Goal: Task Accomplishment & Management: Manage account settings

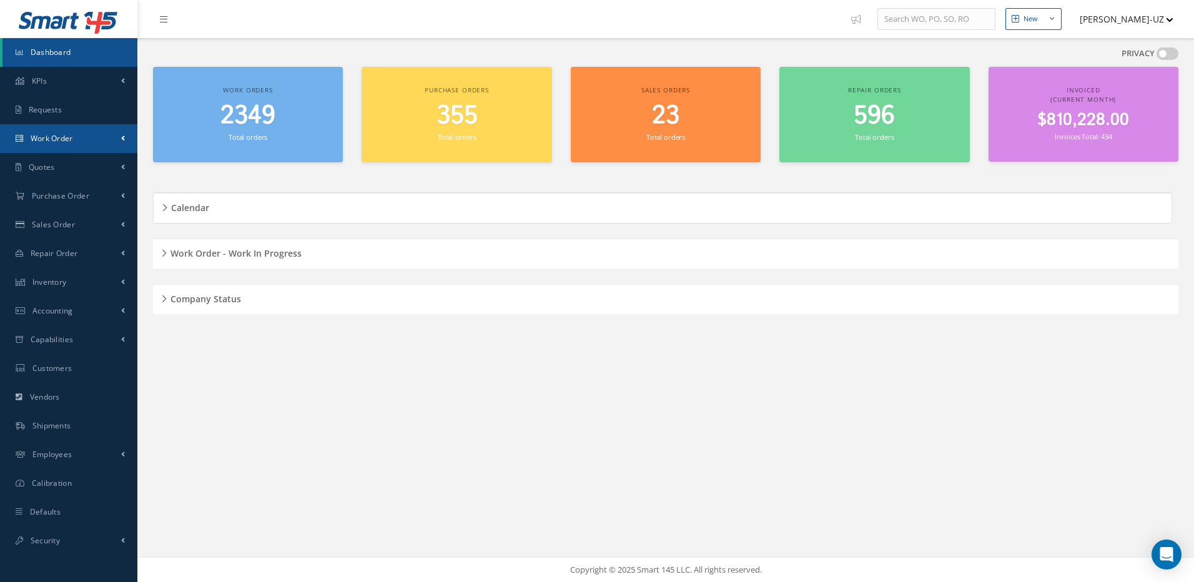
click at [61, 138] on span "Work Order" at bounding box center [52, 138] width 42 height 11
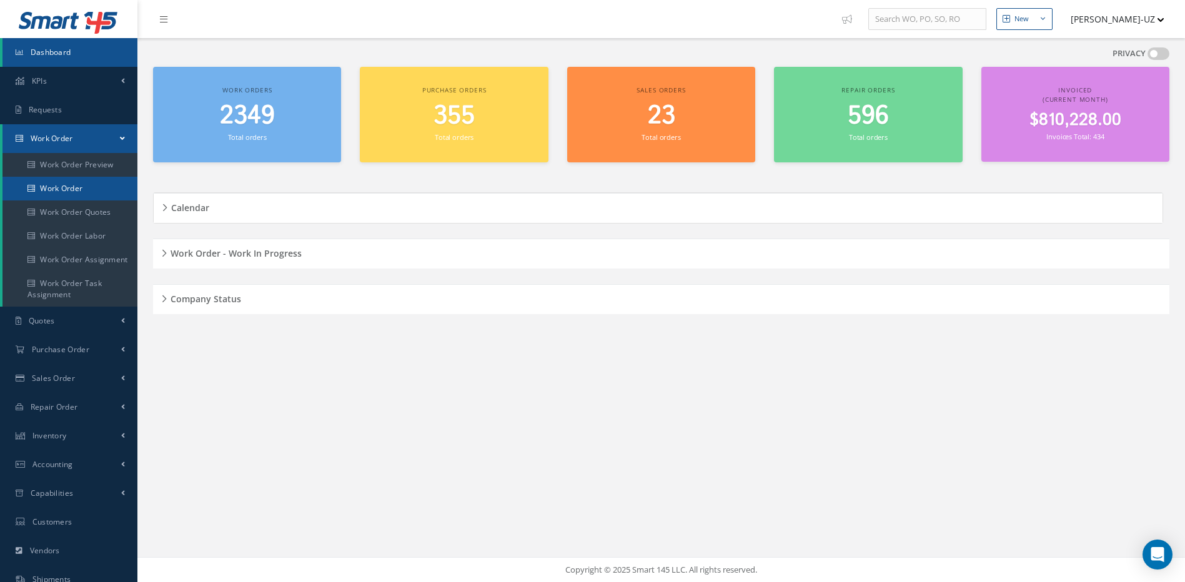
click at [57, 184] on link "Work Order" at bounding box center [69, 189] width 135 height 24
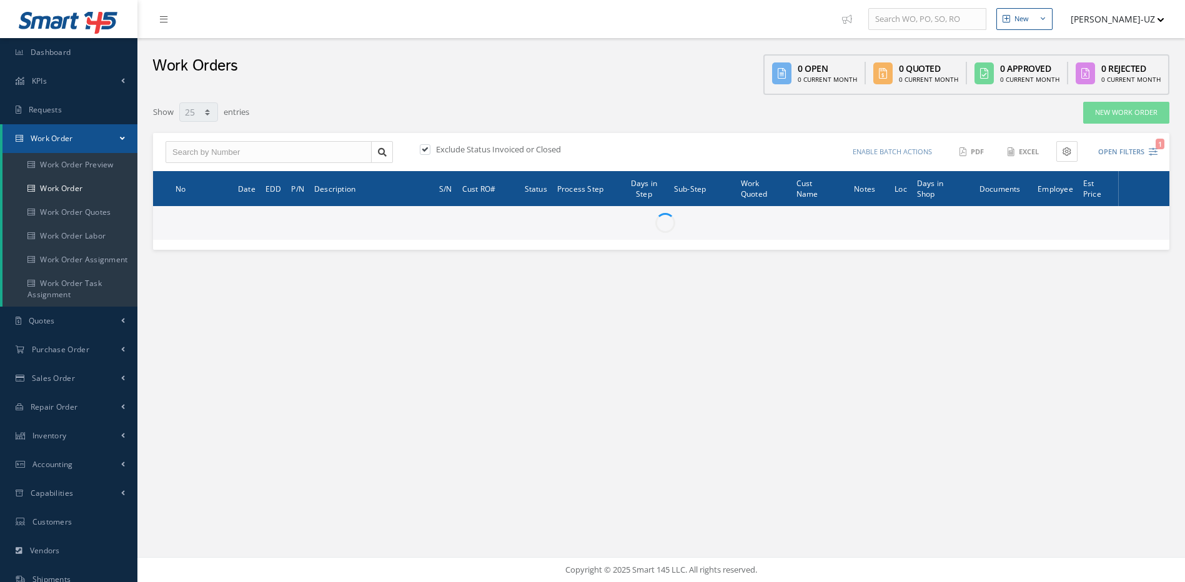
select select "25"
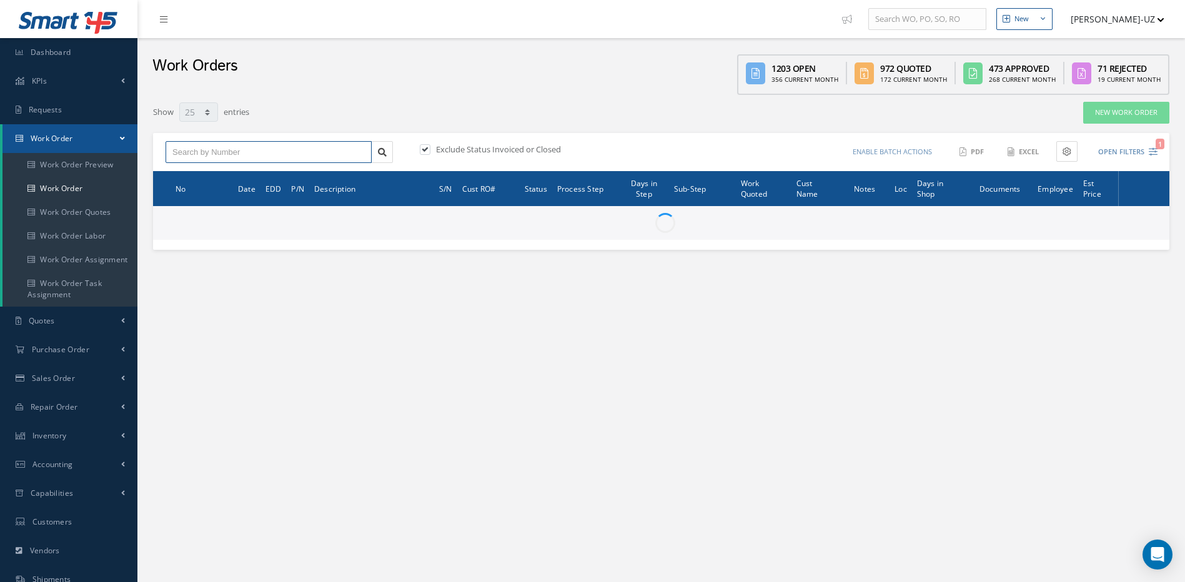
click at [220, 152] on input "text" at bounding box center [269, 152] width 206 height 22
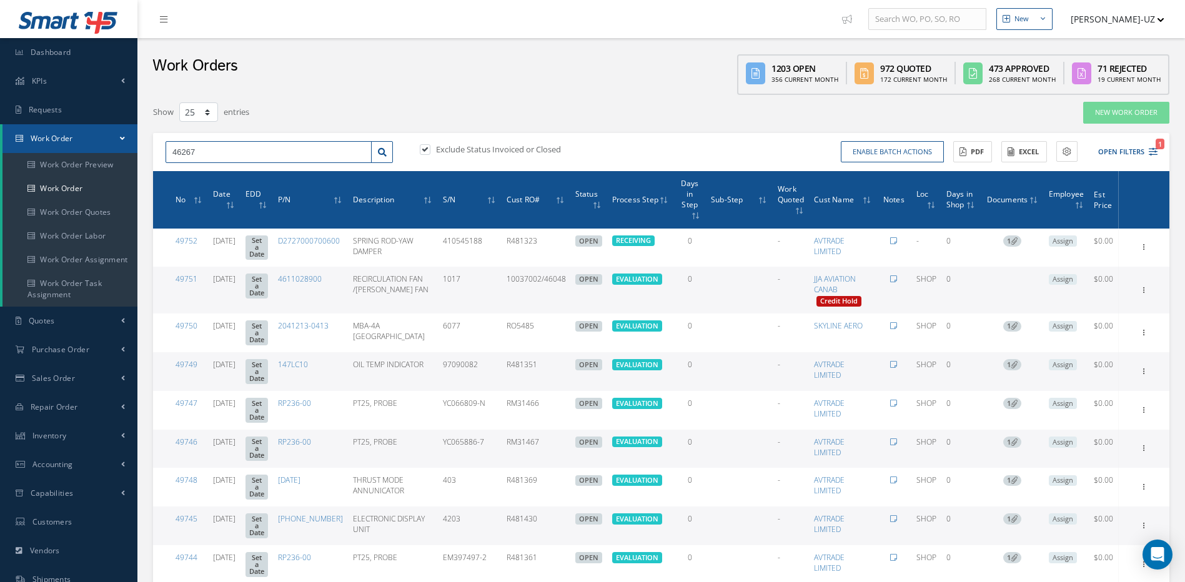
type input "46267"
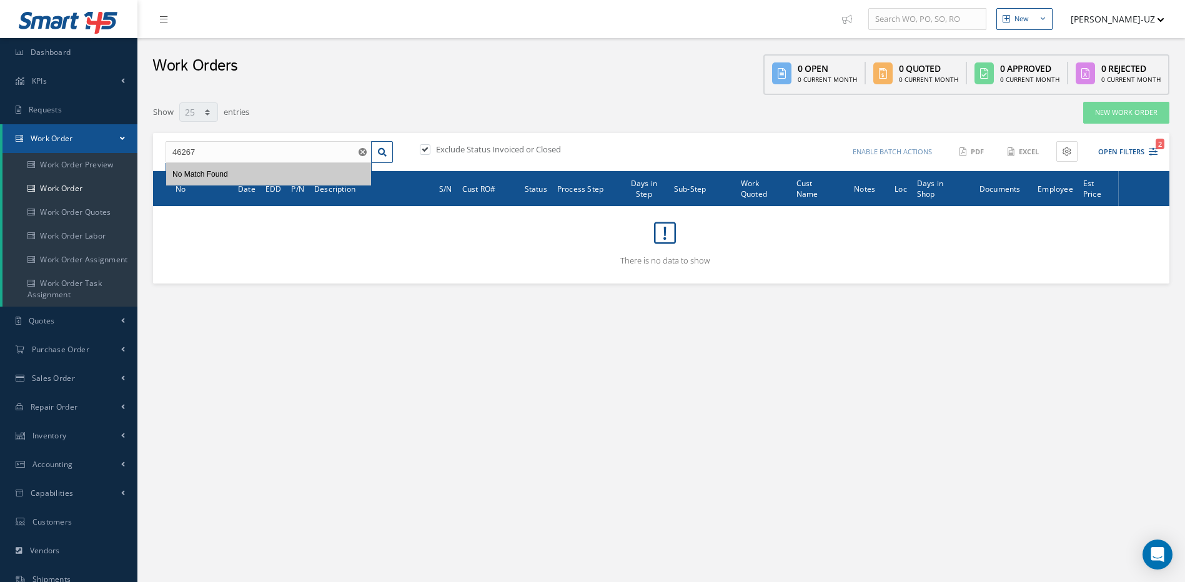
click at [430, 149] on label at bounding box center [431, 149] width 3 height 11
click at [426, 149] on input "checkbox" at bounding box center [424, 150] width 8 height 8
checkbox input "false"
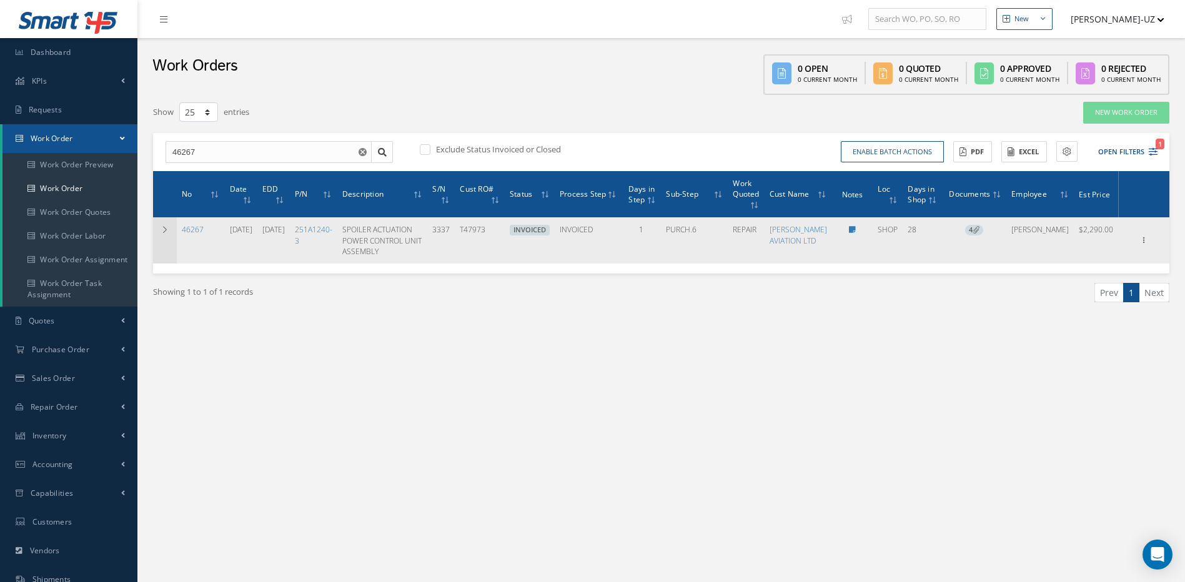
click at [166, 228] on icon at bounding box center [165, 229] width 9 height 7
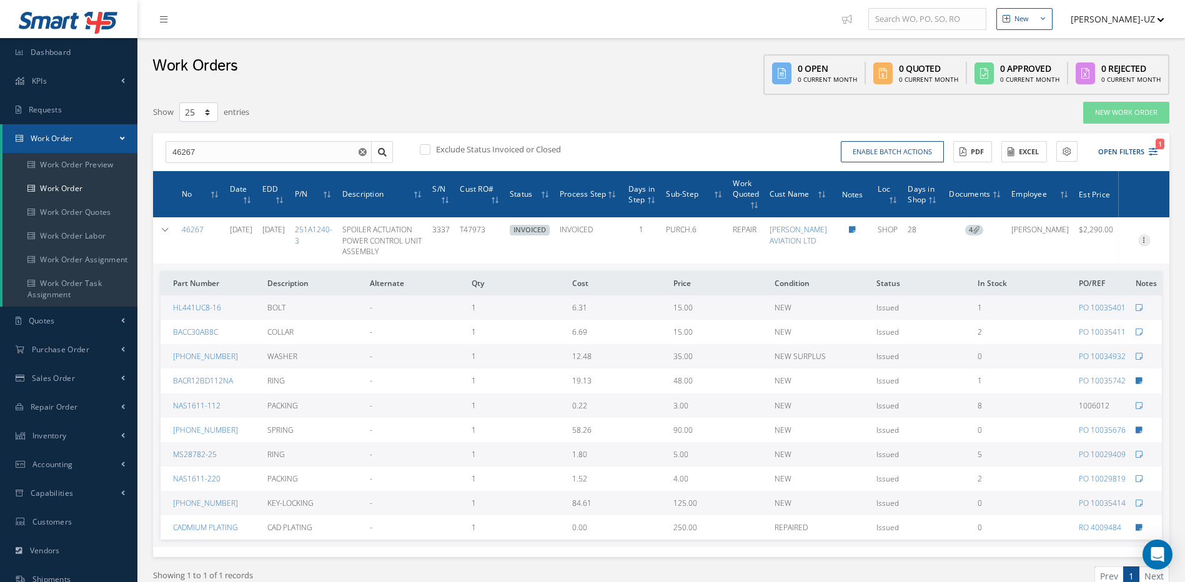
click at [1143, 241] on icon at bounding box center [1144, 239] width 12 height 10
click at [1063, 270] on link "Edit" at bounding box center [1087, 265] width 99 height 16
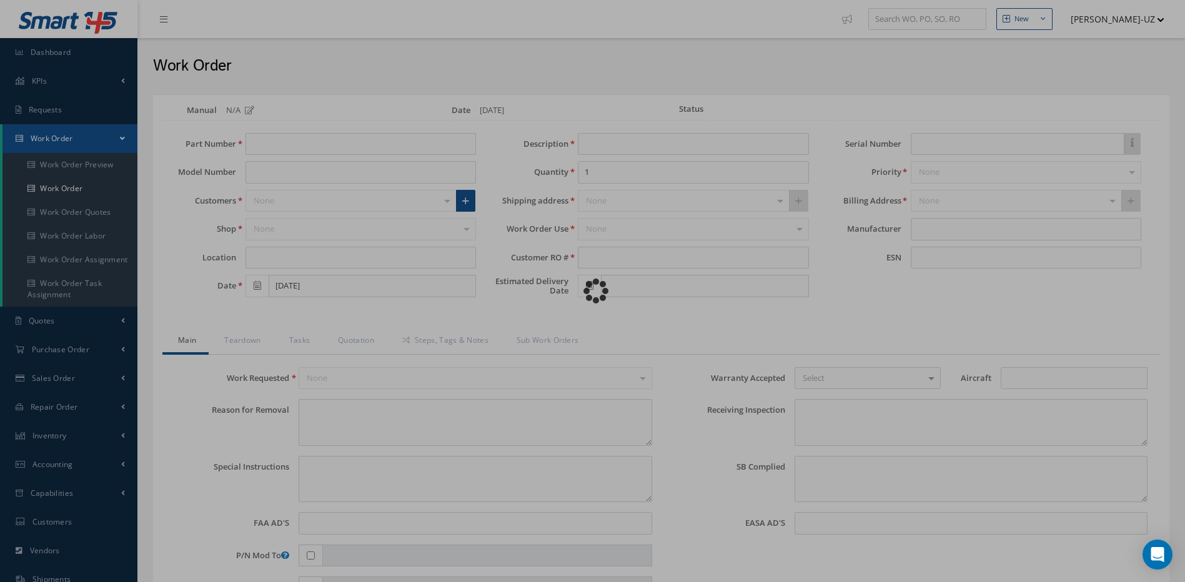
type input "251A1240-3"
type input "SHOP"
type input "[DATE]"
type input "SPOILER ACTUATION POWER CONTROL UNIT ASSEMBLY"
type input "T47973"
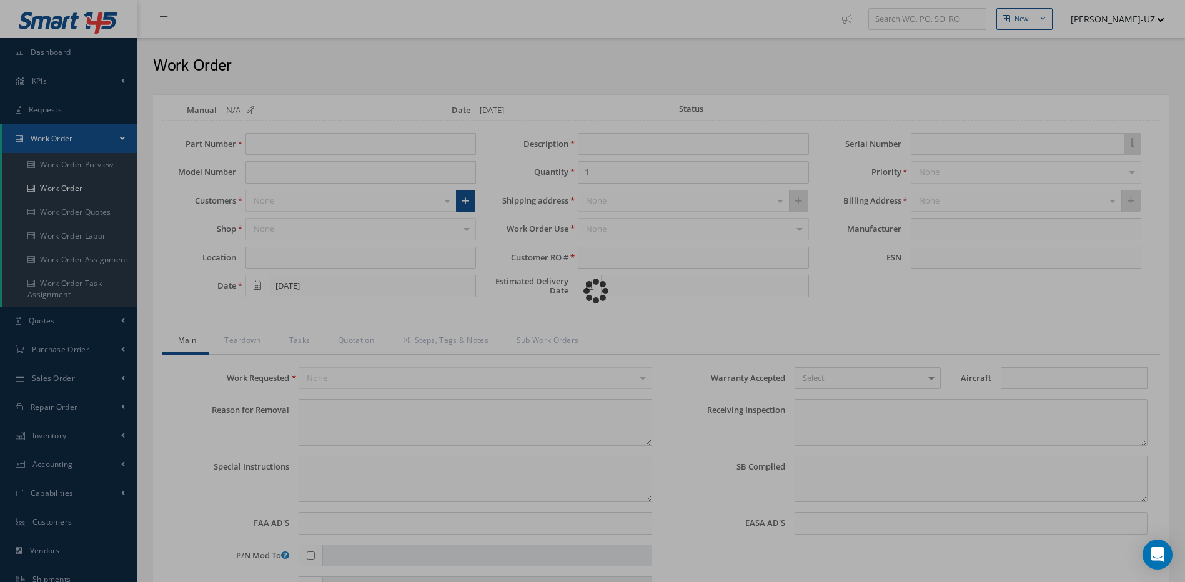
type input "06/18/2025"
type input "3337"
type textarea "NONE"
type textarea "PLEASE SEE R.O. FOR DETAILS"
type textarea "NO VISUAL DAMAGE"
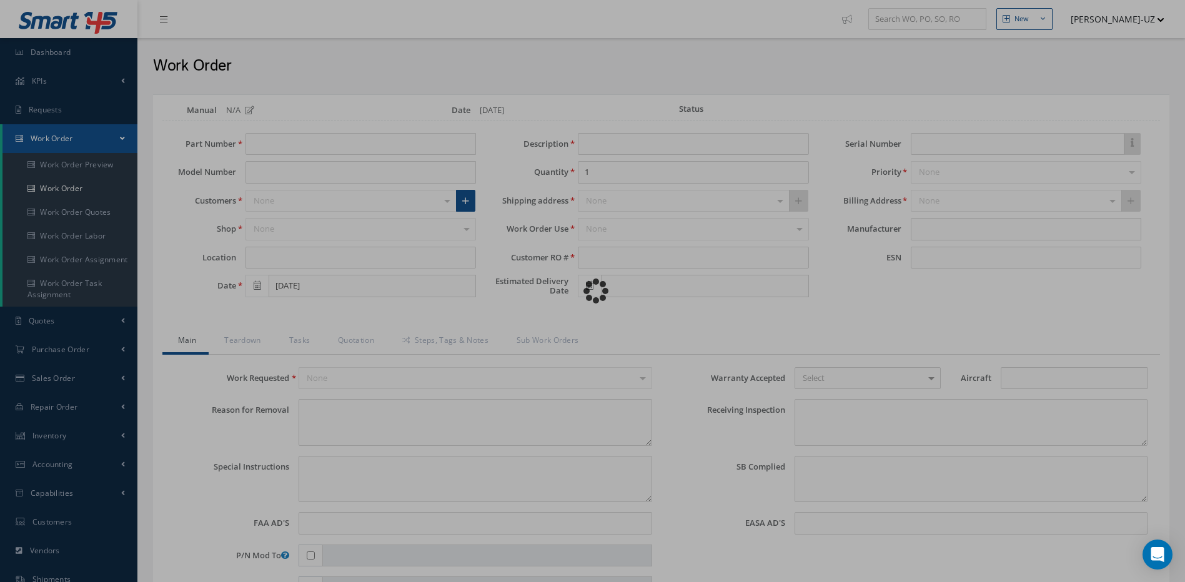
type textarea "NO S/B INSTALLED AND N/A AD'S."
type textarea "REPAIRED IN ACCORDANCE WITH CMM ATA 27-60-42, REV 44, DATED Mar 01, 2025. FULL …"
type input "06/19/2025"
type input "06/18/2025"
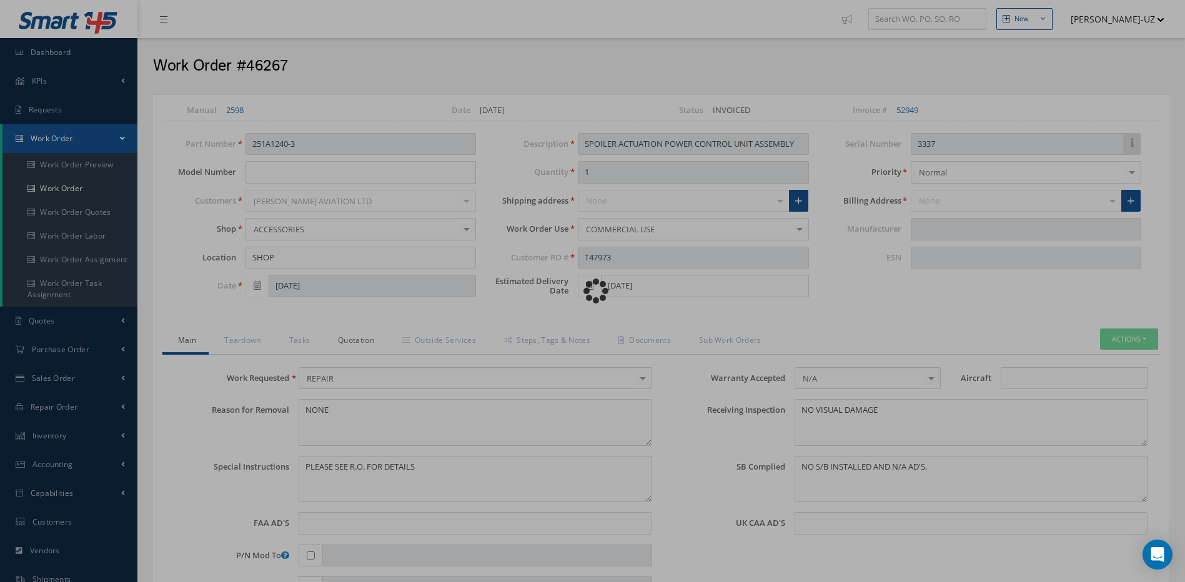
type input "BOEING"
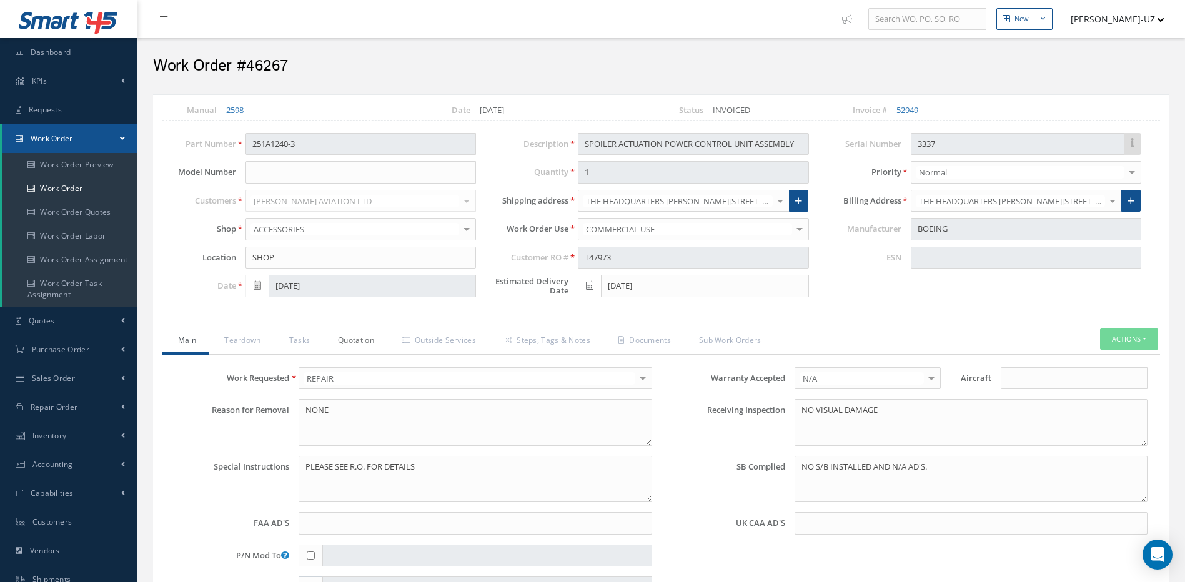
click at [360, 337] on link "Quotation" at bounding box center [354, 342] width 64 height 26
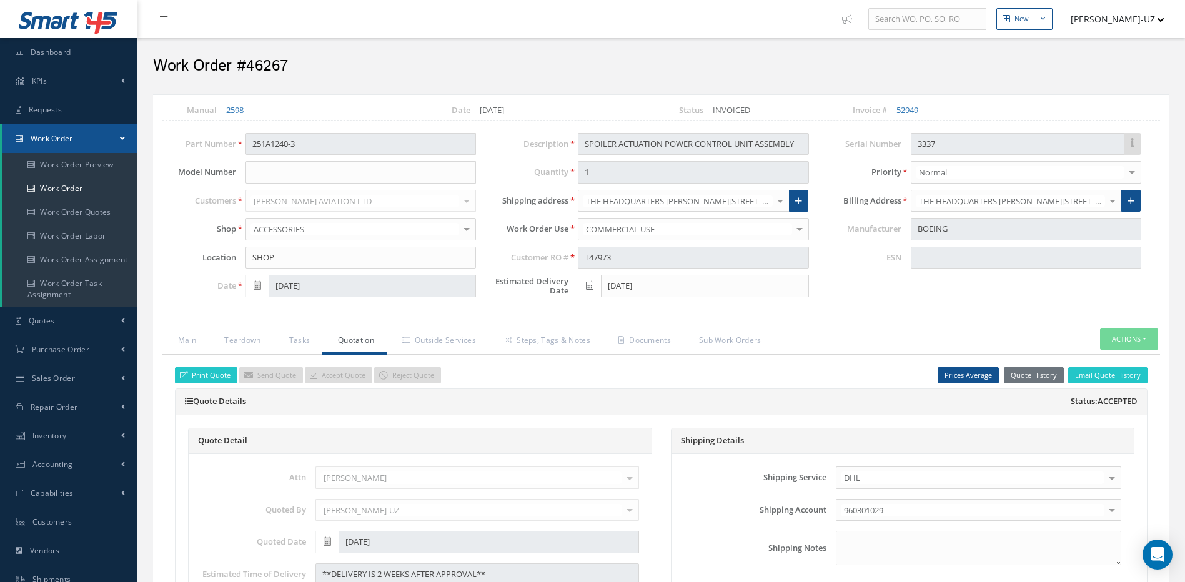
click at [285, 376] on div "Print Quote Send Quote Accept Quote Reject Quote" at bounding box center [308, 375] width 266 height 17
click at [212, 371] on link "Print Quote" at bounding box center [206, 375] width 62 height 17
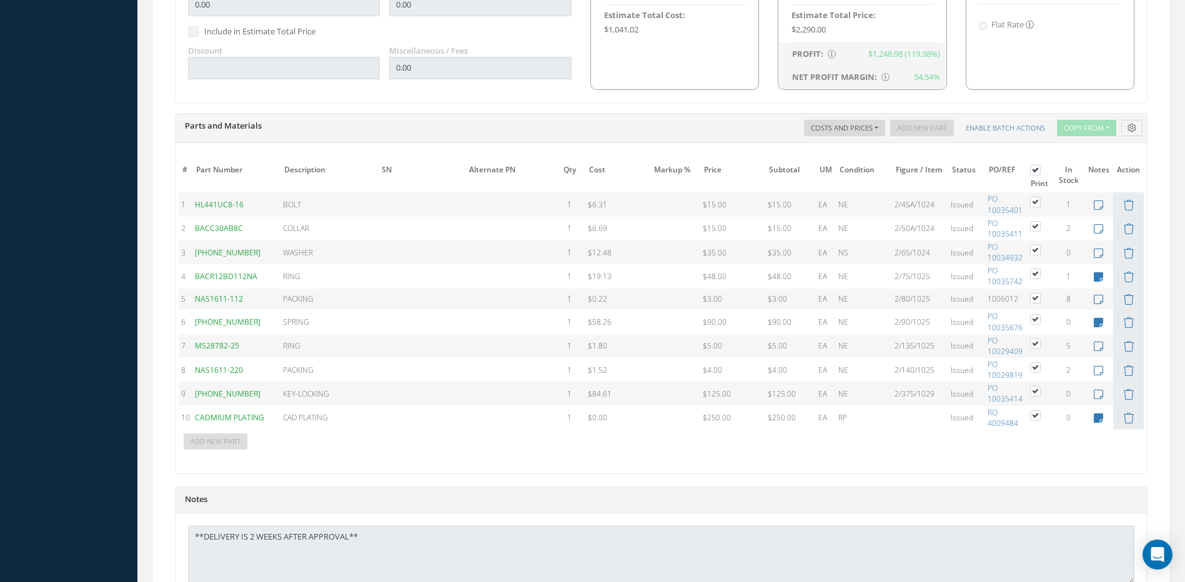
scroll to position [991, 0]
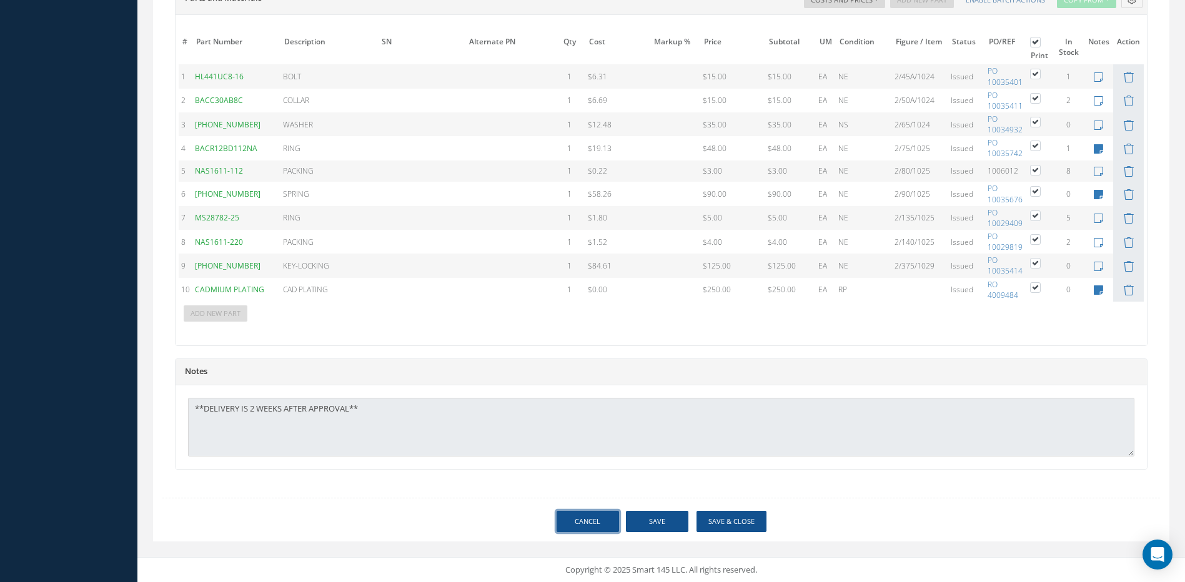
click at [598, 517] on link "Cancel" at bounding box center [588, 522] width 62 height 22
select select "25"
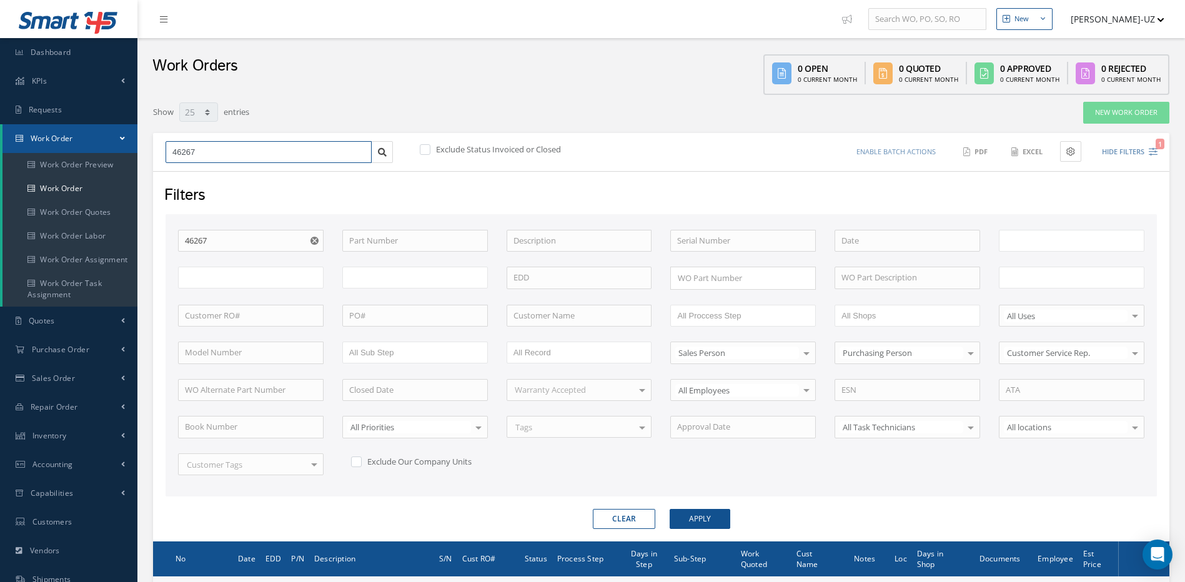
type input "All Work Request"
type input "All Work Performed"
type input "All Status"
type input "WO Part Status"
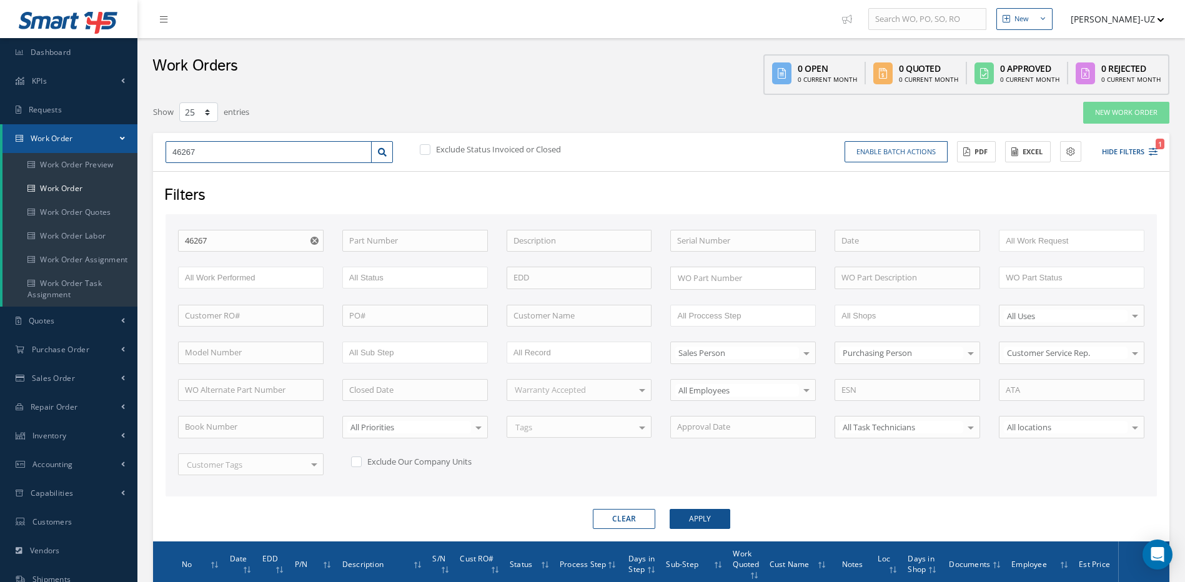
drag, startPoint x: 244, startPoint y: 148, endPoint x: 143, endPoint y: 166, distance: 102.8
click at [143, 166] on div "New New Work Order New Purchase Order New Customer Quote New Sales Order New Re…" at bounding box center [660, 364] width 1047 height 729
type input "4"
type input "49"
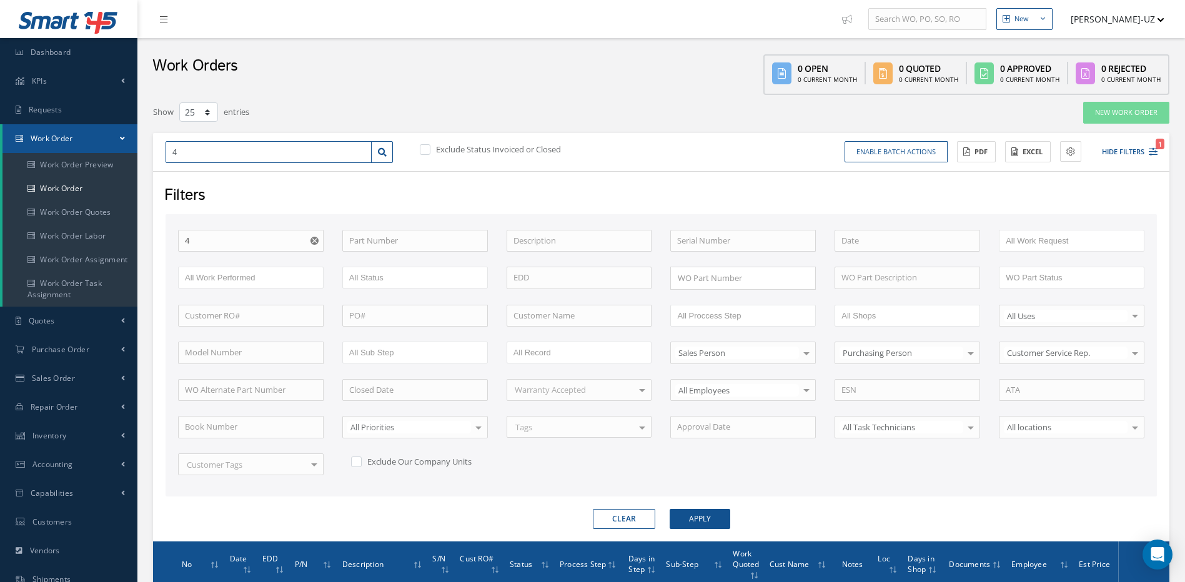
type input "49"
type input "495"
type input "4950"
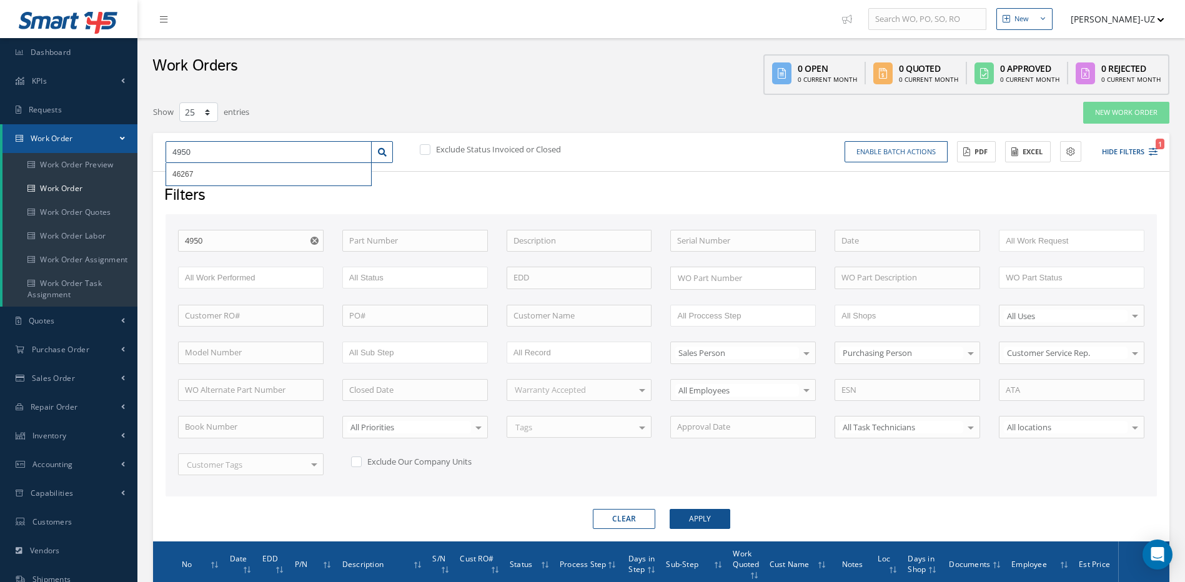
type input "49505"
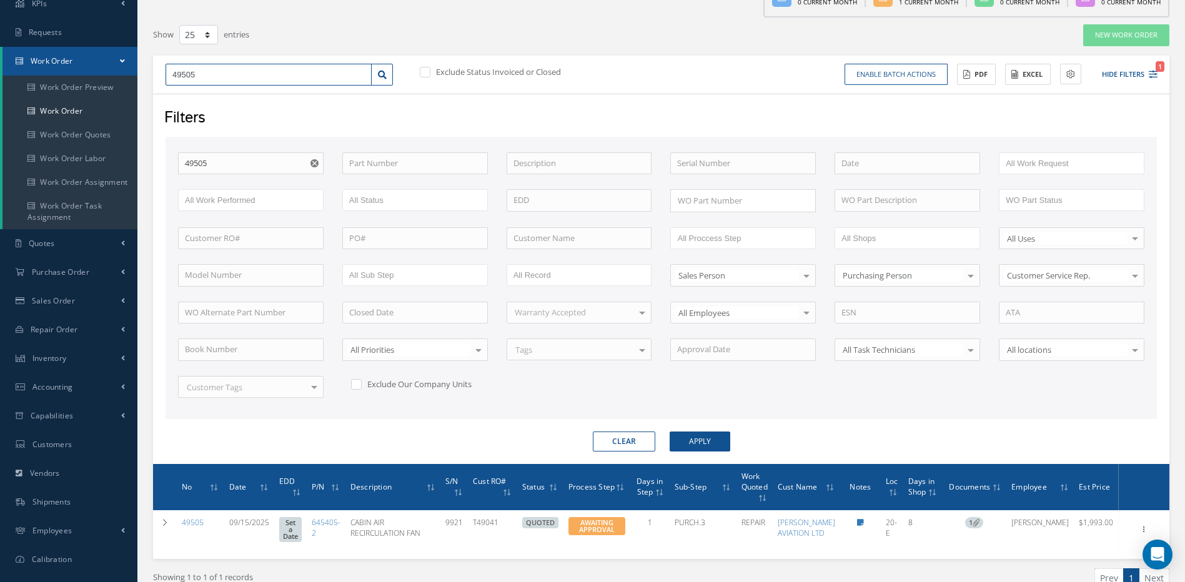
scroll to position [127, 0]
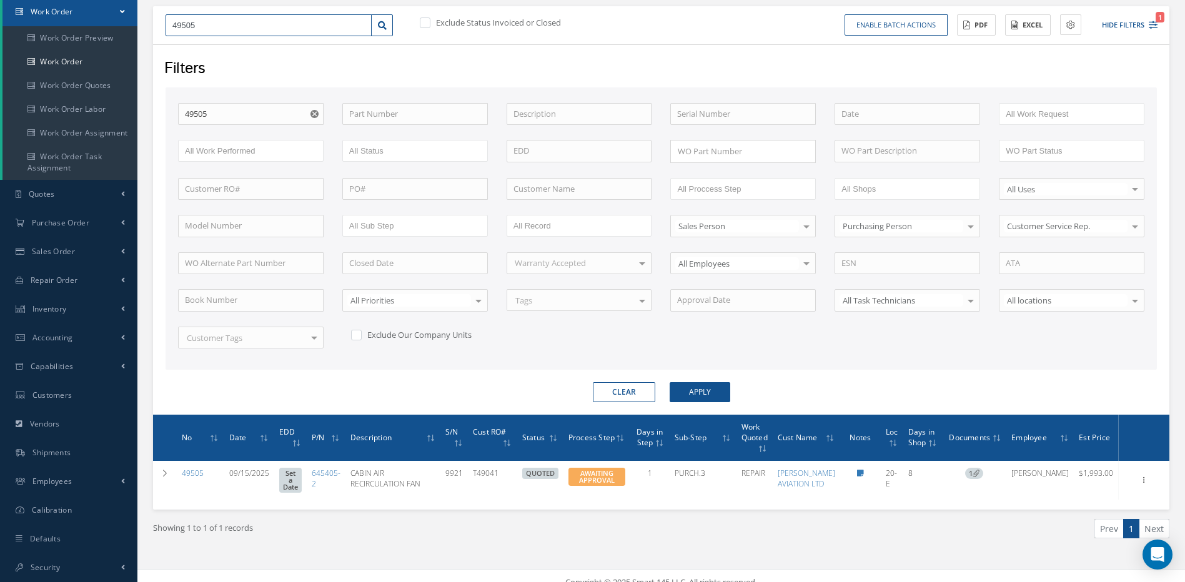
drag, startPoint x: 213, startPoint y: 25, endPoint x: 166, endPoint y: 25, distance: 46.8
click at [166, 25] on input "49505" at bounding box center [269, 25] width 206 height 22
type input "4"
type input "49"
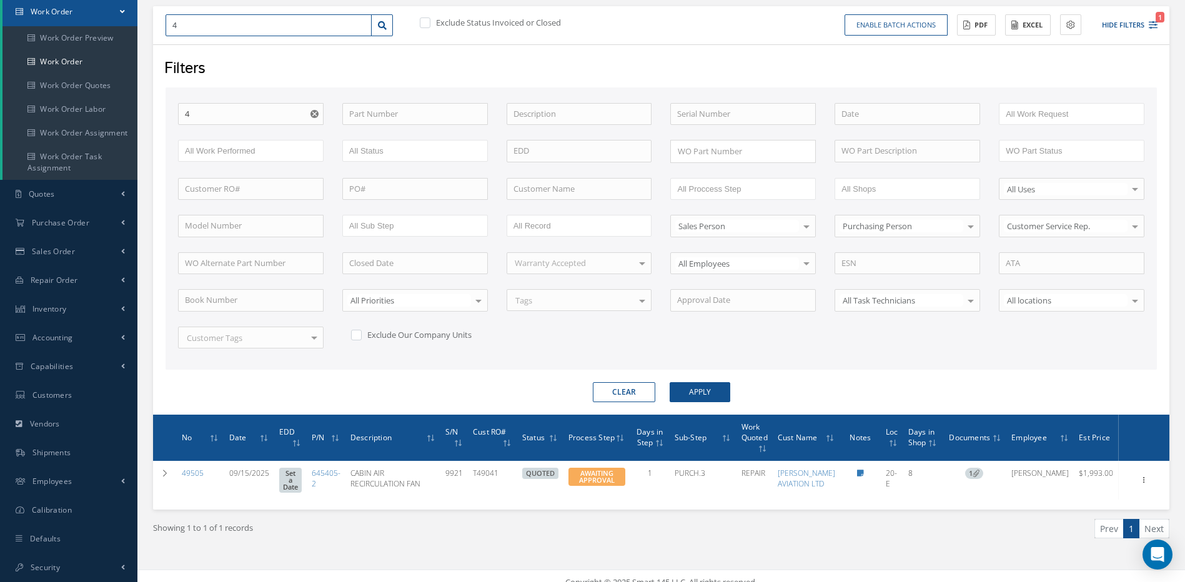
type input "49"
type input "490"
type input "4904"
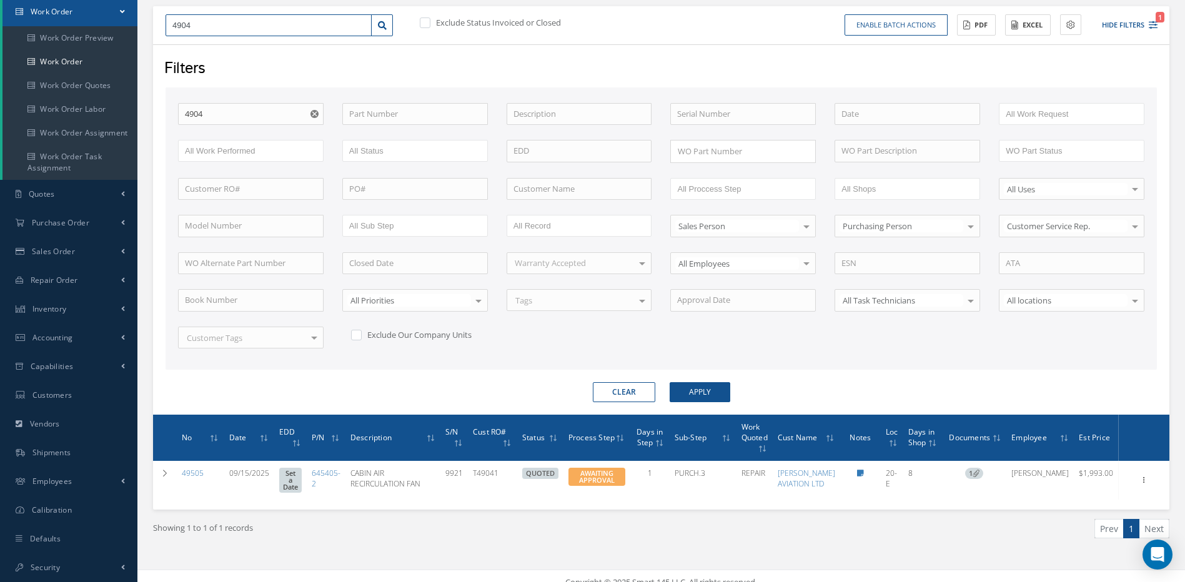
type input "49041"
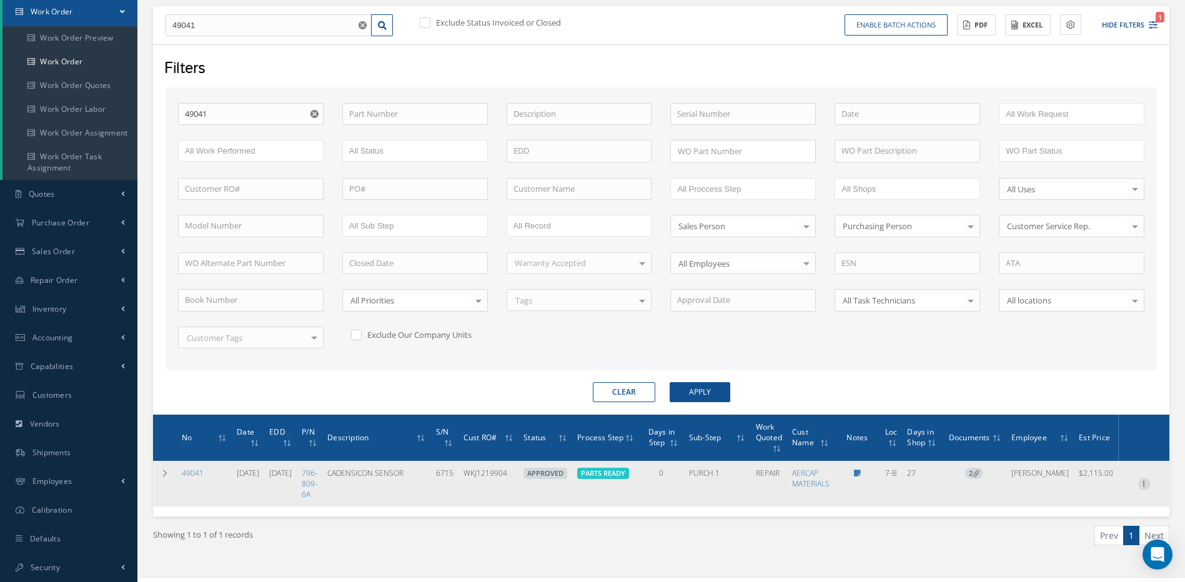
click at [1144, 482] on icon at bounding box center [1144, 483] width 12 height 10
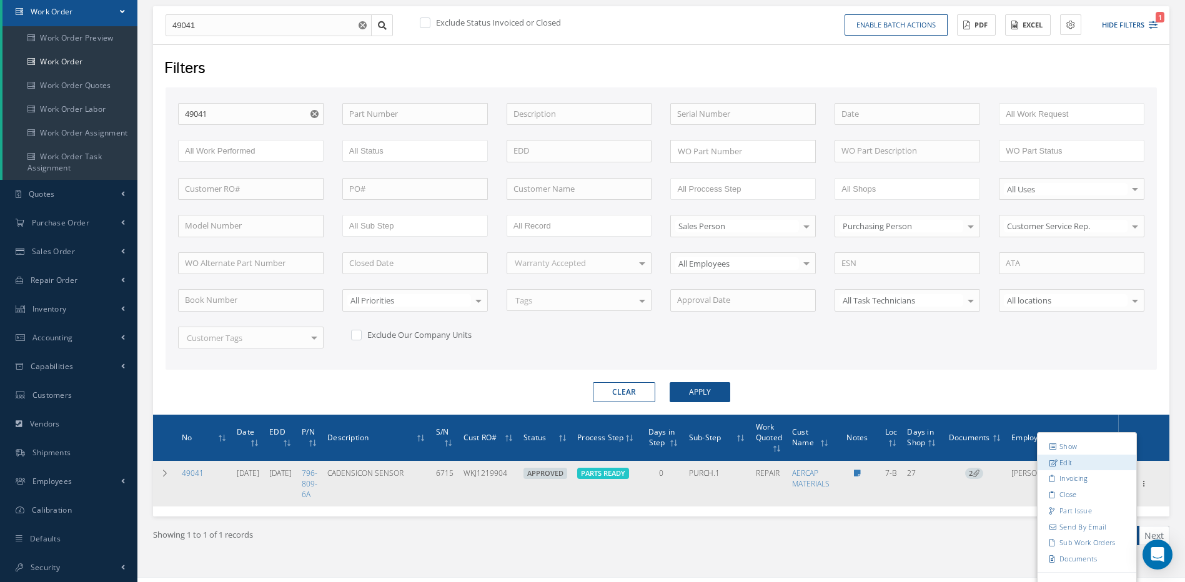
click at [1068, 464] on link "Edit" at bounding box center [1087, 462] width 99 height 16
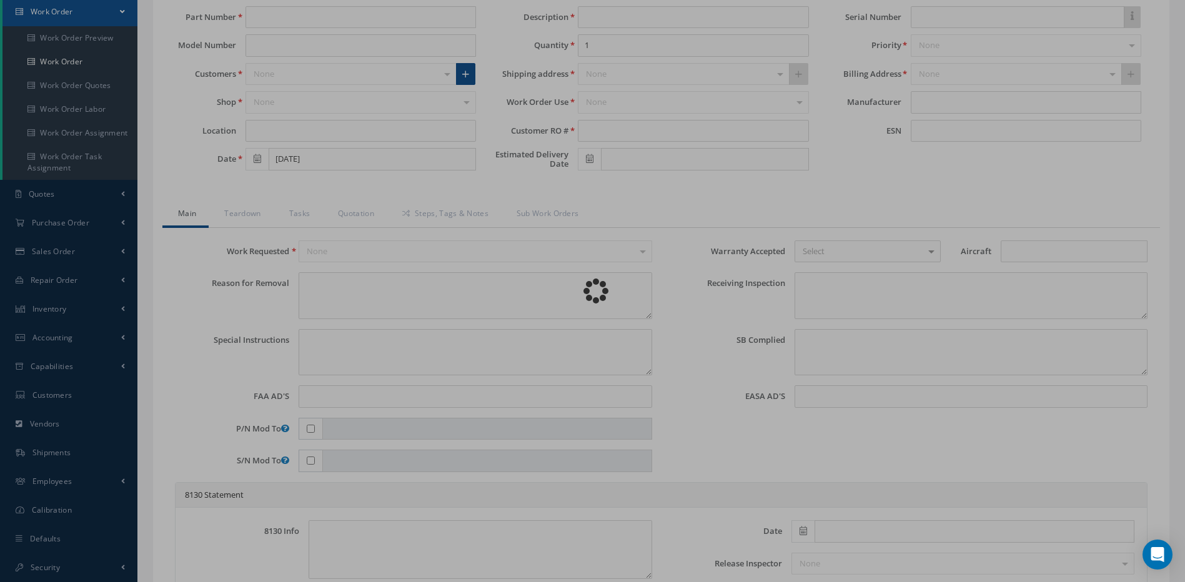
type input "796-809-6A"
type input "7-B"
type input "08/27/2025"
type input "CADENSICON SENSOR"
type input "WKJ1219904"
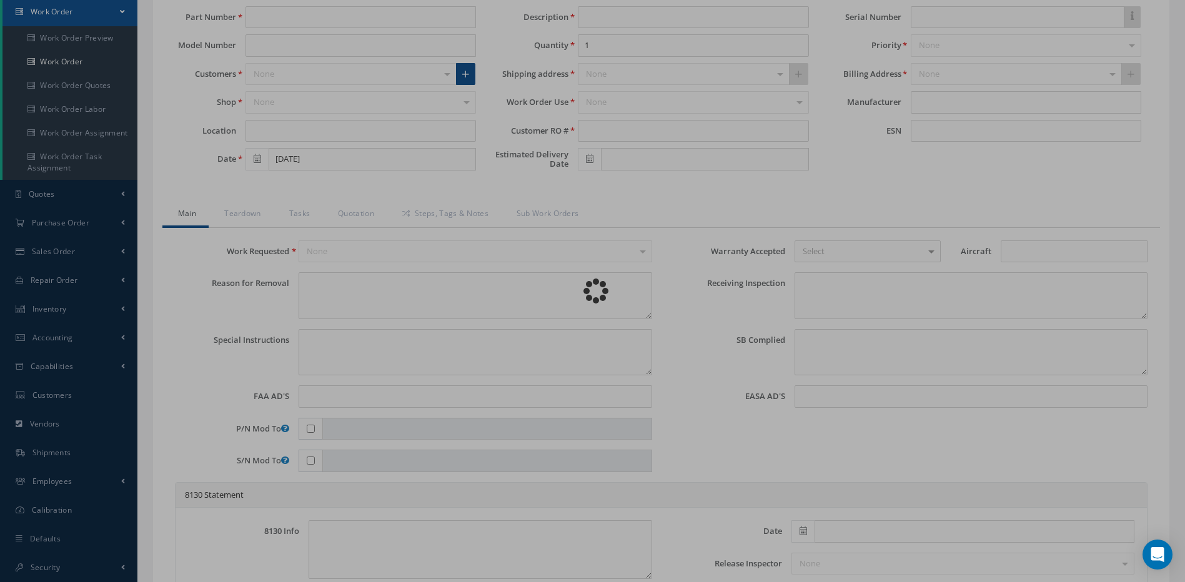
type input "10/07/2025"
type input "6715"
type textarea "NONE"
type textarea "PLEASE SEE R.O. FOR DETAILS"
type textarea "NO VISUAL DAMAGE"
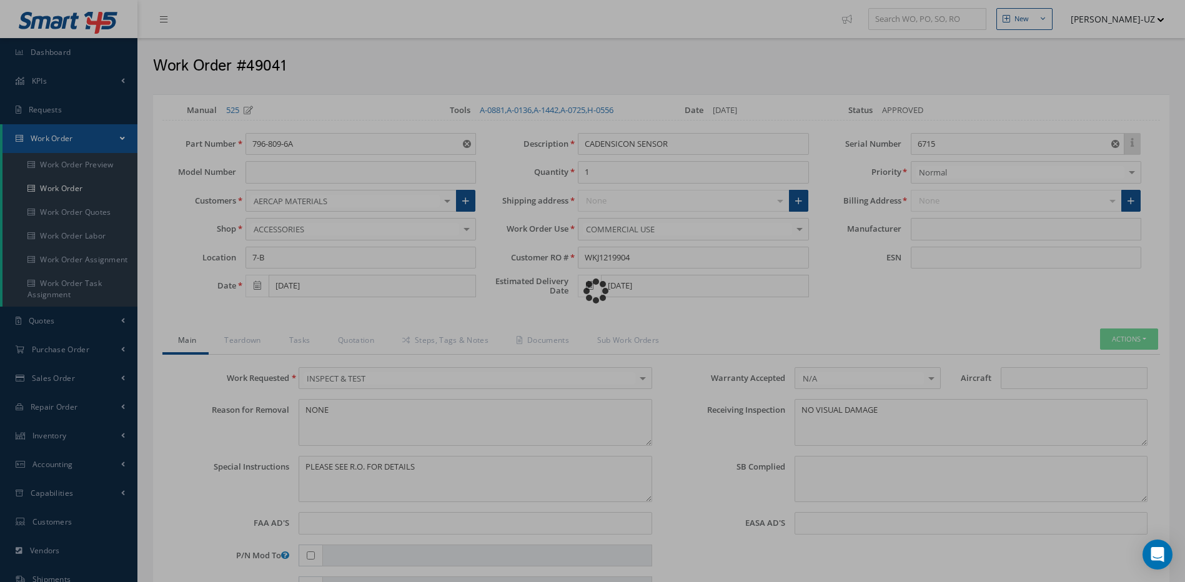
type input "ONTIC"
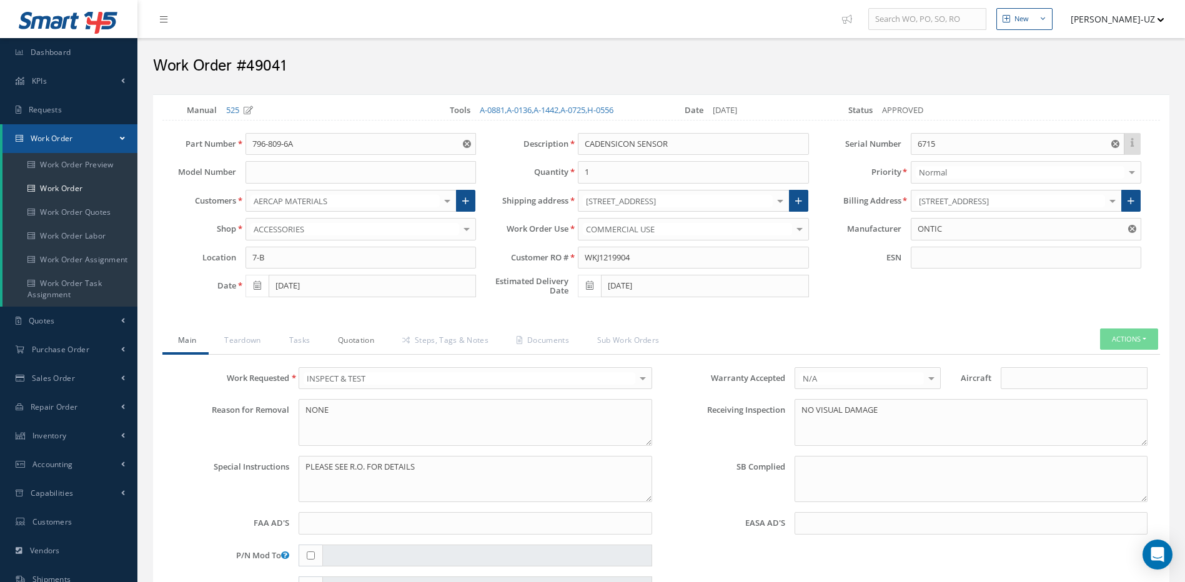
click at [364, 344] on link "Quotation" at bounding box center [354, 342] width 64 height 26
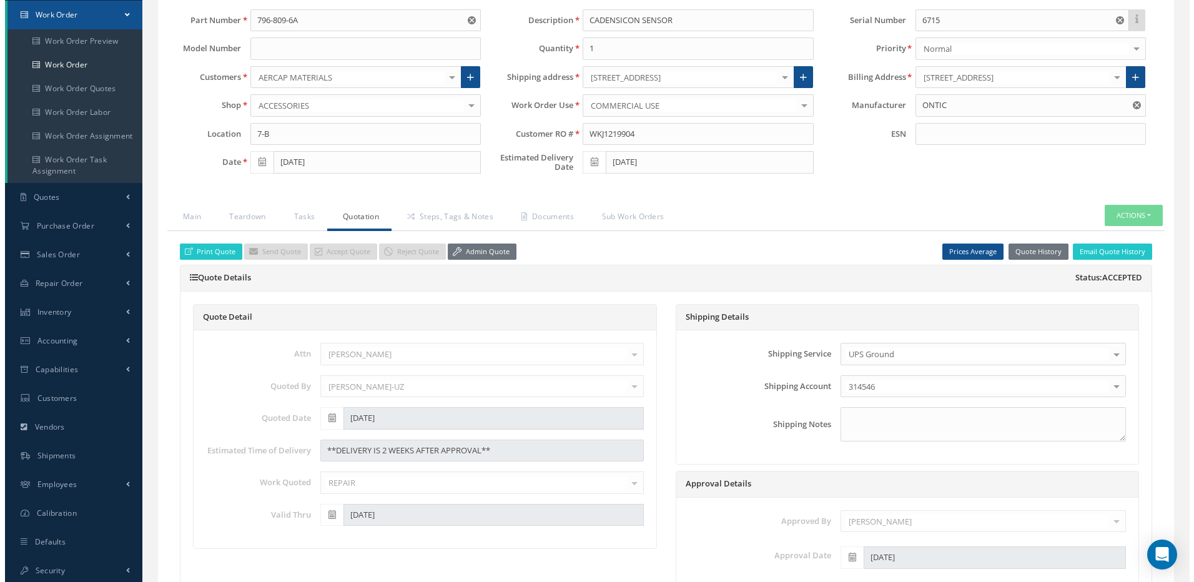
scroll to position [125, 0]
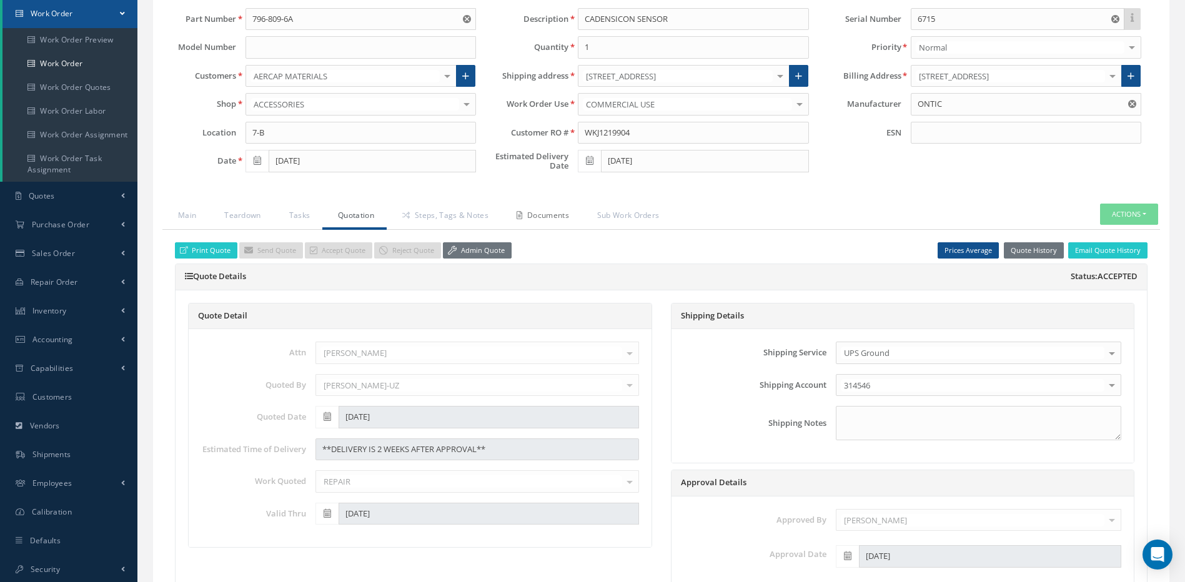
click at [545, 214] on link "Documents" at bounding box center [541, 217] width 81 height 26
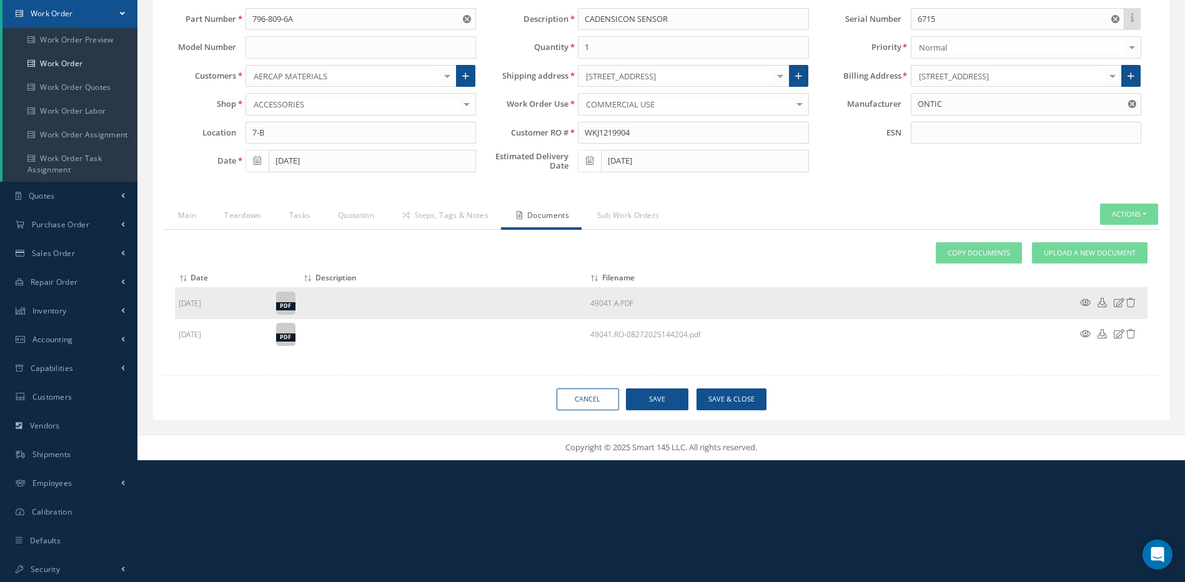
click at [1084, 300] on icon at bounding box center [1085, 302] width 11 height 9
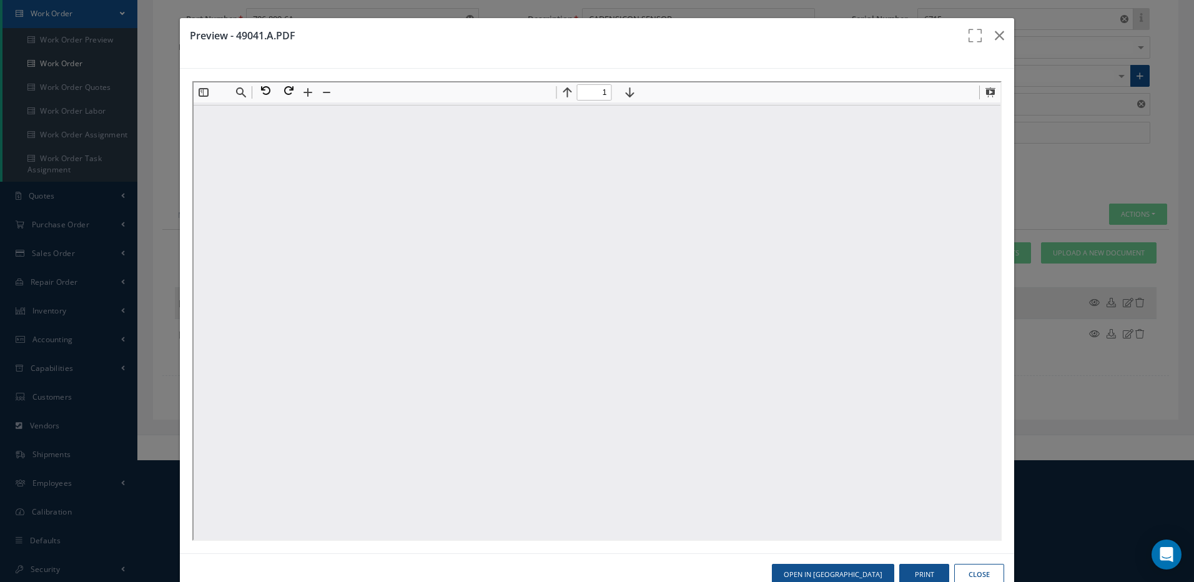
scroll to position [0, 0]
type input "1"
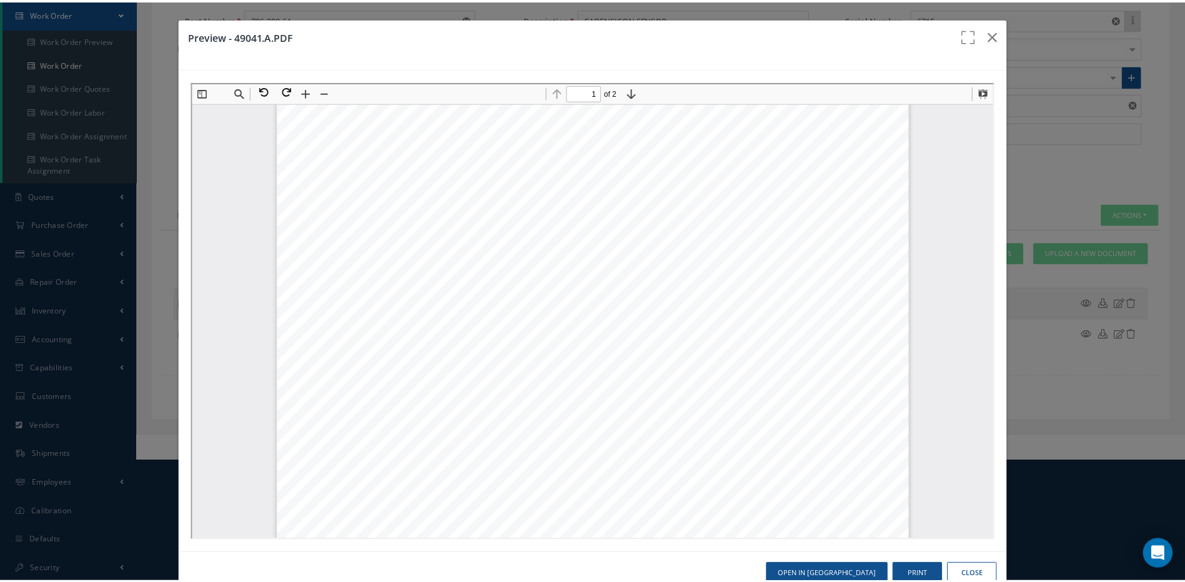
scroll to position [131, 0]
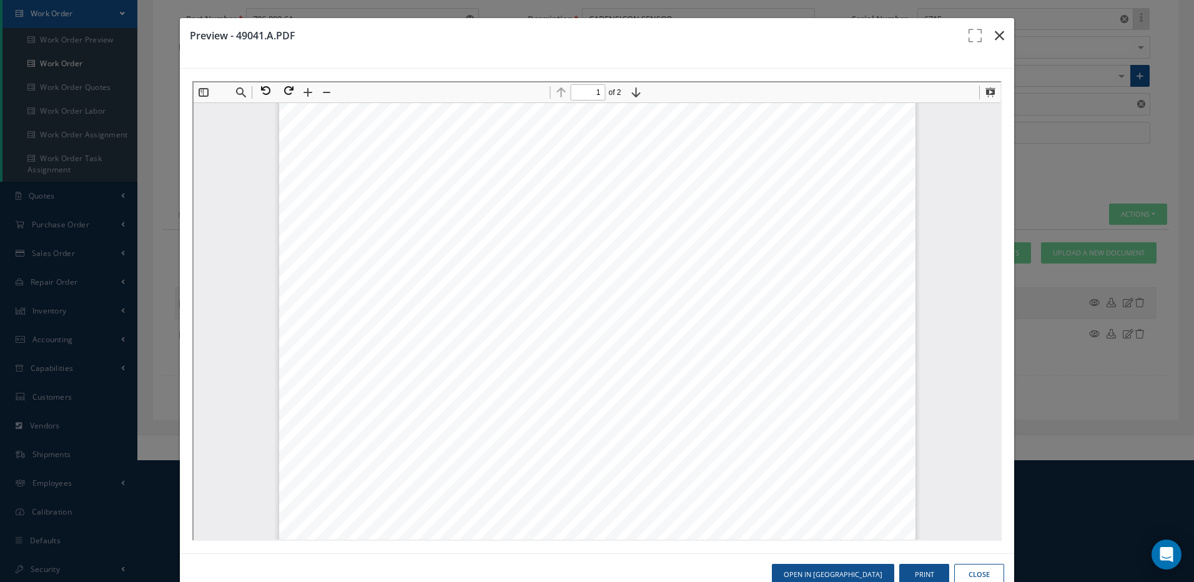
click at [995, 33] on icon "button" at bounding box center [999, 35] width 9 height 15
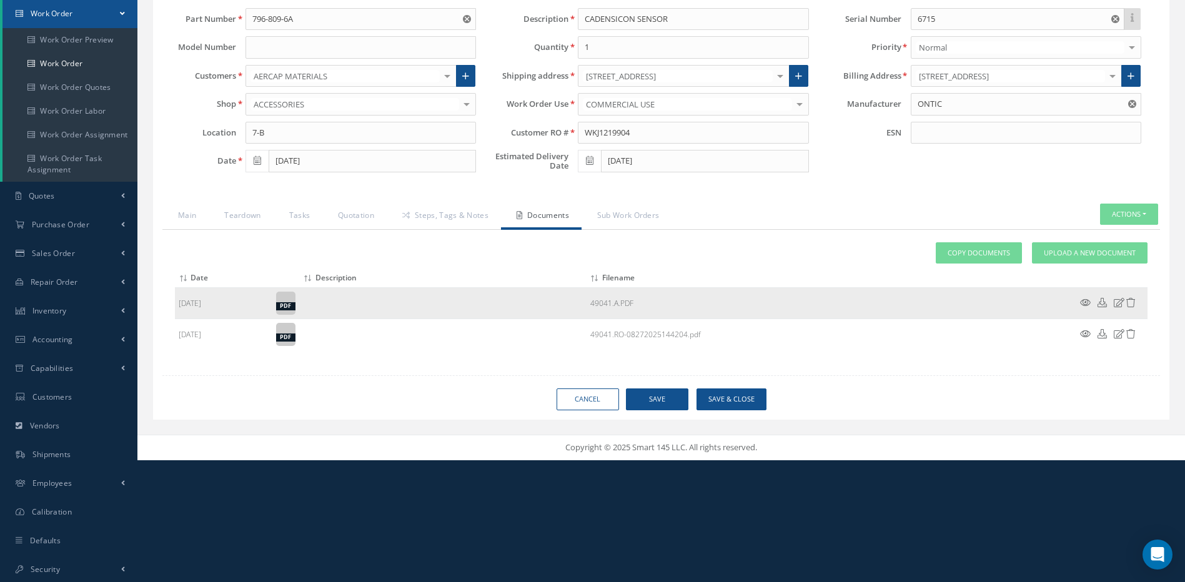
click at [1132, 304] on icon at bounding box center [1130, 302] width 9 height 9
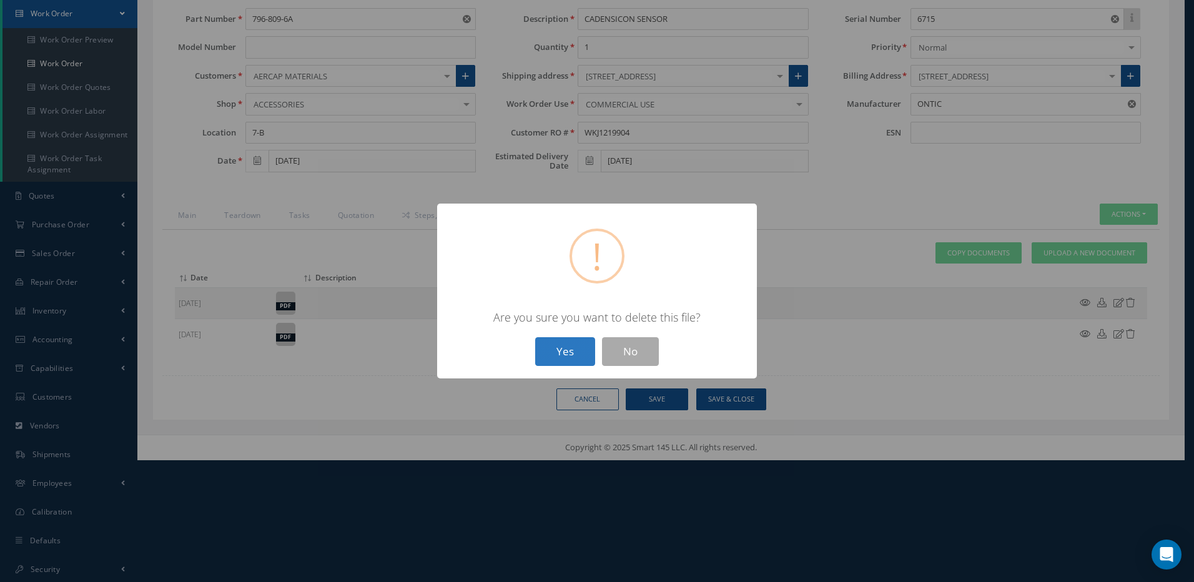
click at [573, 352] on button "Yes" at bounding box center [565, 351] width 60 height 29
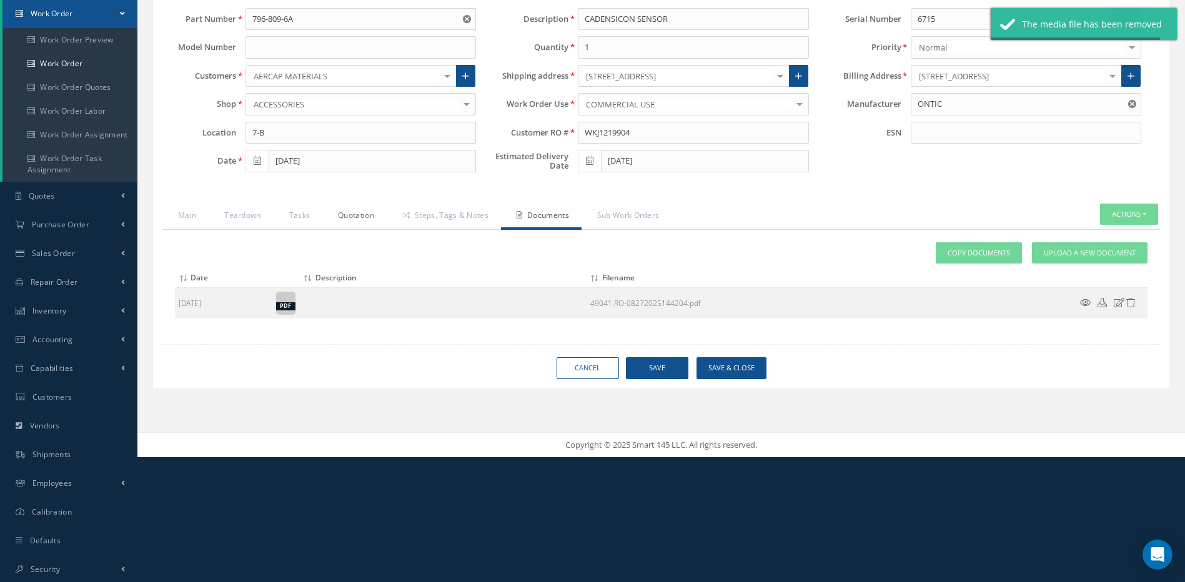
click at [364, 218] on link "Quotation" at bounding box center [354, 217] width 64 height 26
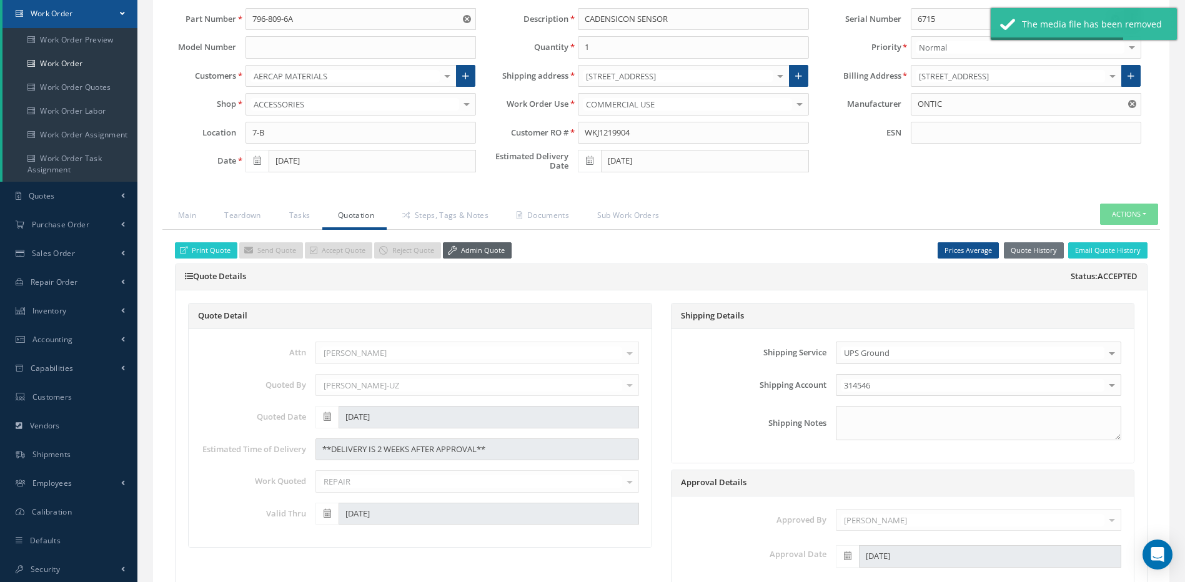
click at [491, 252] on link "Admin Quote" at bounding box center [477, 250] width 69 height 17
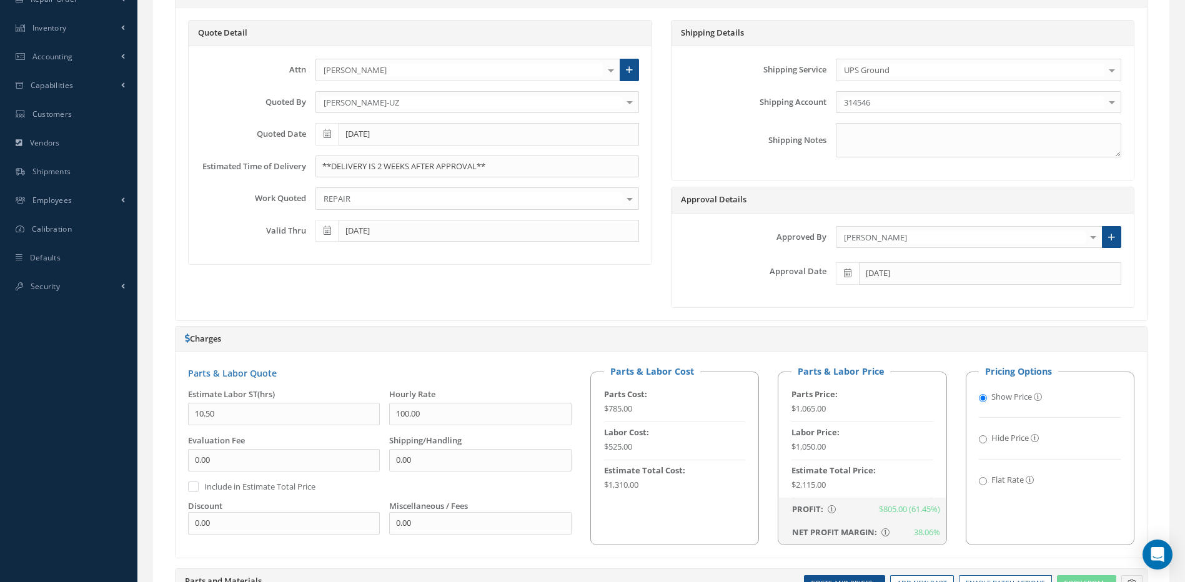
scroll to position [96, 0]
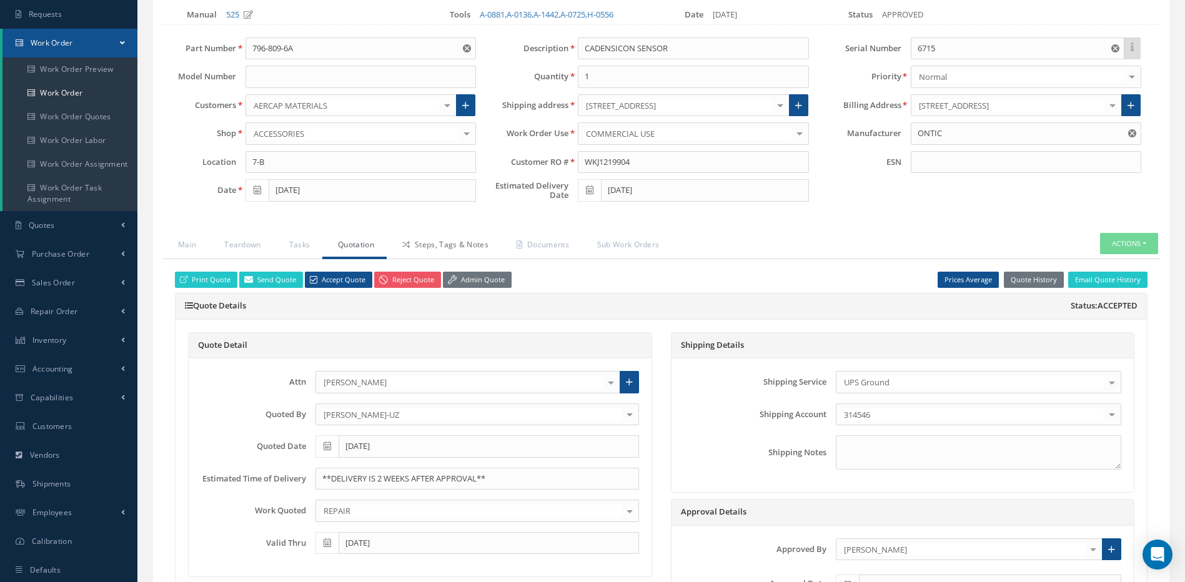
click at [468, 245] on link "Steps, Tags & Notes" at bounding box center [444, 246] width 114 height 26
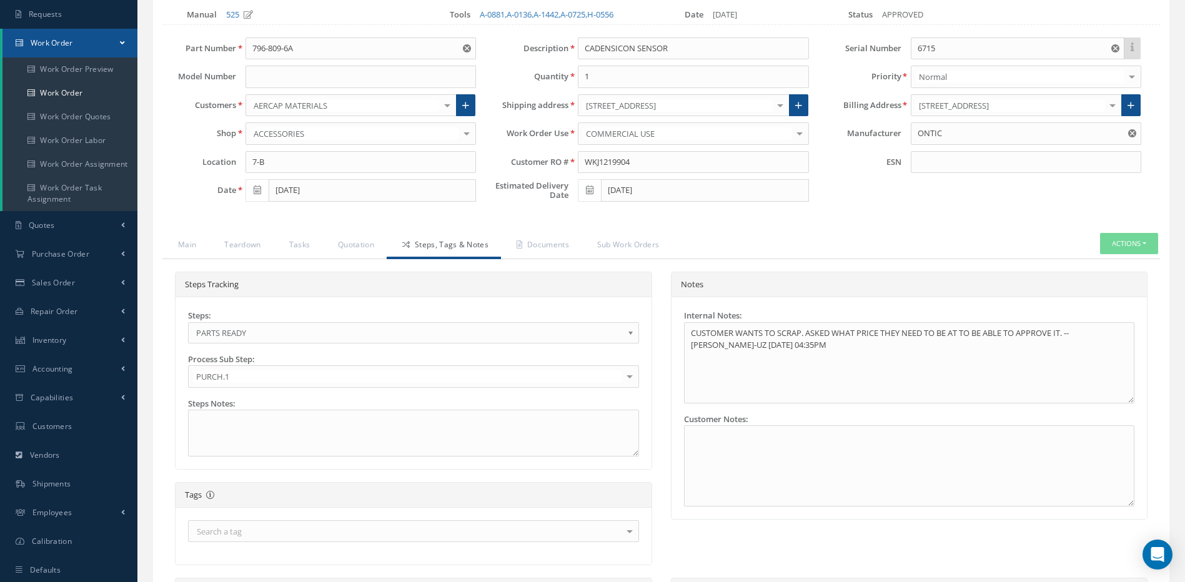
click at [245, 327] on span "PARTS READY" at bounding box center [409, 332] width 427 height 15
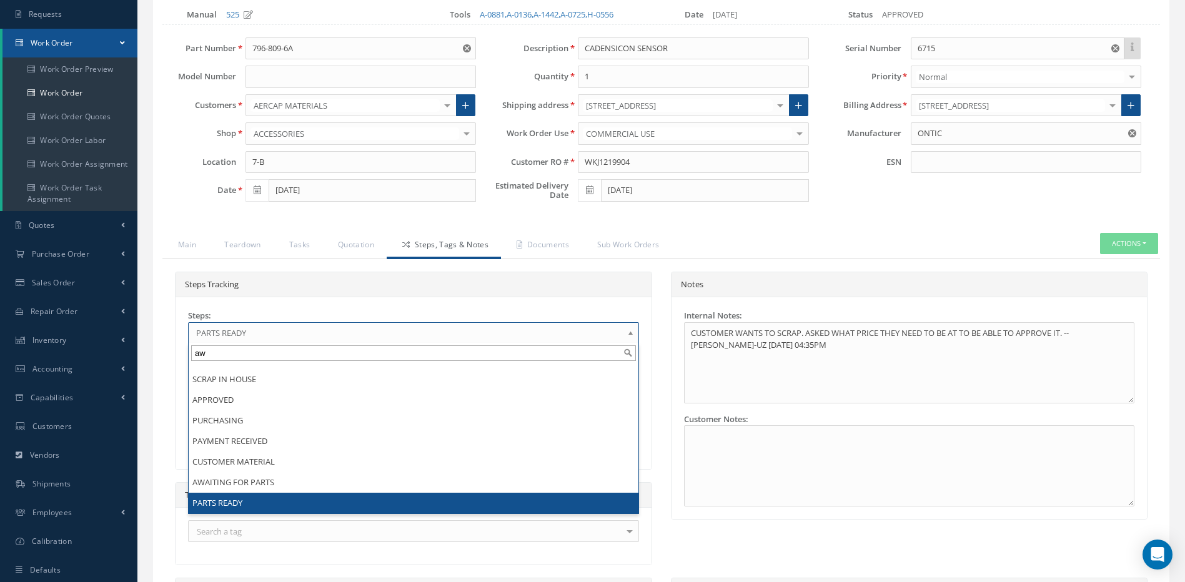
scroll to position [0, 0]
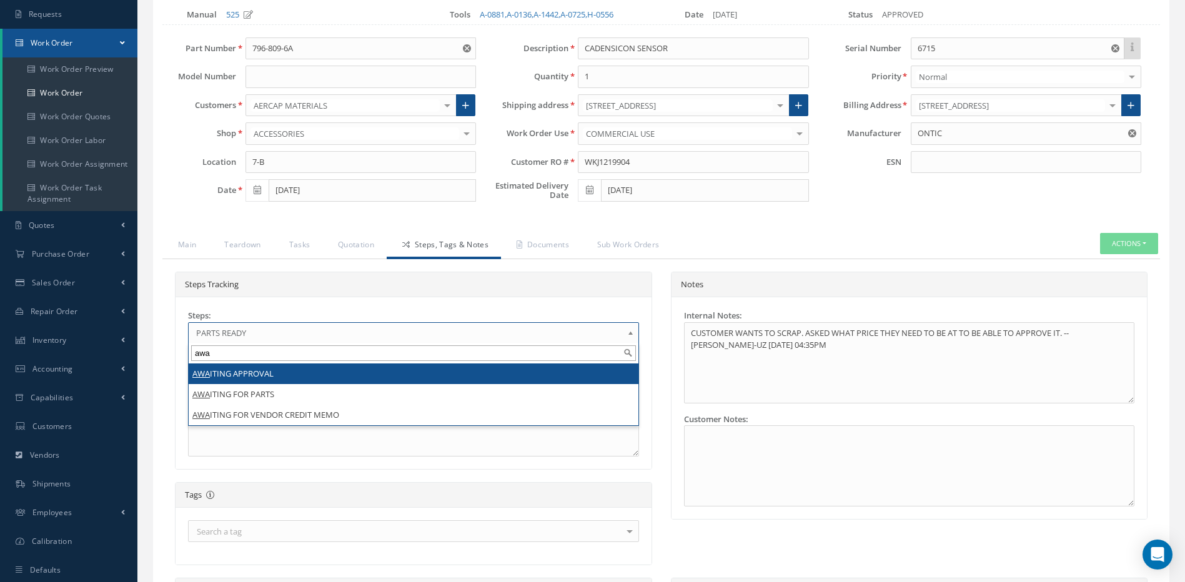
type input "awa"
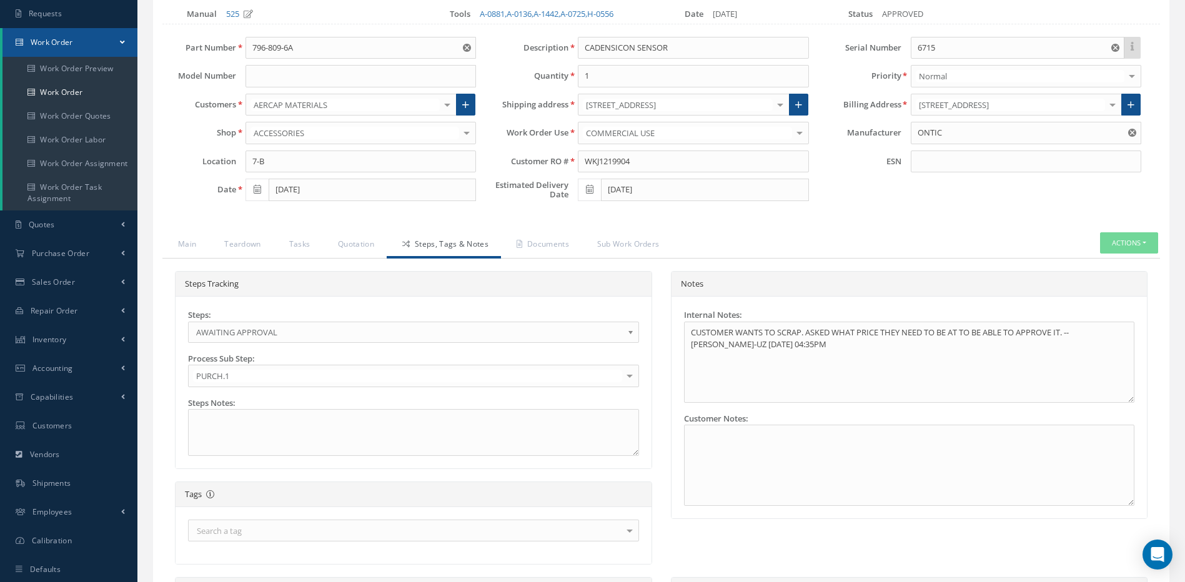
scroll to position [439, 0]
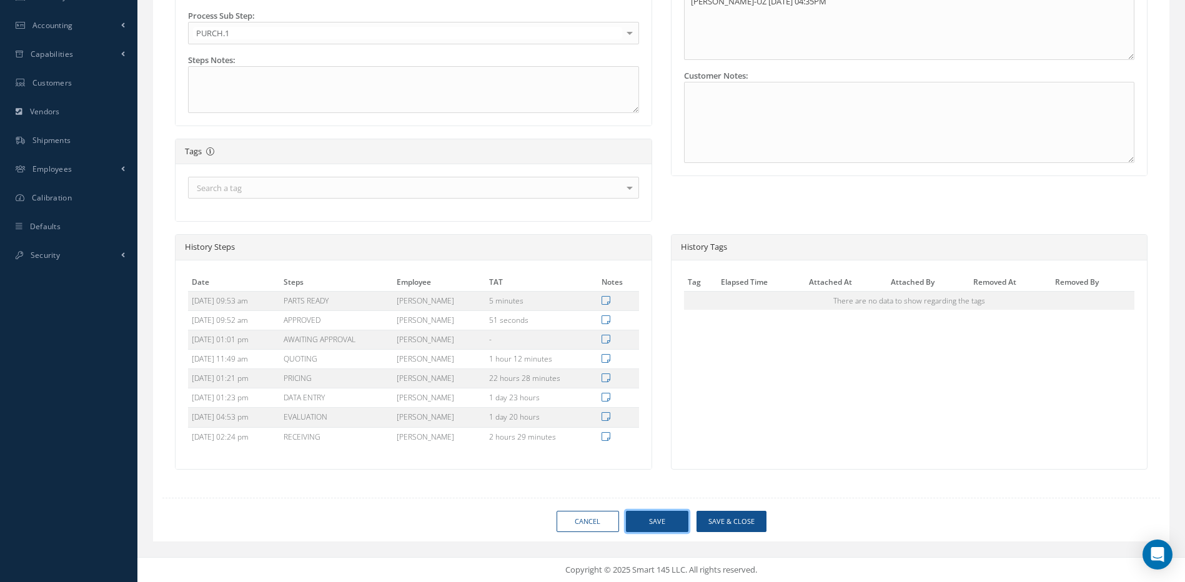
click at [665, 523] on button "Save" at bounding box center [657, 522] width 62 height 22
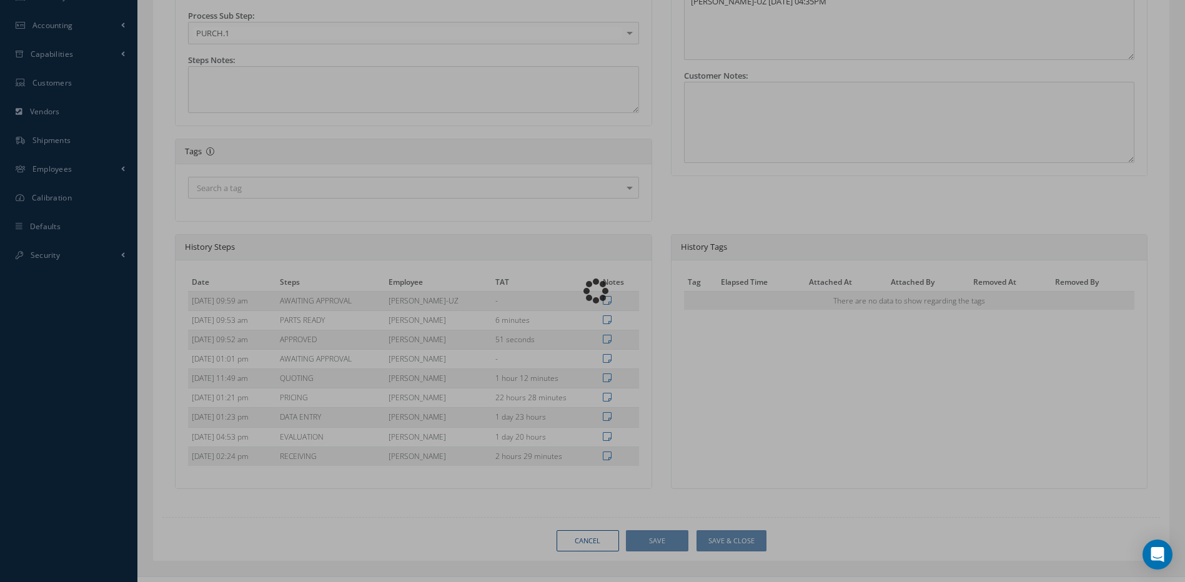
type input "ONTIC"
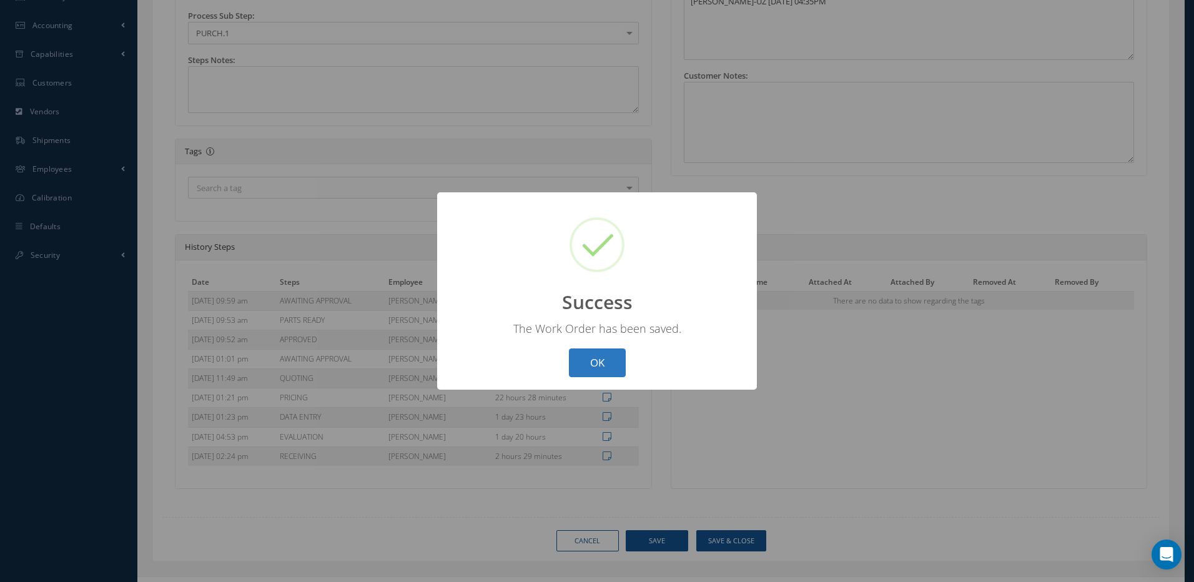
click at [608, 357] on button "OK" at bounding box center [597, 363] width 57 height 29
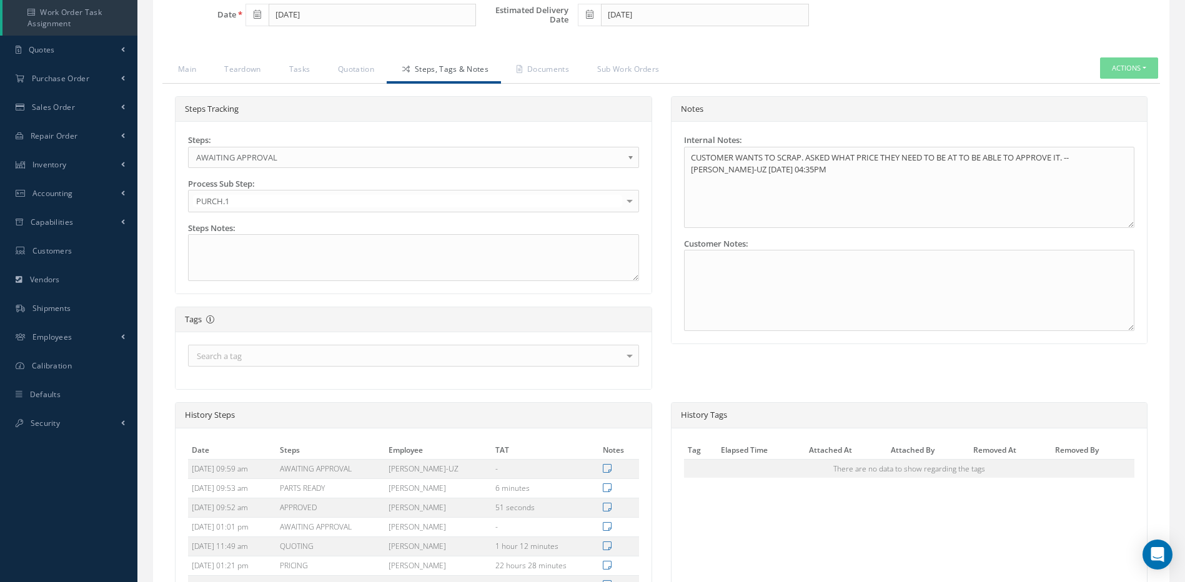
scroll to position [252, 0]
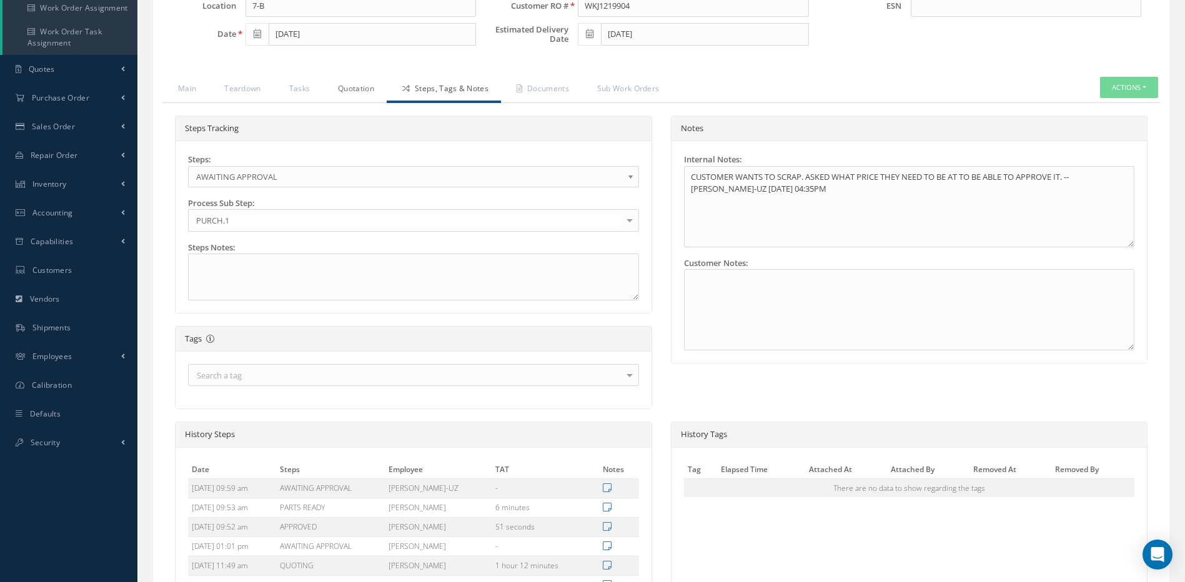
click at [354, 91] on link "Quotation" at bounding box center [354, 90] width 64 height 26
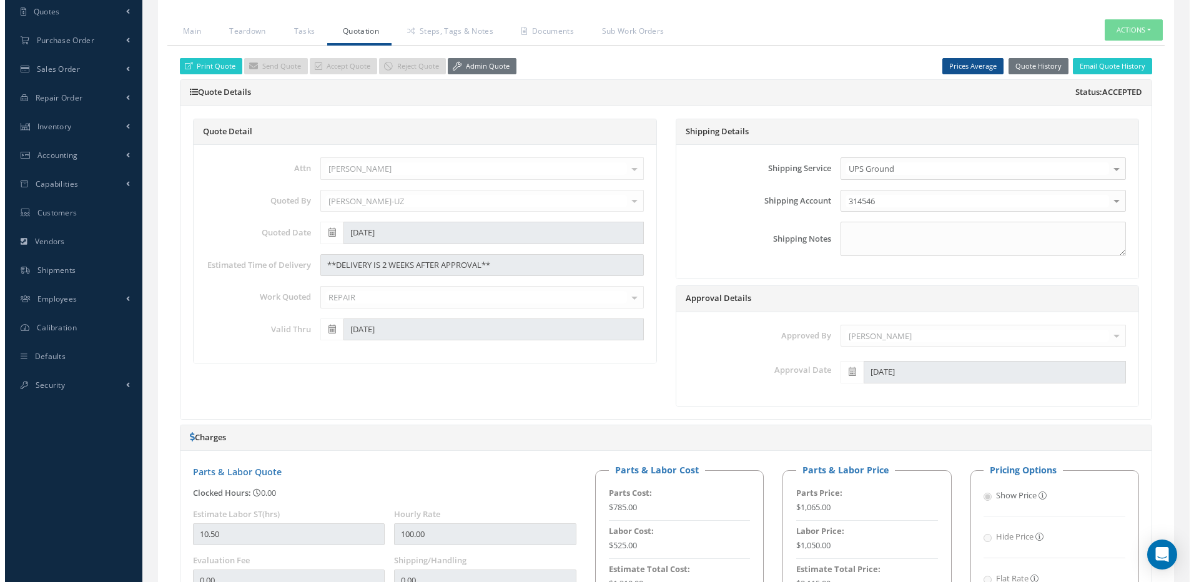
scroll to position [312, 0]
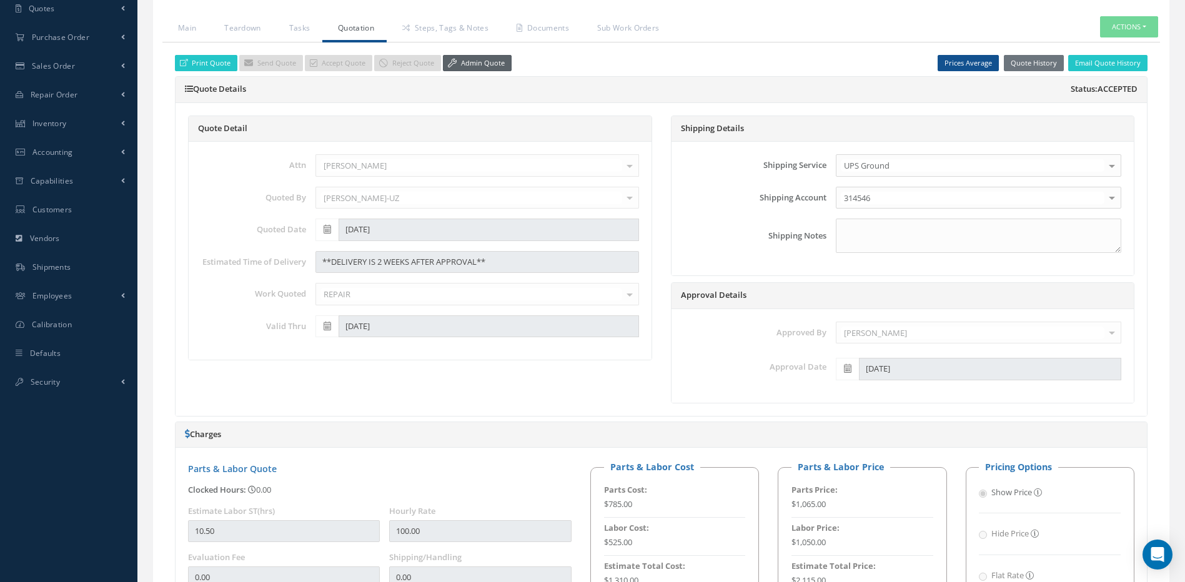
click at [467, 61] on link "Admin Quote" at bounding box center [477, 63] width 69 height 17
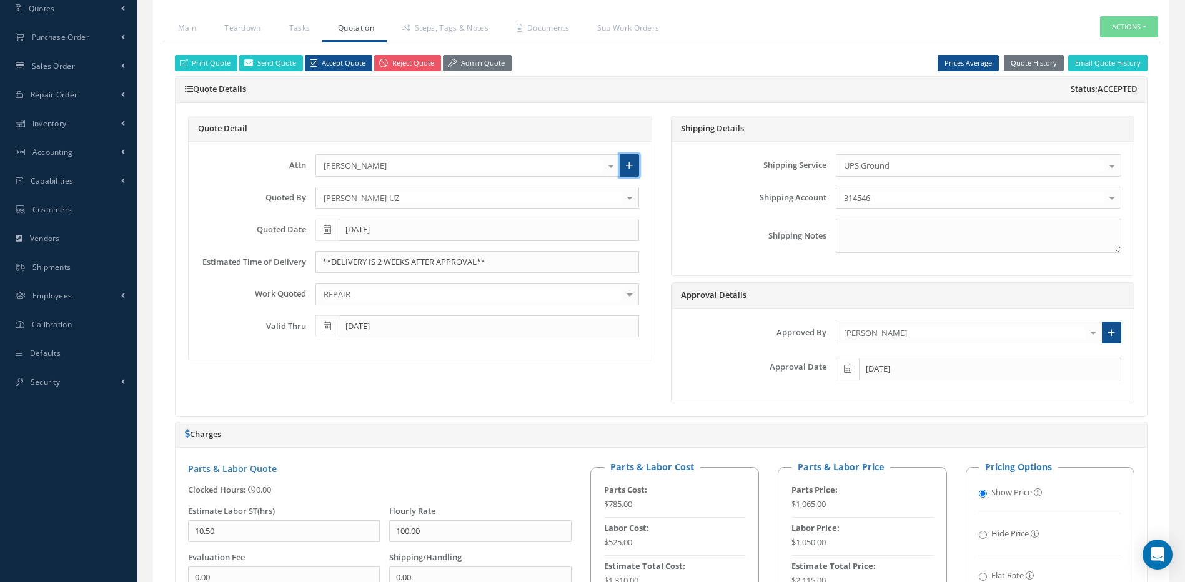
click at [632, 164] on icon at bounding box center [629, 165] width 7 height 9
radio input "true"
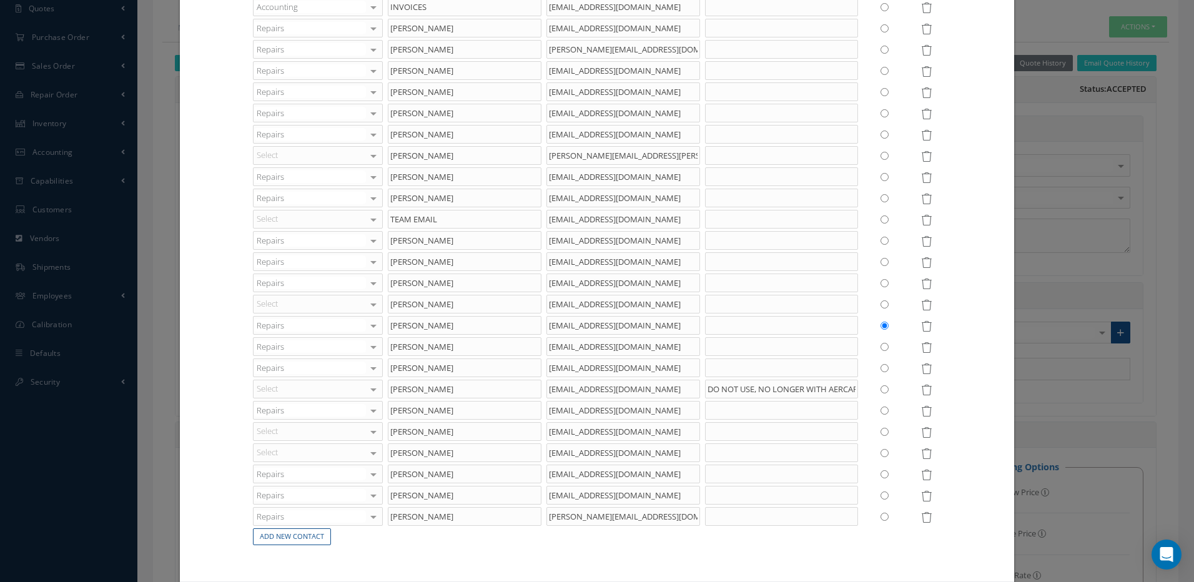
scroll to position [223, 0]
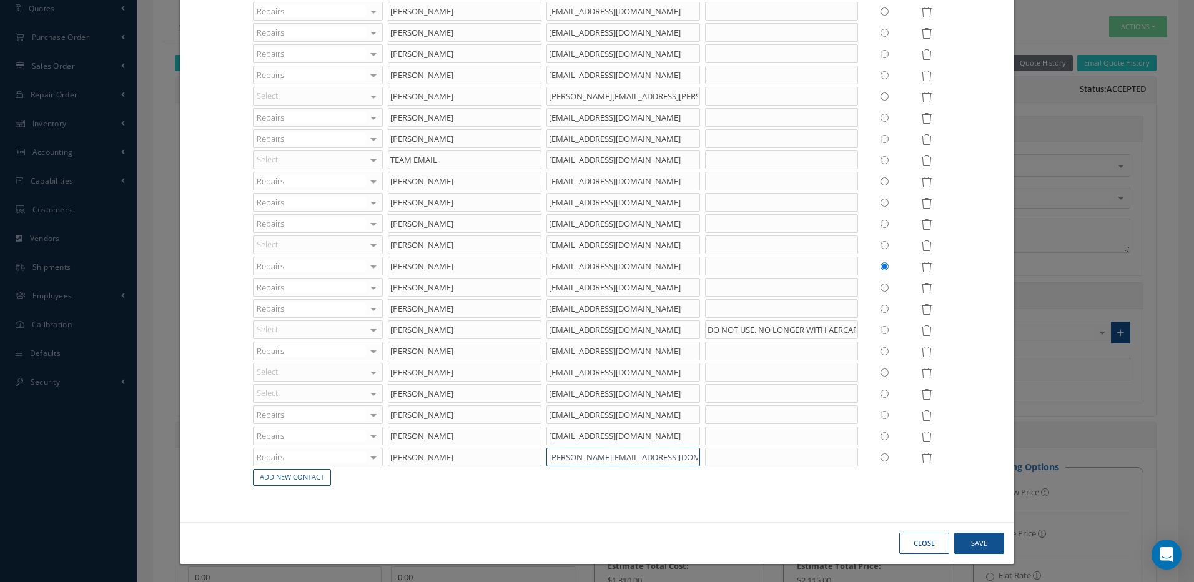
click at [673, 455] on input "Liam.Nunns@ajw-group.com" at bounding box center [624, 457] width 154 height 19
click at [921, 455] on icon at bounding box center [926, 458] width 11 height 11
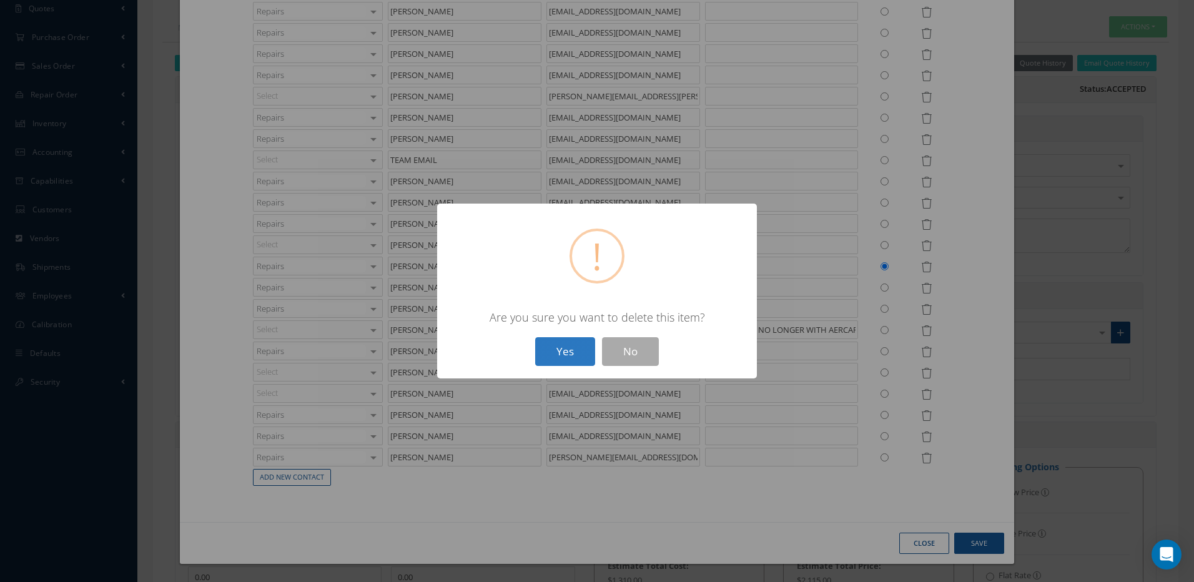
click at [570, 353] on button "Yes" at bounding box center [565, 351] width 60 height 29
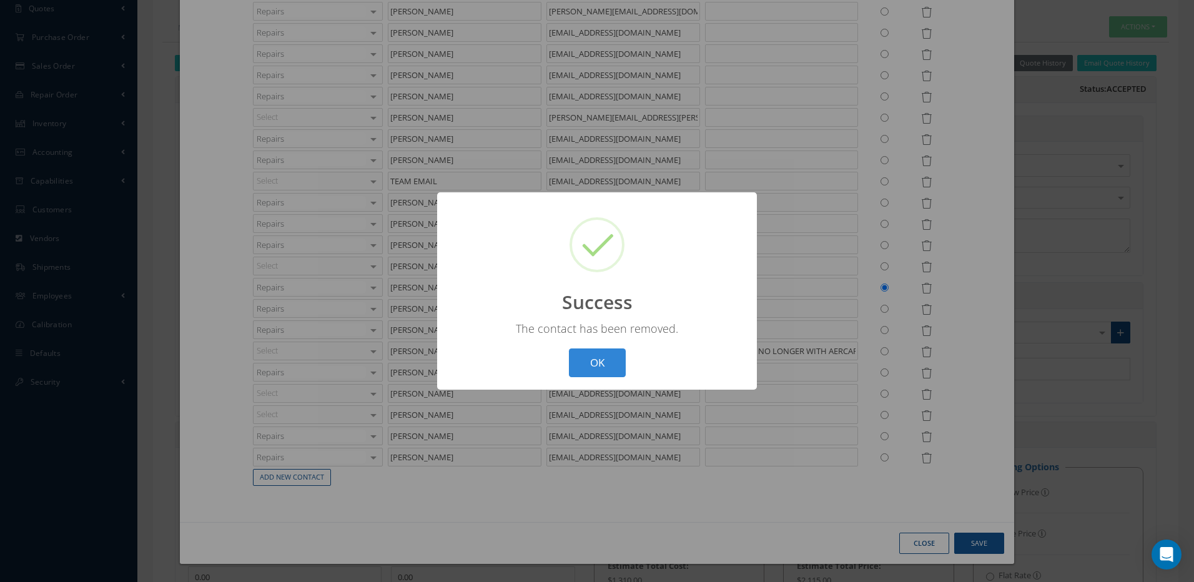
scroll to position [202, 0]
click at [620, 357] on button "OK" at bounding box center [597, 363] width 57 height 29
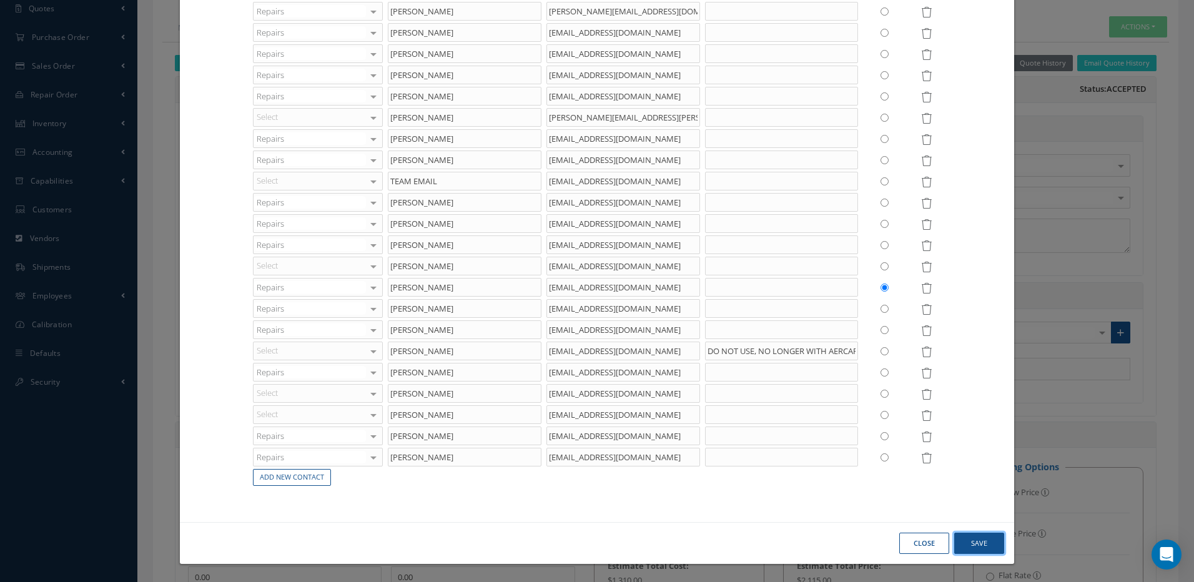
click at [984, 546] on button "Save" at bounding box center [979, 544] width 50 height 22
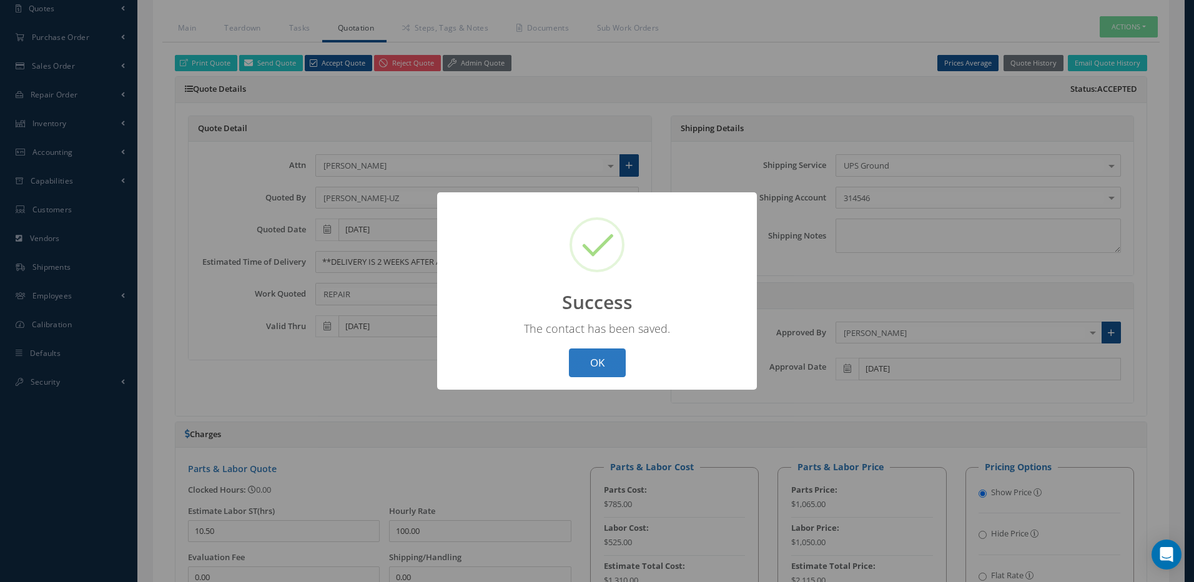
click at [599, 357] on button "OK" at bounding box center [597, 363] width 57 height 29
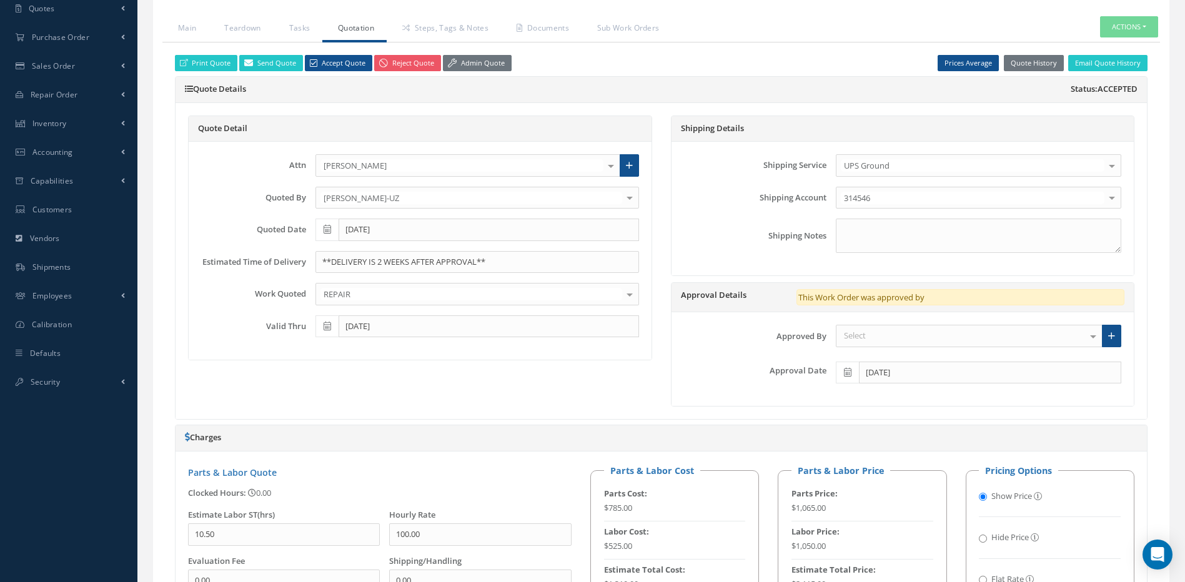
click at [327, 228] on icon at bounding box center [327, 229] width 7 height 9
click at [385, 402] on th "Today" at bounding box center [380, 401] width 131 height 19
type input "09/23/2025"
click at [273, 64] on link "Send Quote" at bounding box center [271, 63] width 64 height 17
type input "Quote for RO WKJ1219904, WO 49041"
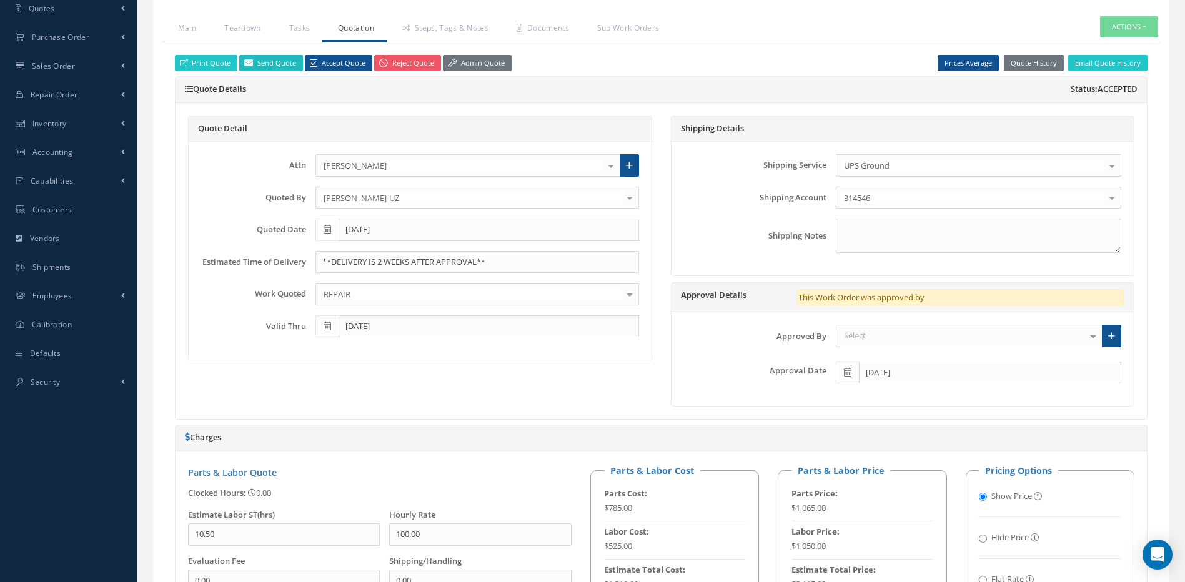
type textarea "Dear, Please find attached your Quote for RO WKJ1219904. Please feel free to co…"
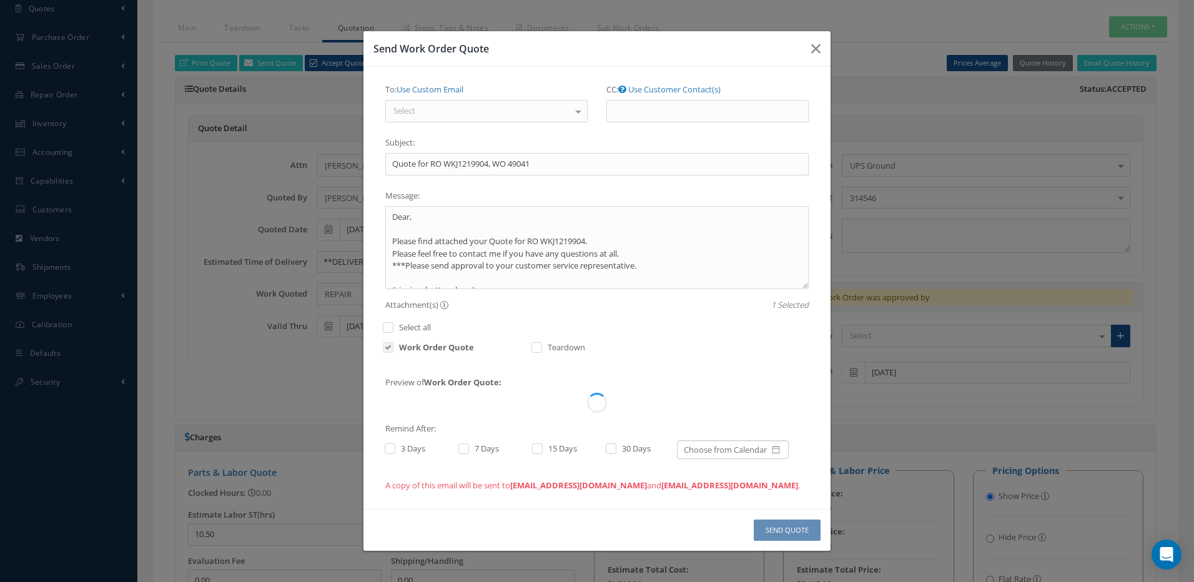
click at [512, 108] on div "Select" at bounding box center [486, 111] width 202 height 22
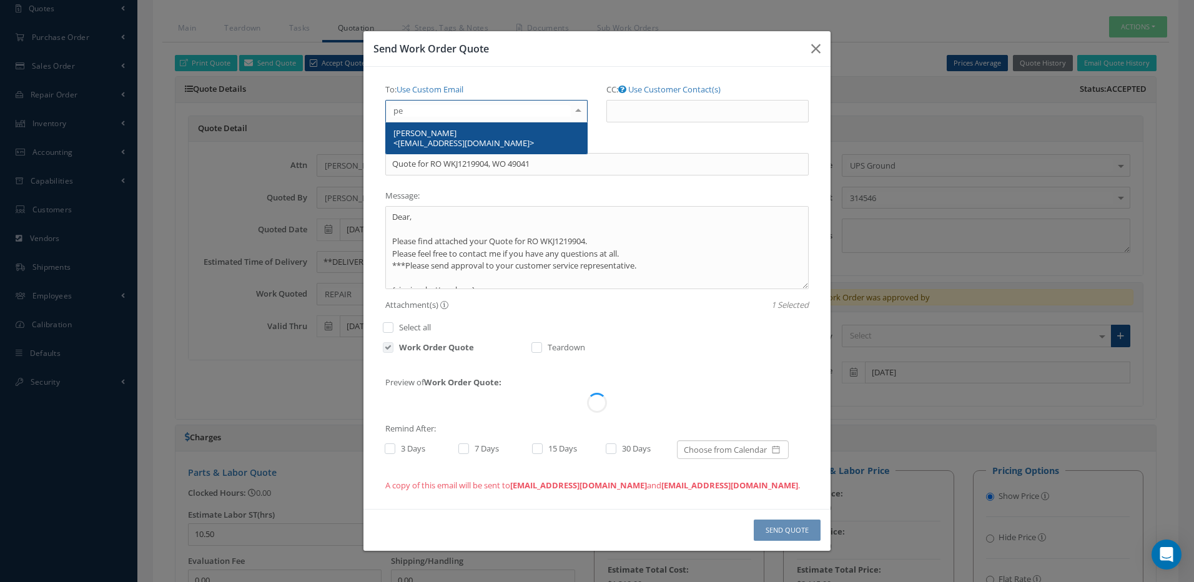
type input "pey"
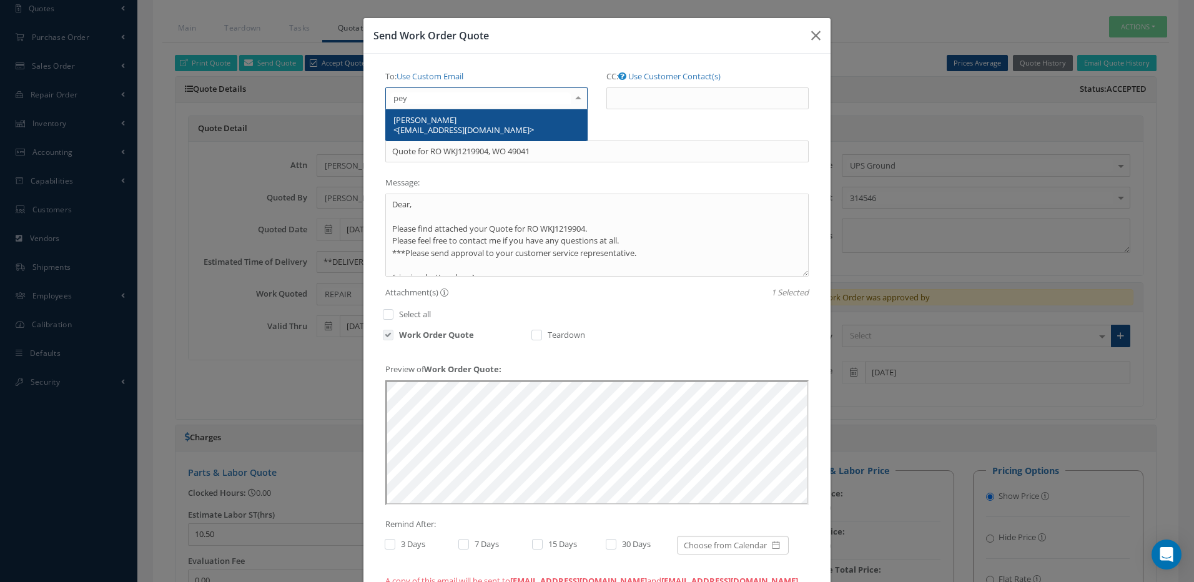
scroll to position [0, 0]
click at [418, 126] on span "PEYTON HILL <PHILL@AC-CONTRACTOR.COM>" at bounding box center [464, 124] width 141 height 21
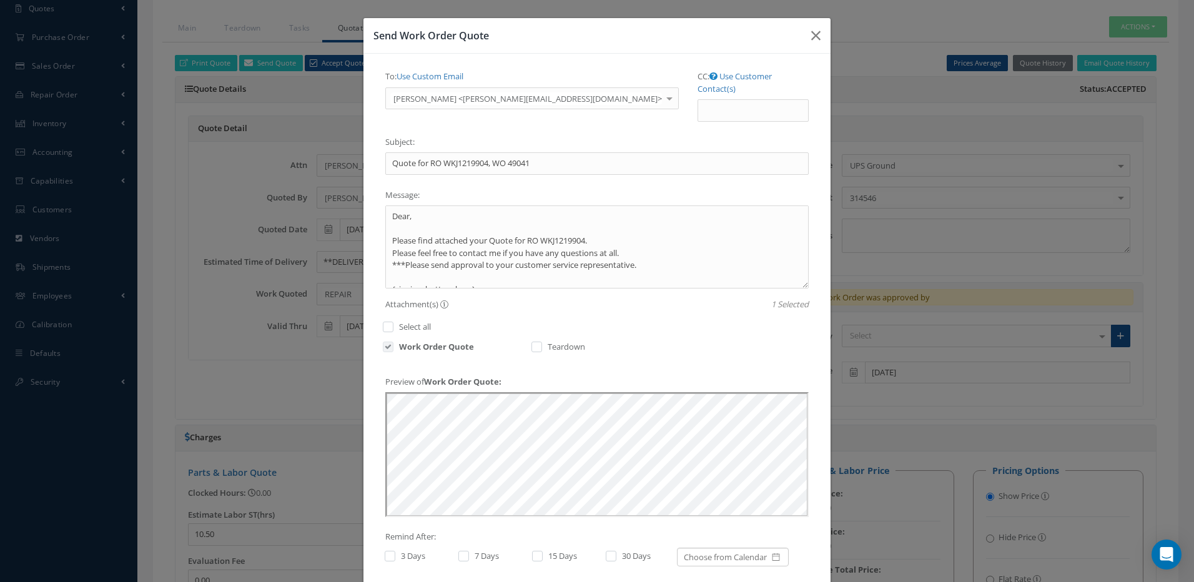
click at [395, 550] on label at bounding box center [396, 555] width 3 height 11
click at [388, 553] on input "checkbox" at bounding box center [389, 557] width 8 height 8
checkbox input "true"
drag, startPoint x: 465, startPoint y: 543, endPoint x: 479, endPoint y: 551, distance: 15.7
click at [468, 550] on label at bounding box center [469, 555] width 3 height 11
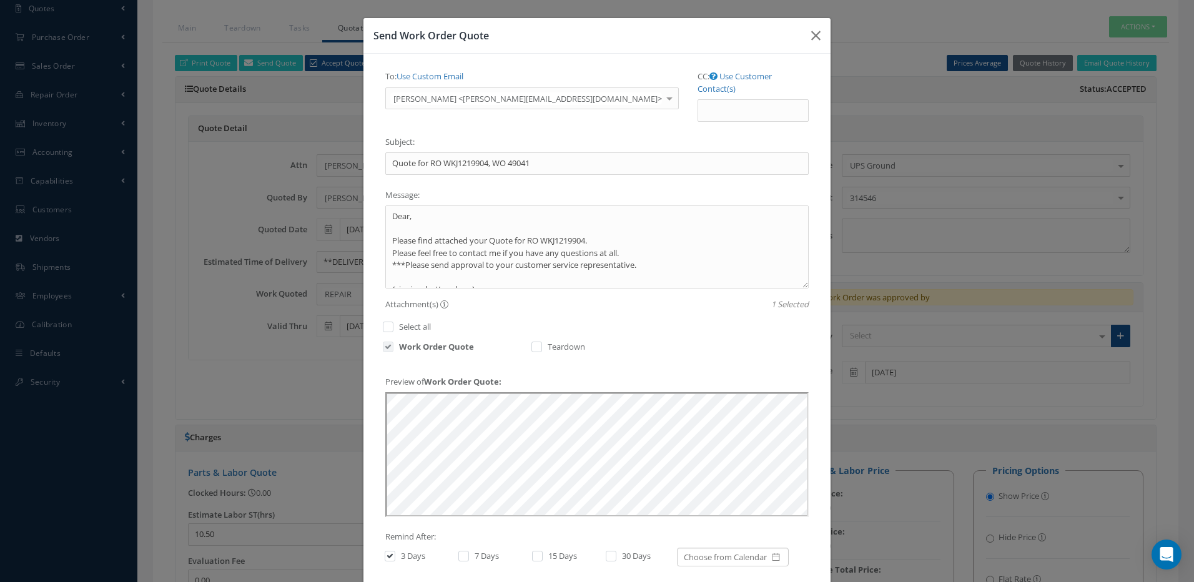
click at [465, 553] on input "checkbox" at bounding box center [462, 557] width 8 height 8
checkbox input "true"
click at [542, 550] on label at bounding box center [543, 555] width 3 height 11
click at [532, 553] on input "checkbox" at bounding box center [536, 557] width 8 height 8
checkbox input "true"
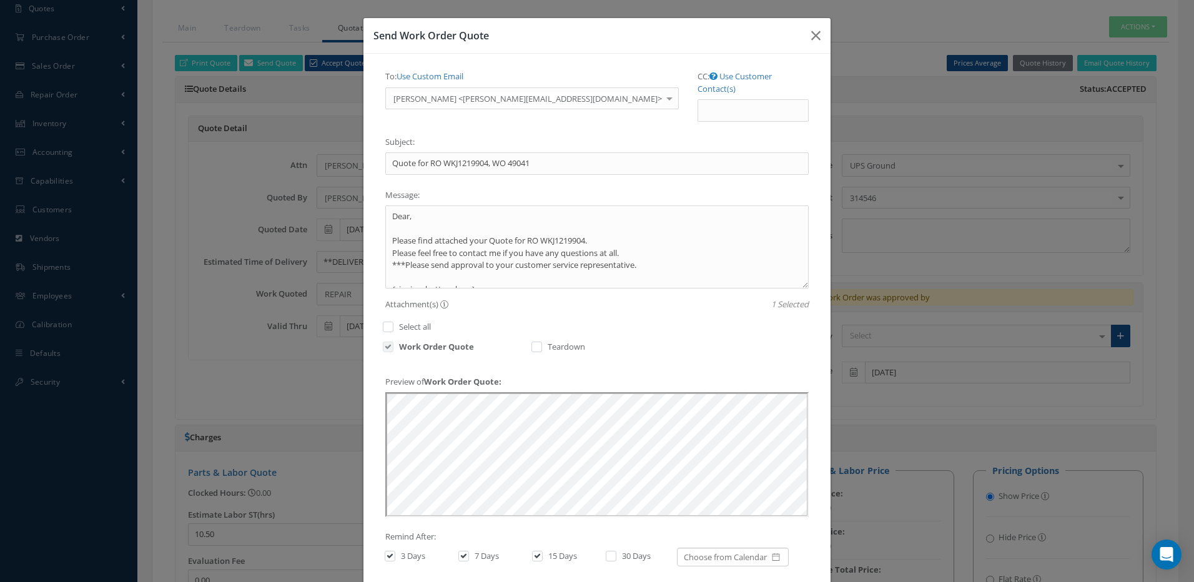
click at [601, 548] on div "30 Days" at bounding box center [634, 559] width 74 height 22
click at [386, 206] on textarea "Dear, Please find attached your Quote for RO WKJ1219904. Please feel free to co…" at bounding box center [596, 247] width 423 height 83
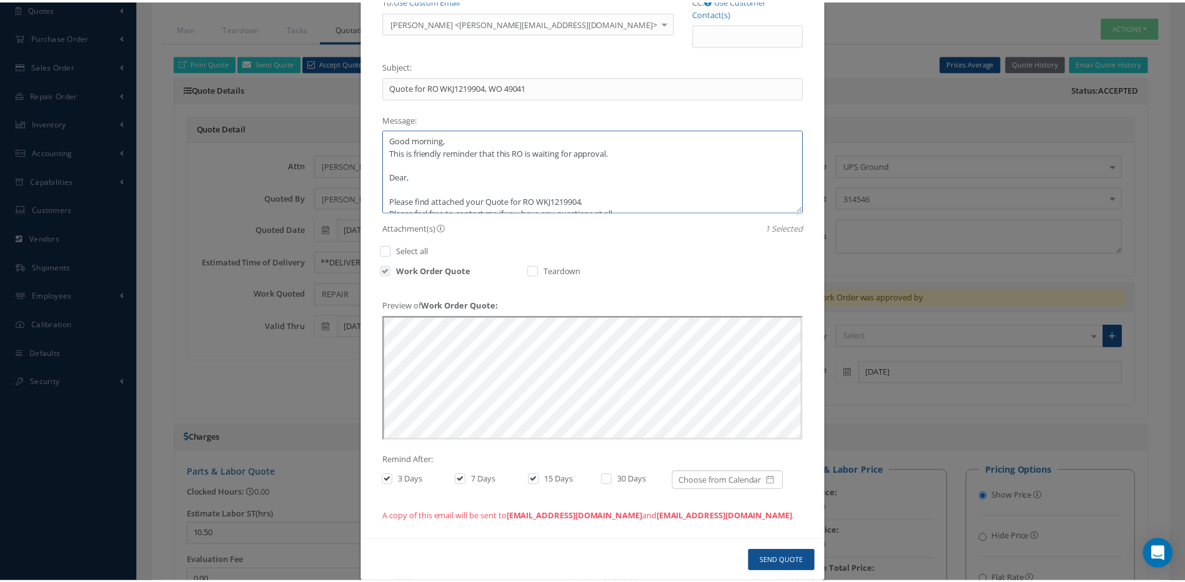
scroll to position [82, 0]
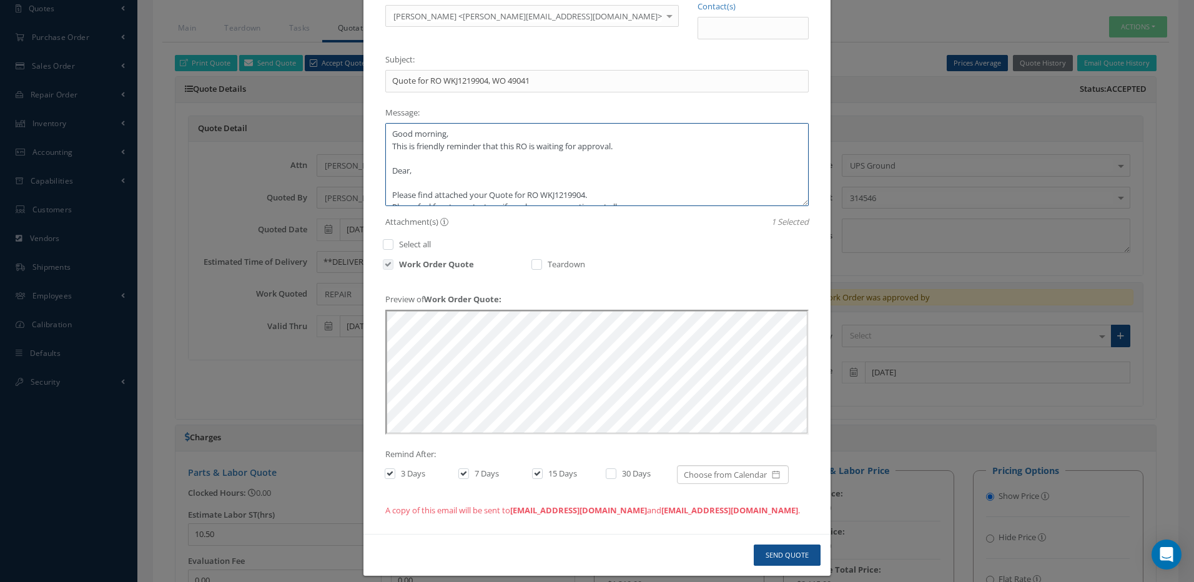
type textarea "Good morning, This is friendly reminder that this RO is waiting for approval. D…"
click at [783, 545] on button "Send Quote" at bounding box center [787, 556] width 67 height 22
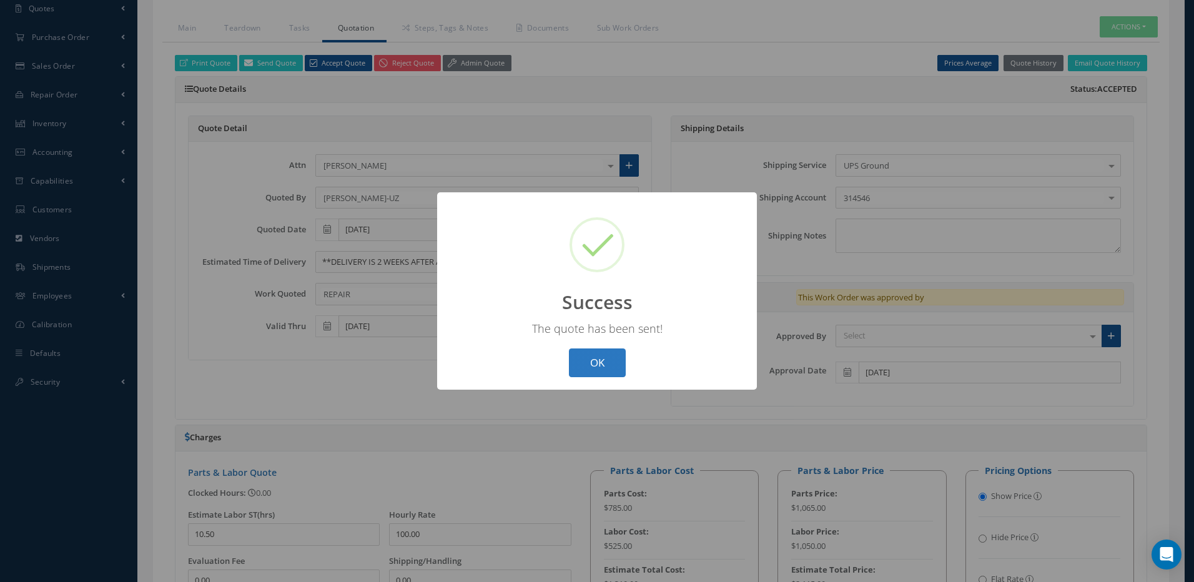
click at [606, 362] on button "OK" at bounding box center [597, 363] width 57 height 29
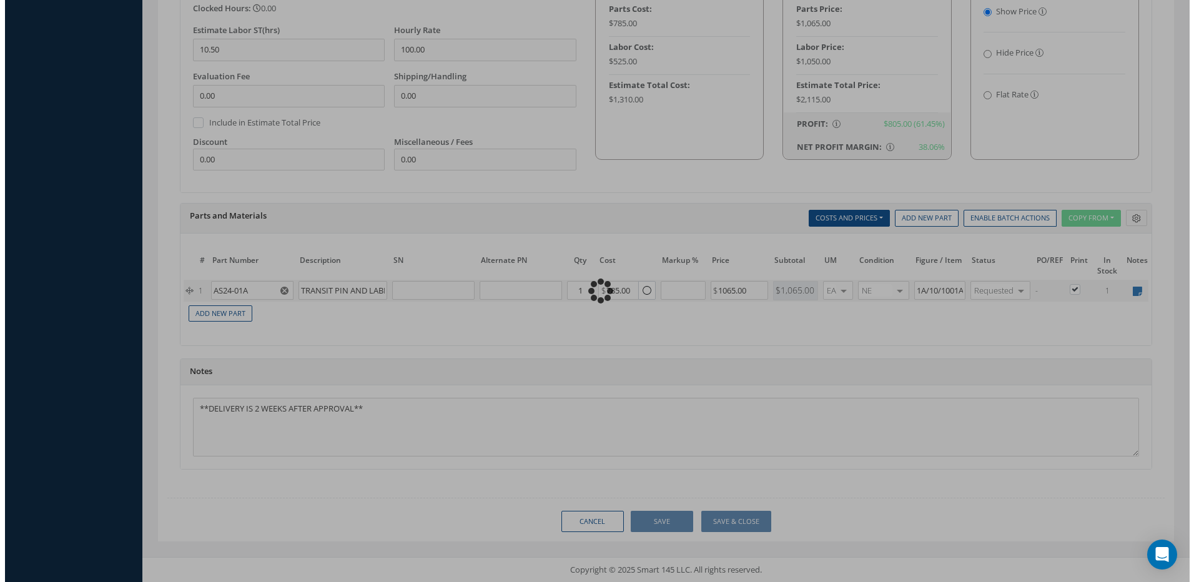
scroll to position [774, 0]
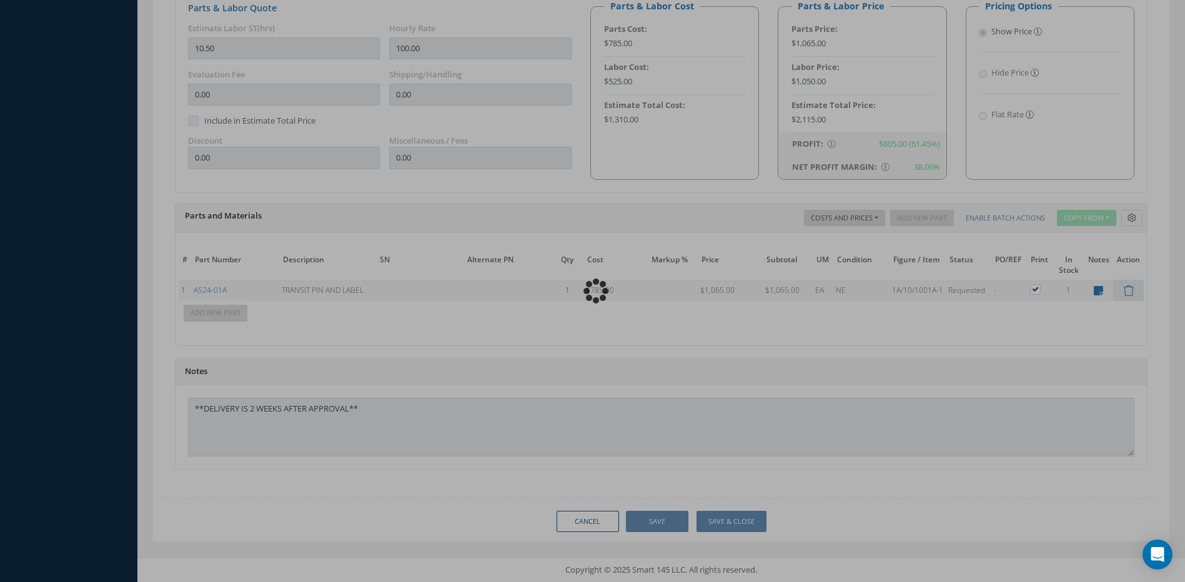
click at [593, 291] on div "Loading…" at bounding box center [593, 291] width 0 height 0
type input "ONTIC"
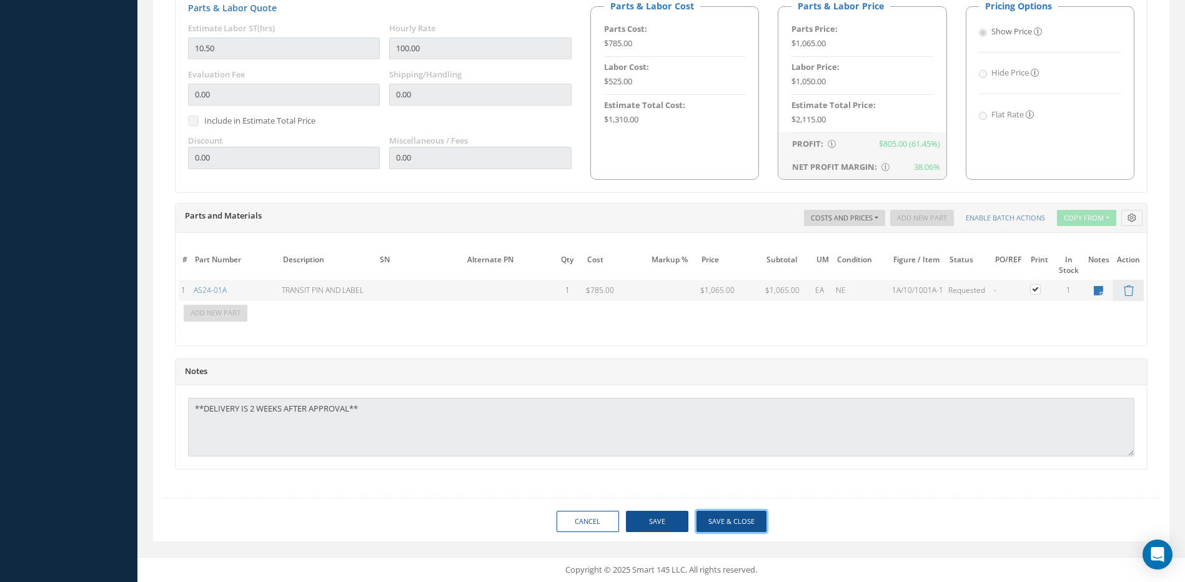
click at [724, 518] on button "Save & Close" at bounding box center [731, 522] width 70 height 22
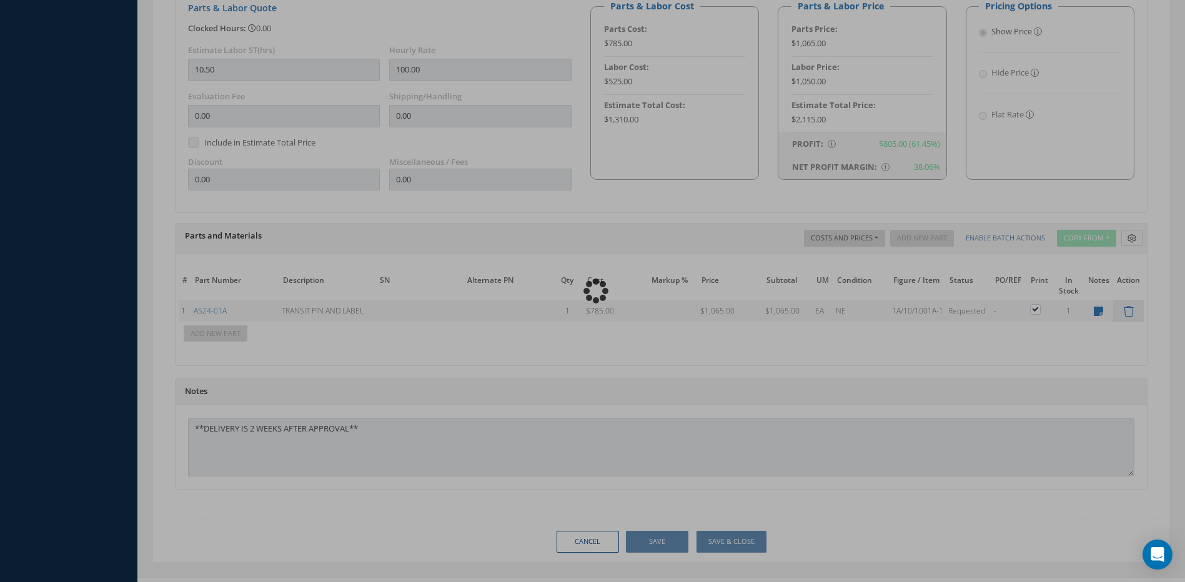
type input "ONTIC"
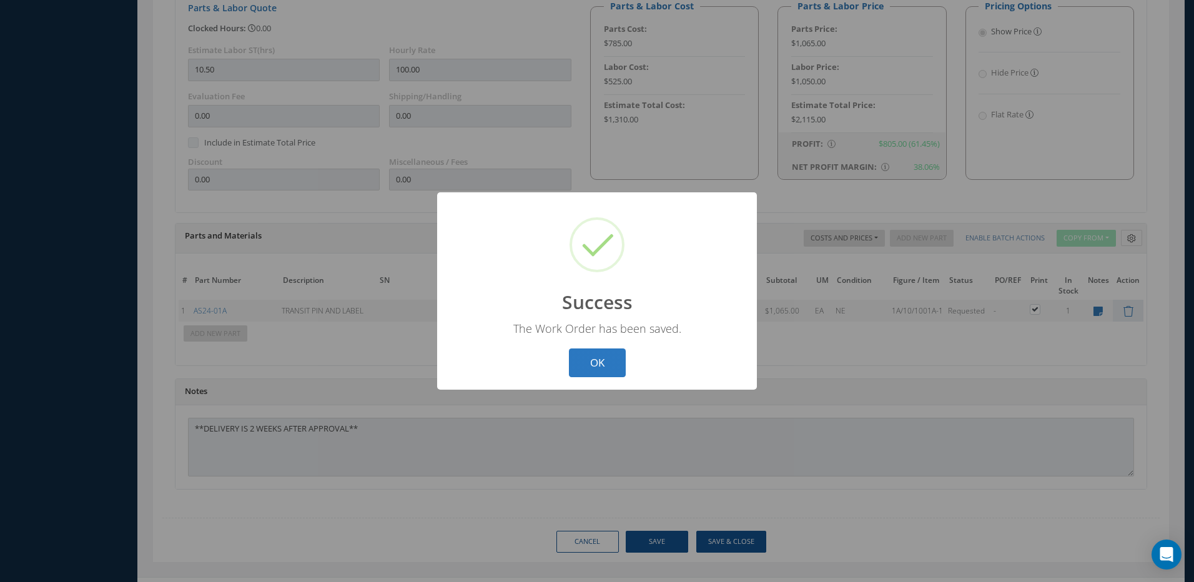
click at [589, 365] on button "OK" at bounding box center [597, 363] width 57 height 29
select select "25"
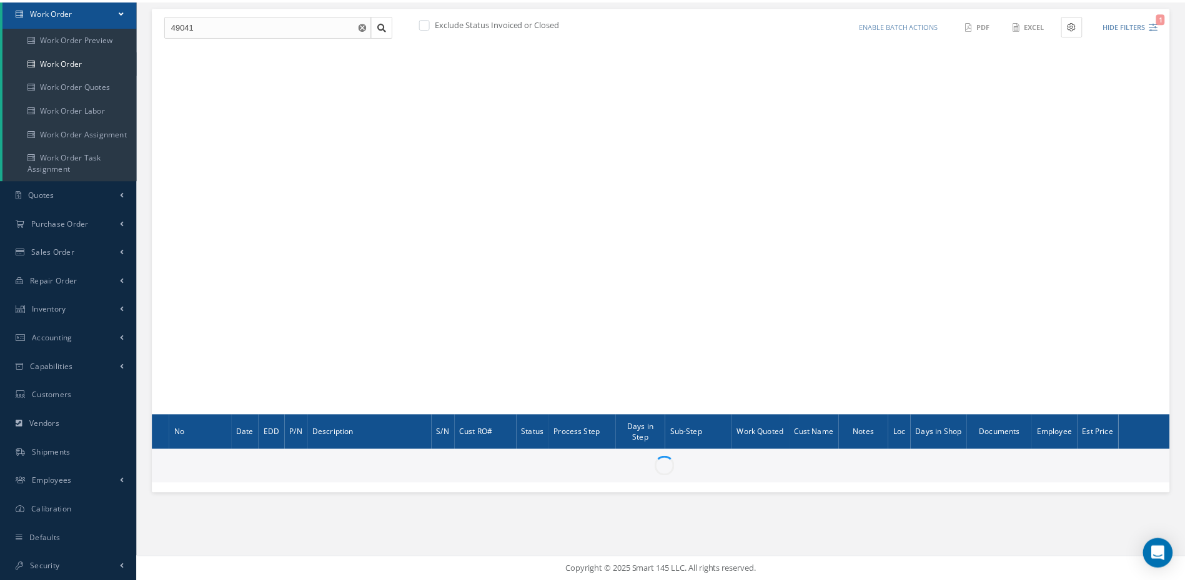
scroll to position [127, 0]
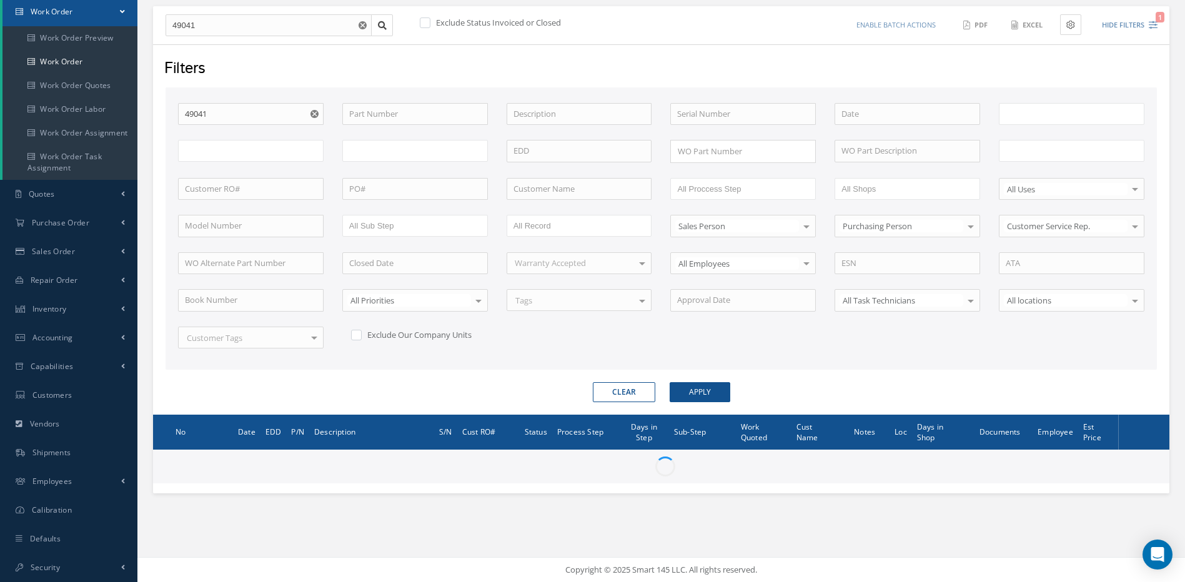
type input "All Work Request"
type input "All Work Performed"
type input "All Status"
type input "WO Part Status"
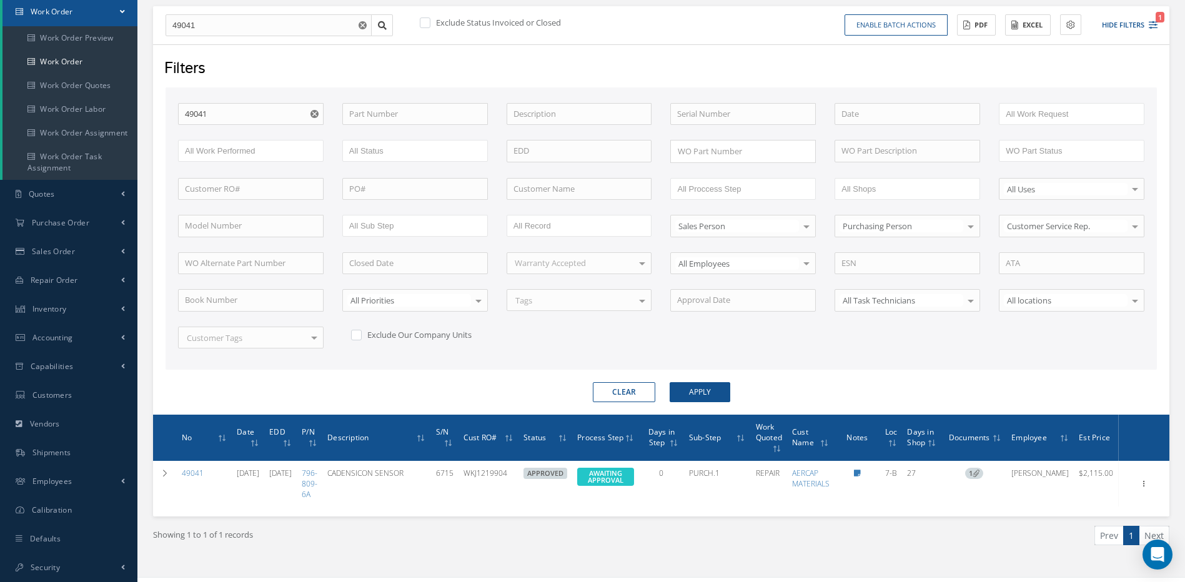
click at [626, 387] on button "Clear" at bounding box center [624, 392] width 62 height 20
checkbox input "true"
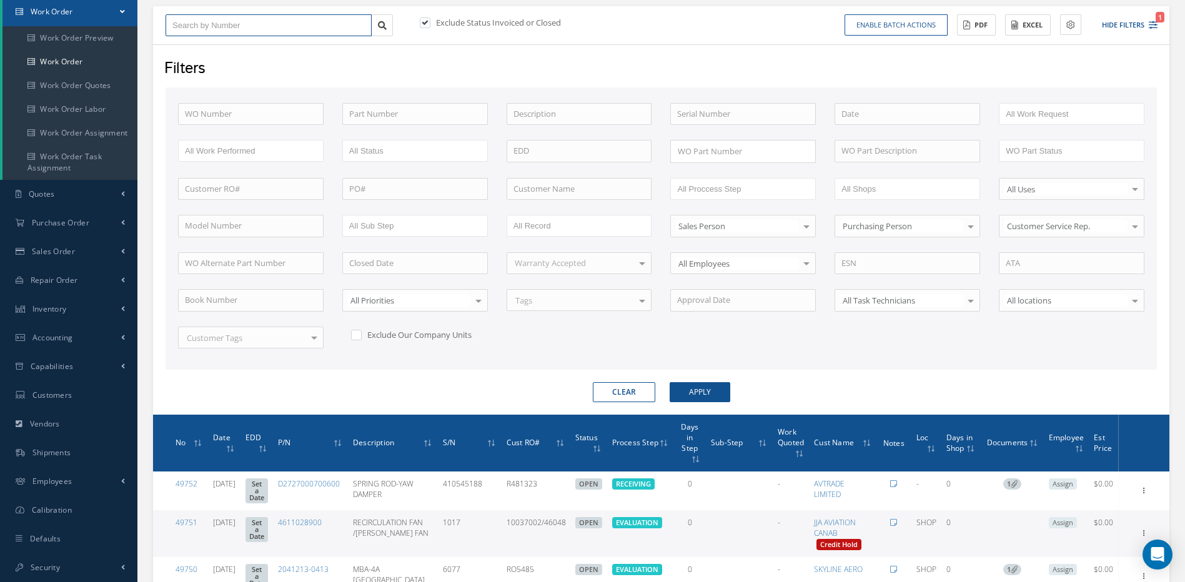
click at [242, 24] on input "text" at bounding box center [269, 25] width 206 height 22
type input "4"
type input "45"
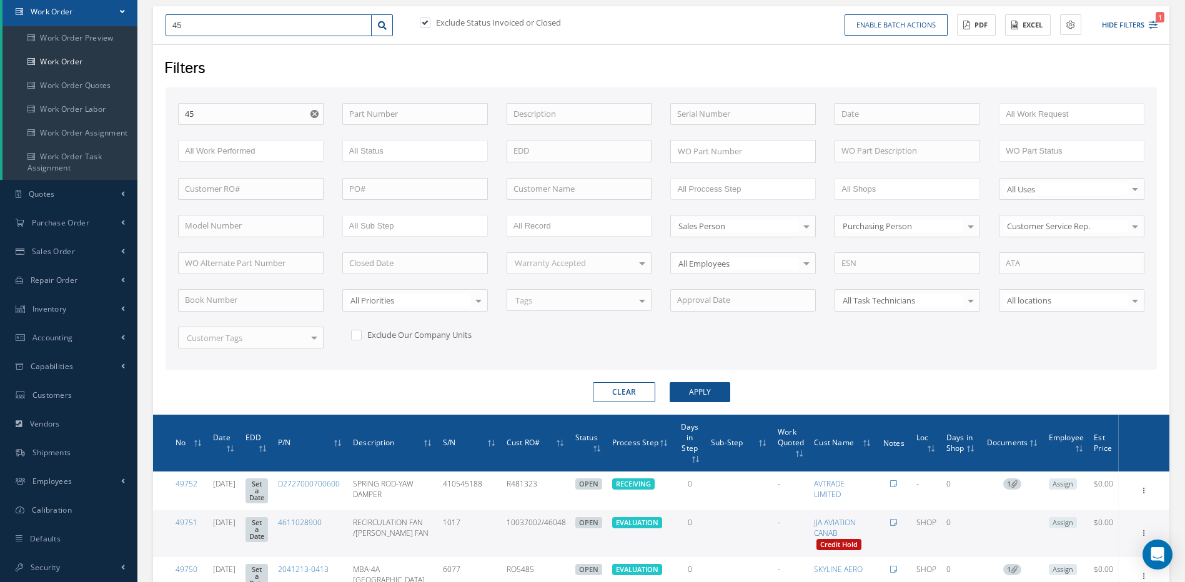
type input "4"
type input "48"
type input "485"
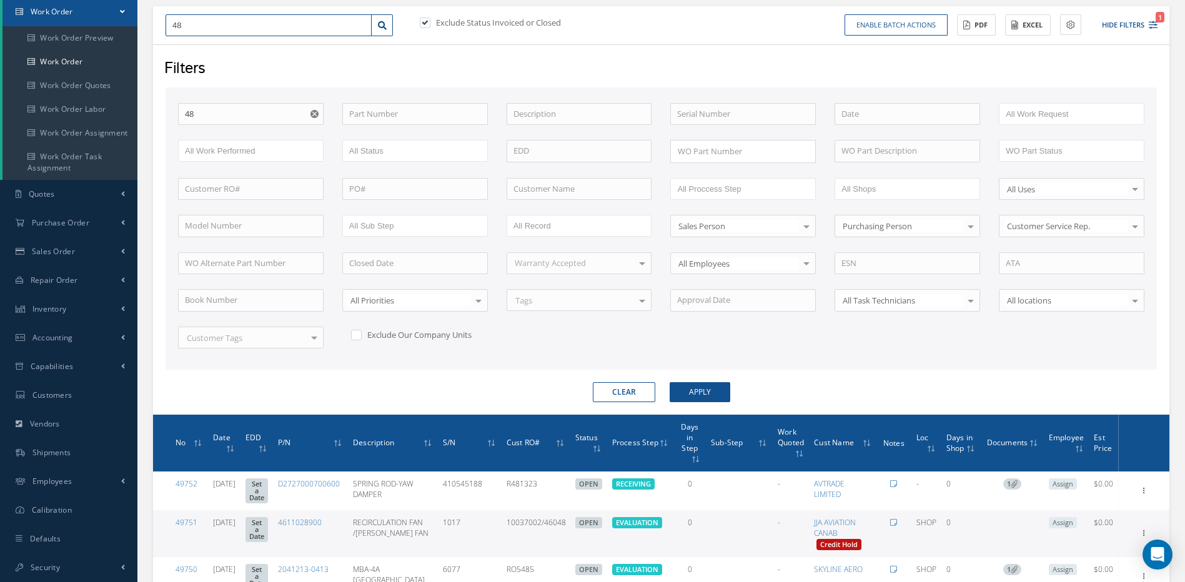
type input "485"
type input "4857"
type input "48572"
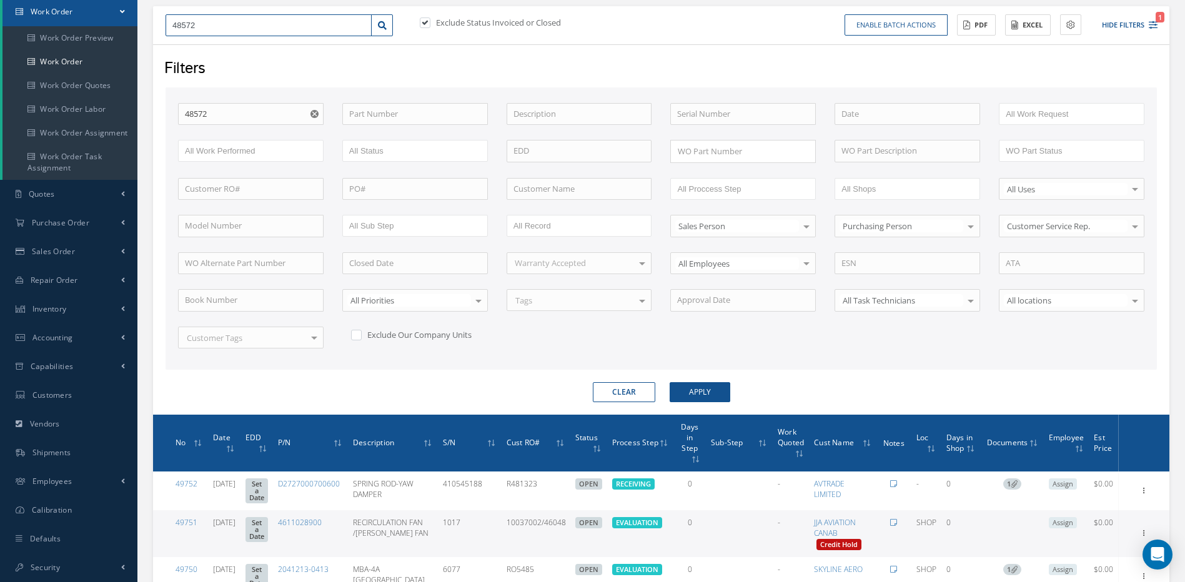
type input "48572"
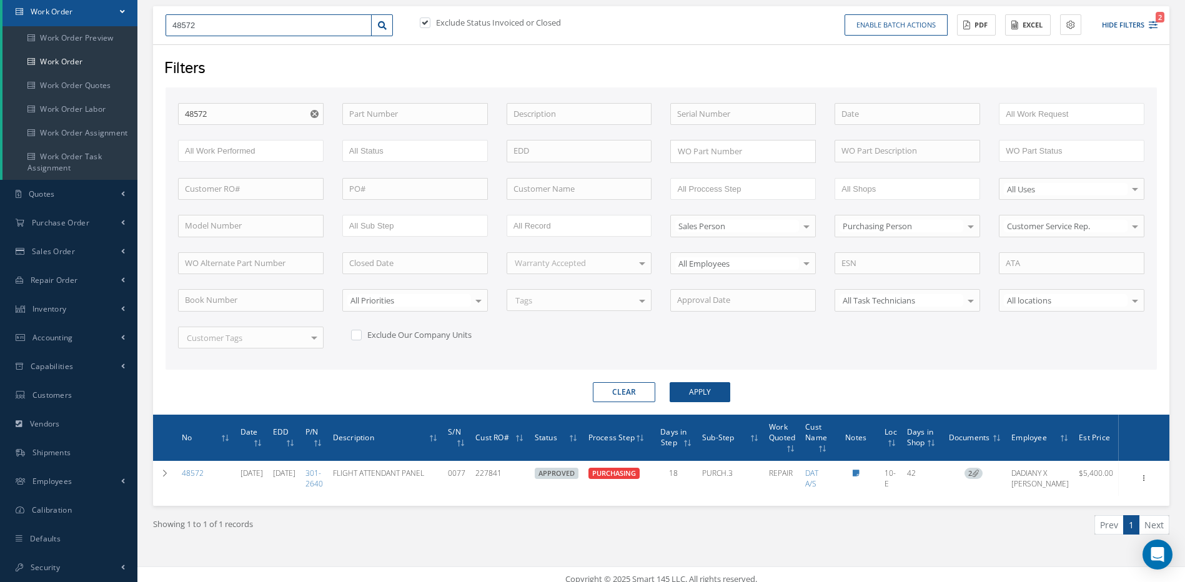
scroll to position [136, 0]
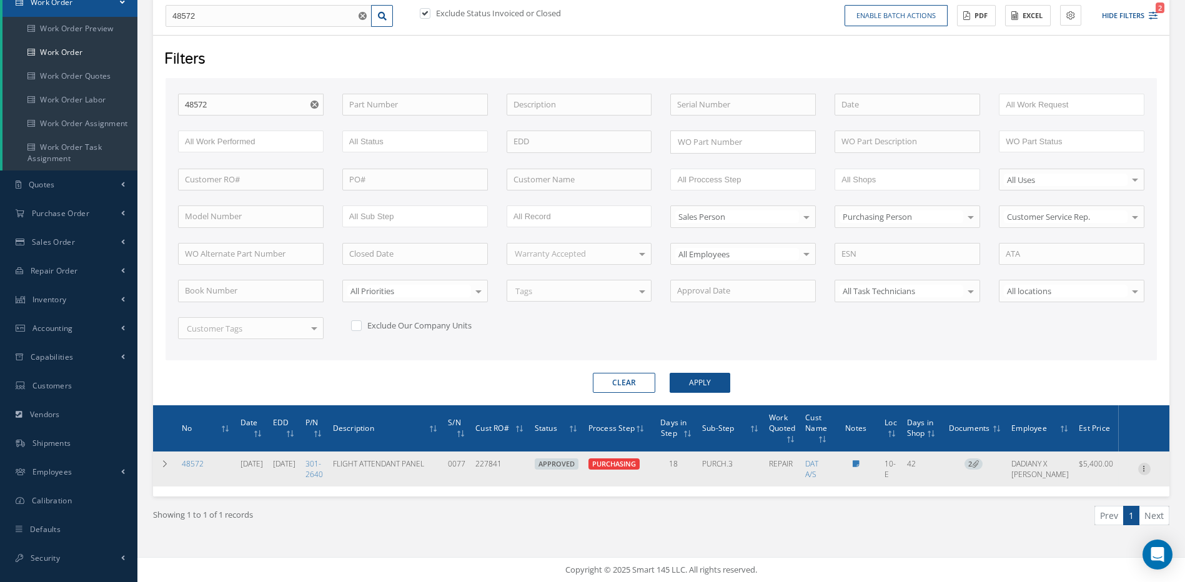
click at [1145, 467] on icon at bounding box center [1144, 468] width 12 height 10
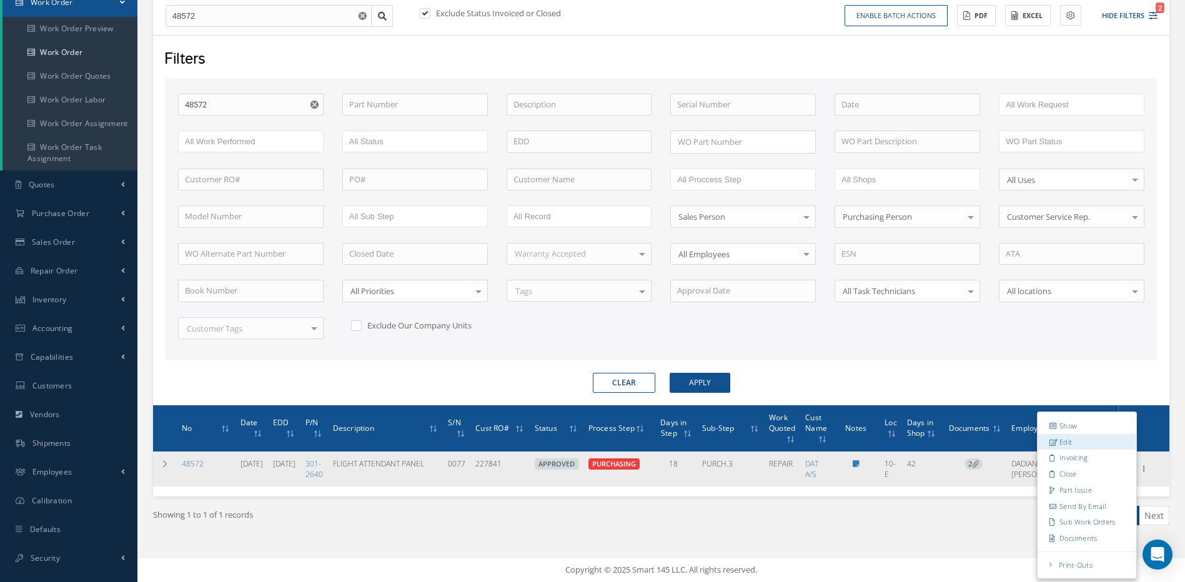
click at [1064, 443] on link "Edit" at bounding box center [1087, 442] width 99 height 16
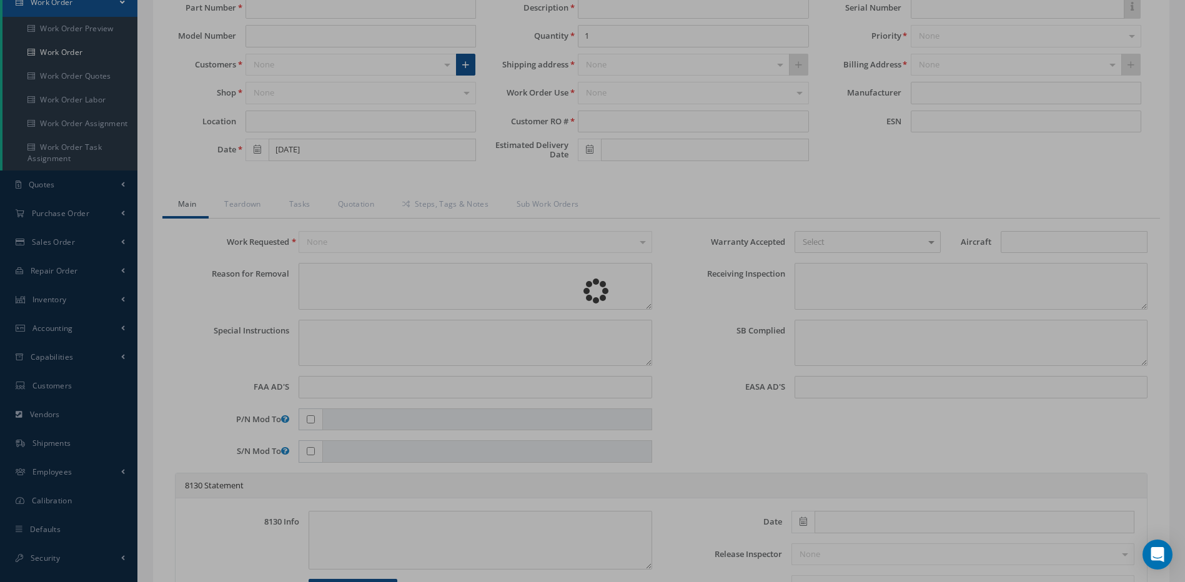
type input "301-2640"
type input "10-E"
type input "08/12/2025"
type input "FLIGHT ATTENDANT PANEL"
type input "227841"
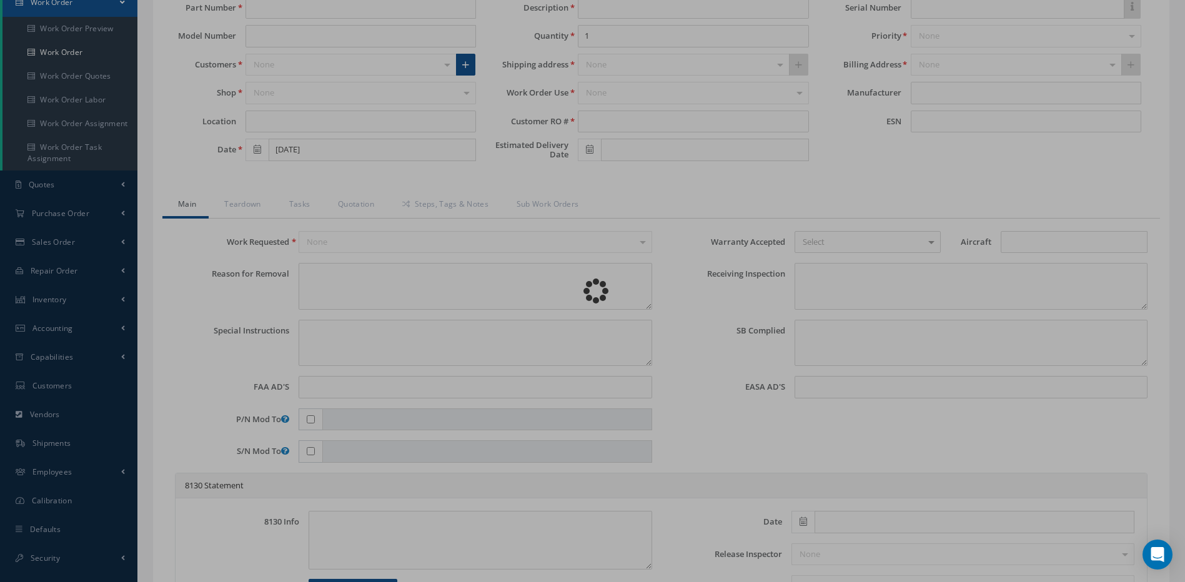
type input "09/24/2025"
type input "0077"
type textarea "CRACKED COVER"
type textarea "PLEASE SEE R.O. FOR DETAILS"
type textarea "NO VISUAL DAMAGE"
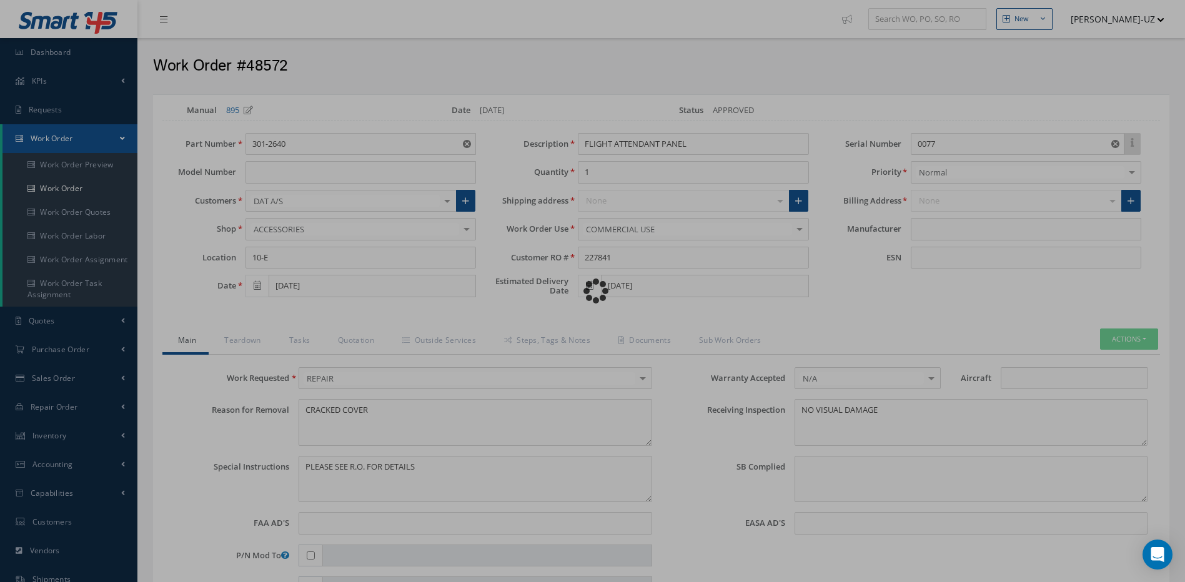
type input "COBHAM"
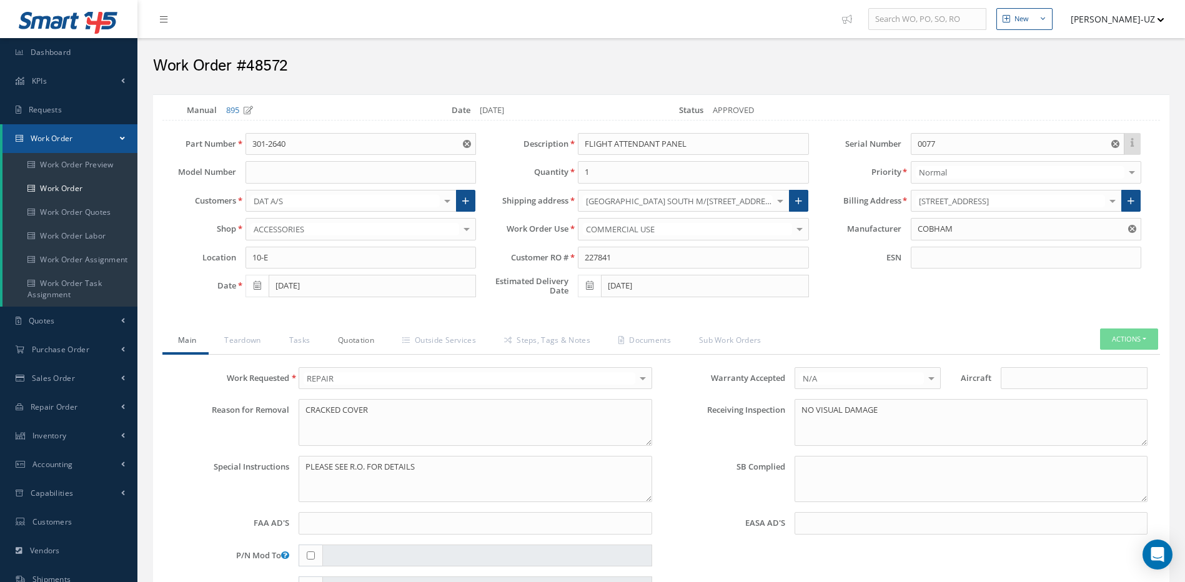
click at [364, 338] on link "Quotation" at bounding box center [354, 342] width 64 height 26
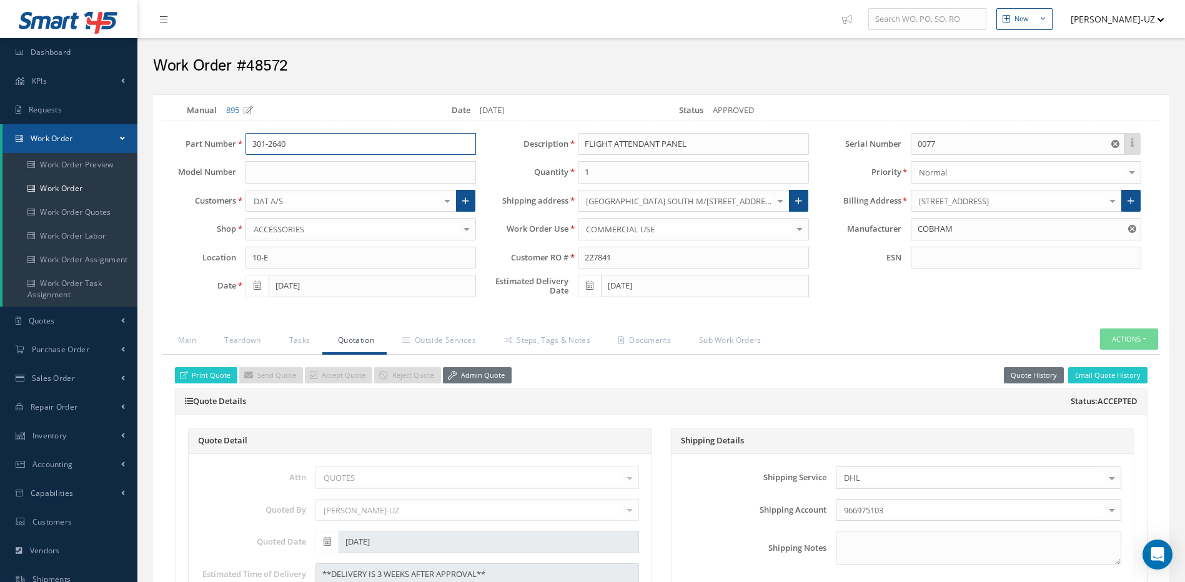
drag, startPoint x: 293, startPoint y: 142, endPoint x: 265, endPoint y: 147, distance: 27.9
click at [242, 136] on div "301-2640" at bounding box center [360, 144] width 249 height 22
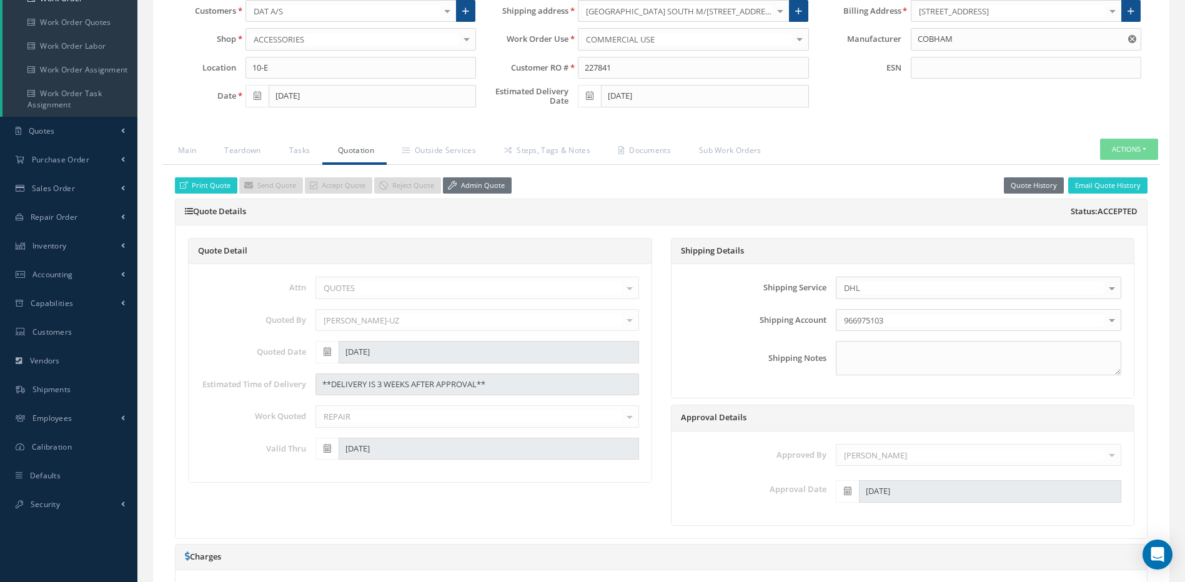
scroll to position [187, 0]
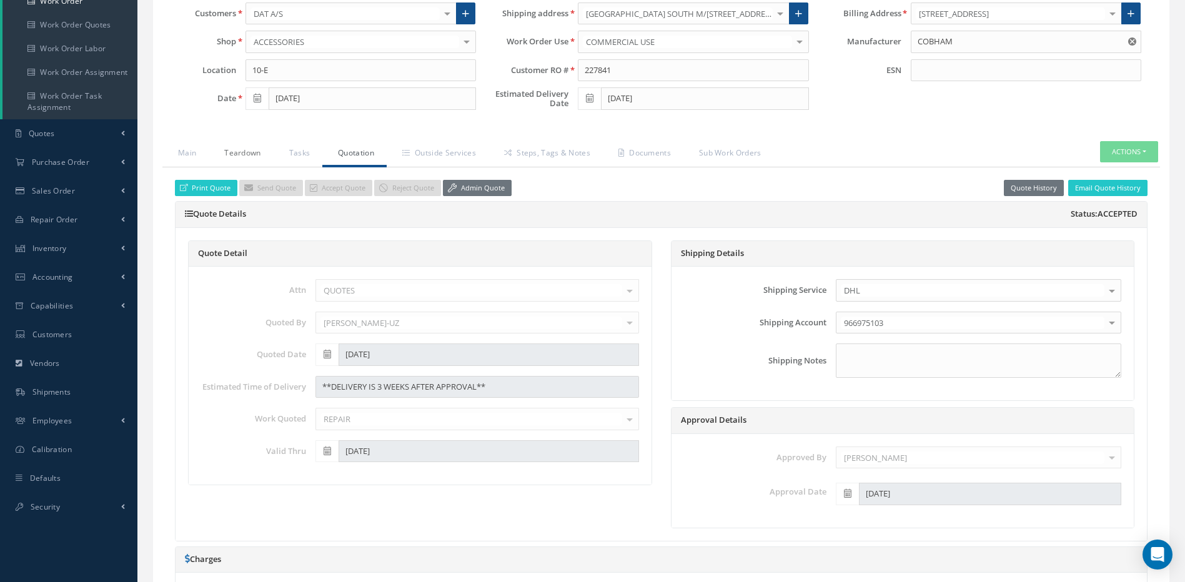
click at [250, 154] on link "Teardown" at bounding box center [241, 154] width 64 height 26
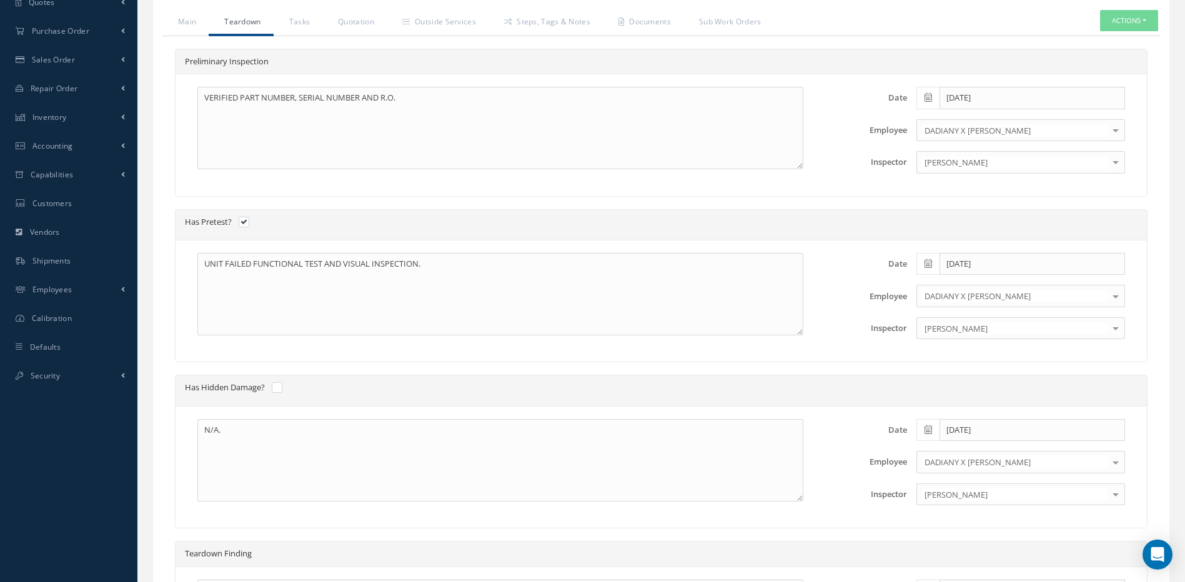
scroll to position [62, 0]
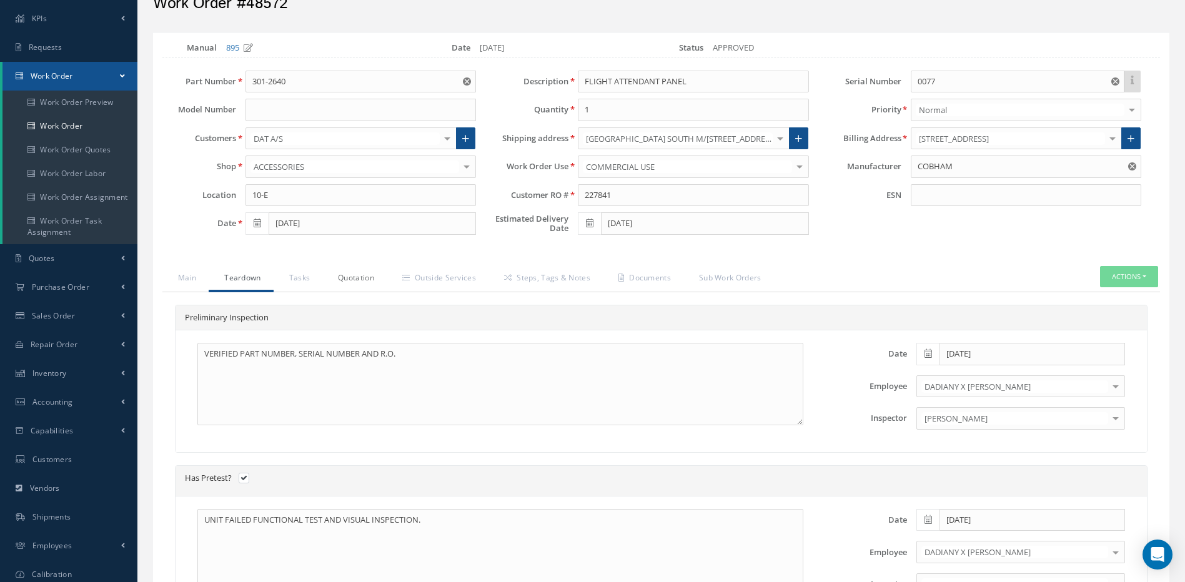
click at [356, 274] on link "Quotation" at bounding box center [354, 279] width 64 height 26
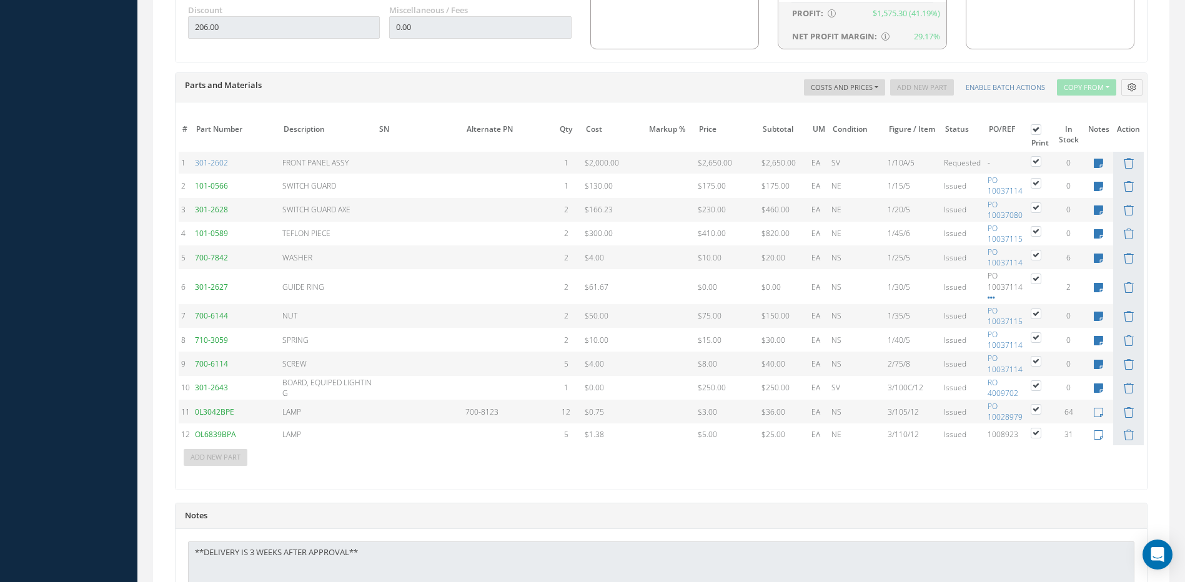
scroll to position [874, 0]
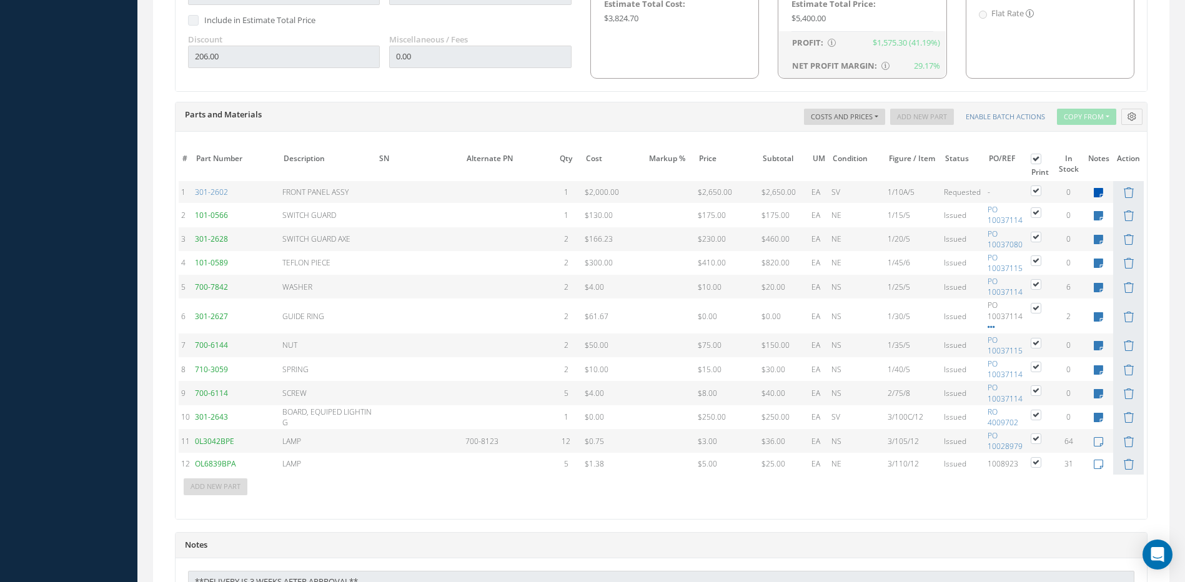
click at [1099, 189] on icon at bounding box center [1098, 192] width 9 height 11
type textarea "magelland"
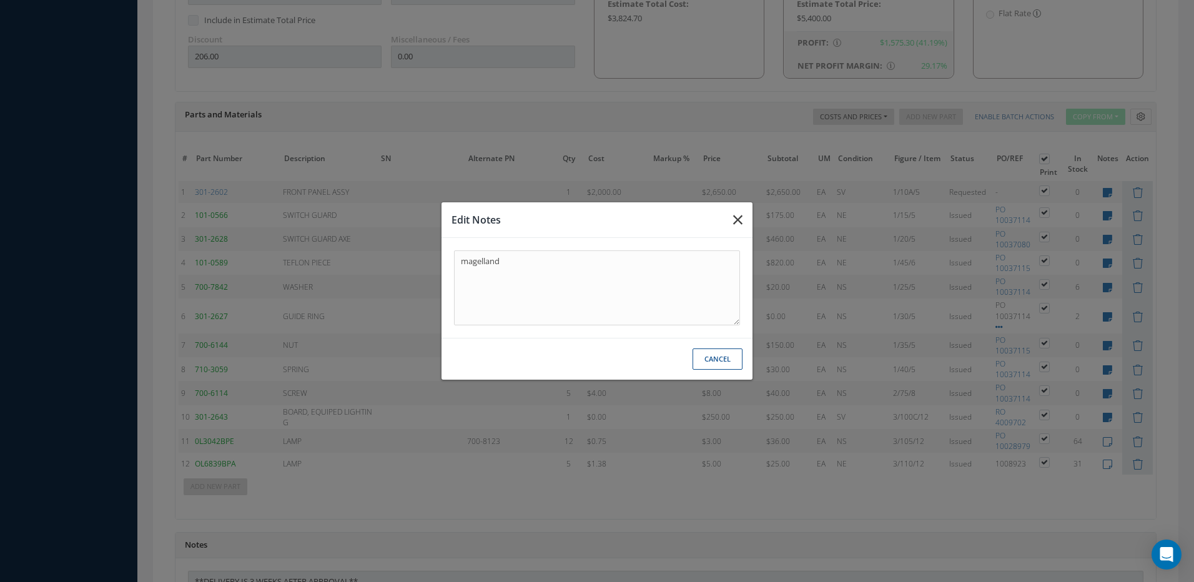
click at [738, 217] on icon "button" at bounding box center [737, 219] width 9 height 15
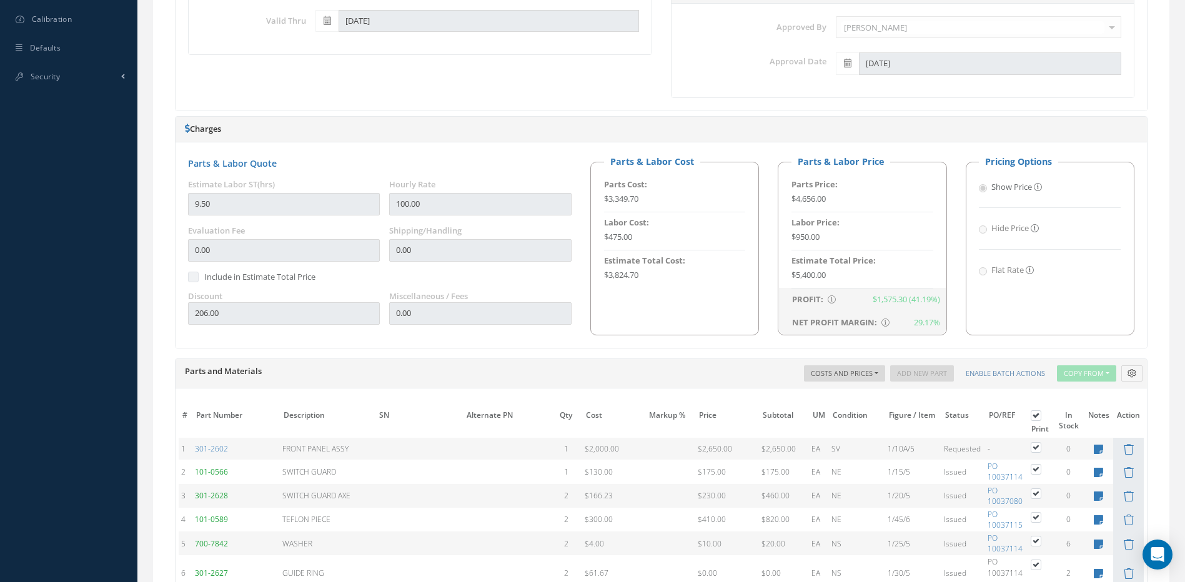
scroll to position [812, 0]
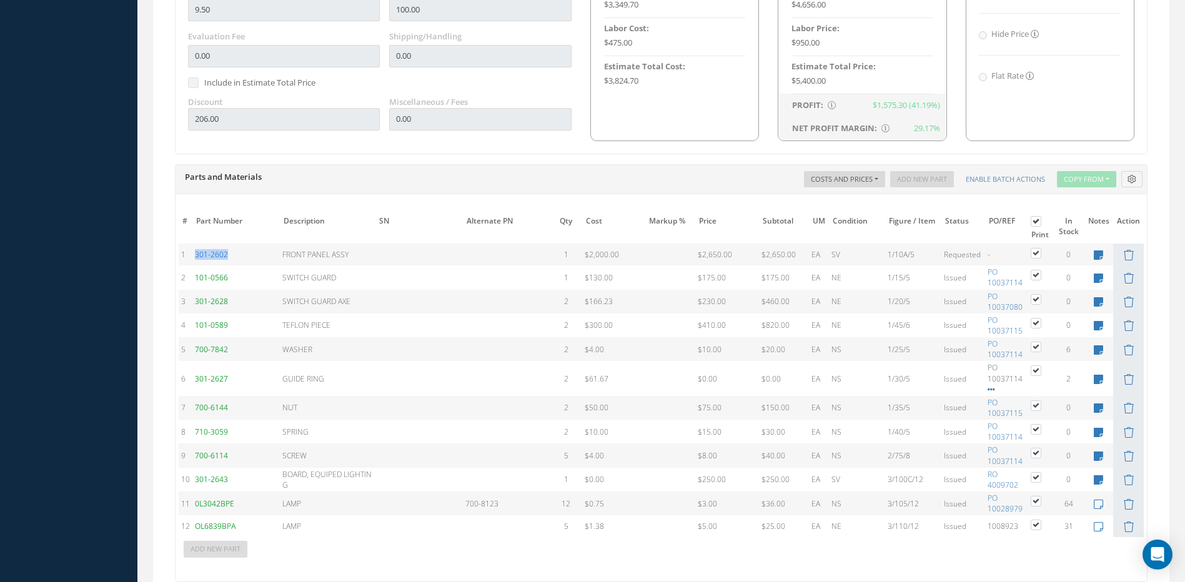
drag, startPoint x: 257, startPoint y: 257, endPoint x: 196, endPoint y: 255, distance: 61.2
click at [196, 255] on td "301-2602" at bounding box center [235, 255] width 87 height 22
copy link "301-2602"
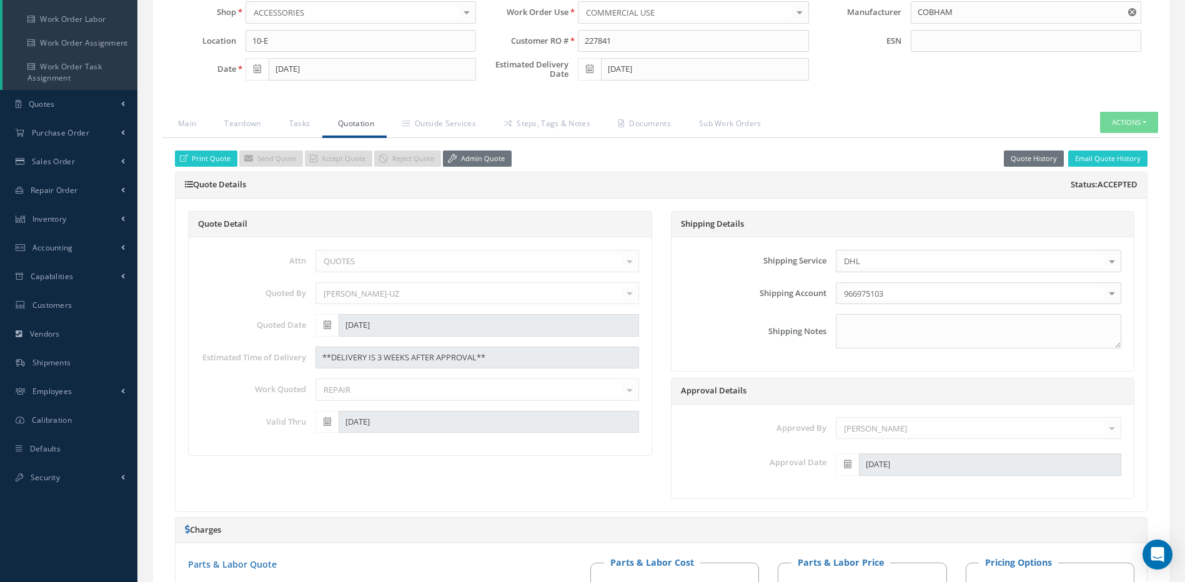
scroll to position [187, 0]
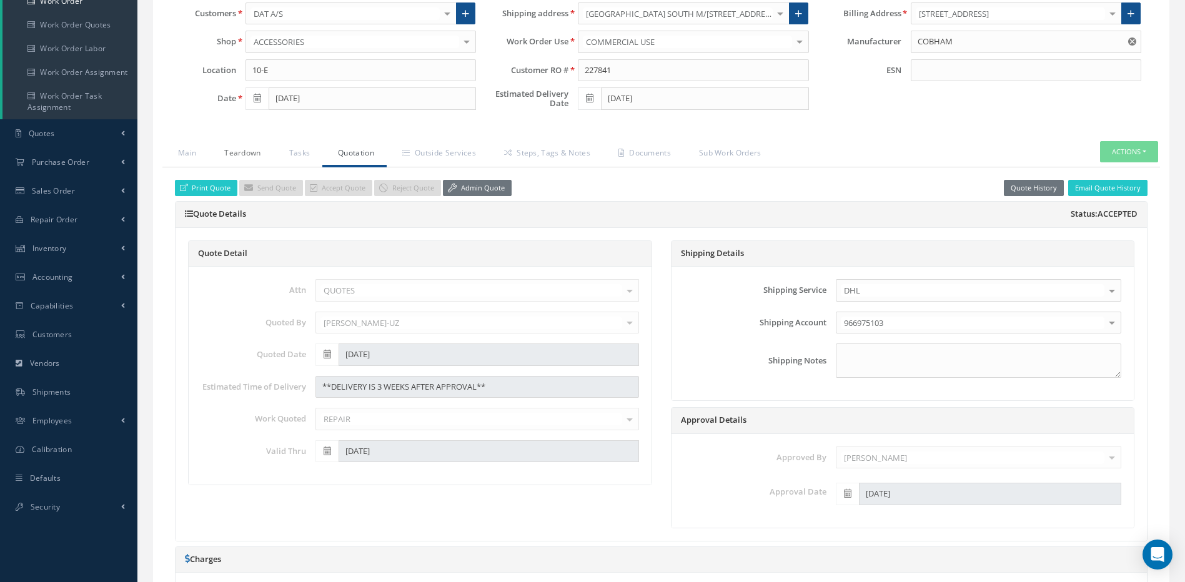
click at [246, 152] on link "Teardown" at bounding box center [241, 154] width 64 height 26
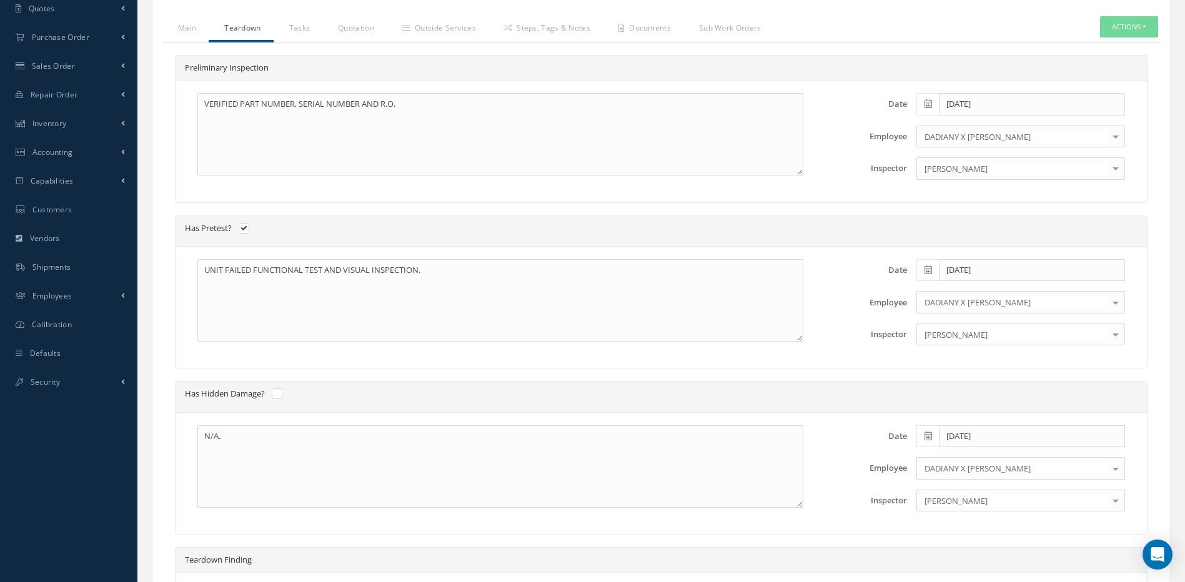
scroll to position [562, 0]
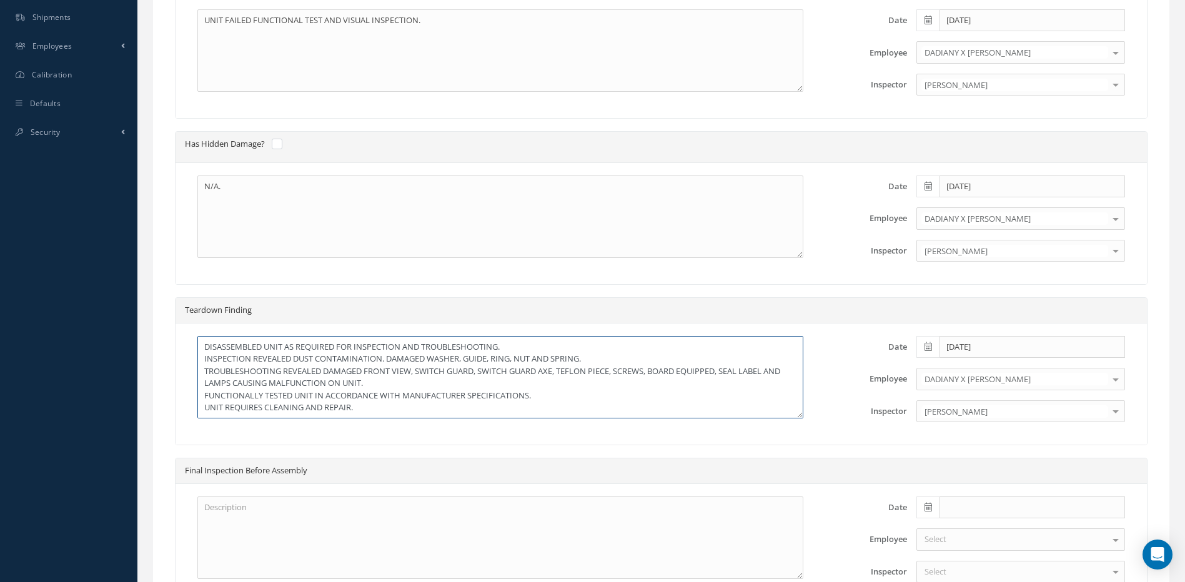
click at [360, 408] on textarea "DISASSEMBLED UNIT AS REQUIRED FOR INSPECTION AND TROUBLESHOOTING. INSPECTION RE…" at bounding box center [500, 377] width 606 height 82
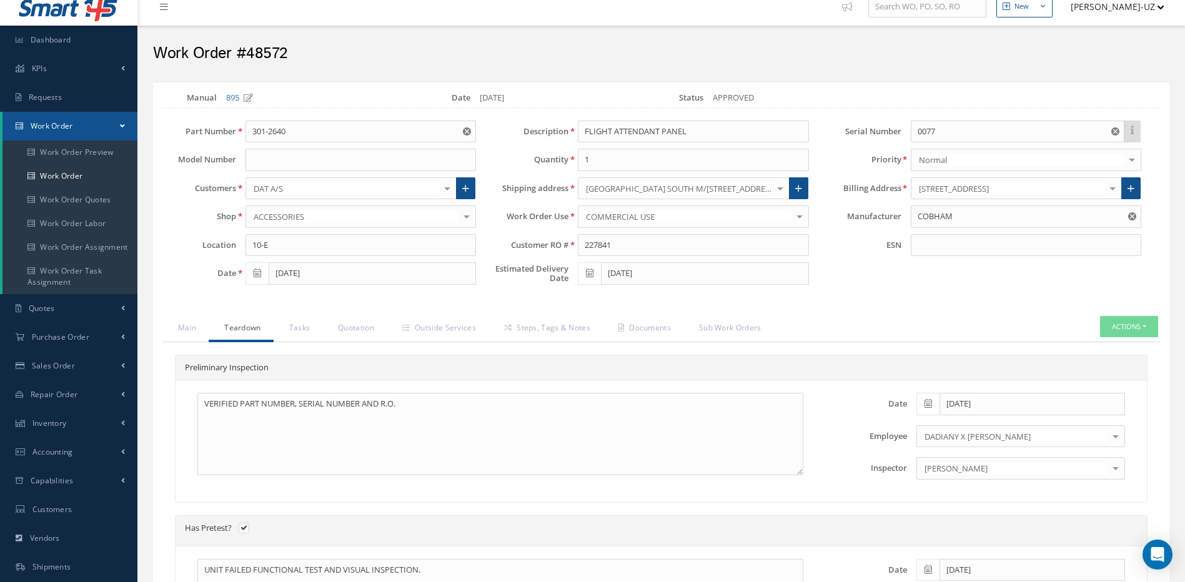
scroll to position [0, 0]
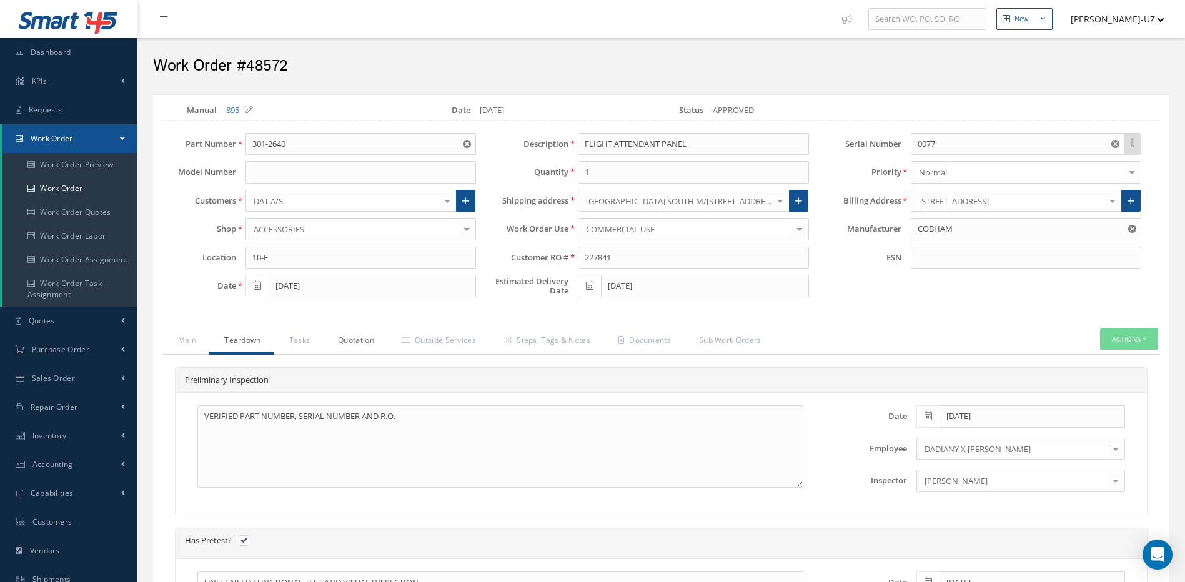
click at [364, 340] on link "Quotation" at bounding box center [354, 342] width 64 height 26
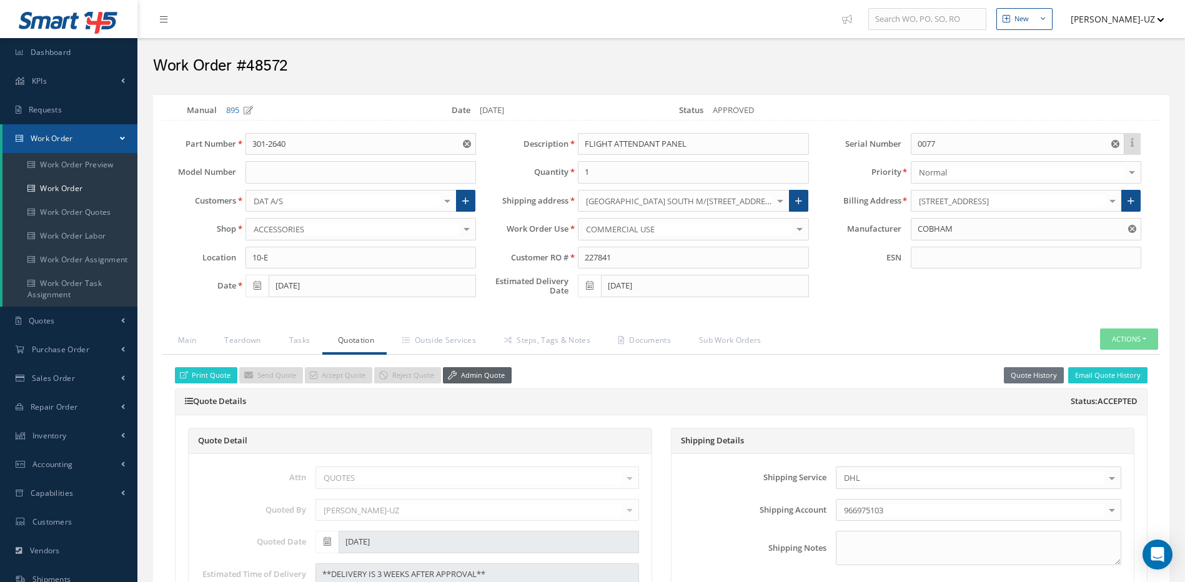
click at [484, 377] on link "Admin Quote" at bounding box center [477, 375] width 69 height 17
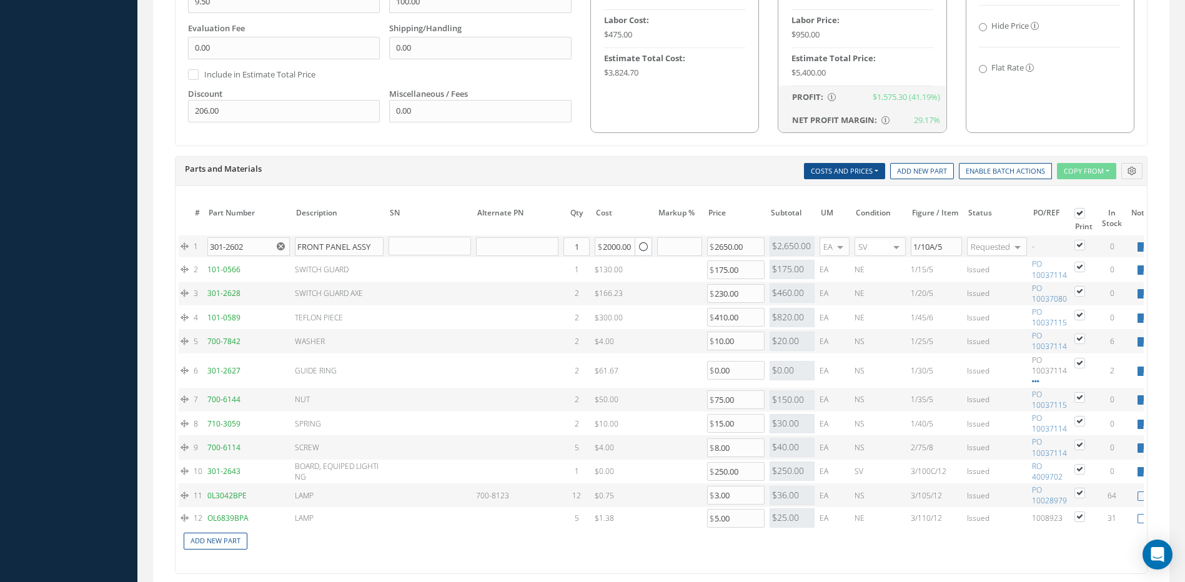
scroll to position [812, 0]
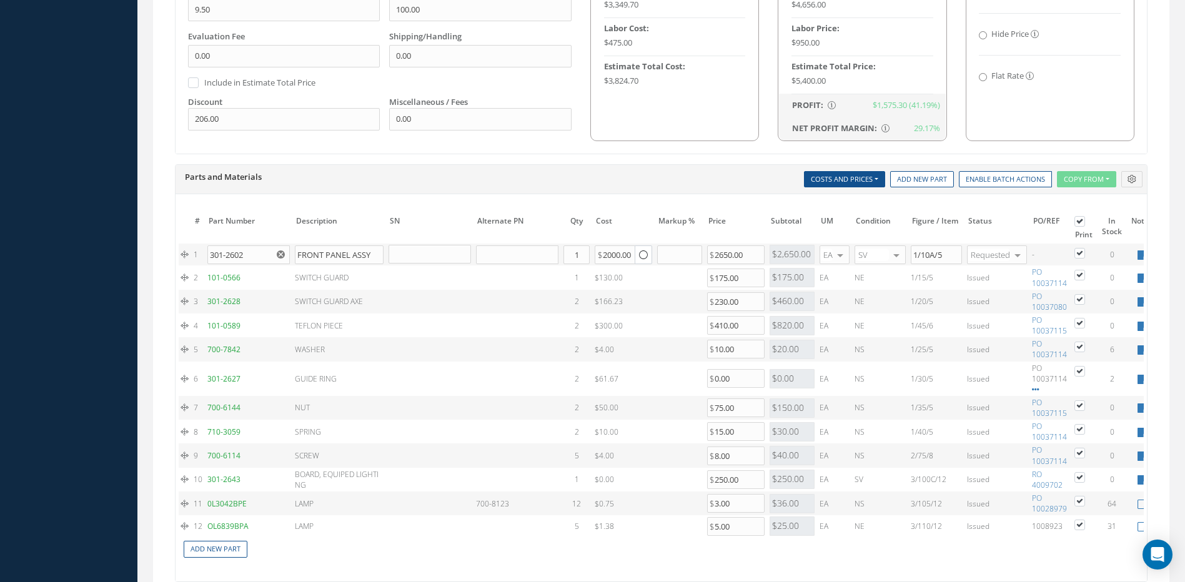
click at [599, 252] on div "2000.00" at bounding box center [615, 254] width 41 height 19
click at [602, 252] on div "2000.00" at bounding box center [615, 254] width 41 height 19
click at [603, 251] on input "2000.00" at bounding box center [615, 254] width 41 height 19
drag, startPoint x: 603, startPoint y: 251, endPoint x: 635, endPoint y: 251, distance: 31.9
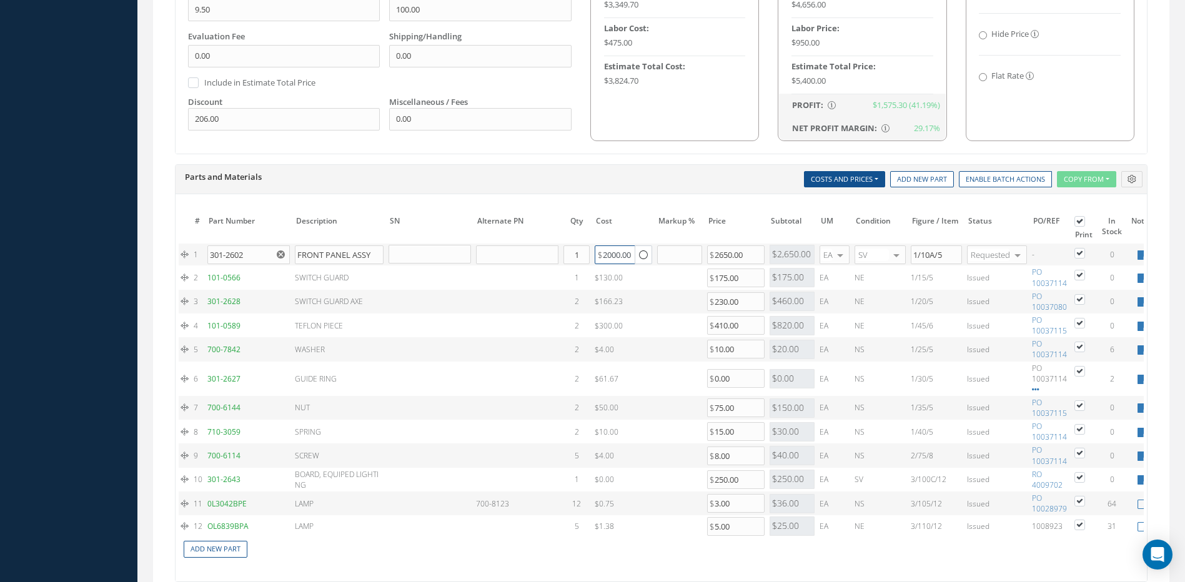
click at [635, 251] on div "2000.00" at bounding box center [623, 254] width 57 height 19
type input "2"
click at [505, 290] on td at bounding box center [516, 302] width 87 height 24
click at [622, 257] on input "3000" at bounding box center [615, 254] width 41 height 19
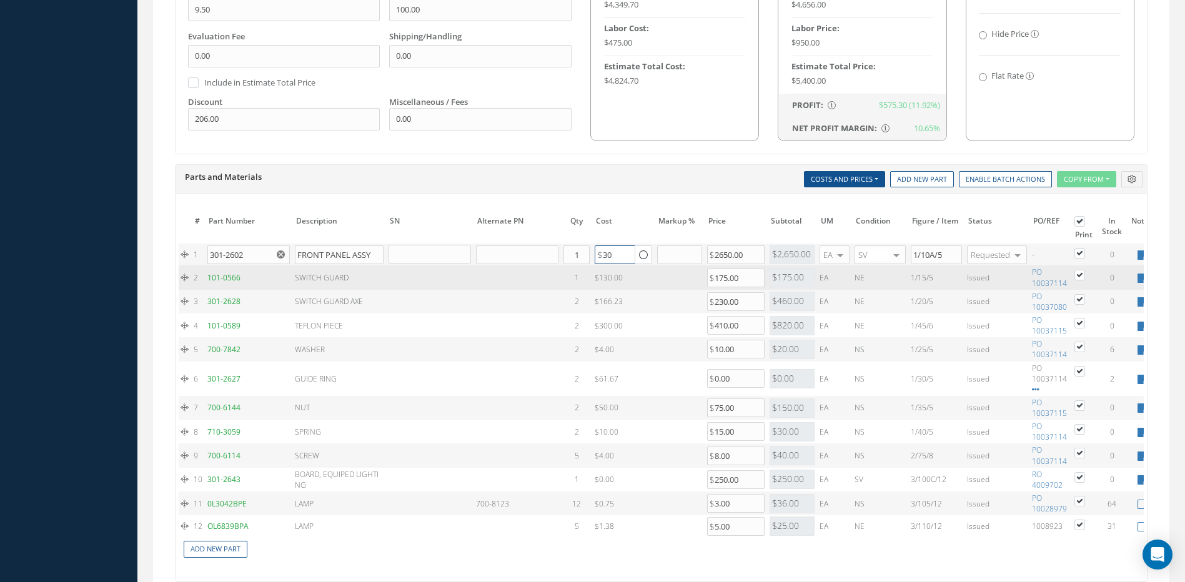
type input "3"
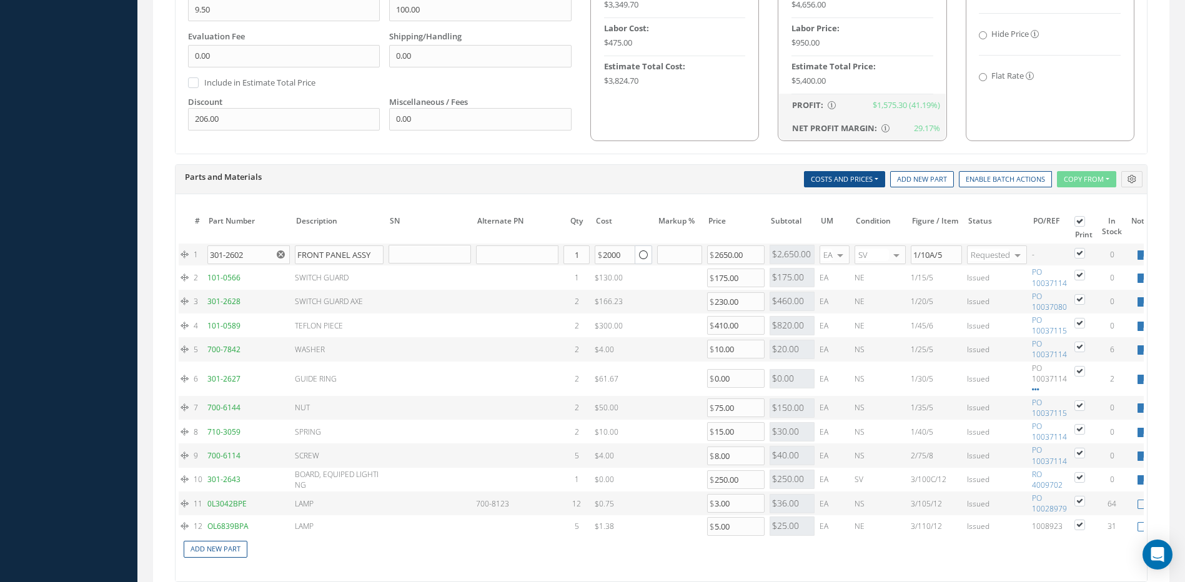
click at [560, 186] on div "Description SN Alternate PN Qty Cost Markup Percentage Price UM Condition Repai…" at bounding box center [823, 179] width 648 height 17
drag, startPoint x: 623, startPoint y: 255, endPoint x: 630, endPoint y: 259, distance: 7.3
click at [623, 255] on input "2000" at bounding box center [615, 254] width 41 height 19
type input "2000"
click at [633, 175] on div "Description SN Alternate PN Qty Cost Markup Percentage Price UM Condition Repai…" at bounding box center [823, 179] width 648 height 17
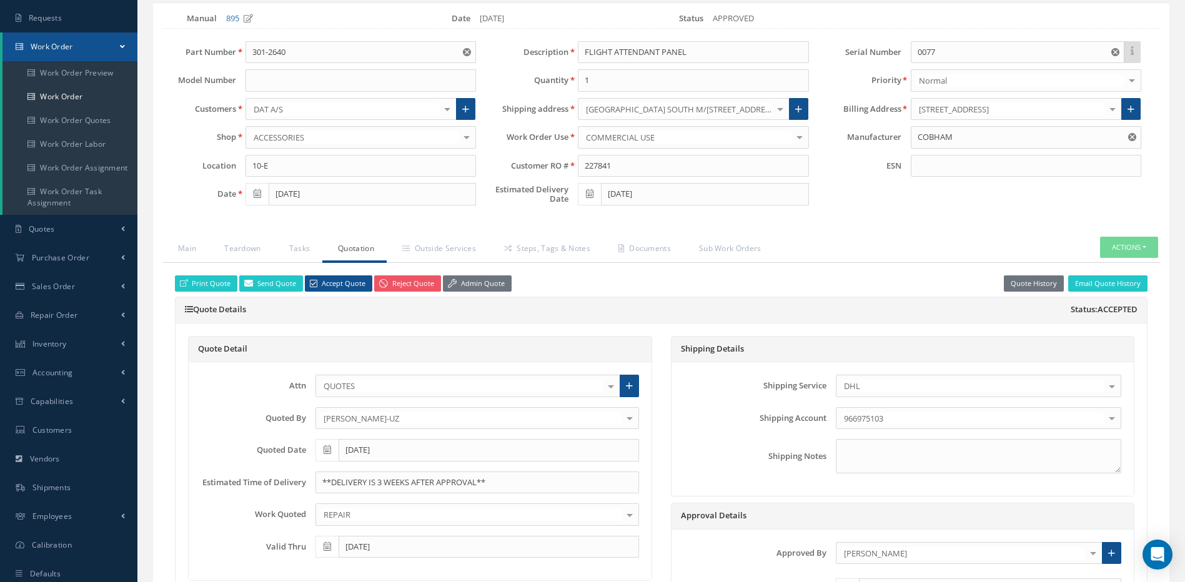
scroll to position [0, 0]
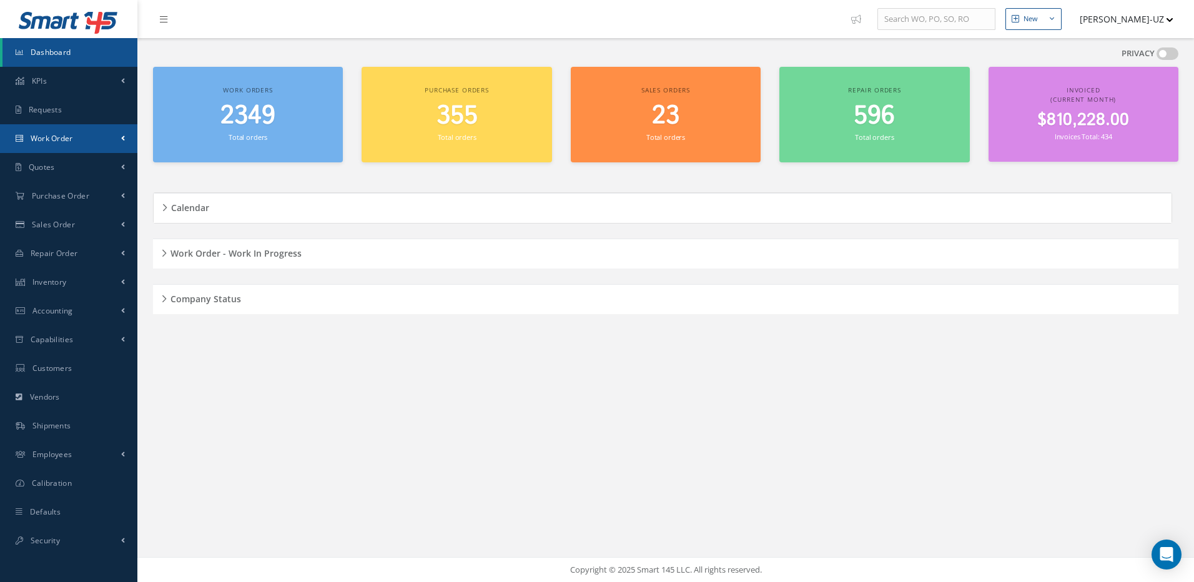
drag, startPoint x: 66, startPoint y: 136, endPoint x: 65, endPoint y: 143, distance: 6.9
click at [65, 137] on span "Work Order" at bounding box center [52, 138] width 42 height 11
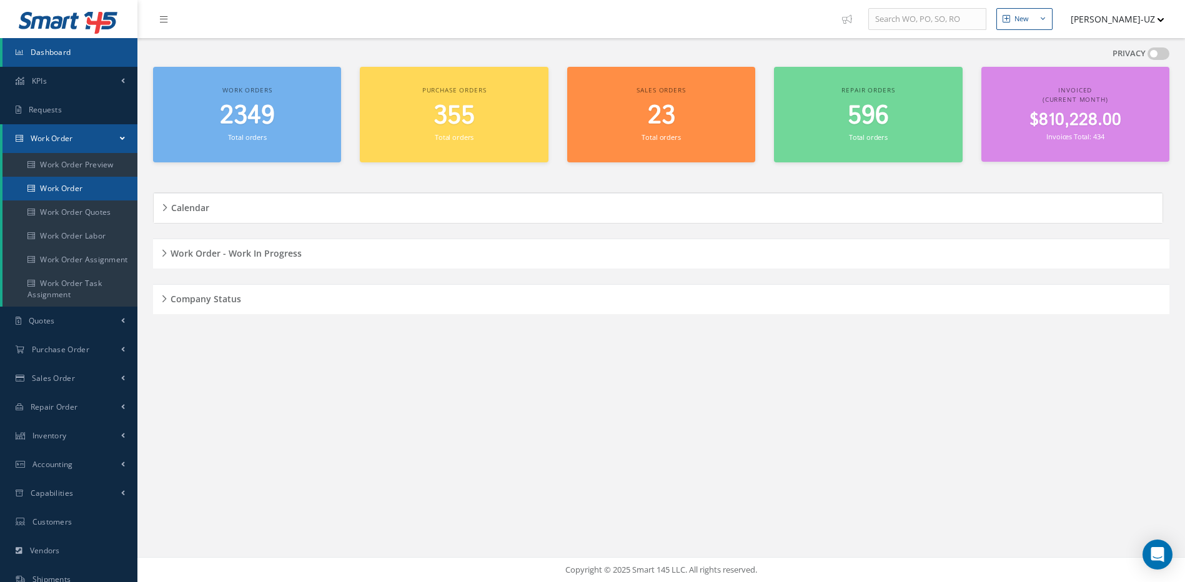
click at [62, 188] on link "Work Order" at bounding box center [69, 189] width 135 height 24
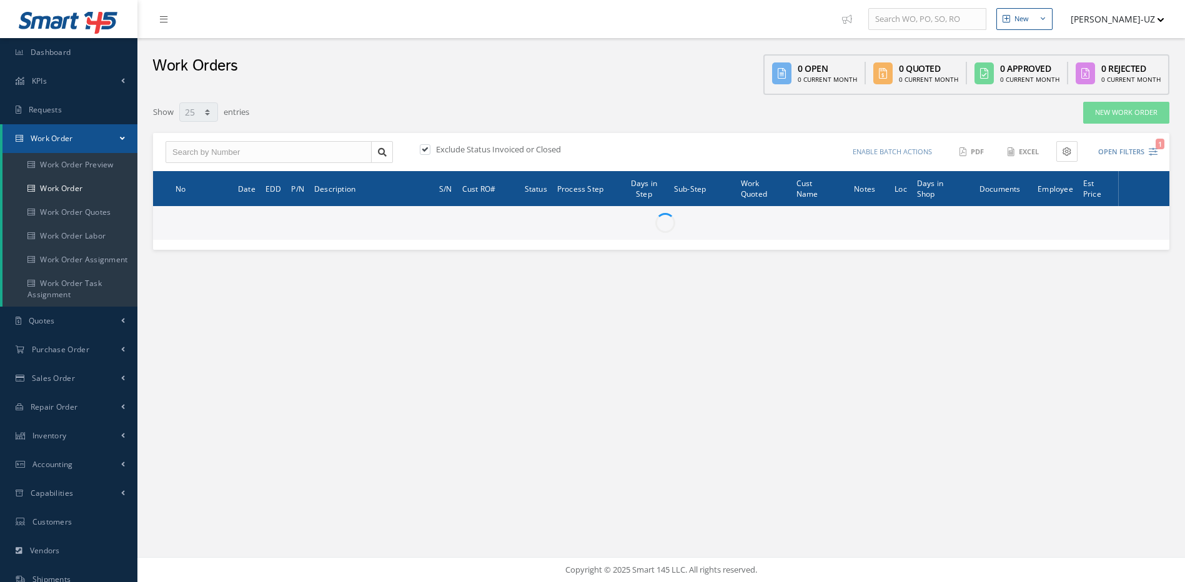
select select "25"
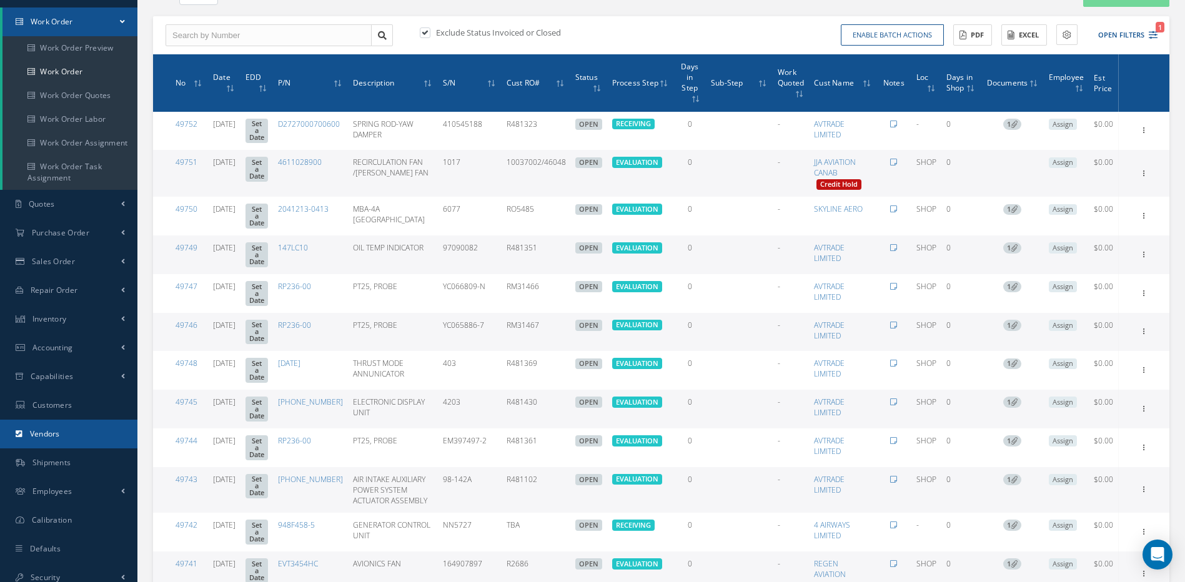
scroll to position [125, 0]
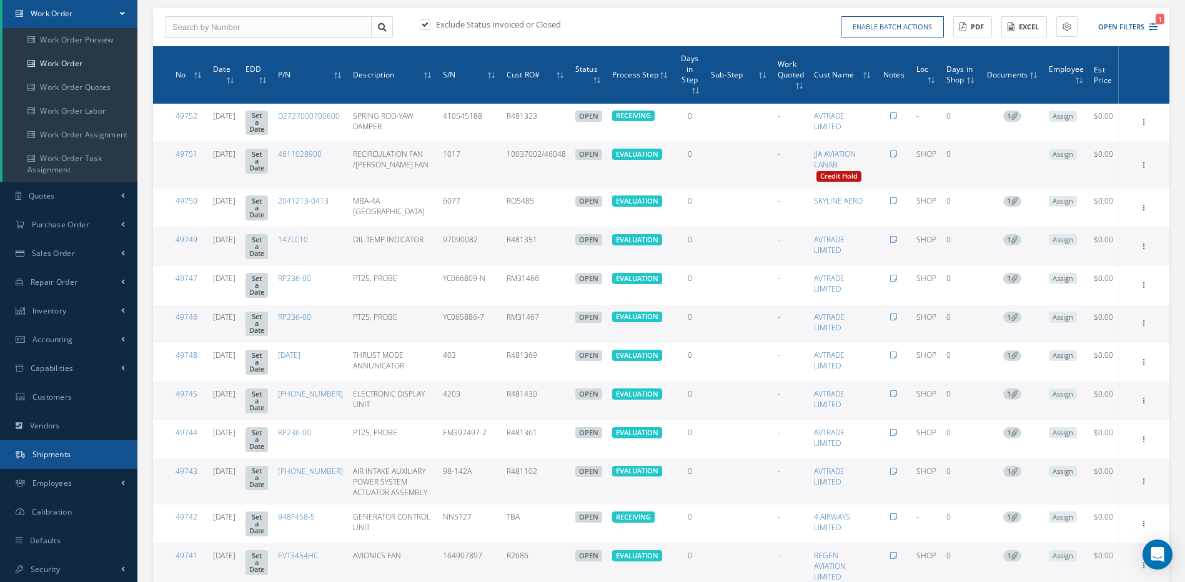
click at [46, 454] on span "Shipments" at bounding box center [51, 454] width 39 height 11
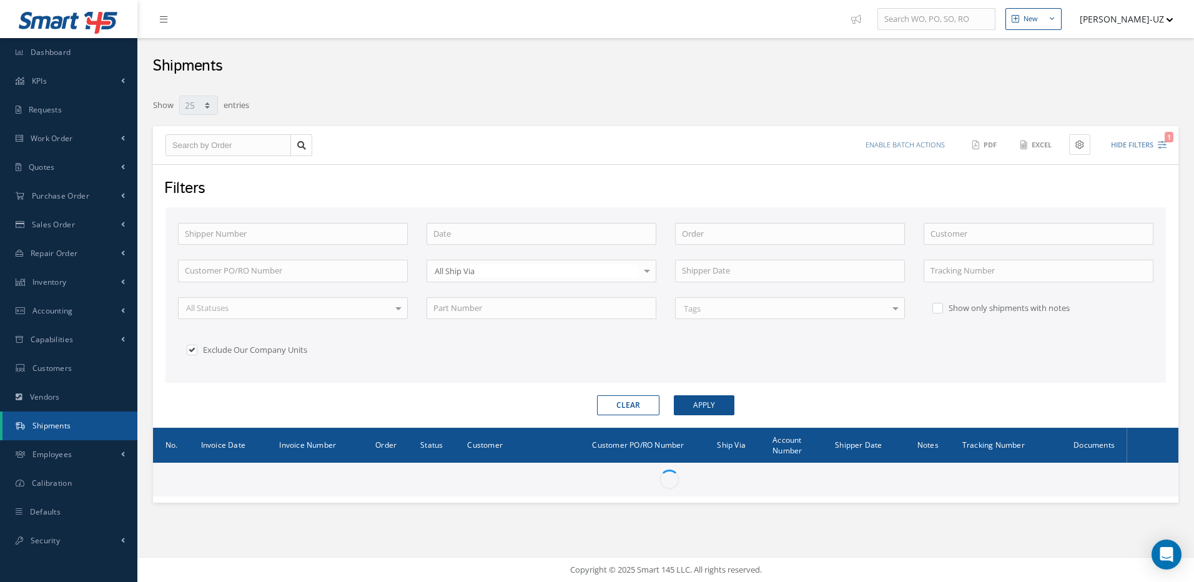
select select "25"
click at [215, 147] on input "text" at bounding box center [229, 145] width 126 height 22
type input "4"
type input "46"
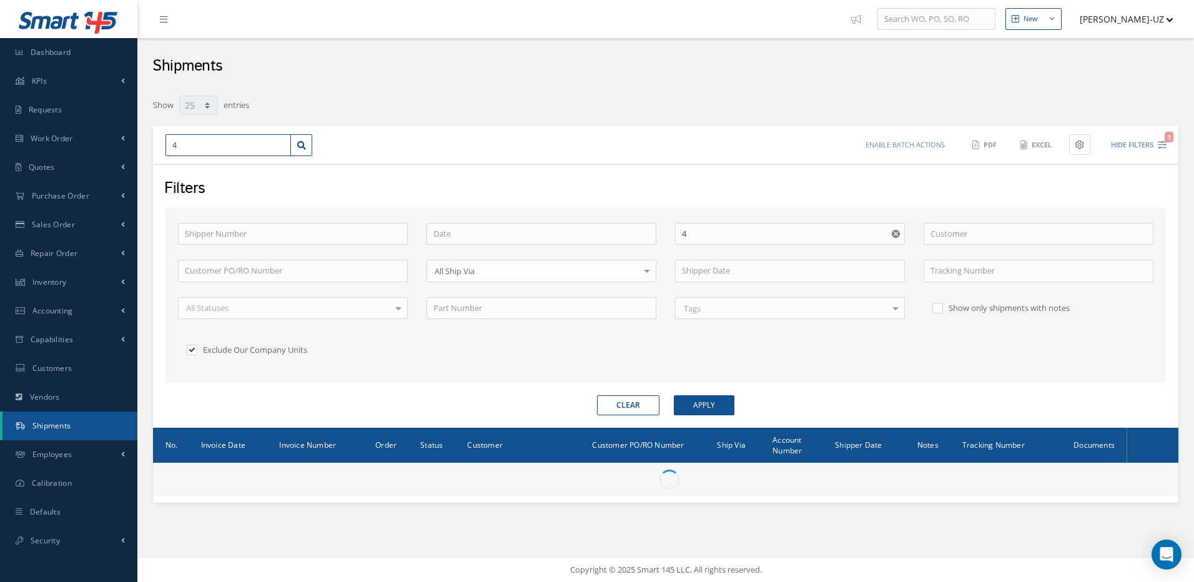
type input "46"
type input "462"
type input "4626"
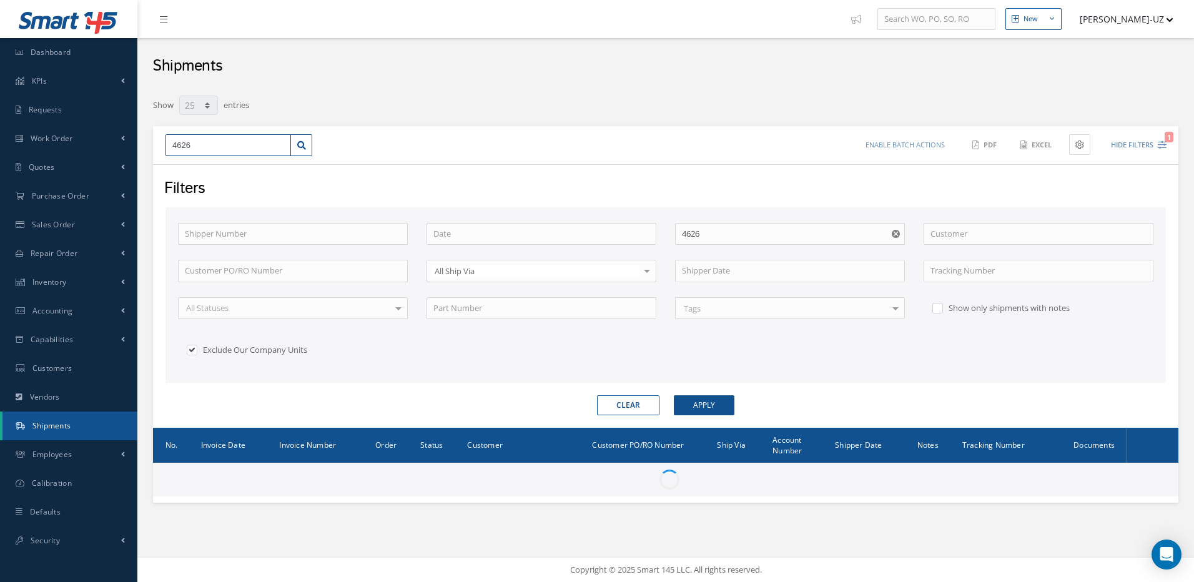
type input "46267"
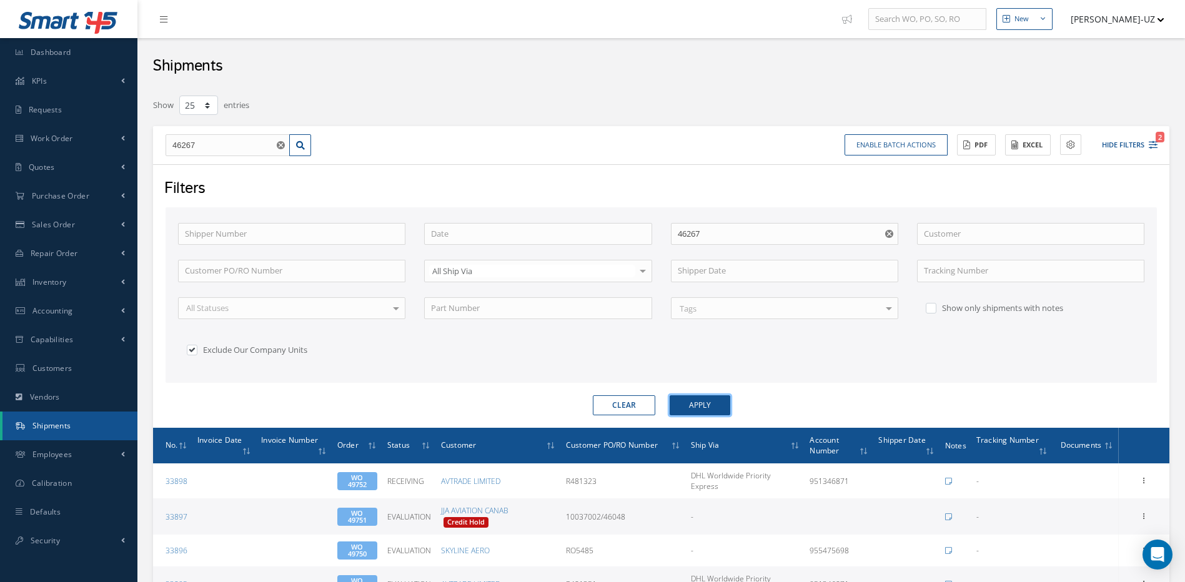
click at [704, 402] on button "Apply" at bounding box center [700, 405] width 61 height 20
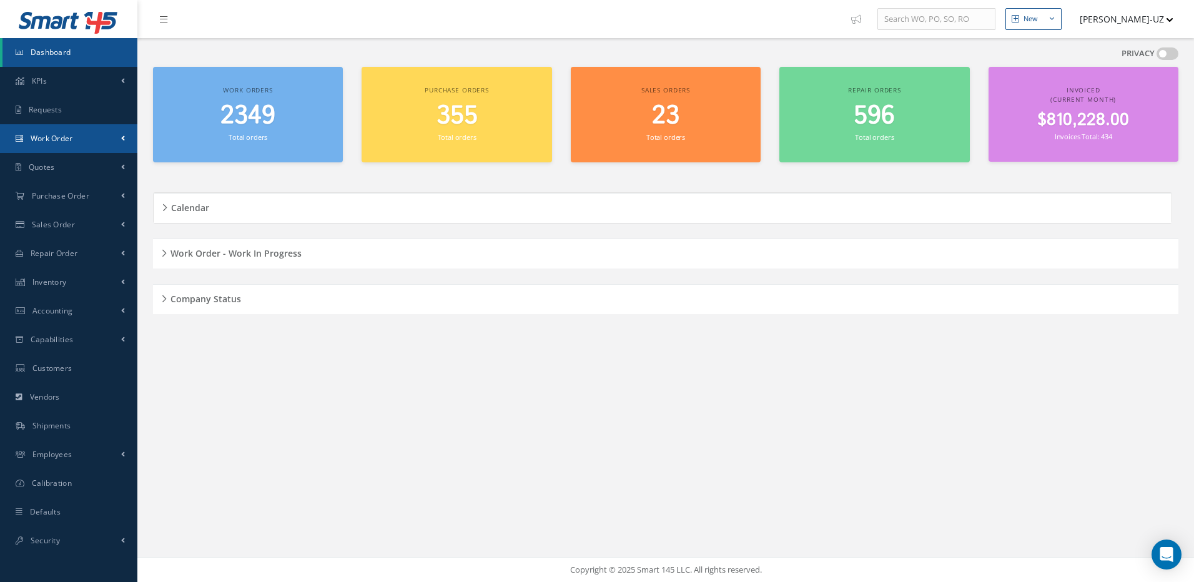
click at [57, 134] on span "Work Order" at bounding box center [52, 138] width 42 height 11
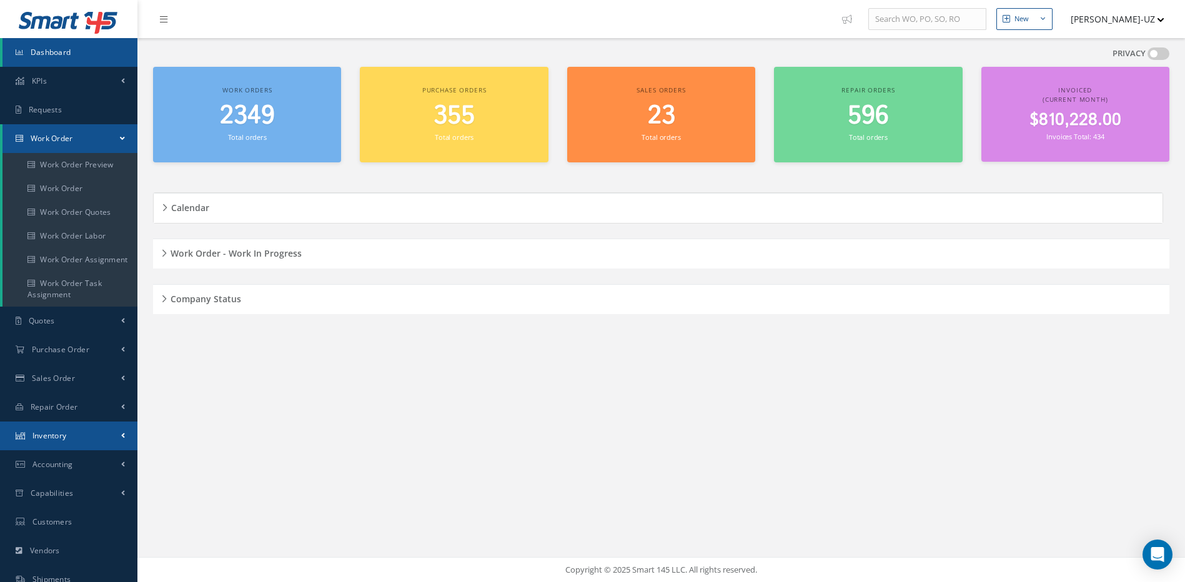
click at [52, 433] on span "Inventory" at bounding box center [49, 435] width 34 height 11
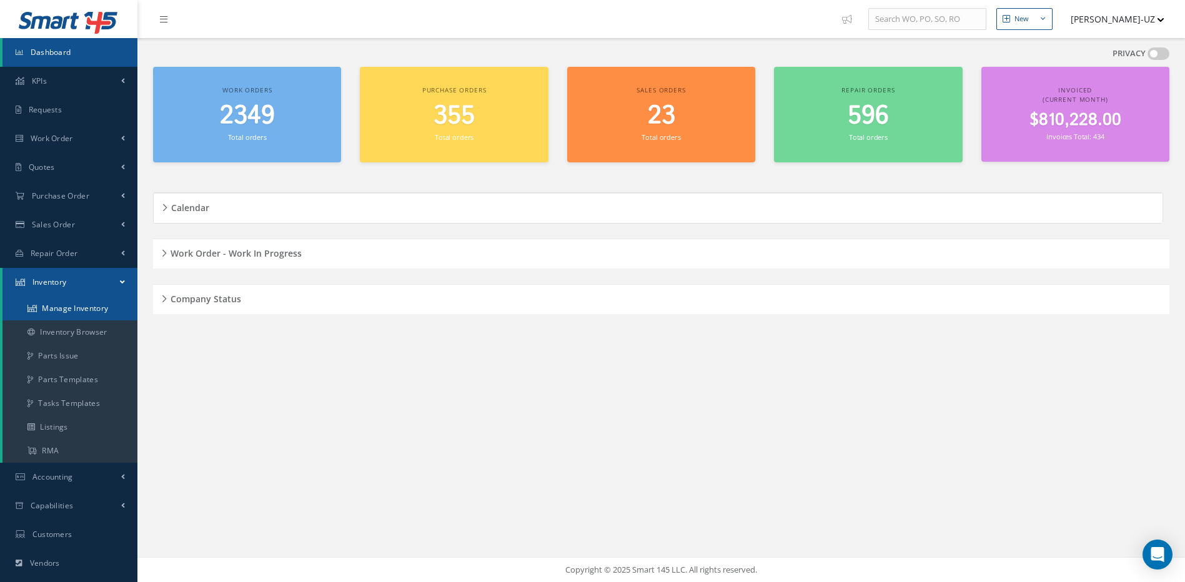
click at [63, 307] on link "Manage Inventory" at bounding box center [69, 309] width 135 height 24
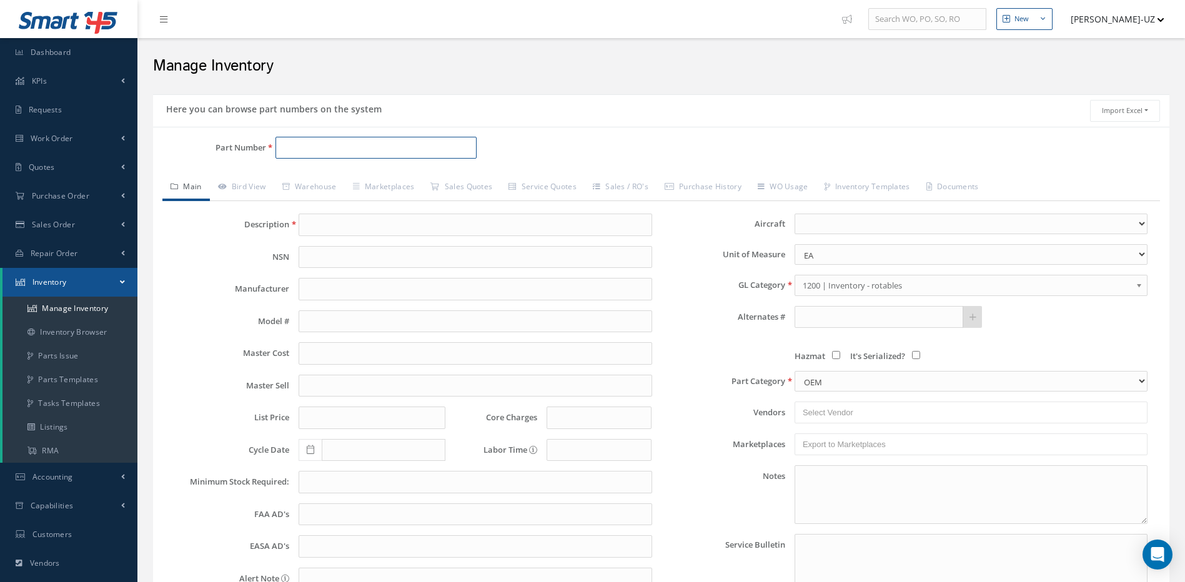
click at [315, 150] on input "Part Number" at bounding box center [376, 148] width 202 height 22
paste input "301-2640"
type input "301-2640"
click at [308, 181] on span "301-2640" at bounding box center [335, 180] width 112 height 13
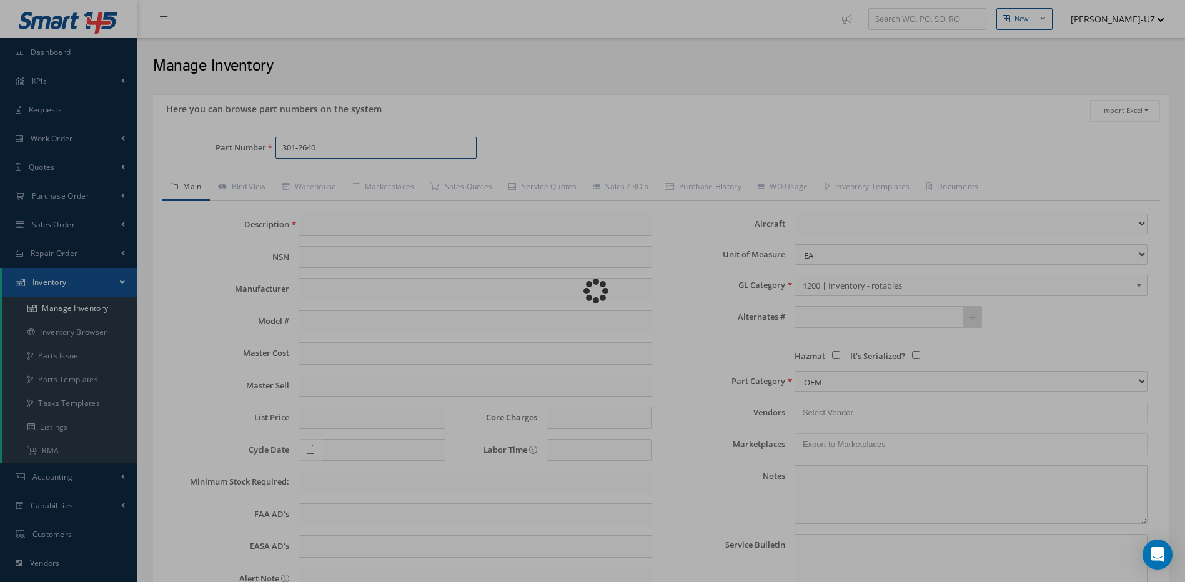
type input "FLIGHT ATTENDANT PANEL"
type input "0.00"
select select
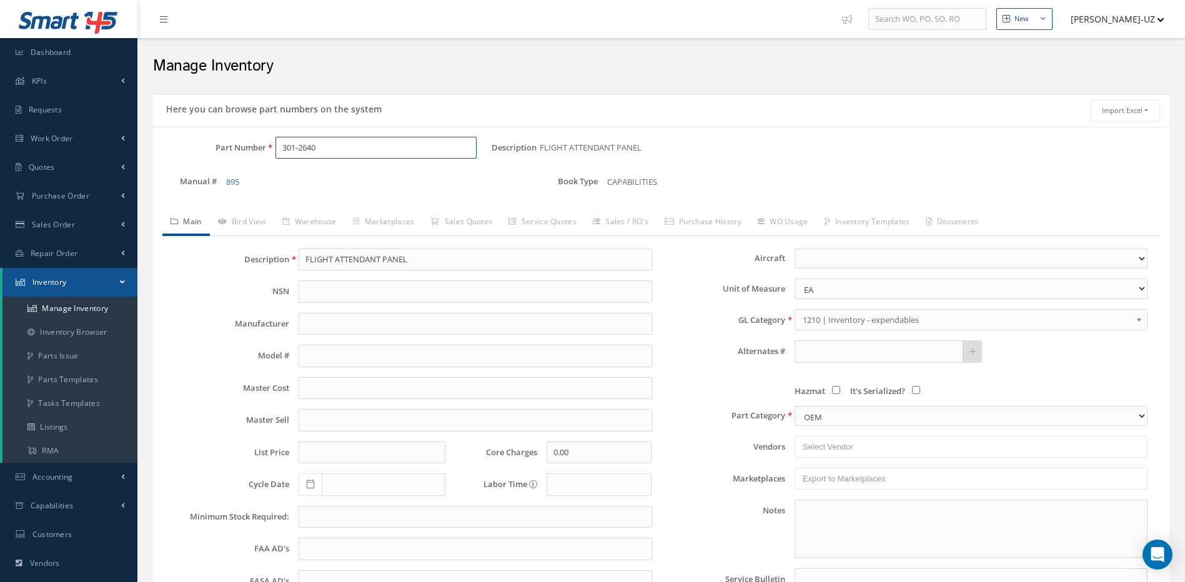
type input "301-2640"
click at [818, 319] on span "1210 | Inventory - expendables" at bounding box center [967, 319] width 329 height 15
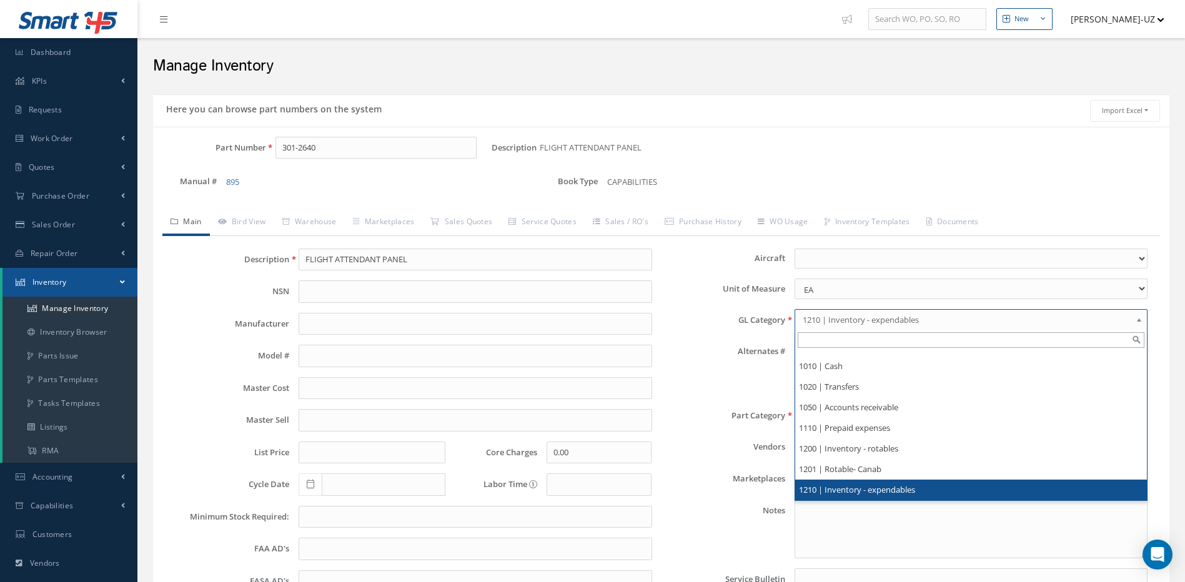
scroll to position [21, 0]
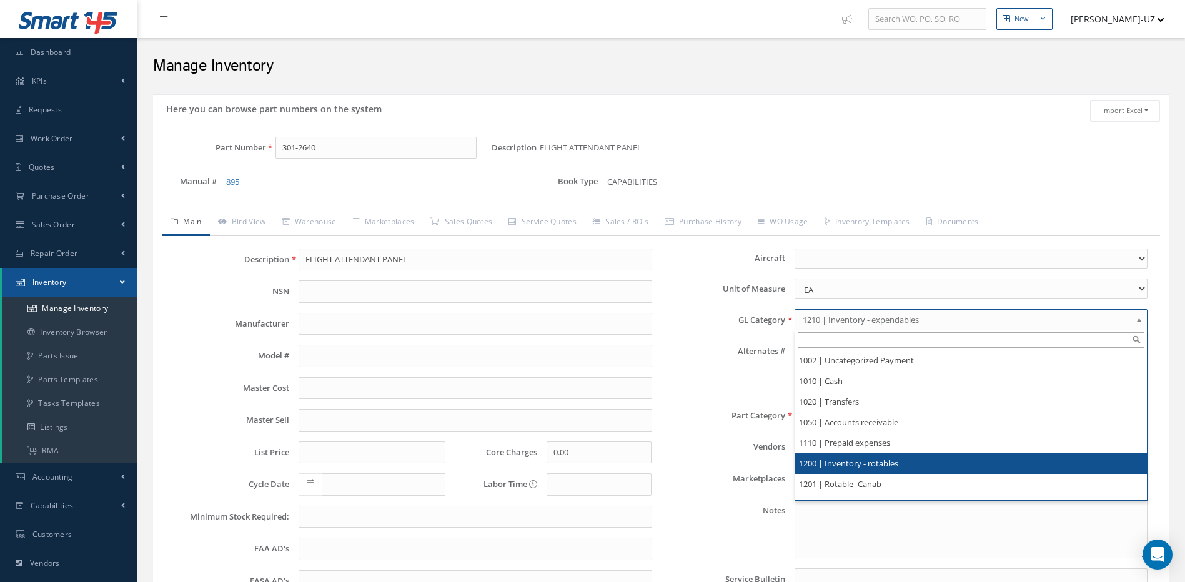
click at [832, 462] on li "1200 | Inventory - rotables" at bounding box center [971, 463] width 352 height 21
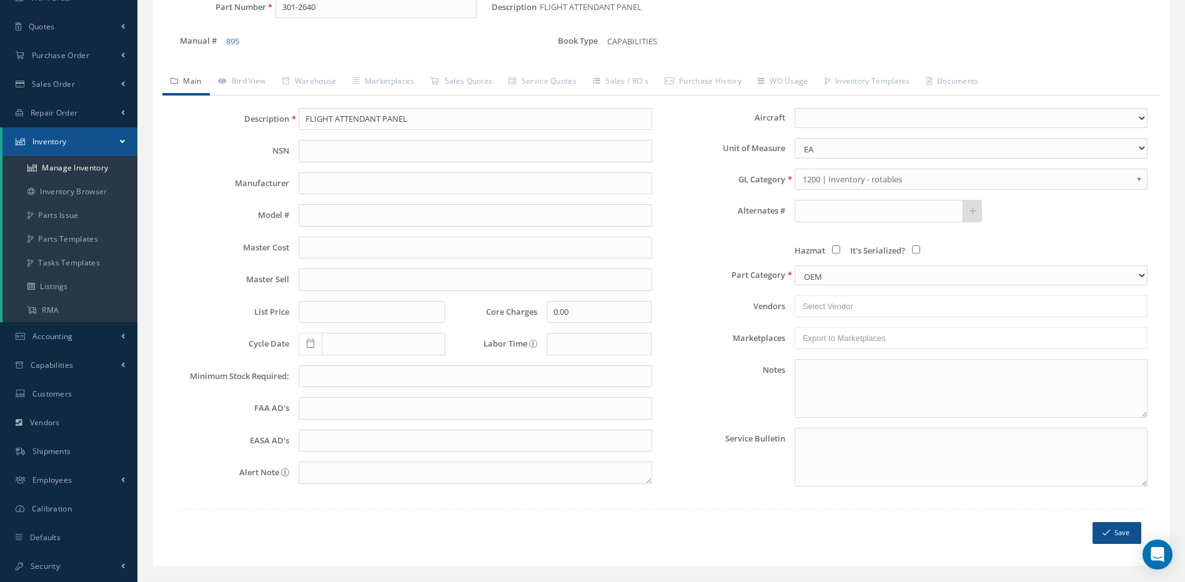
scroll to position [165, 0]
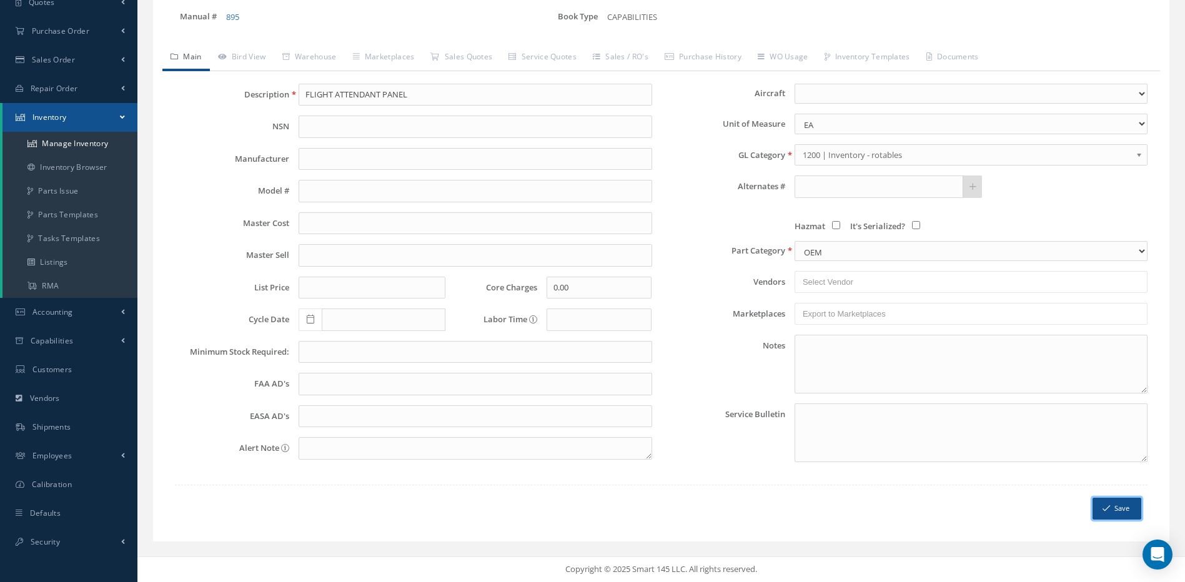
click at [1122, 507] on button "Save" at bounding box center [1116, 509] width 49 height 22
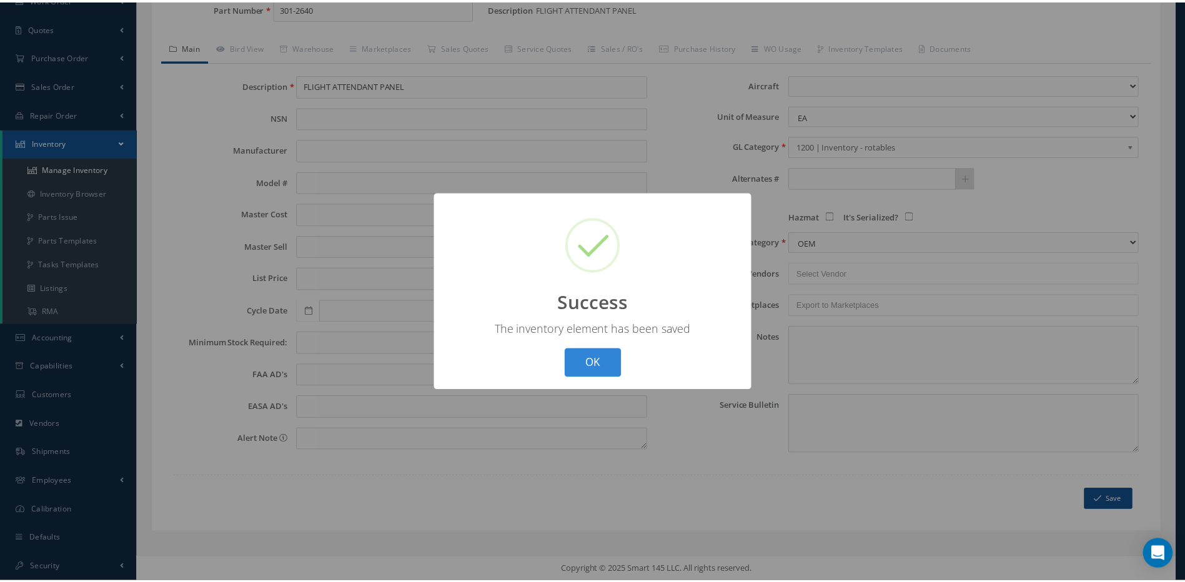
scroll to position [0, 0]
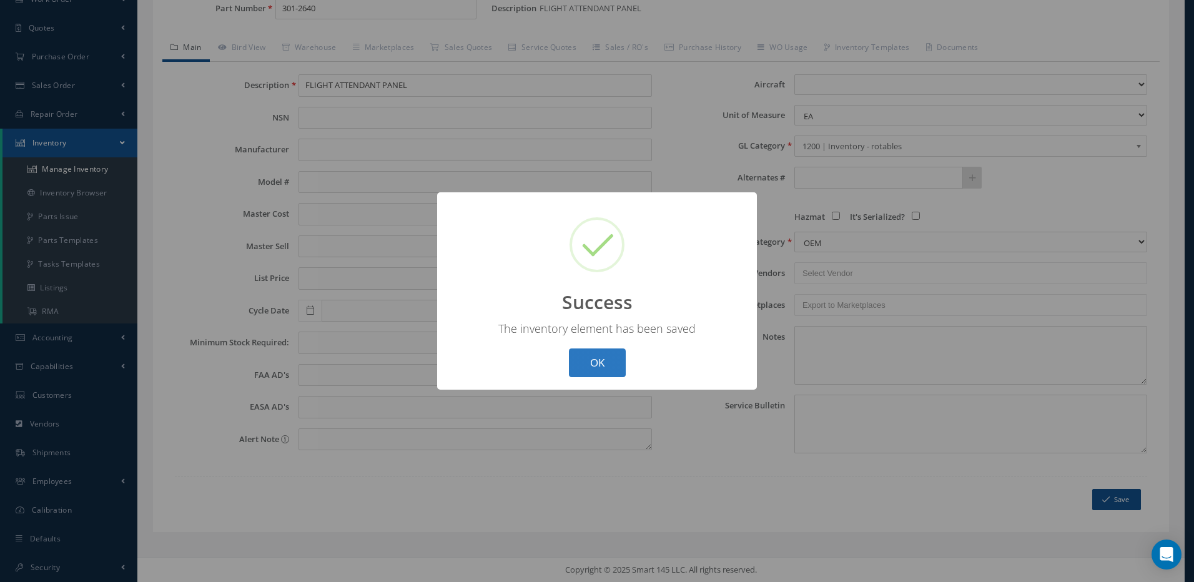
click at [590, 359] on button "OK" at bounding box center [597, 363] width 57 height 29
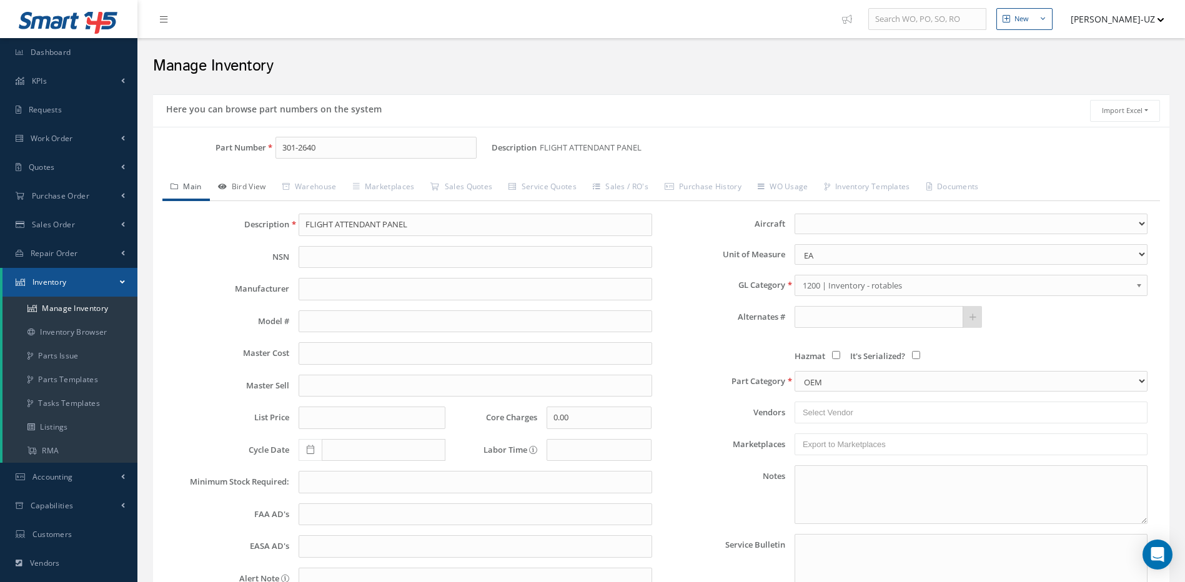
click at [250, 184] on link "Bird View" at bounding box center [242, 188] width 64 height 26
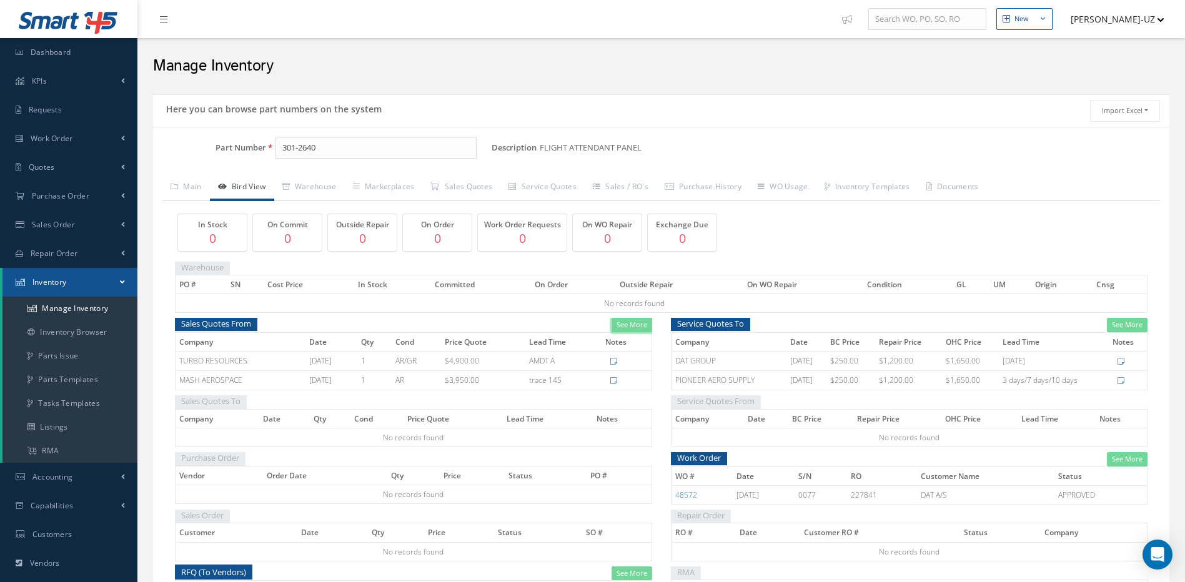
click at [643, 325] on link "See More" at bounding box center [632, 325] width 41 height 14
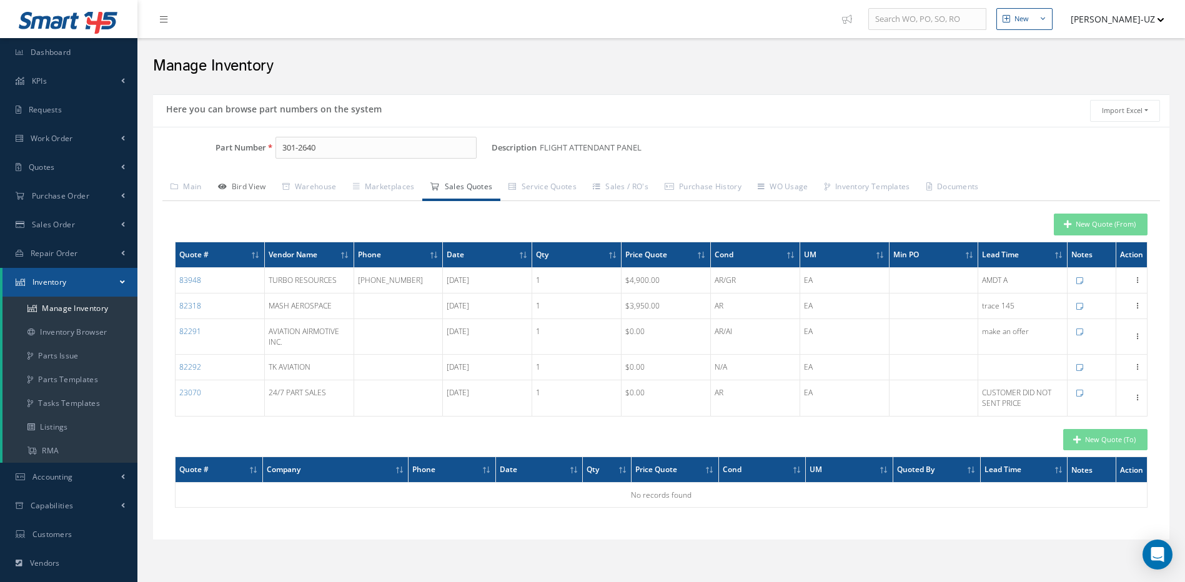
click at [247, 184] on link "Bird View" at bounding box center [242, 188] width 64 height 26
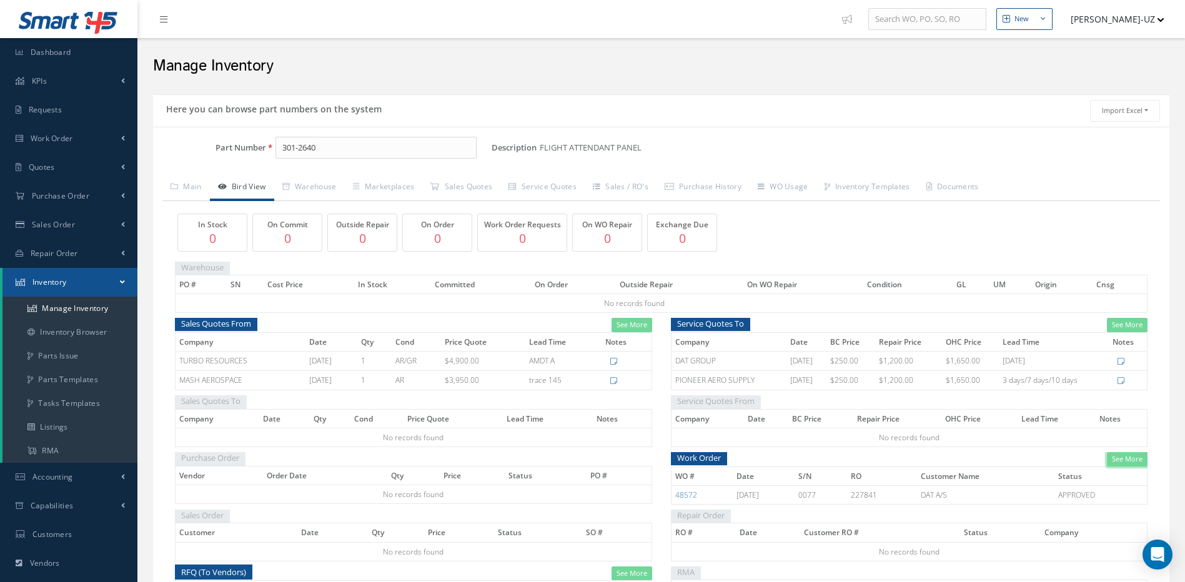
click at [1125, 457] on link "See More" at bounding box center [1127, 459] width 41 height 14
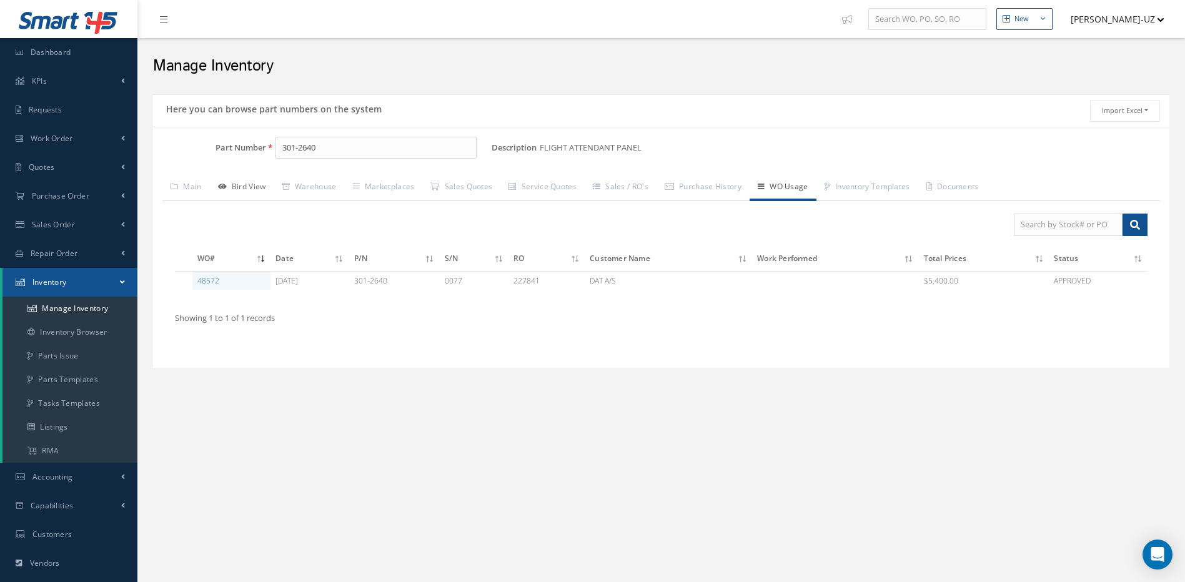
click at [254, 188] on link "Bird View" at bounding box center [242, 188] width 64 height 26
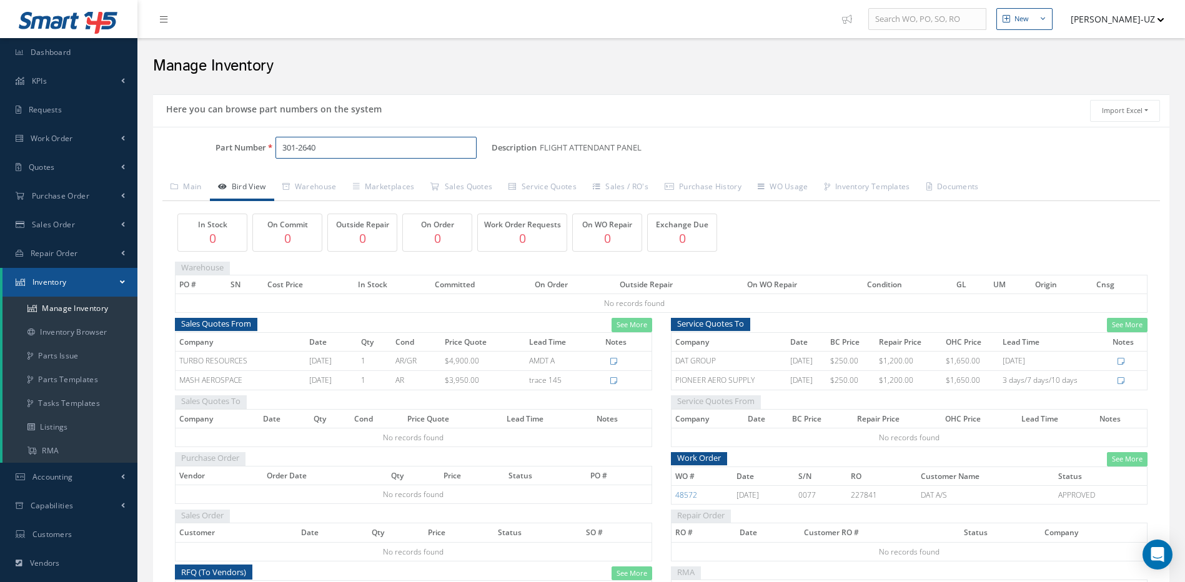
drag, startPoint x: 332, startPoint y: 149, endPoint x: 270, endPoint y: 148, distance: 61.9
click at [270, 148] on div "301-2640" at bounding box center [379, 148] width 226 height 22
paste input "301-2602"
click at [293, 179] on span "301-2602" at bounding box center [335, 180] width 112 height 13
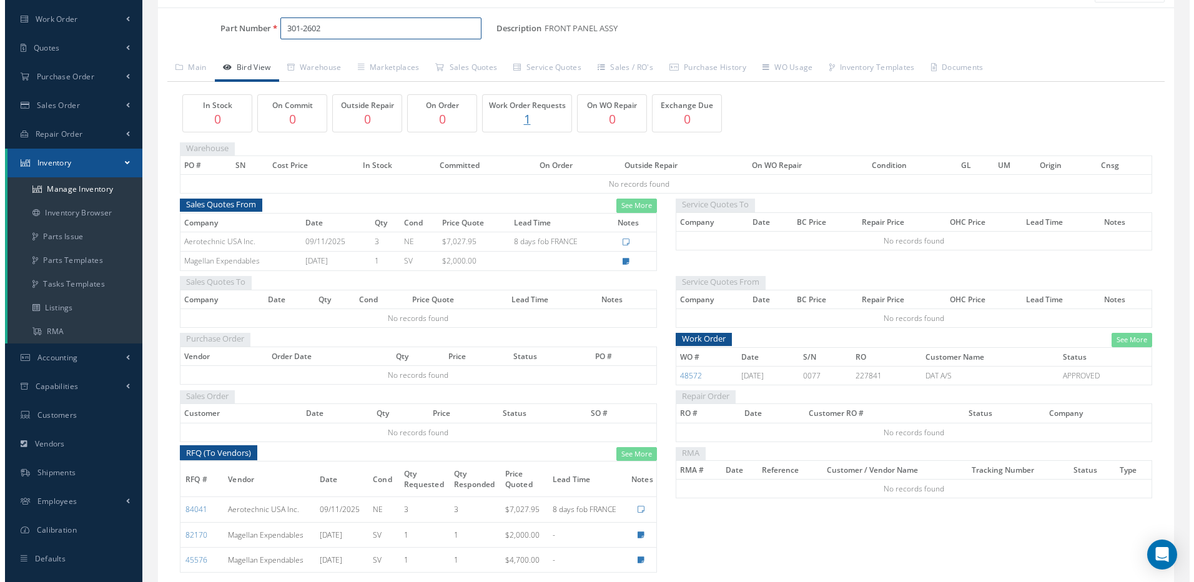
scroll to position [125, 0]
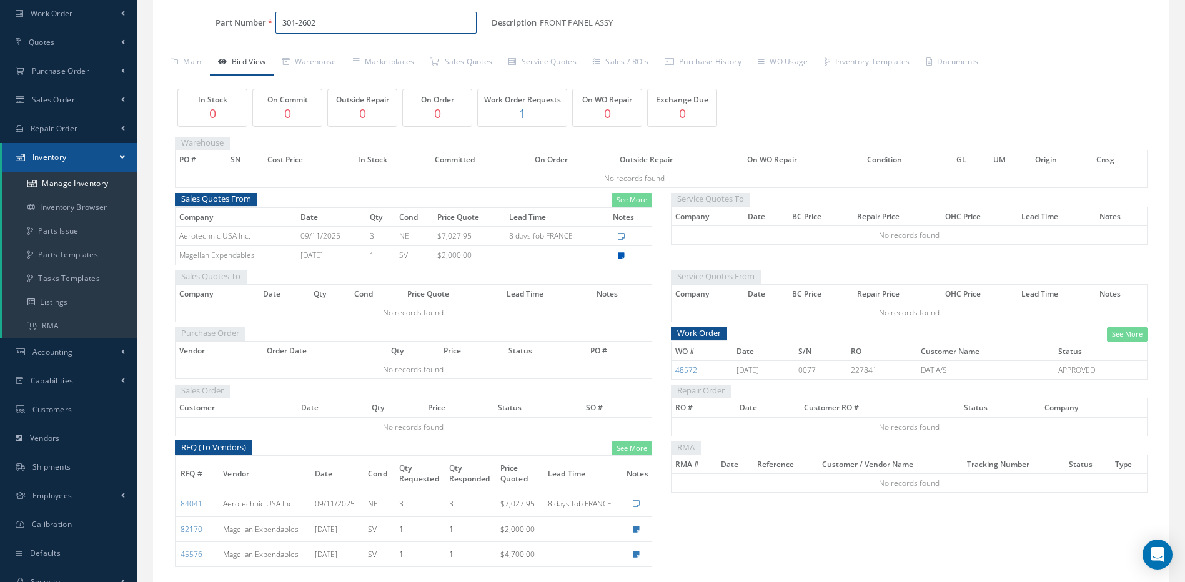
type input "301-2602"
click at [621, 254] on icon at bounding box center [621, 255] width 7 height 7
type textarea "Traceable To: 129 Operator (Foreign Carrier) Tag Details: EASA FORM 1 Delivery …"
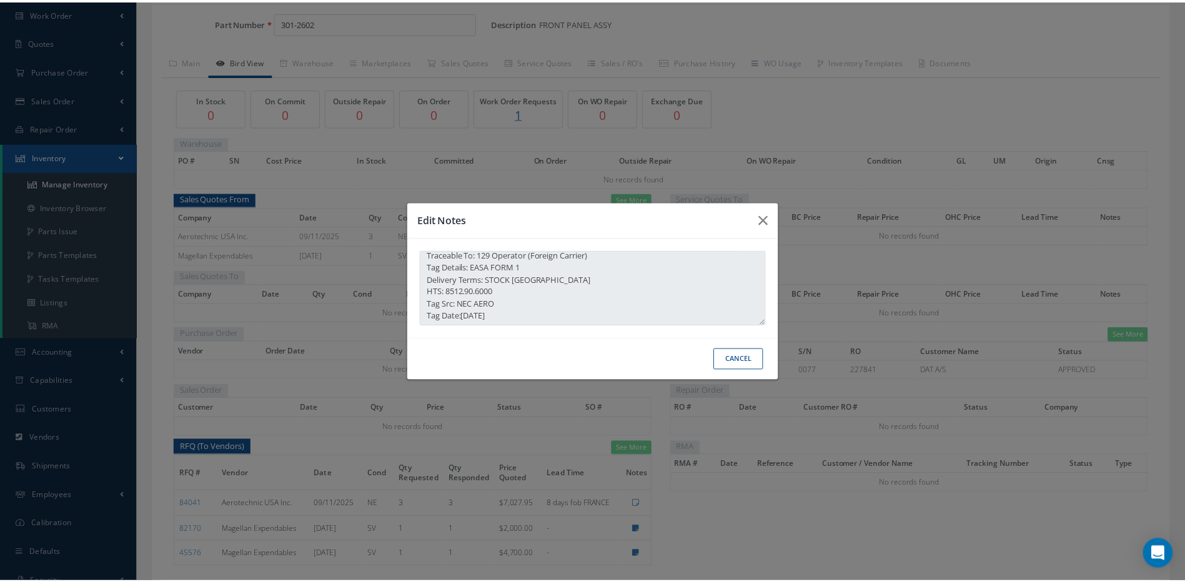
scroll to position [8, 0]
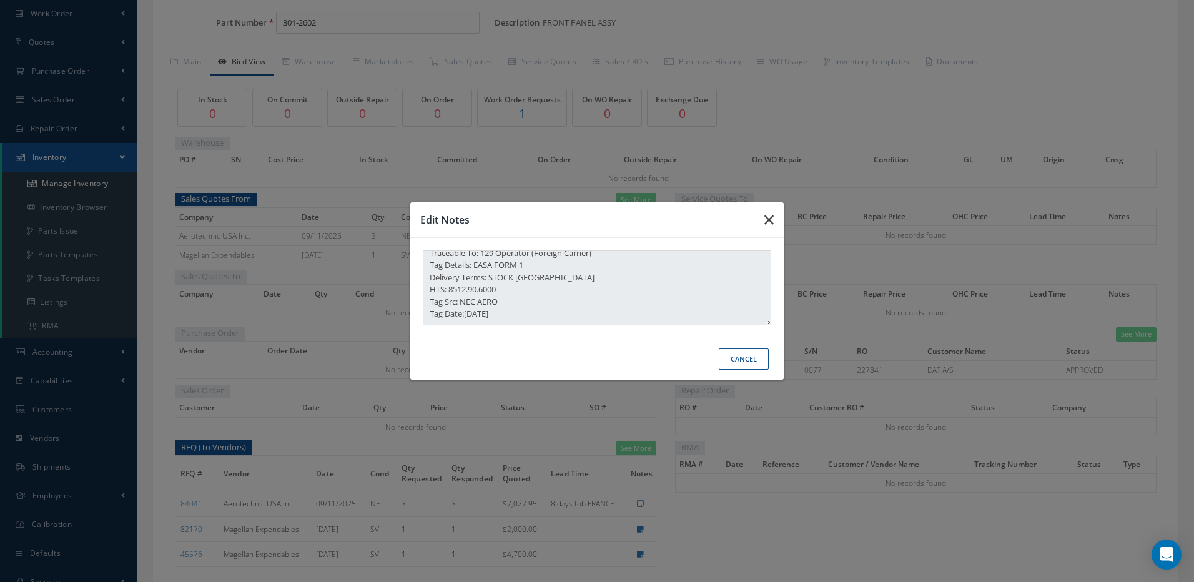
click at [768, 220] on icon "button" at bounding box center [769, 219] width 9 height 15
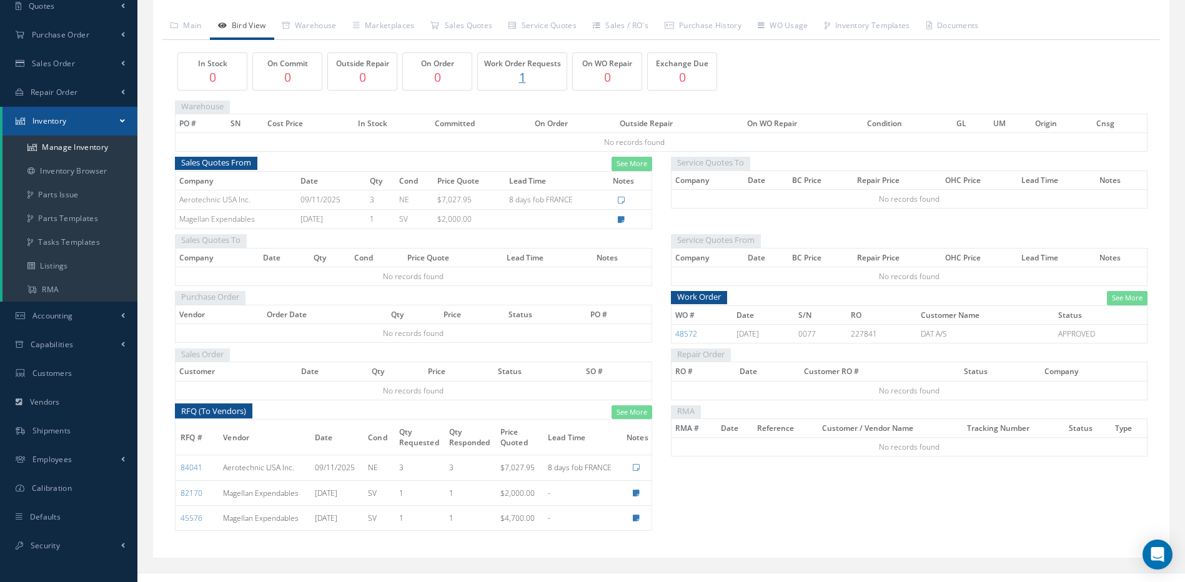
scroll to position [177, 0]
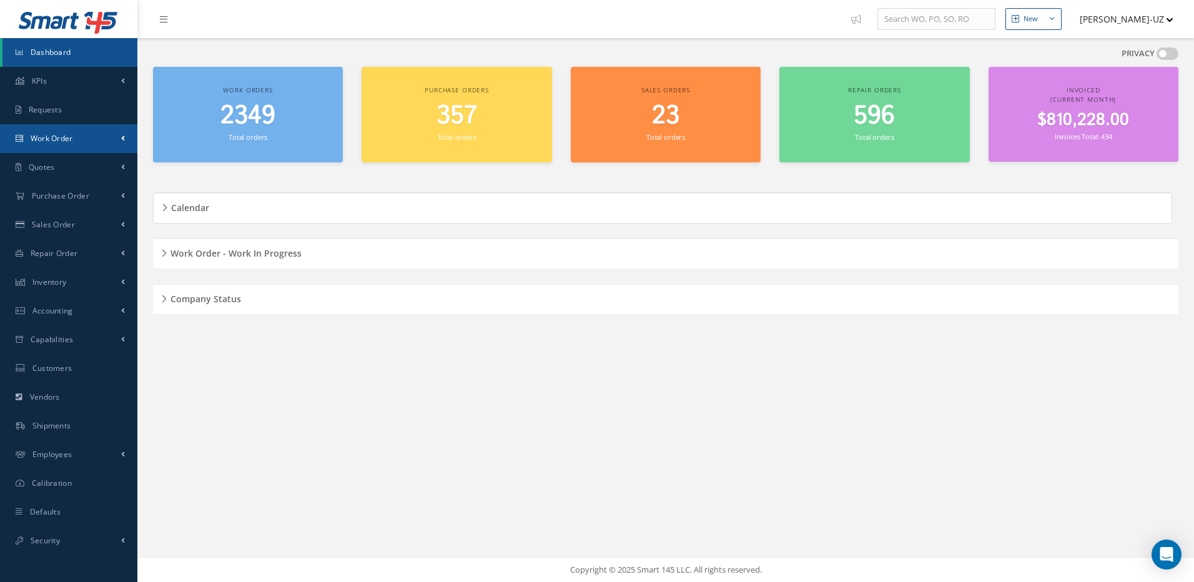
click at [45, 134] on span "Work Order" at bounding box center [52, 138] width 42 height 11
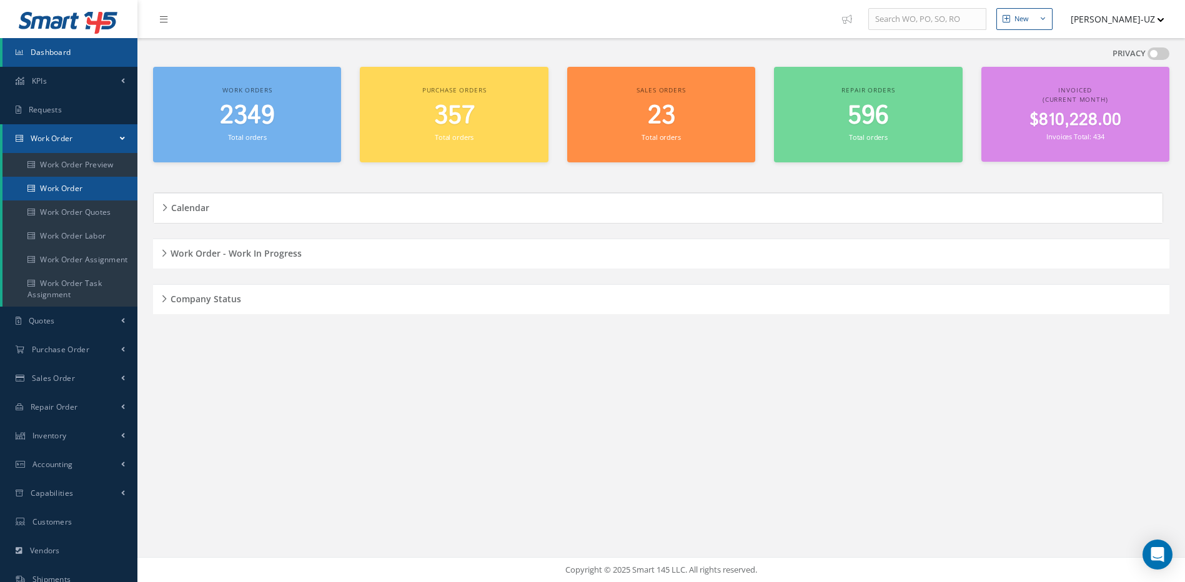
click at [57, 189] on link "Work Order" at bounding box center [69, 189] width 135 height 24
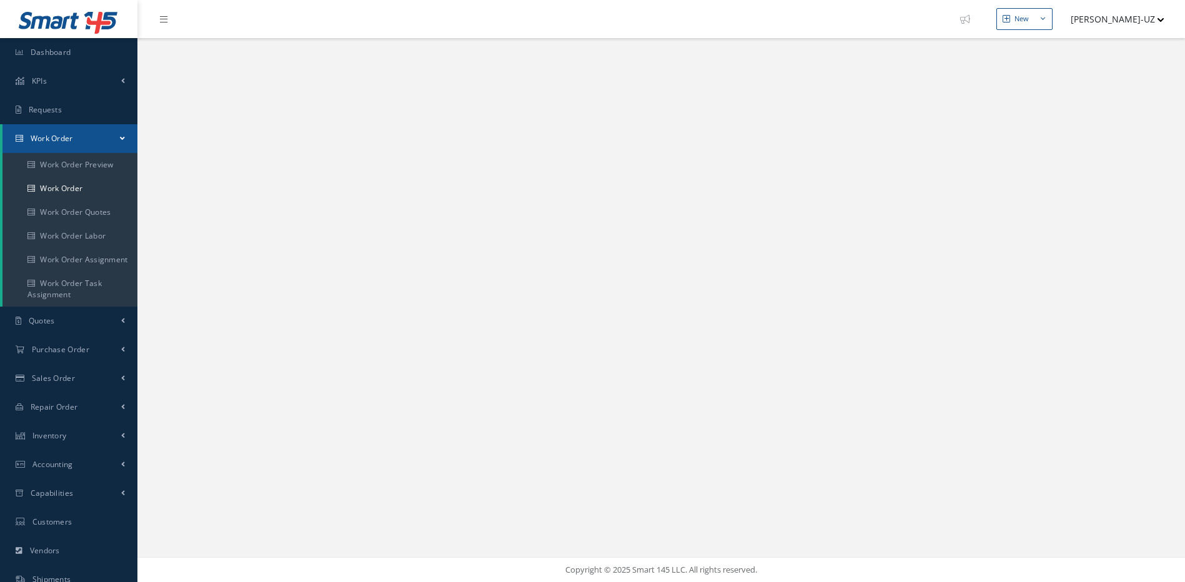
select select "25"
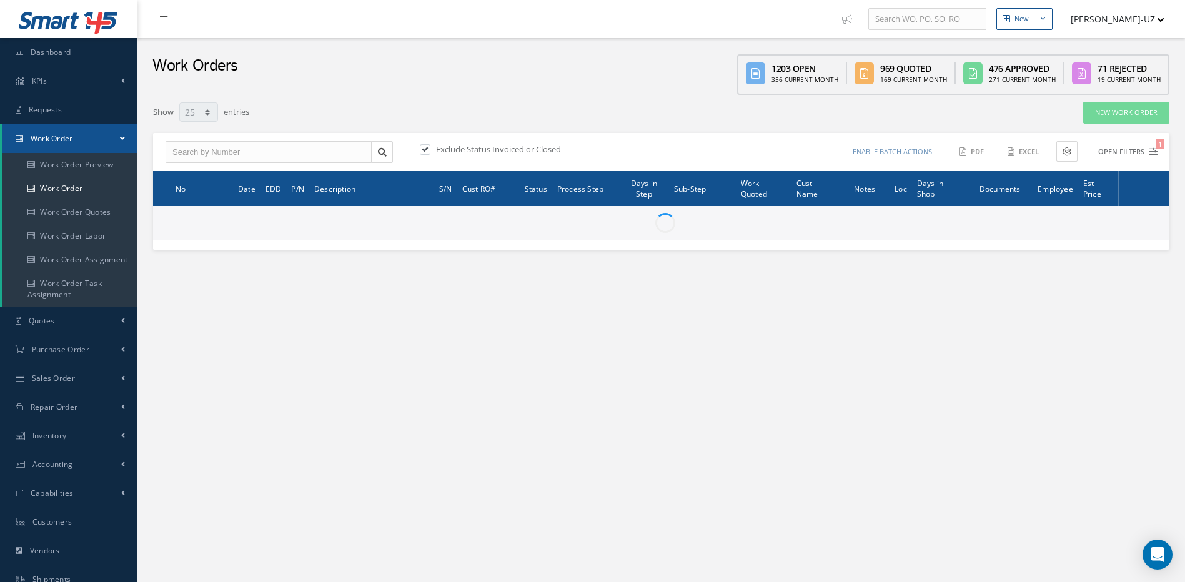
type input "All Work Request"
type input "All Work Performed"
type input "All Status"
type input "WO Part Status"
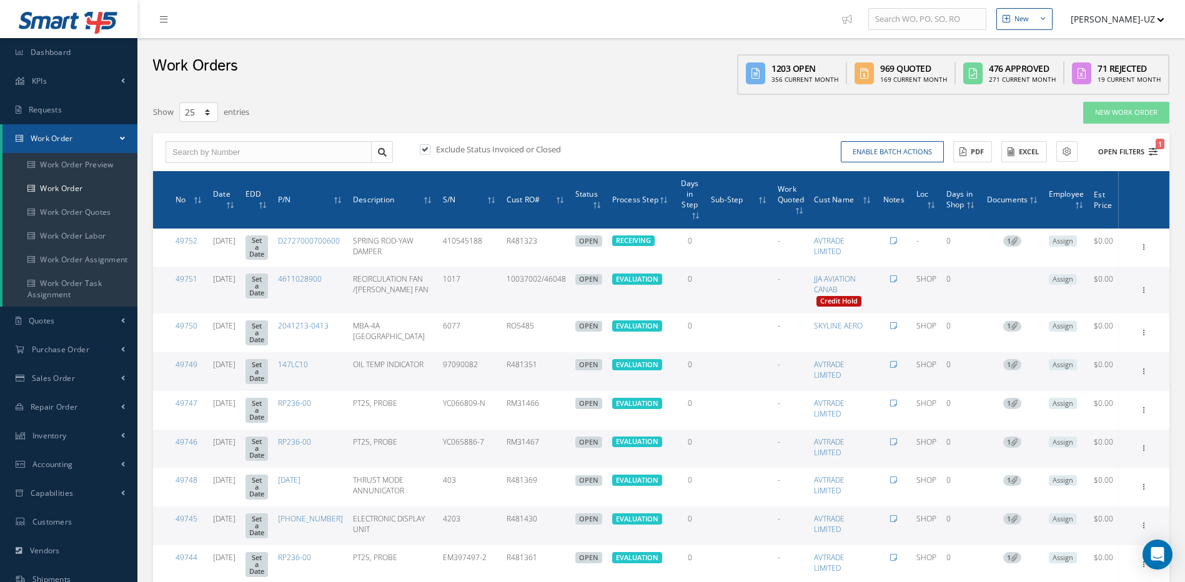
click at [1152, 149] on icon "1" at bounding box center [1153, 151] width 9 height 9
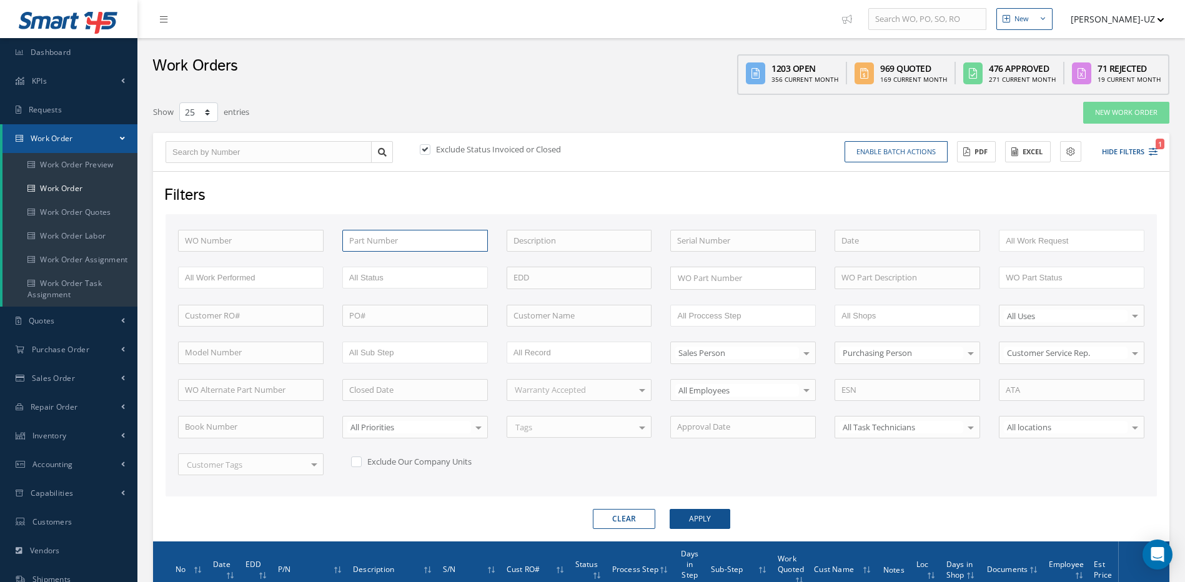
click at [420, 244] on input "text" at bounding box center [415, 241] width 146 height 22
type input "251a12440-3"
click at [430, 146] on label at bounding box center [431, 149] width 3 height 11
click at [425, 146] on input "checkbox" at bounding box center [424, 150] width 8 height 8
checkbox input "false"
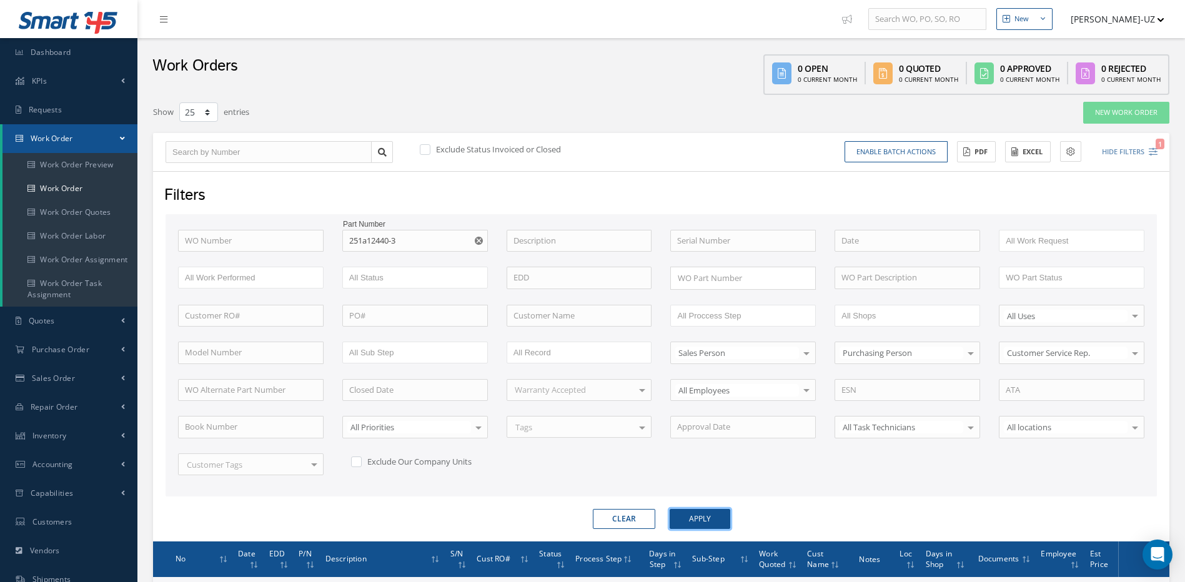
click at [702, 518] on button "Apply" at bounding box center [700, 519] width 61 height 20
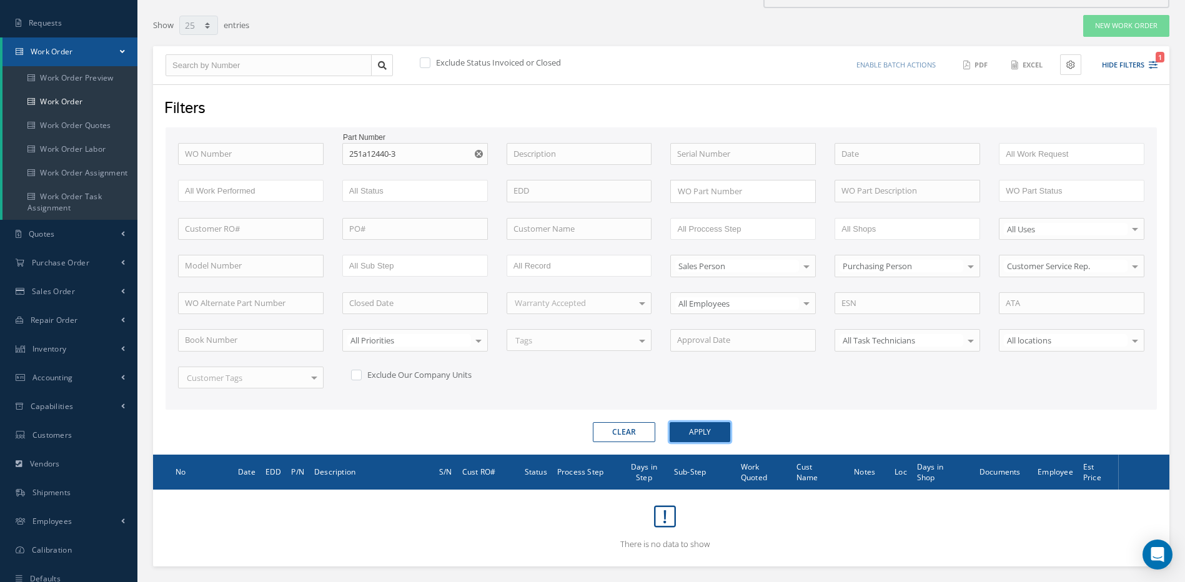
scroll to position [64, 0]
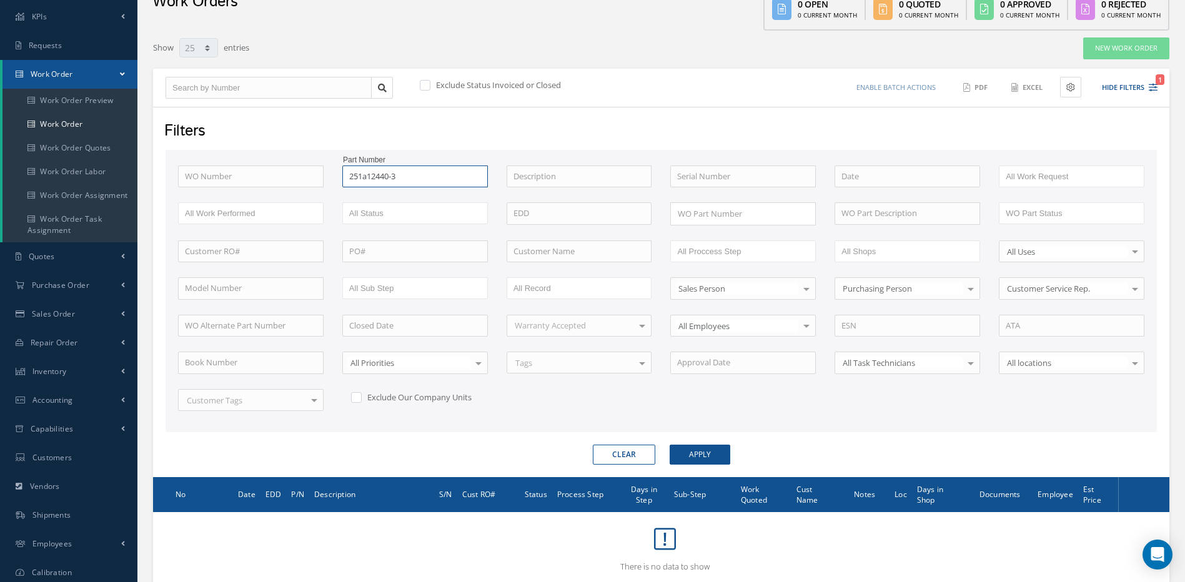
click at [379, 176] on input "251a12440-3" at bounding box center [415, 177] width 146 height 22
click at [404, 176] on input "251a1240-3" at bounding box center [415, 177] width 146 height 22
type input "251a1240-3"
click at [670, 445] on button "Apply" at bounding box center [700, 455] width 61 height 20
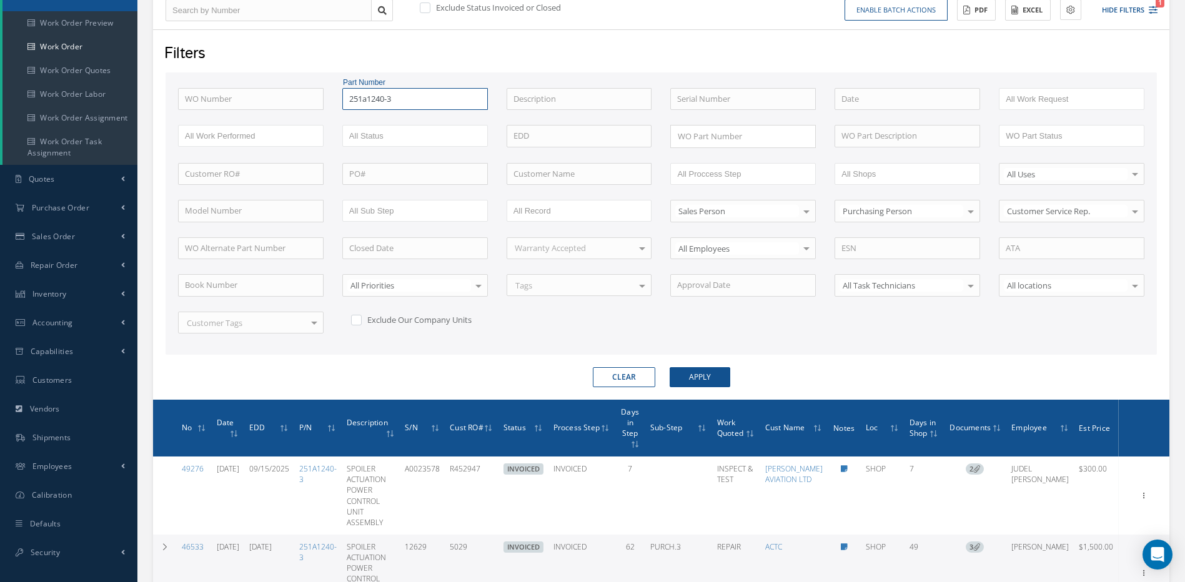
scroll to position [2, 0]
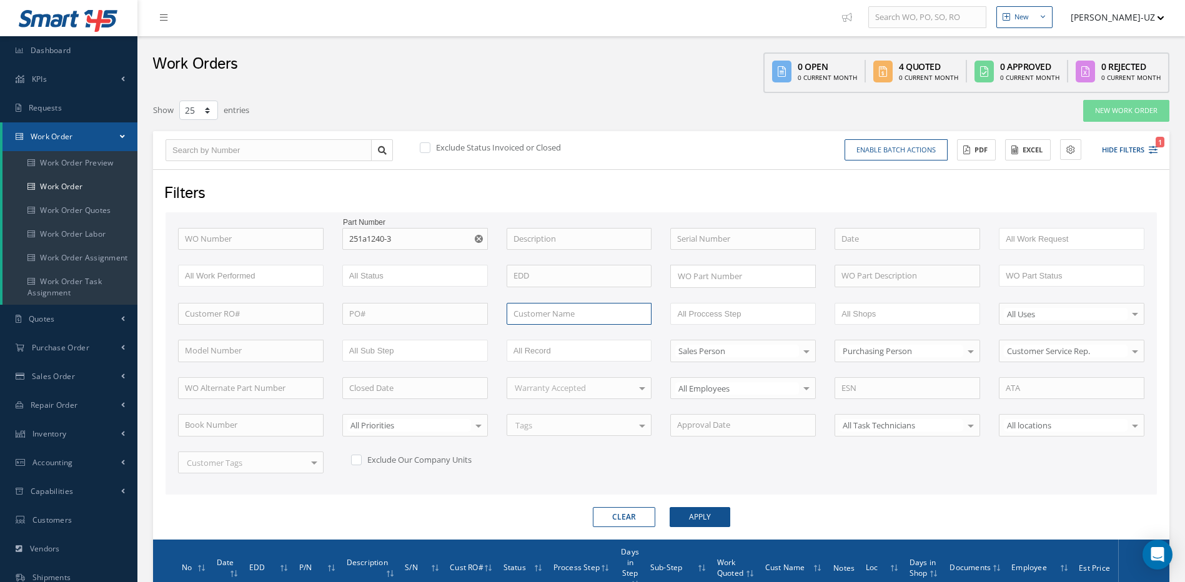
click at [544, 312] on input "text" at bounding box center [580, 314] width 146 height 22
type input "aj w"
click at [670, 507] on button "Apply" at bounding box center [700, 517] width 61 height 20
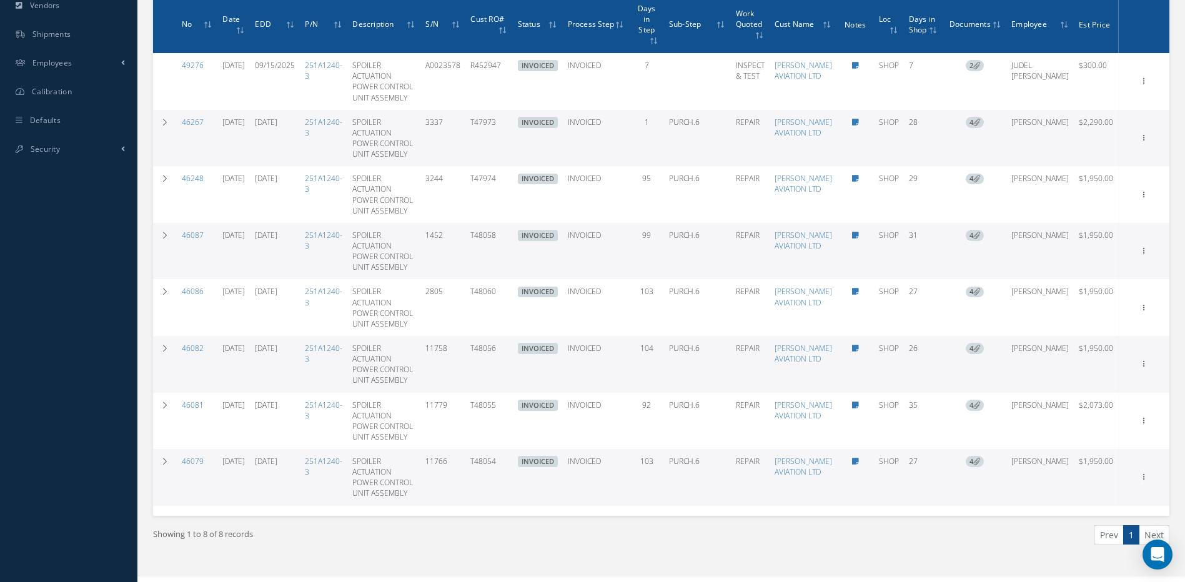
scroll to position [553, 0]
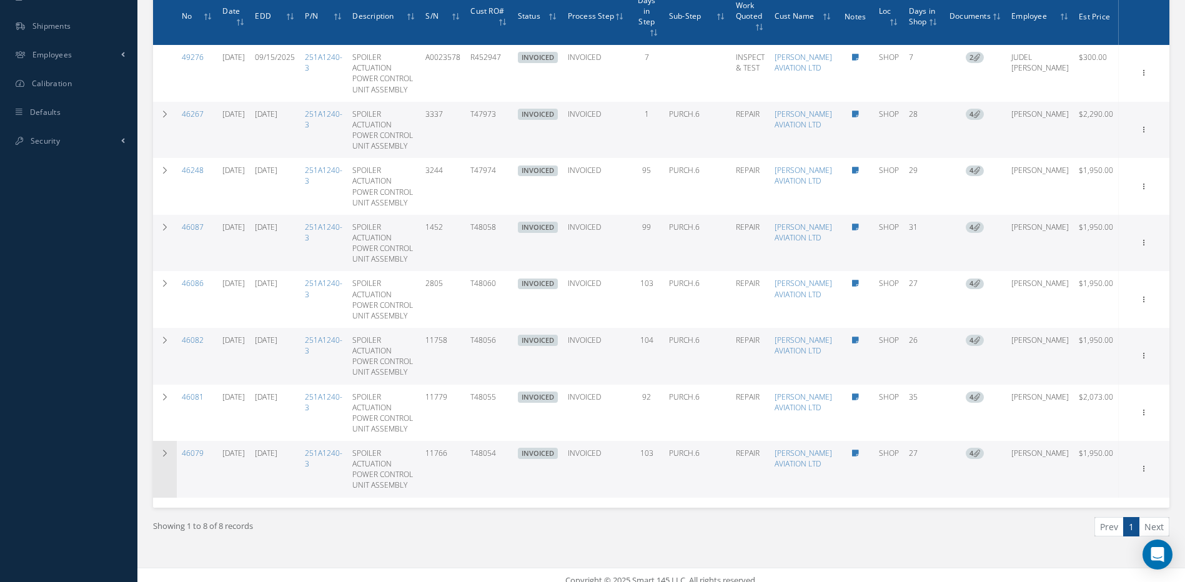
click at [163, 450] on icon at bounding box center [165, 453] width 9 height 7
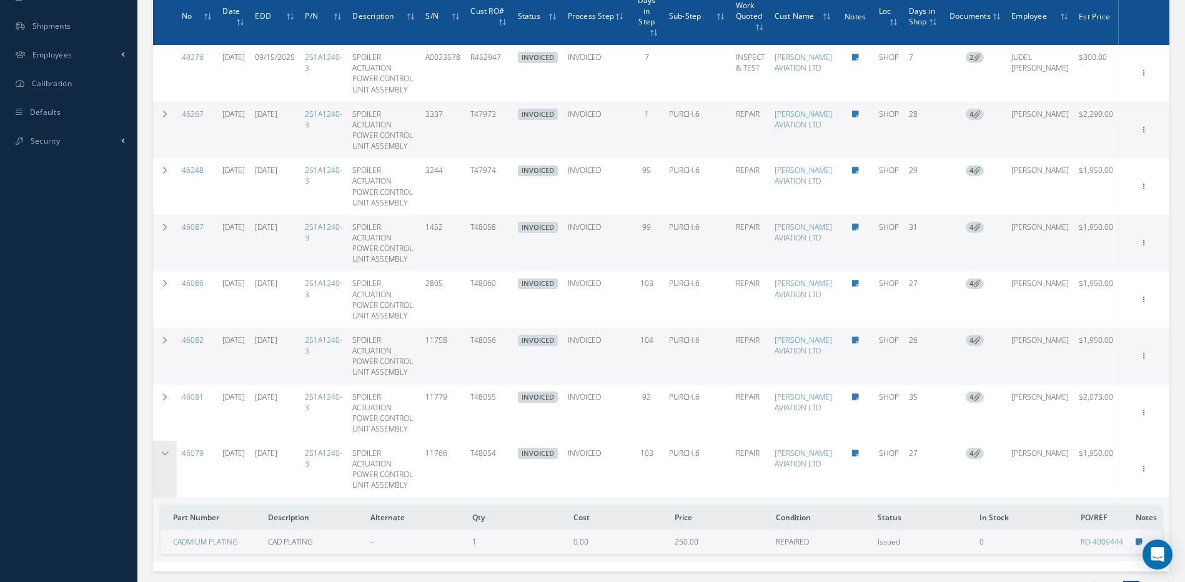
click at [164, 450] on icon at bounding box center [165, 453] width 9 height 7
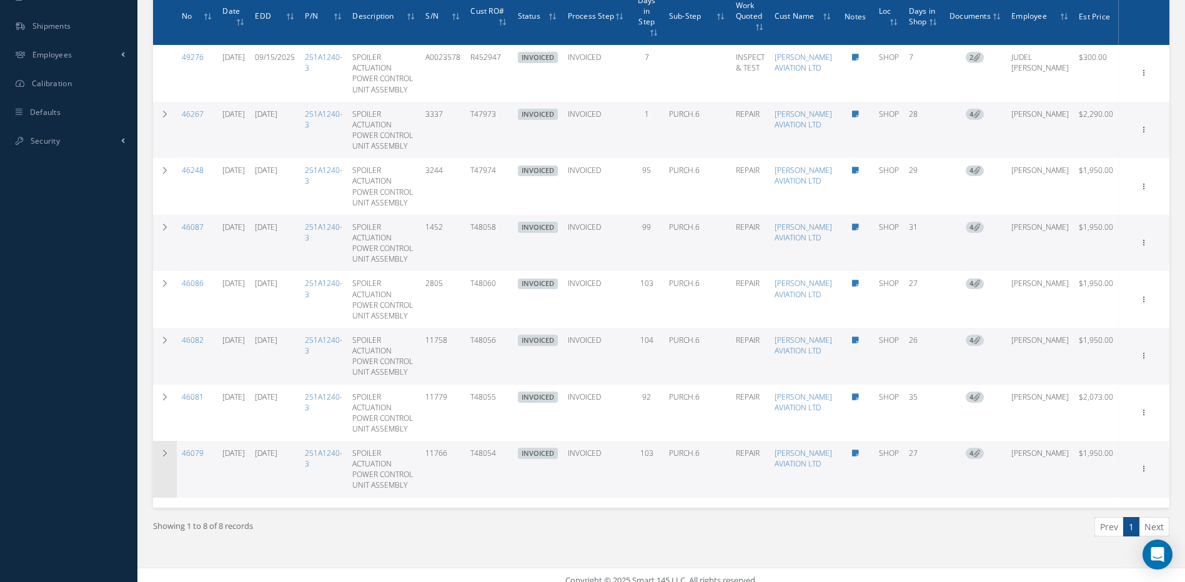
click at [164, 450] on icon at bounding box center [165, 453] width 9 height 7
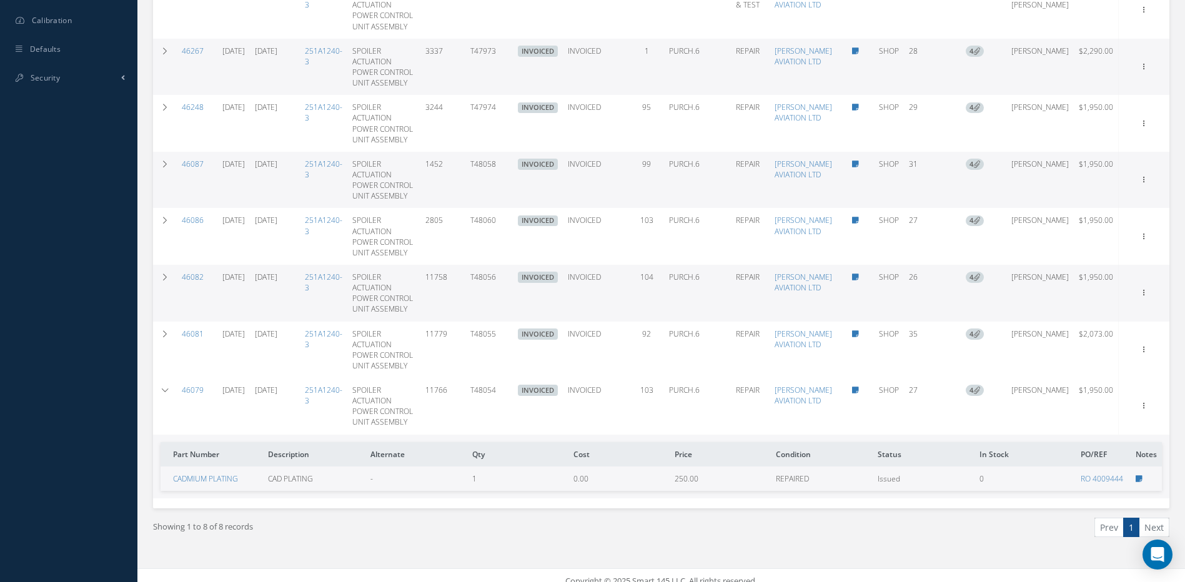
scroll to position [618, 0]
click at [163, 385] on icon at bounding box center [165, 388] width 9 height 7
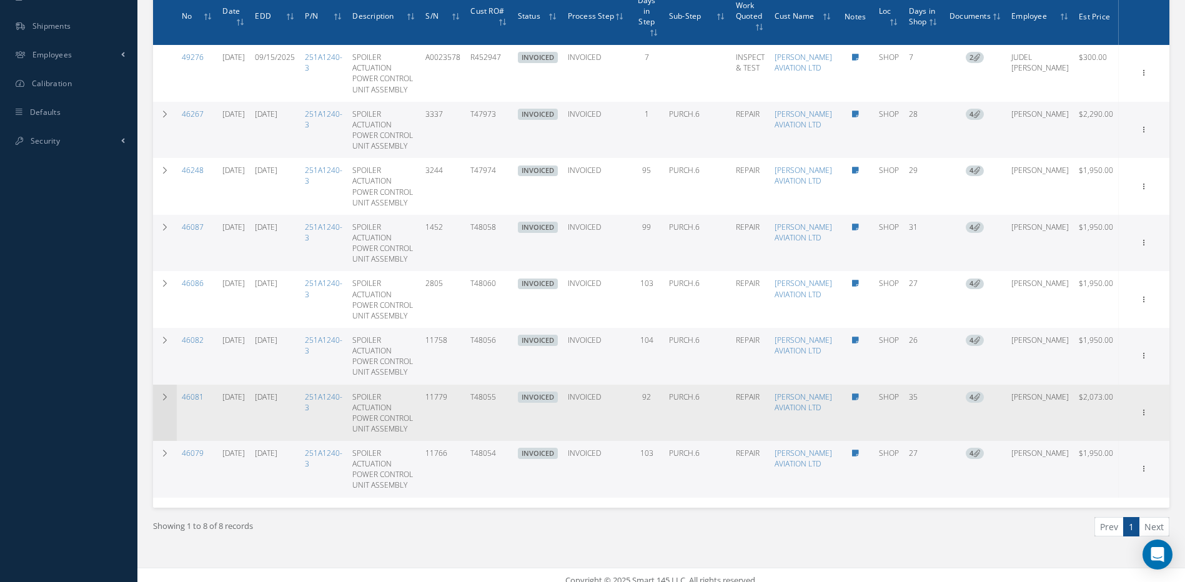
click at [162, 394] on icon at bounding box center [165, 397] width 9 height 7
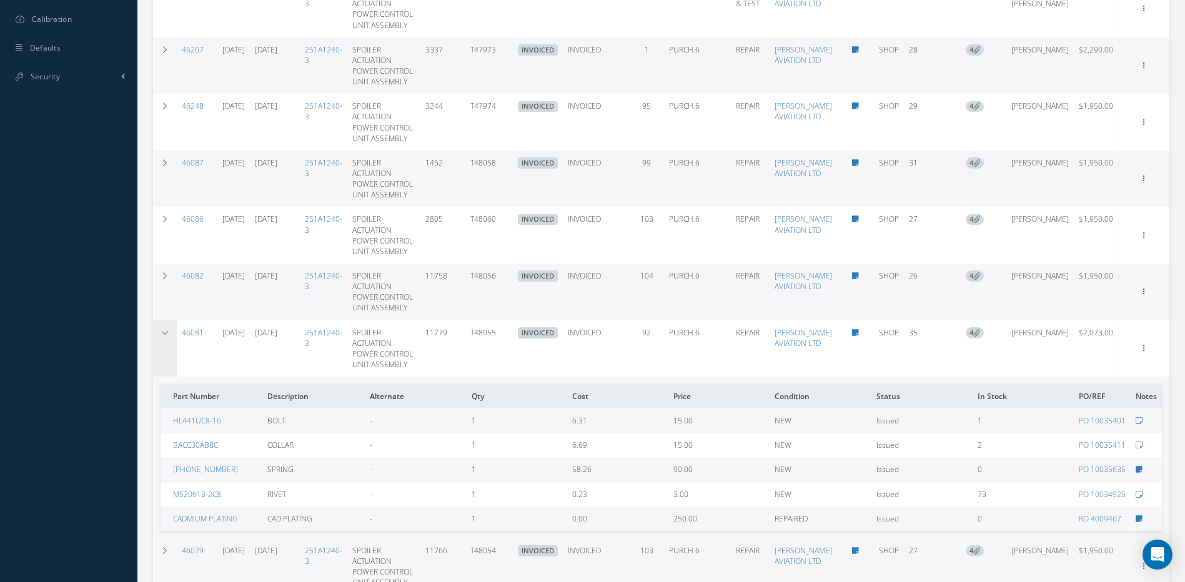
click at [162, 329] on icon at bounding box center [165, 332] width 9 height 7
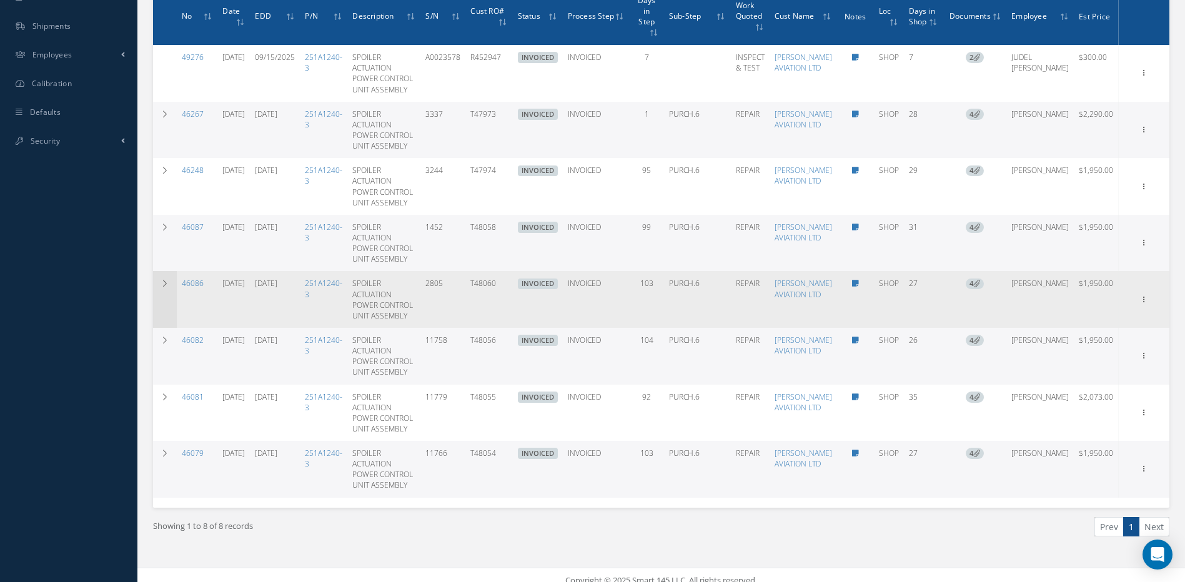
click at [165, 280] on icon at bounding box center [165, 283] width 9 height 7
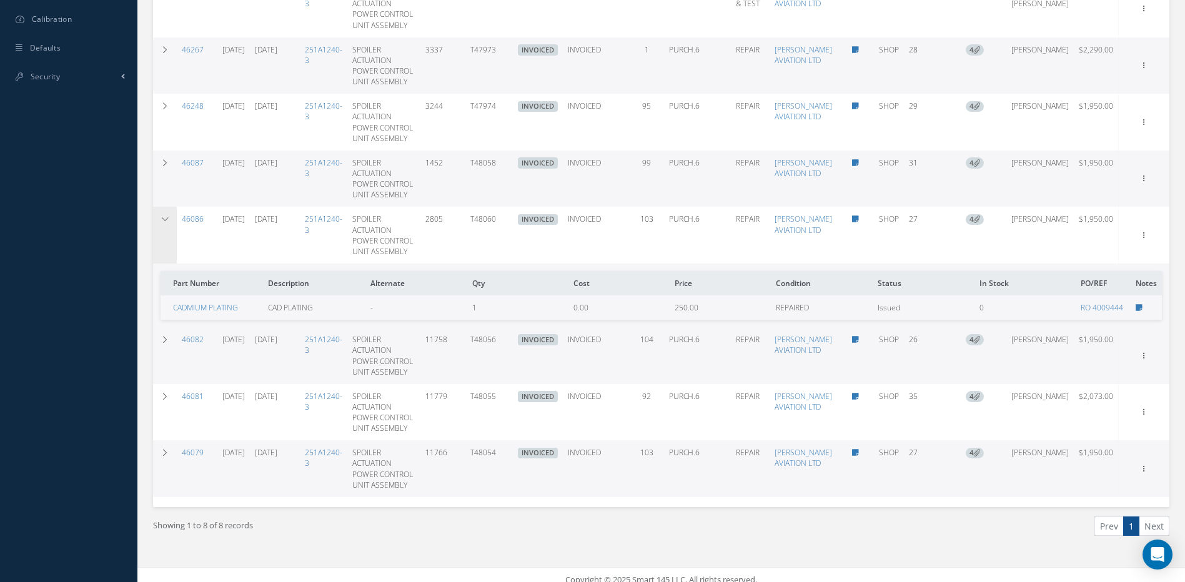
click at [166, 215] on icon at bounding box center [165, 218] width 9 height 7
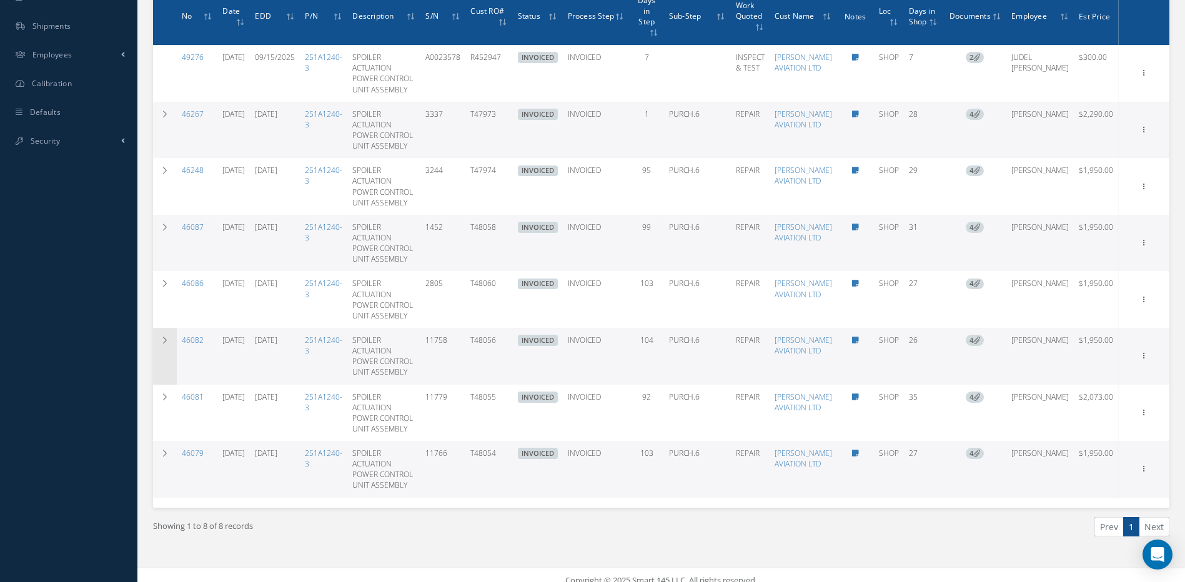
click at [166, 337] on icon at bounding box center [165, 340] width 9 height 7
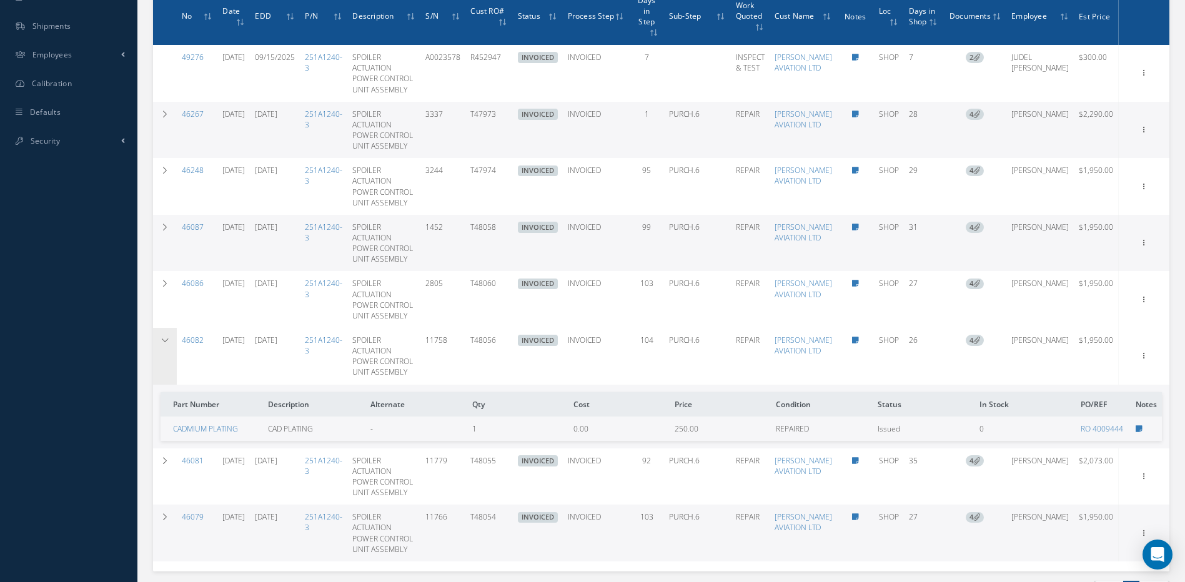
scroll to position [618, 0]
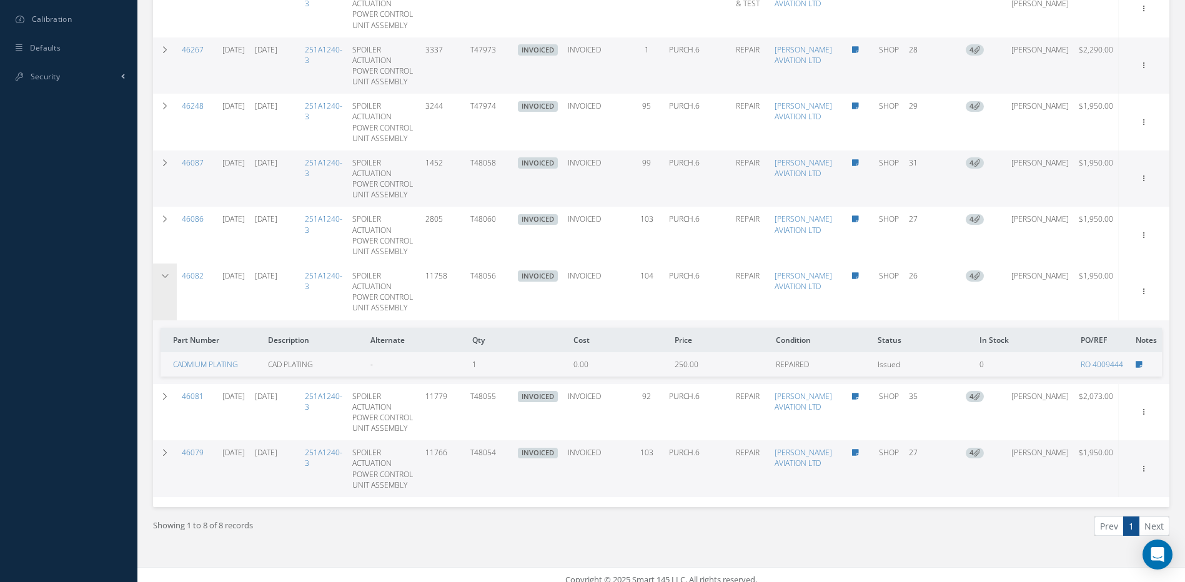
click at [166, 329] on th "Part Number" at bounding box center [212, 340] width 102 height 24
click at [164, 272] on icon at bounding box center [165, 275] width 9 height 7
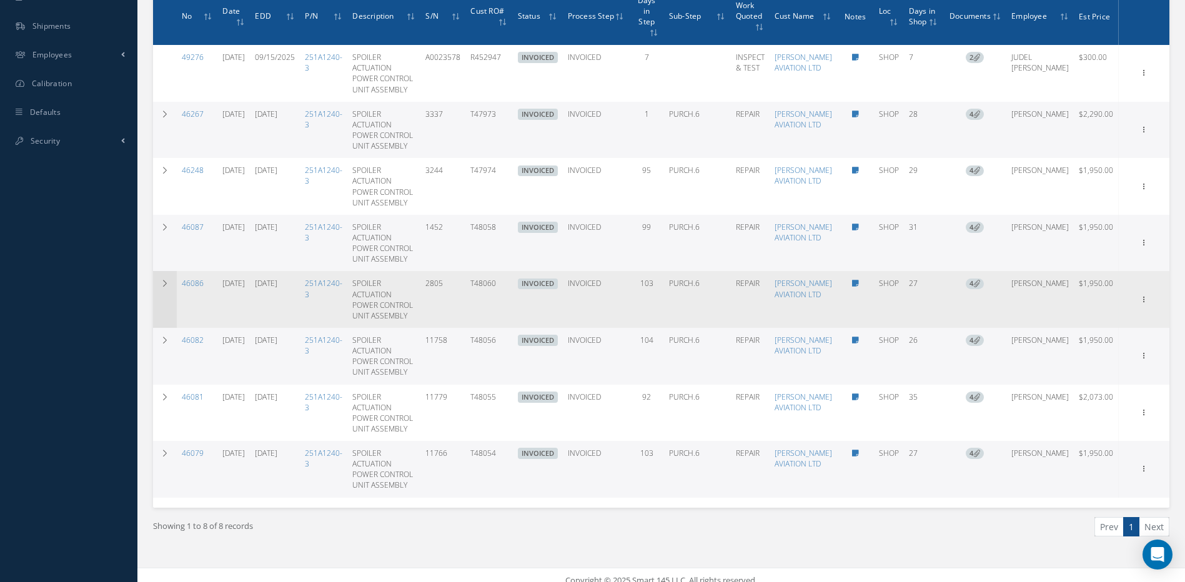
click at [162, 280] on icon at bounding box center [165, 283] width 9 height 7
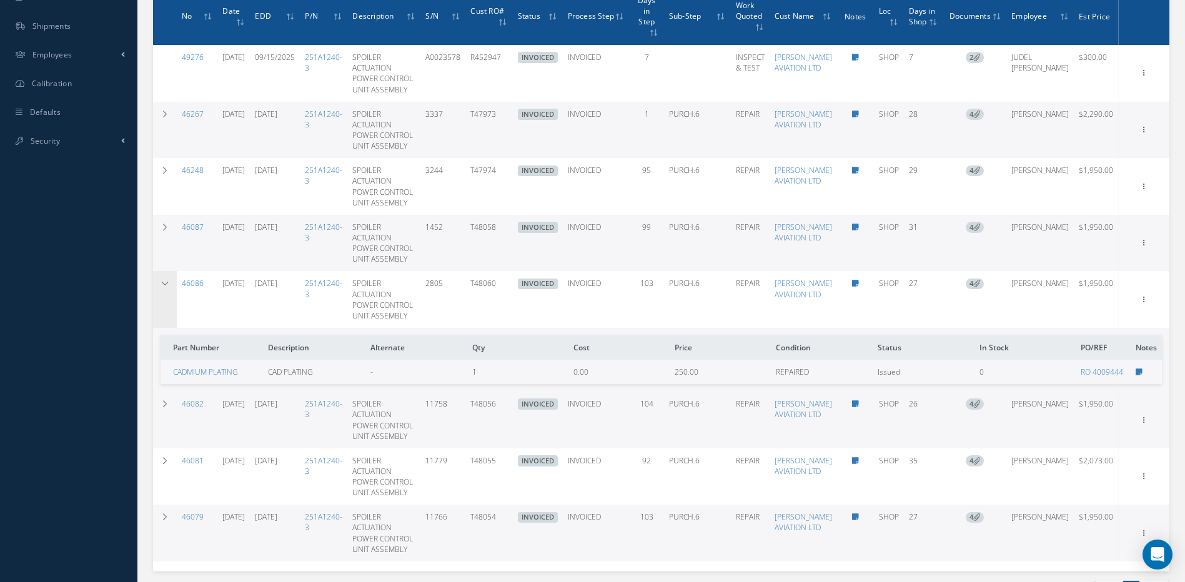
scroll to position [618, 0]
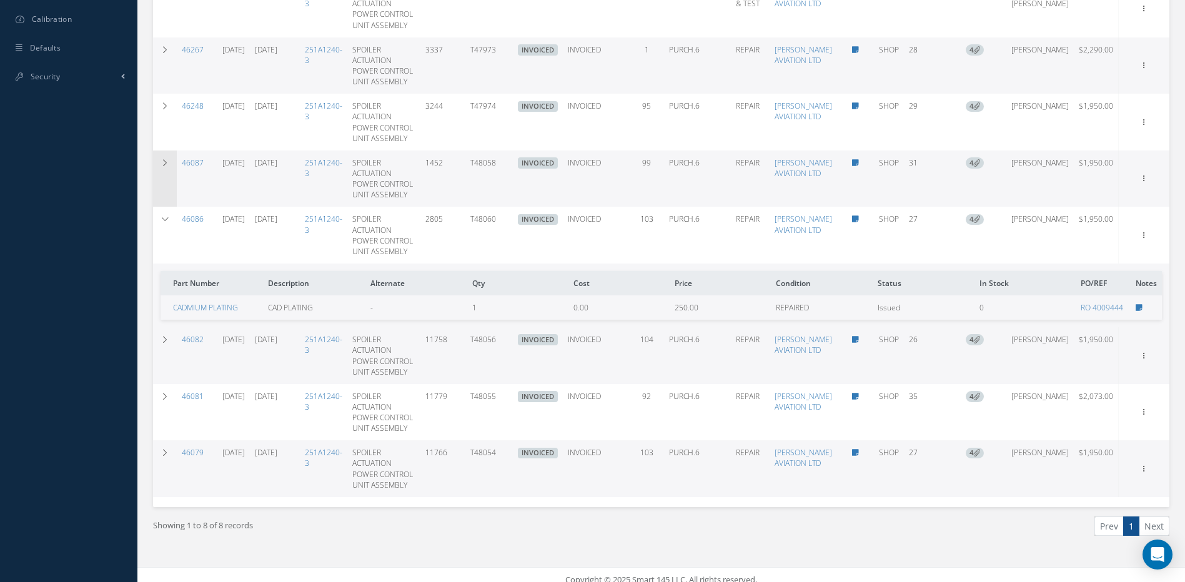
drag, startPoint x: 162, startPoint y: 209, endPoint x: 167, endPoint y: 217, distance: 9.5
click at [162, 215] on icon at bounding box center [165, 218] width 9 height 7
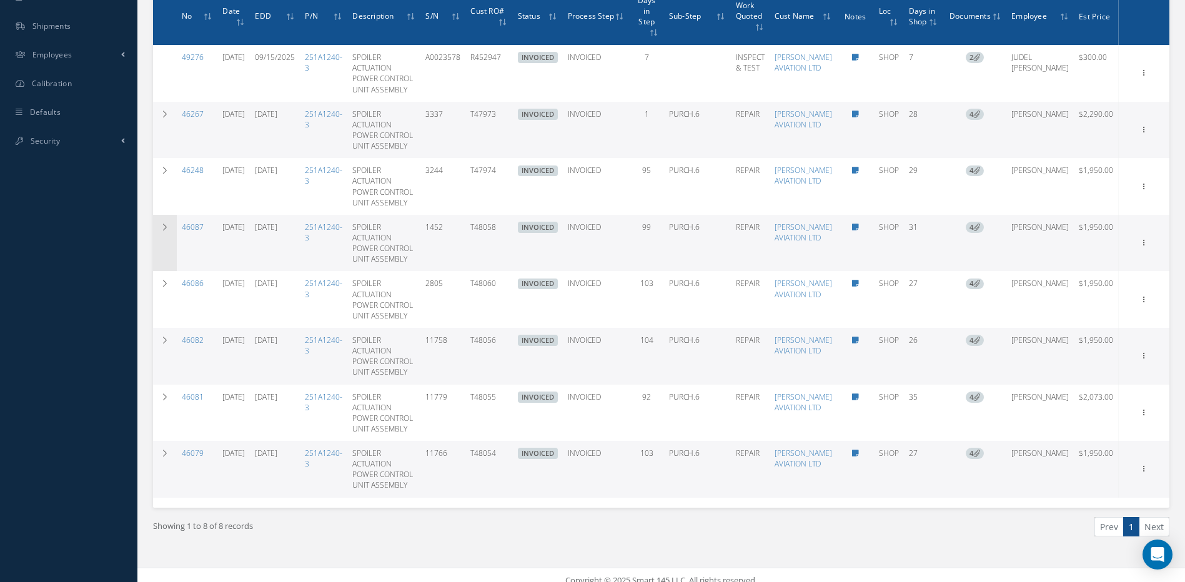
click at [163, 224] on icon at bounding box center [165, 227] width 9 height 7
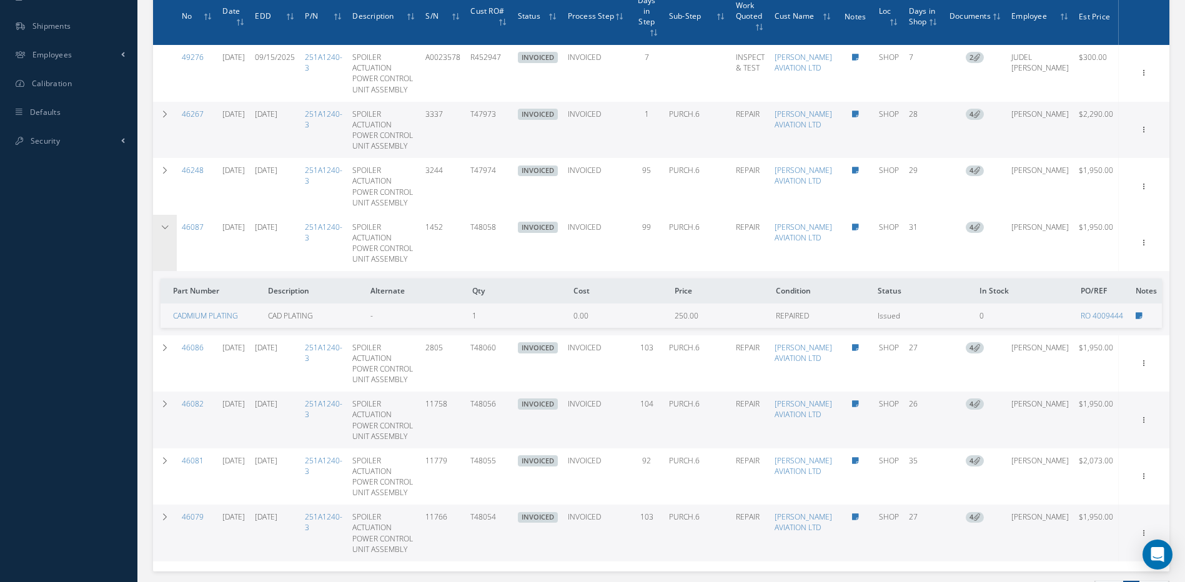
scroll to position [618, 0]
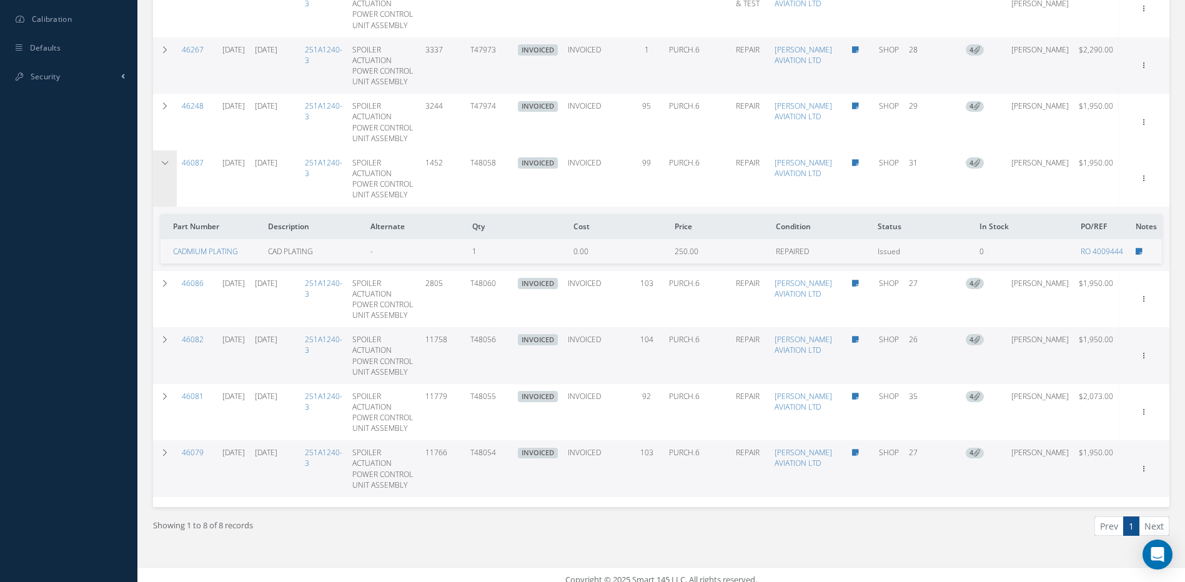
click at [161, 159] on icon at bounding box center [165, 162] width 9 height 7
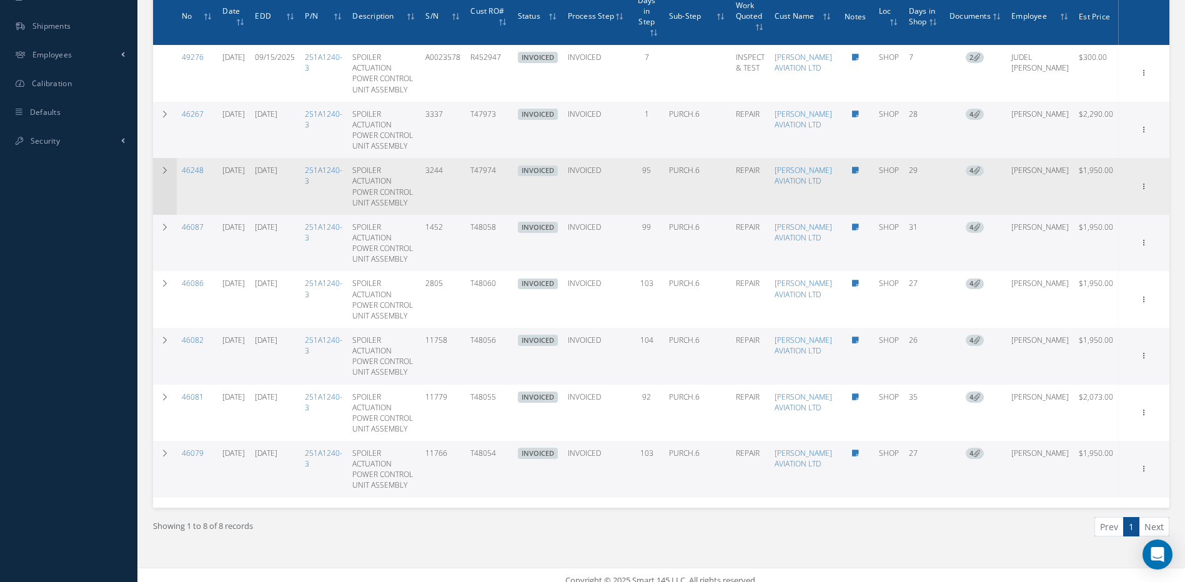
click at [162, 167] on icon at bounding box center [165, 170] width 9 height 7
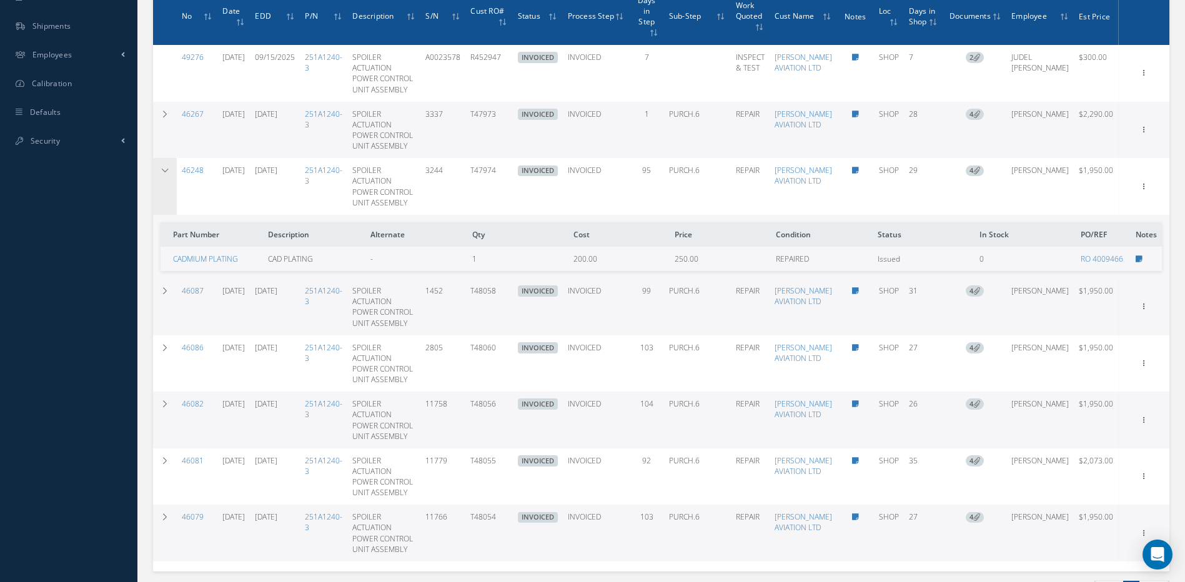
scroll to position [618, 0]
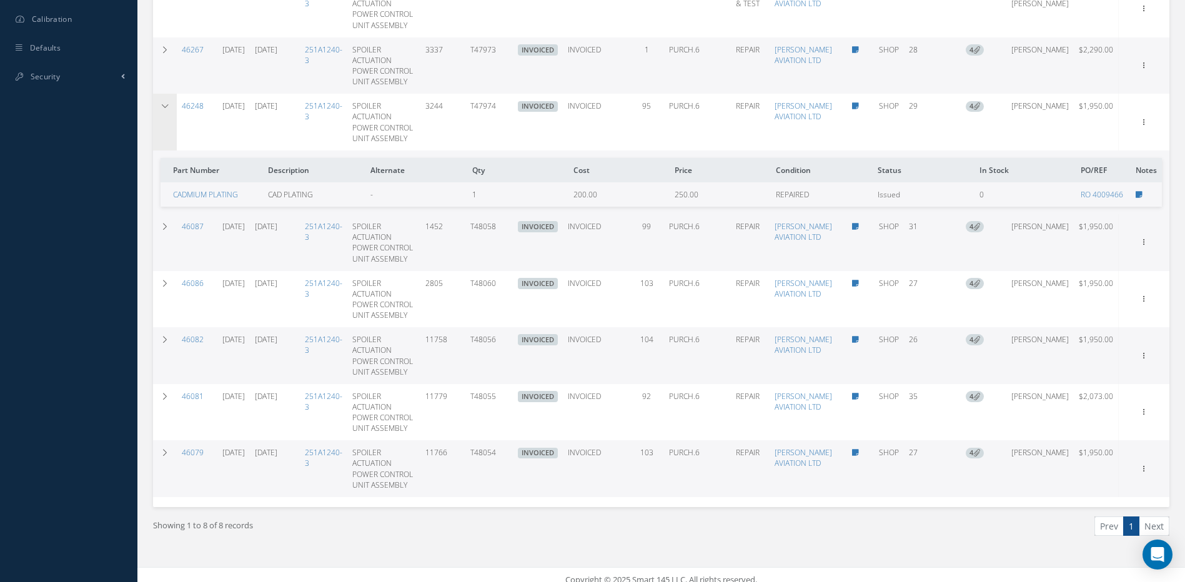
click at [162, 161] on th "Part Number" at bounding box center [212, 170] width 102 height 24
click at [163, 102] on icon at bounding box center [165, 105] width 9 height 7
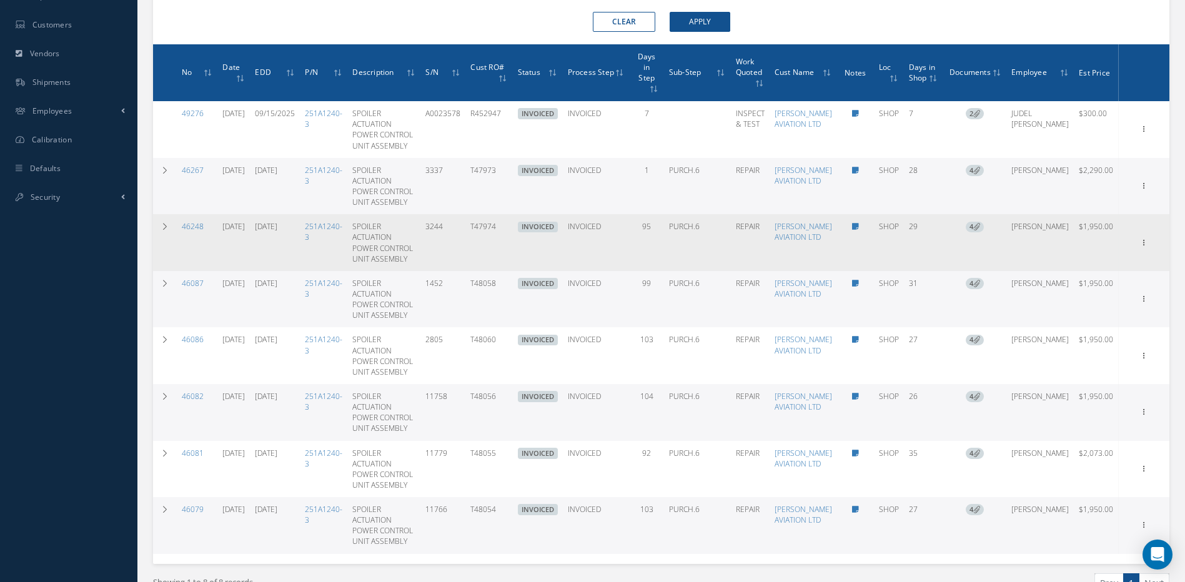
scroll to position [304, 0]
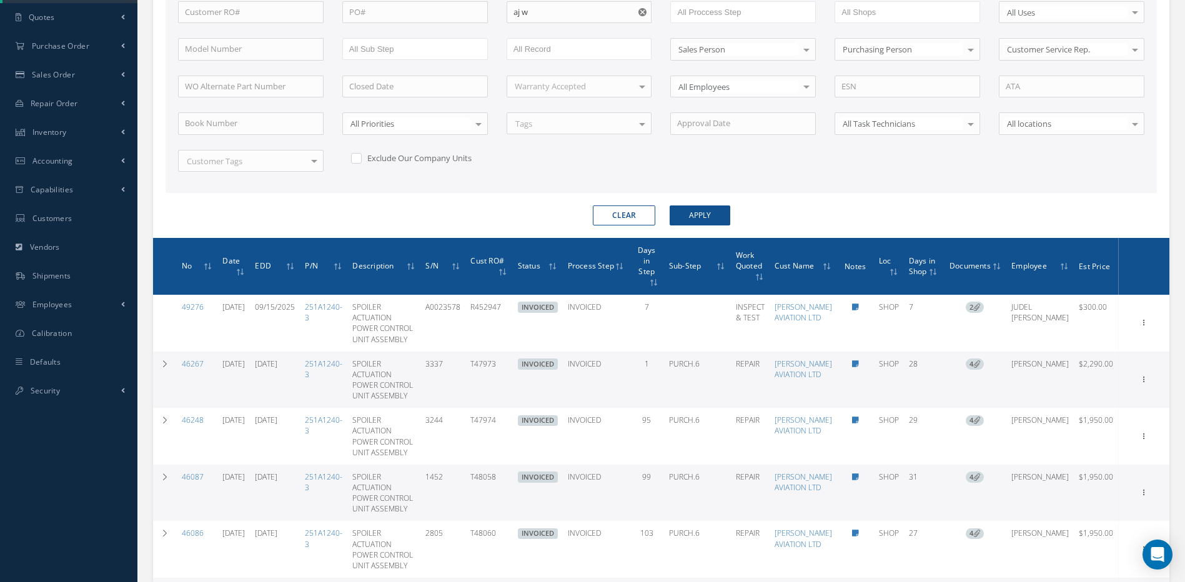
click at [622, 217] on button "Clear" at bounding box center [624, 216] width 62 height 20
checkbox input "true"
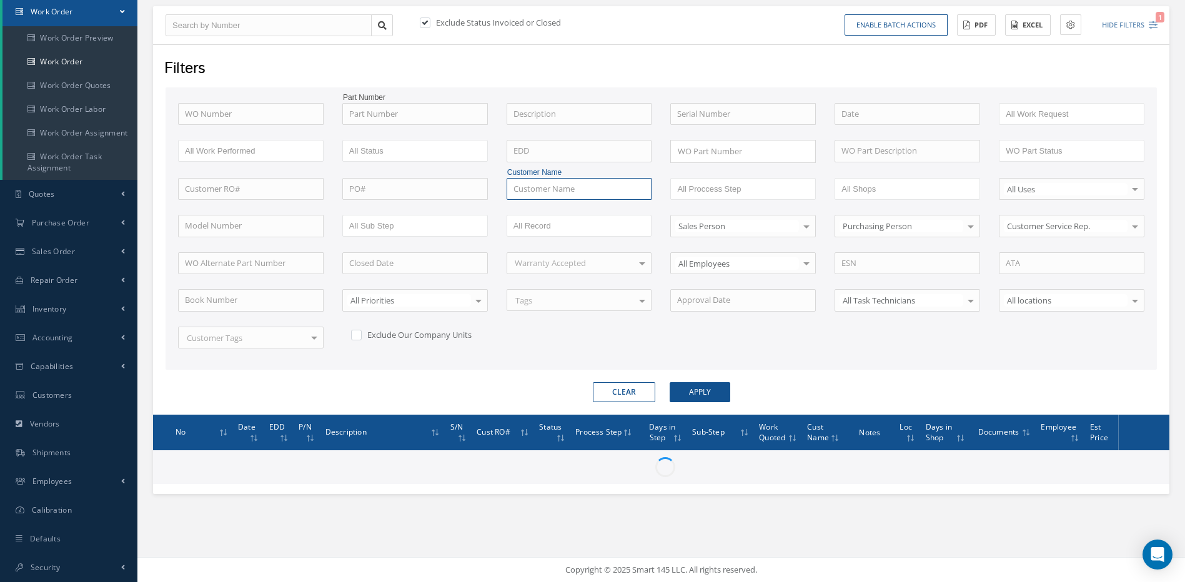
click at [543, 186] on input "text" at bounding box center [580, 189] width 146 height 22
type input "accent"
click at [670, 382] on button "Apply" at bounding box center [700, 392] width 61 height 20
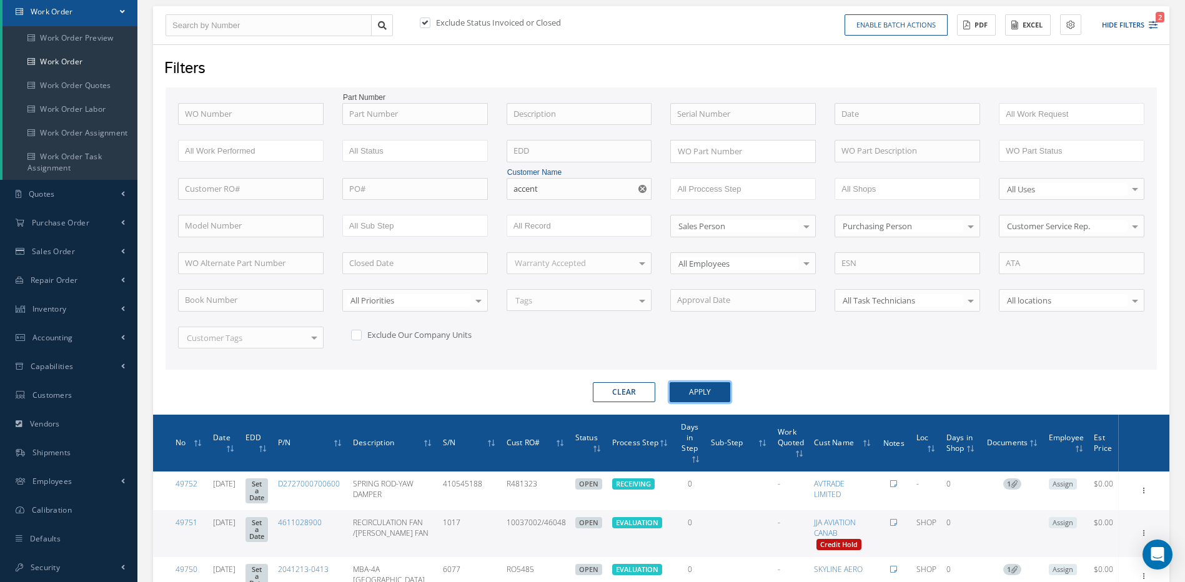
click at [700, 394] on button "Apply" at bounding box center [700, 392] width 61 height 20
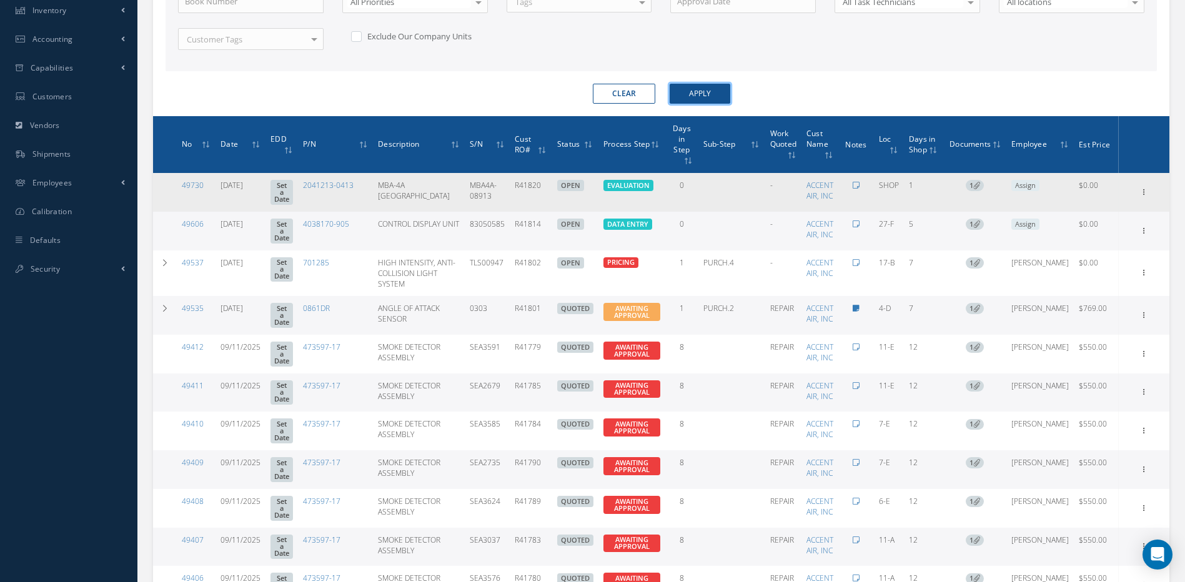
scroll to position [439, 0]
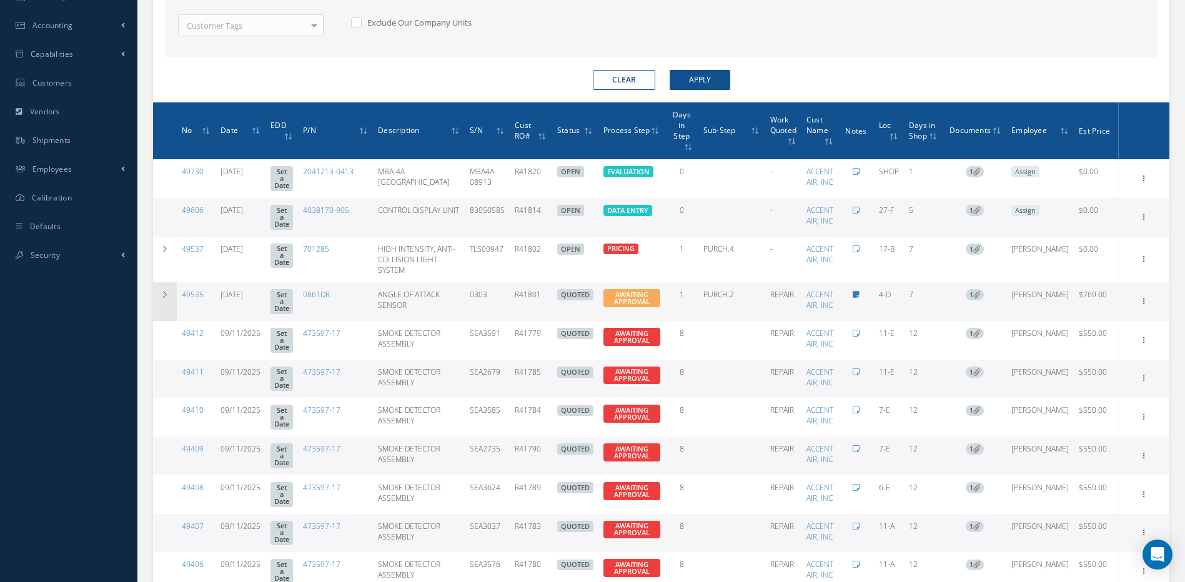
click at [164, 291] on icon at bounding box center [165, 294] width 9 height 7
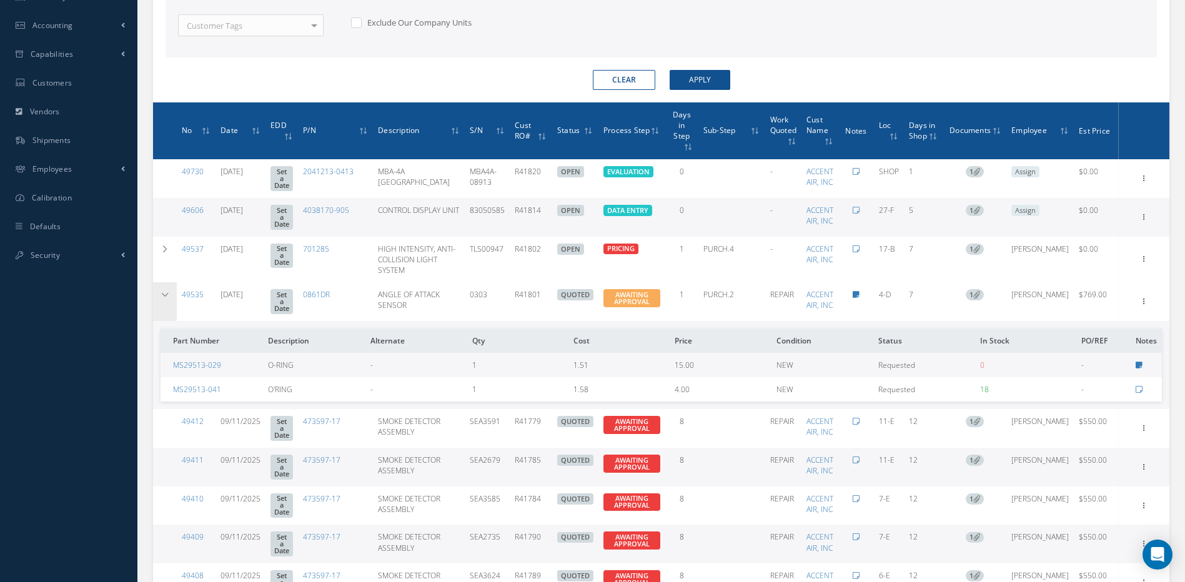
click at [164, 291] on icon at bounding box center [165, 294] width 9 height 7
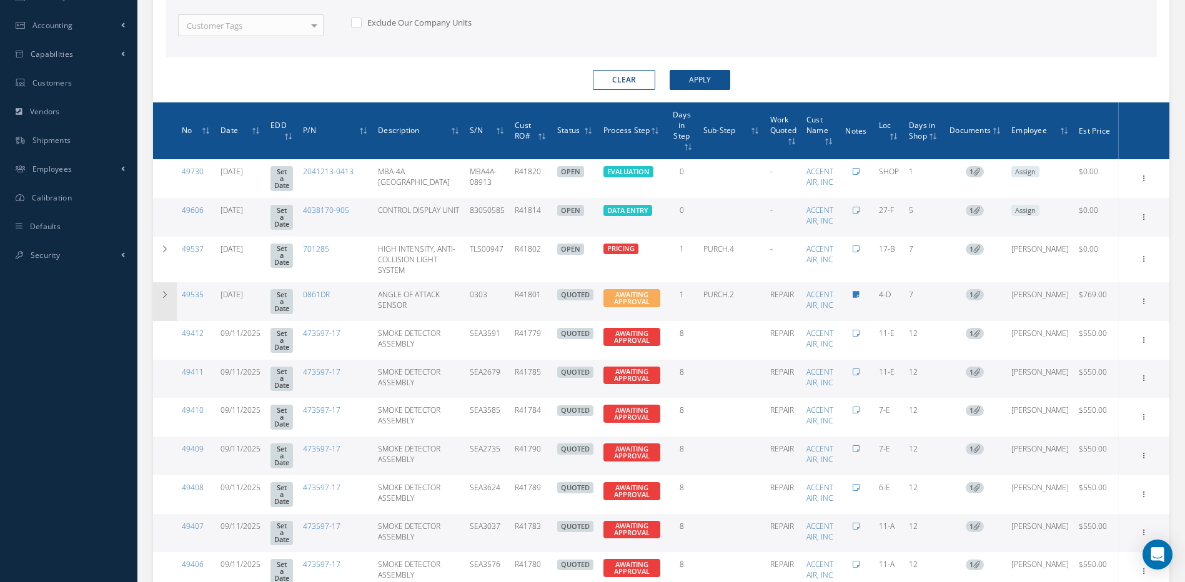
click at [164, 291] on icon at bounding box center [165, 294] width 9 height 7
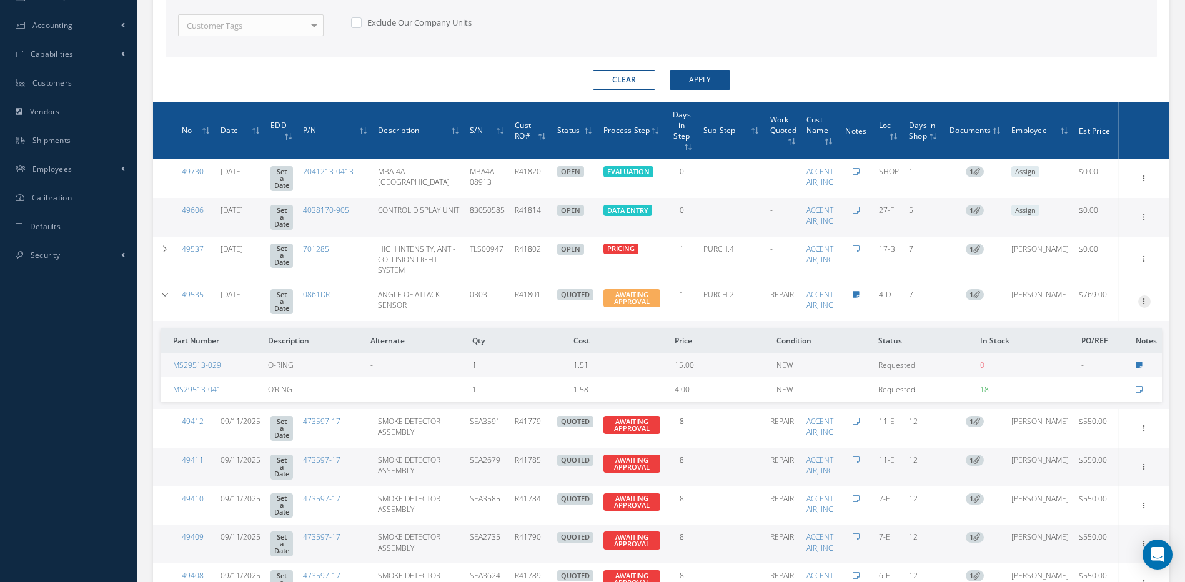
click at [1142, 295] on icon at bounding box center [1144, 300] width 12 height 10
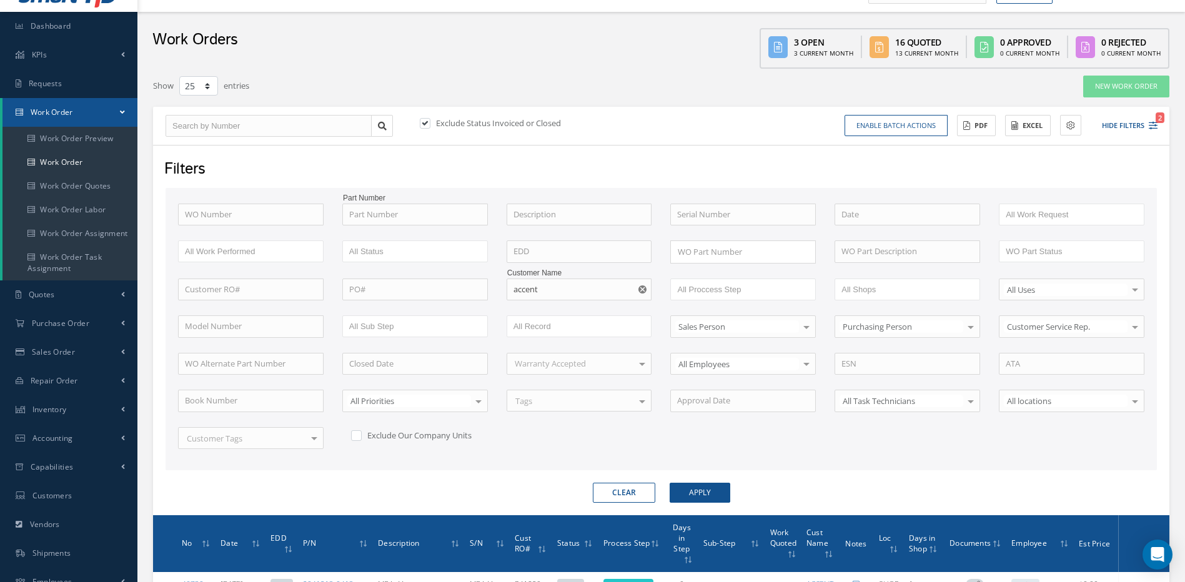
scroll to position [0, 0]
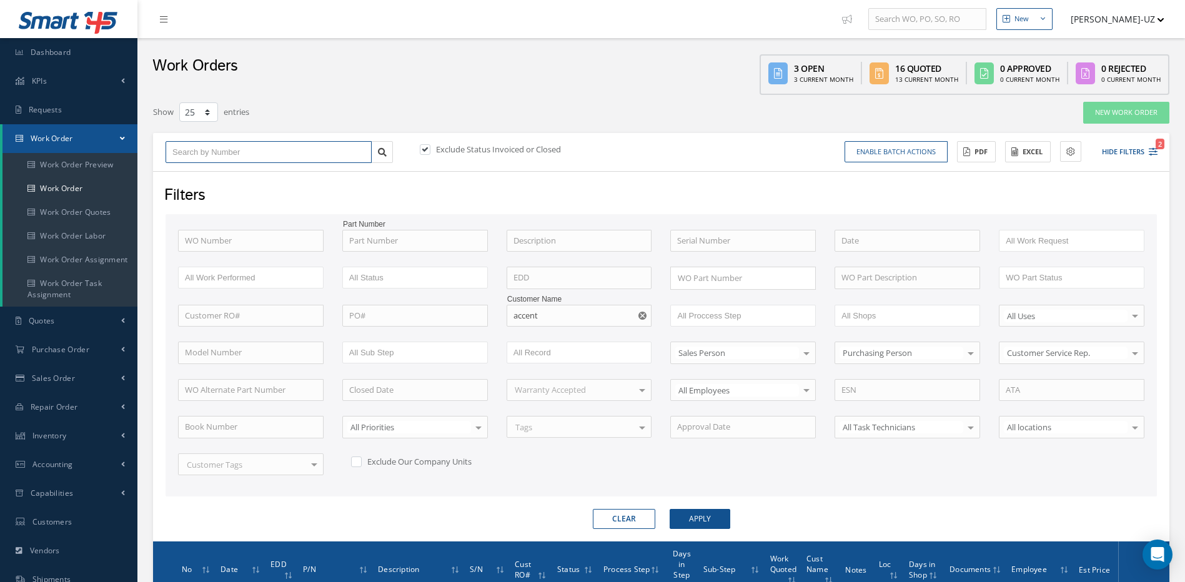
click at [276, 144] on input "text" at bounding box center [269, 152] width 206 height 22
type input "4"
type input "46"
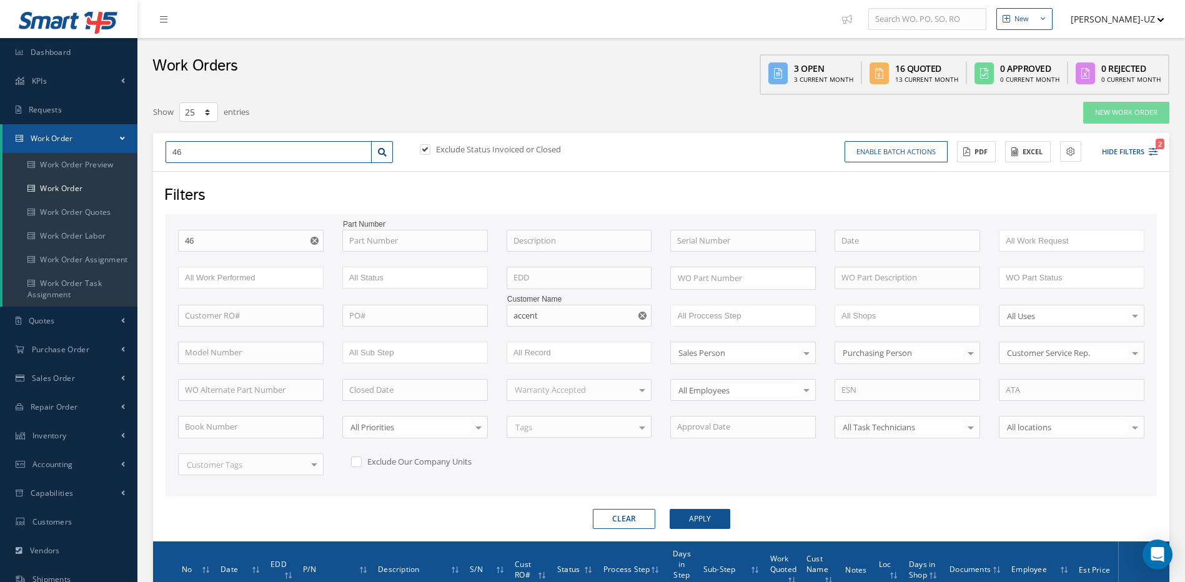
type input "460"
type input "4608"
type input "46081"
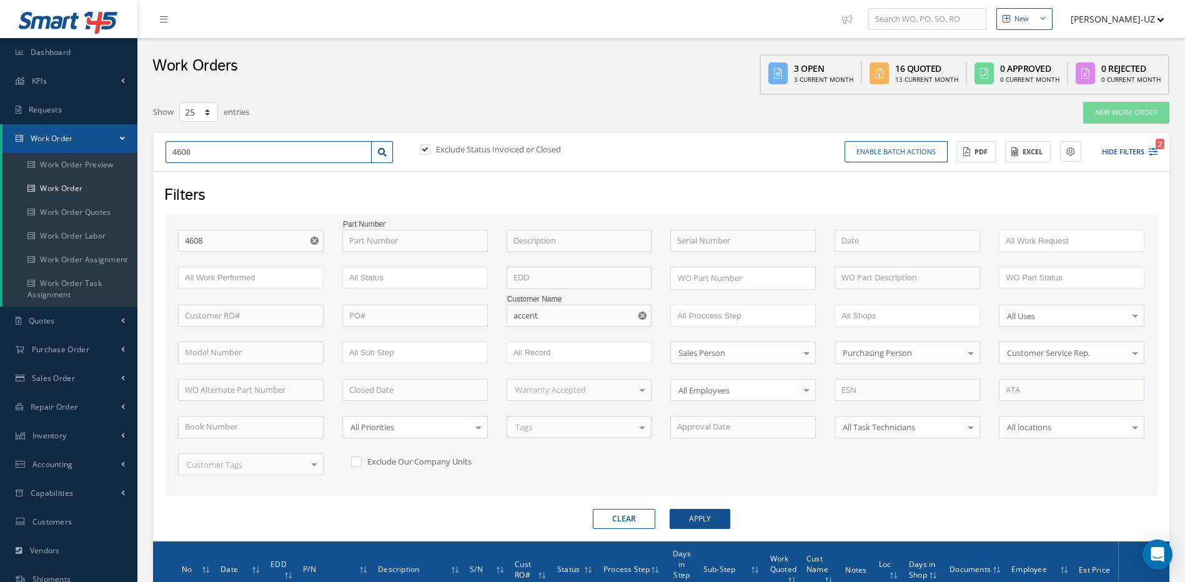
type input "46081"
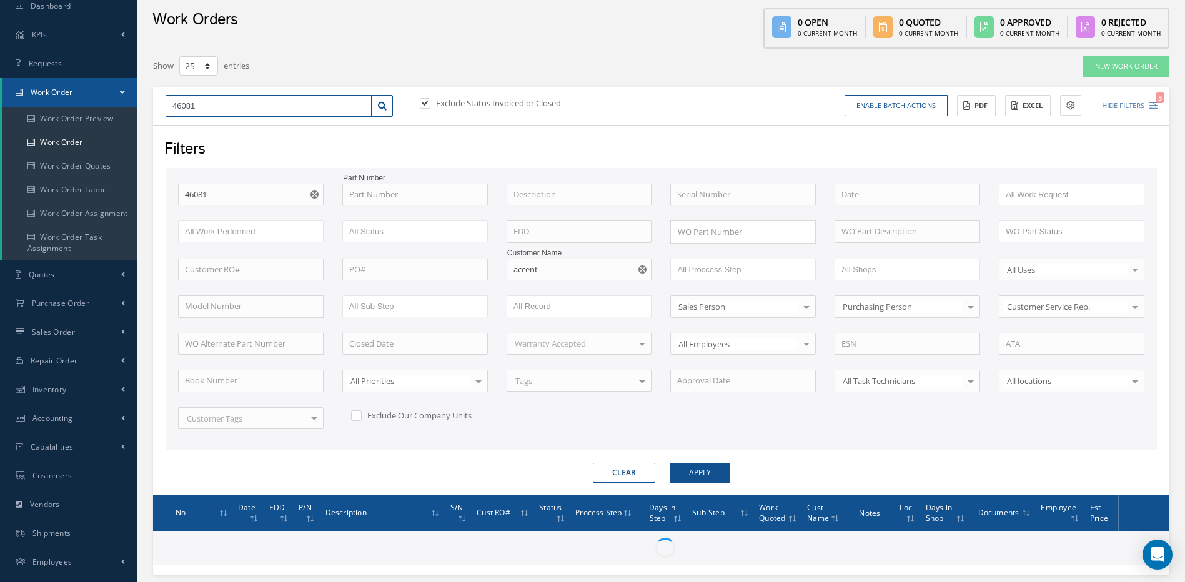
scroll to position [125, 0]
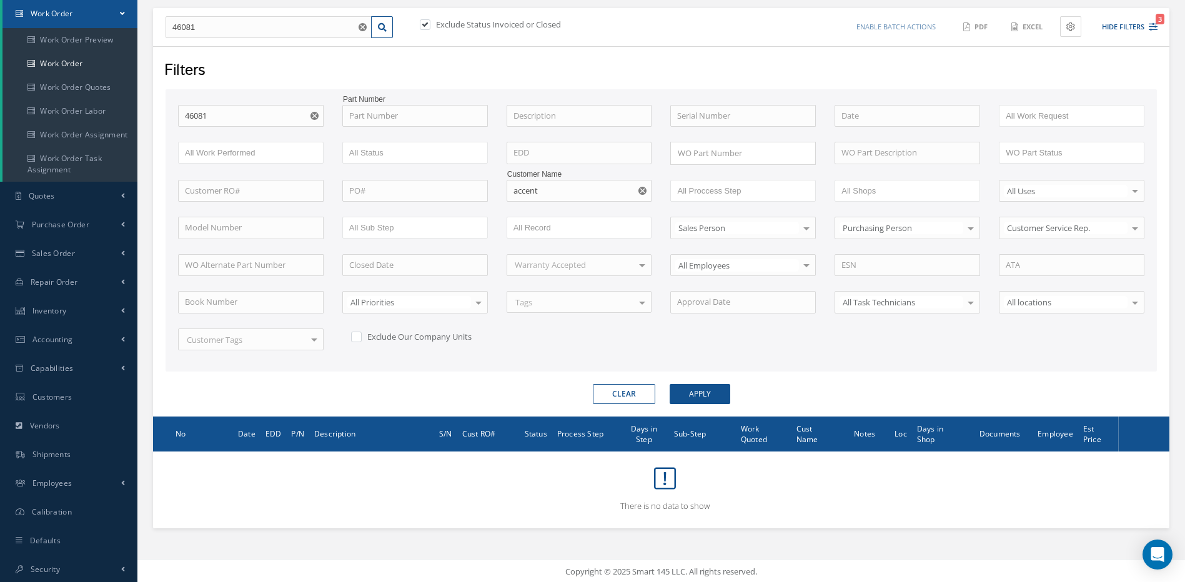
click at [642, 189] on use "Reset" at bounding box center [642, 191] width 8 height 8
click at [711, 394] on button "Apply" at bounding box center [700, 394] width 61 height 20
click at [430, 23] on label at bounding box center [431, 24] width 3 height 11
click at [424, 23] on input "checkbox" at bounding box center [424, 25] width 8 height 8
checkbox input "false"
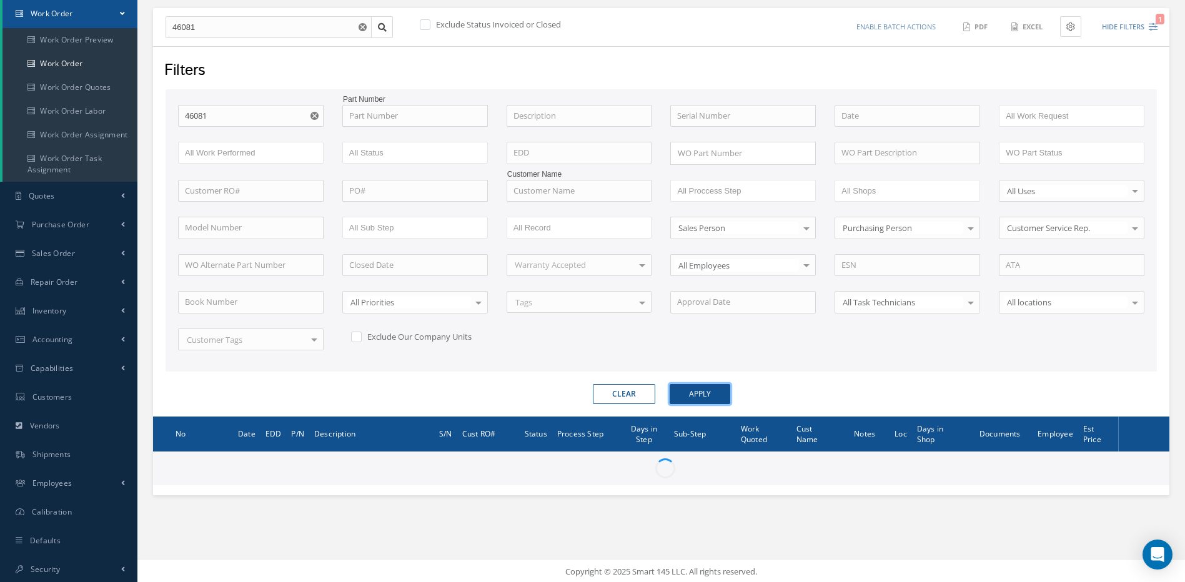
click at [701, 395] on button "Apply" at bounding box center [700, 394] width 61 height 20
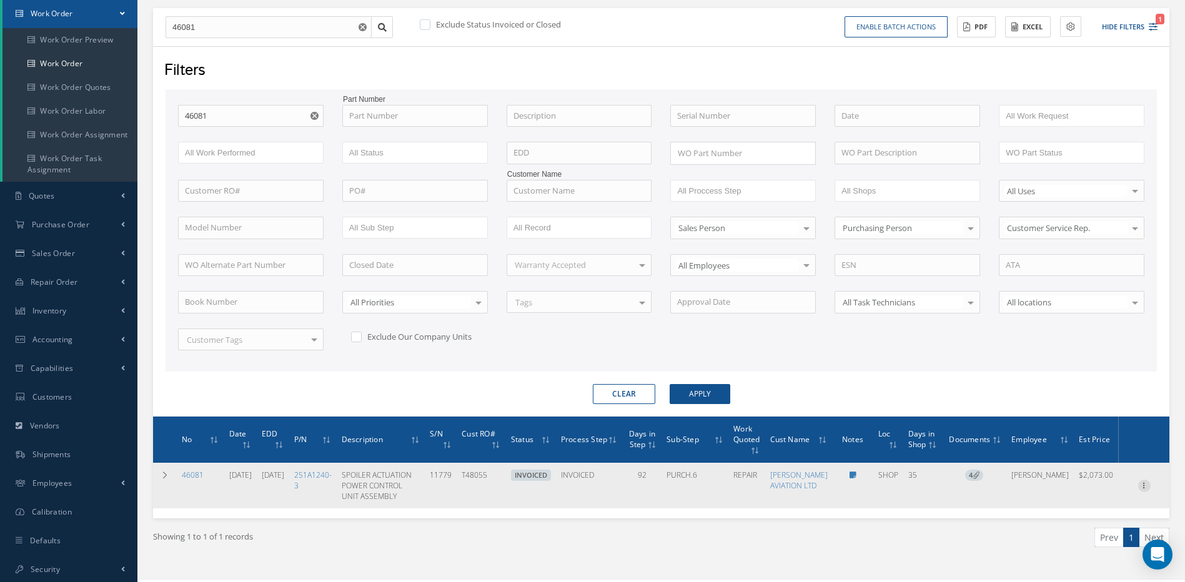
click at [1142, 490] on icon at bounding box center [1144, 485] width 12 height 10
click at [1066, 505] on link "Edit" at bounding box center [1087, 501] width 99 height 16
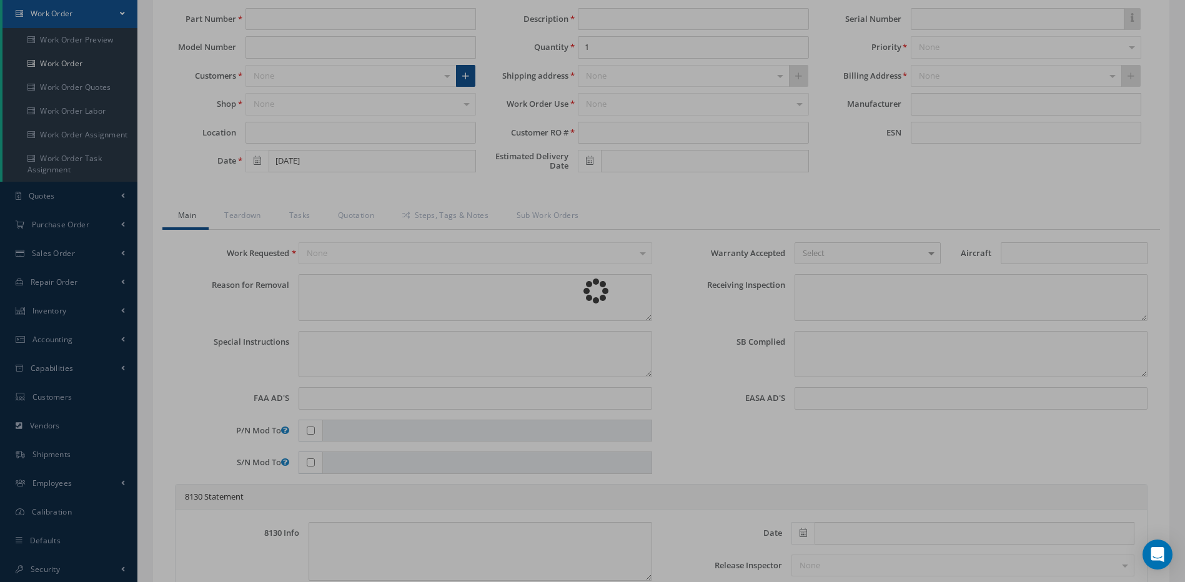
type input "251A1240-3"
type input "SHOP"
type input "05/16/2025"
type input "SPOILER ACTUATION POWER CONTROL UNIT ASSEMBLY"
type input "T48055"
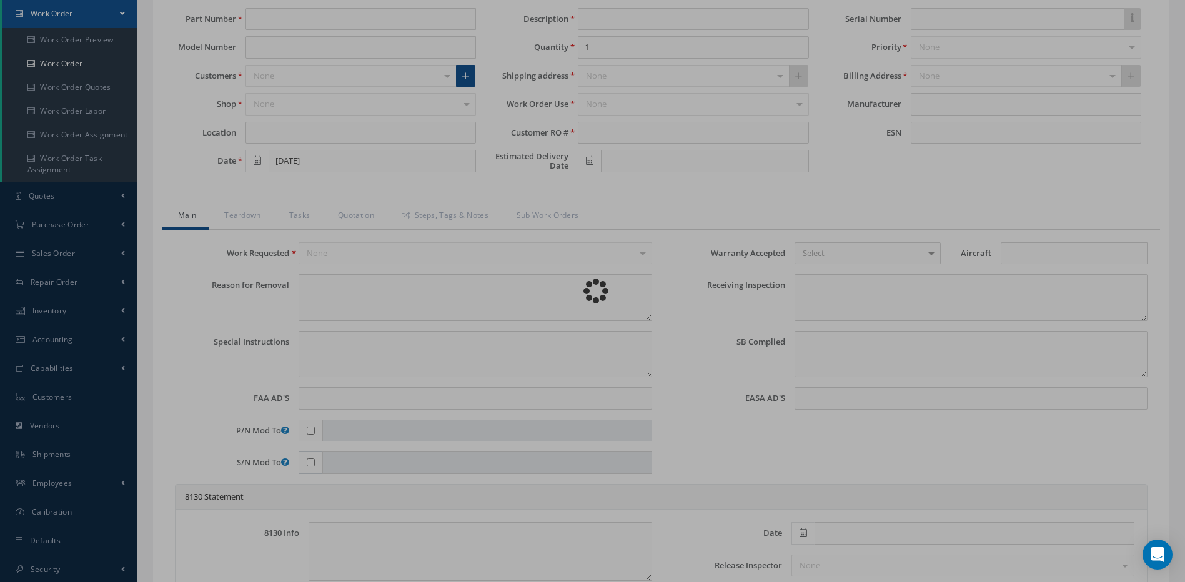
type input "06/16/2025"
type input "11779"
type textarea "NONE"
type textarea "PLEASE SEE R.O. FOR DETAILS"
type textarea "NO VISUAL DAMAGE"
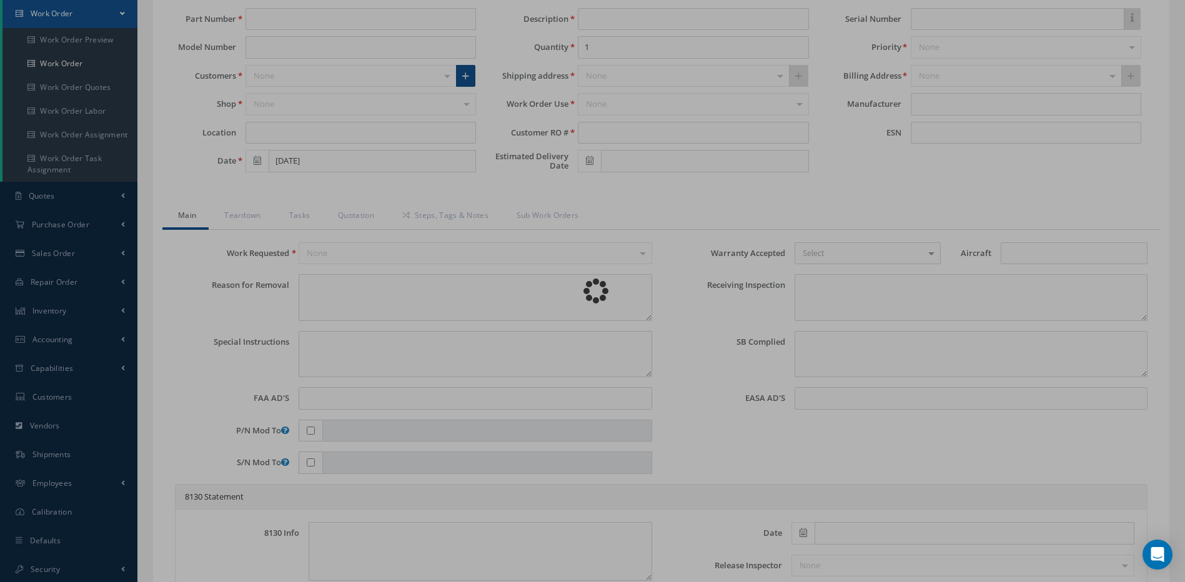
type textarea "NO S/B INSTALLED AND N/A AD'S."
type textarea "REPAIRED IN ACCORDANCE WITH CMM ATA 27-60-42, REV 44, DATED Mar 01, 2025. FULL …"
type input "06/19/2025"
type input "06/17/2025"
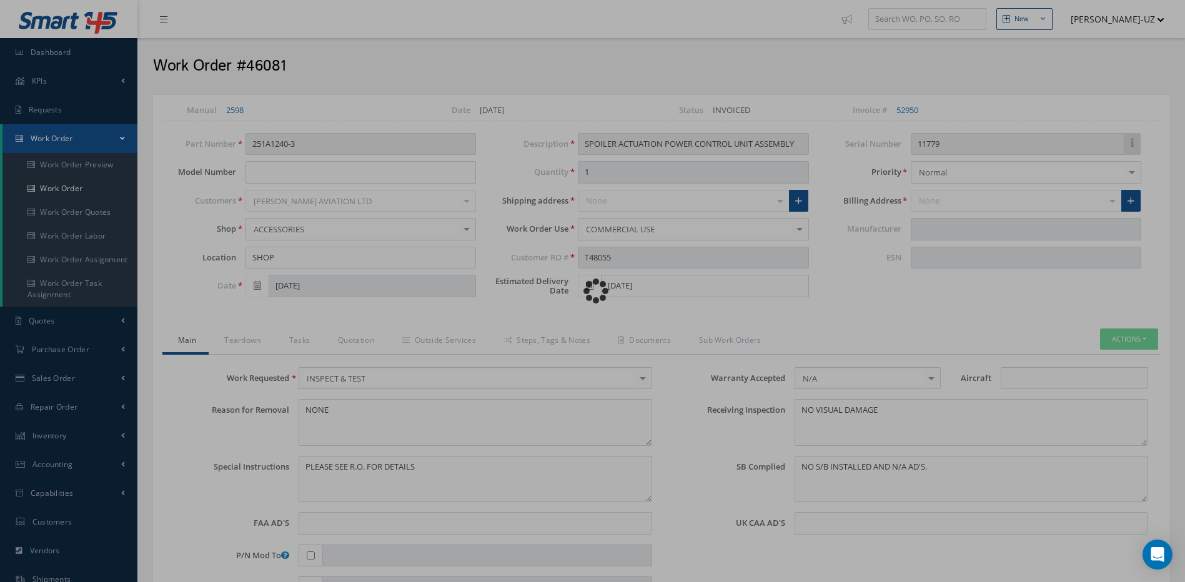
type input "BOEING"
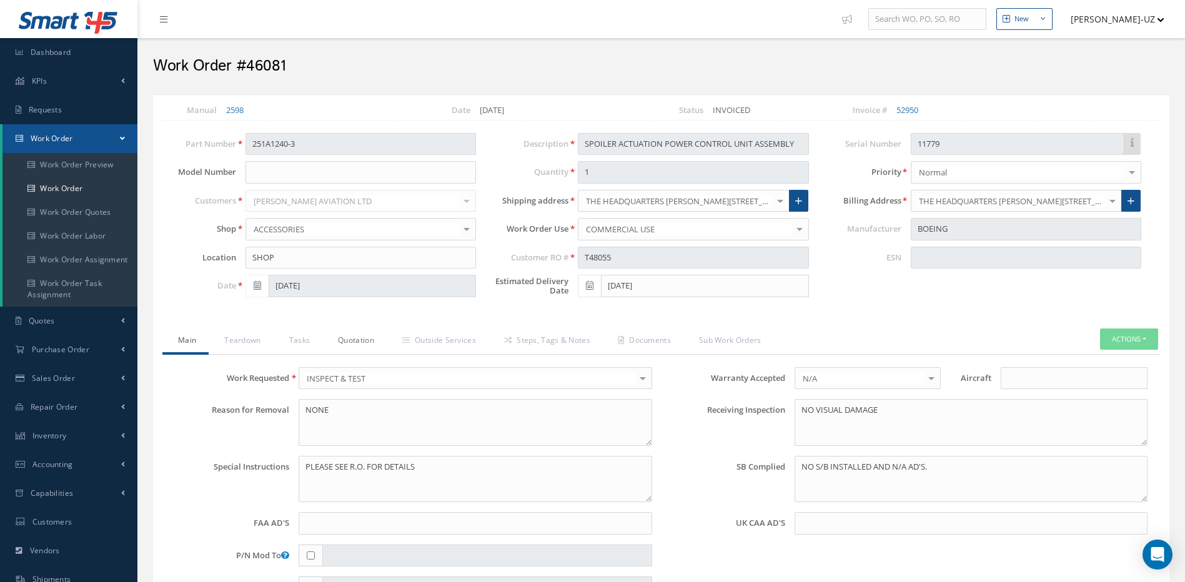
click at [345, 340] on link "Quotation" at bounding box center [354, 342] width 64 height 26
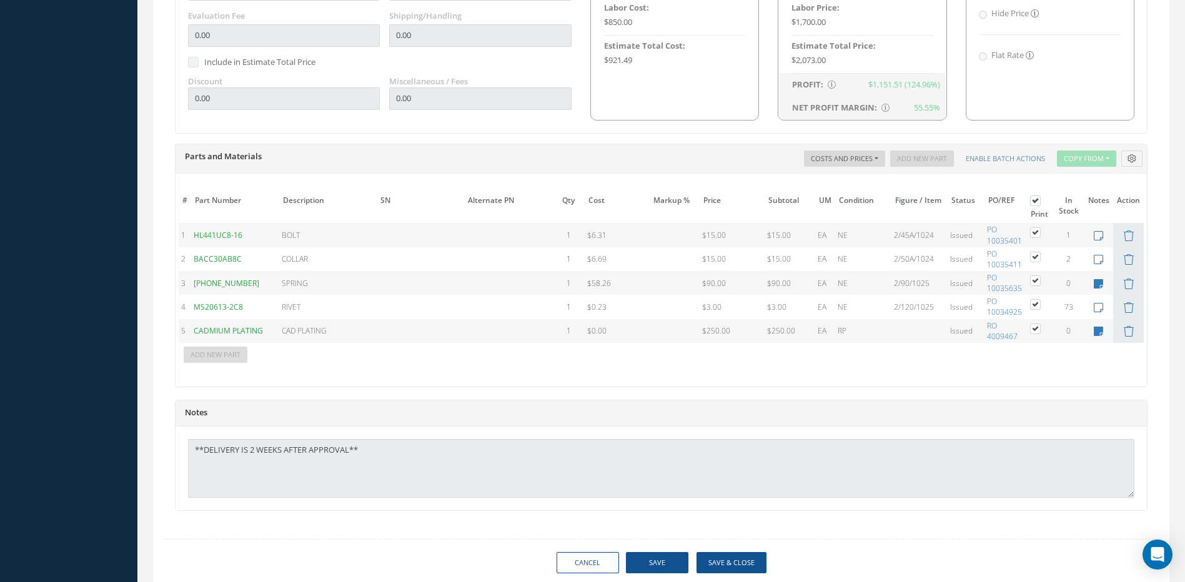
scroll to position [874, 0]
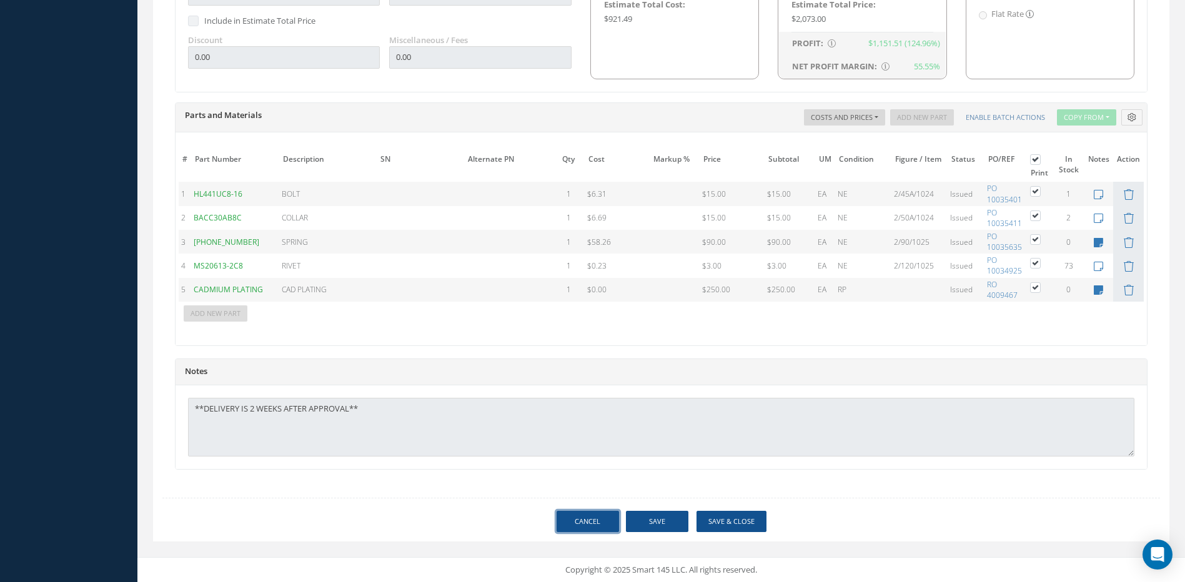
click at [584, 532] on link "Cancel" at bounding box center [588, 522] width 62 height 22
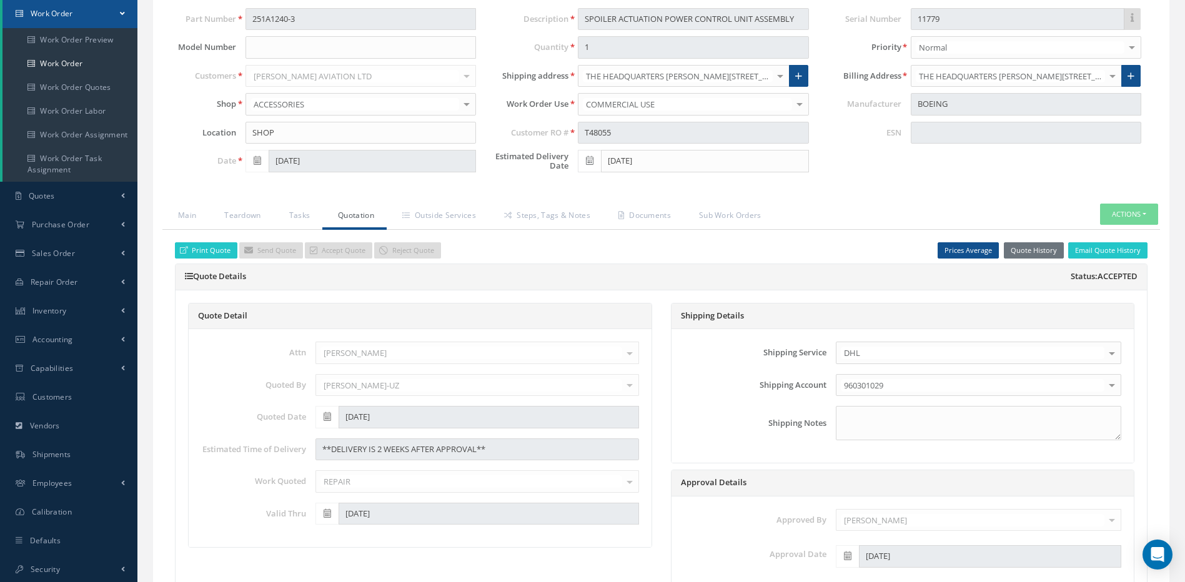
select select "25"
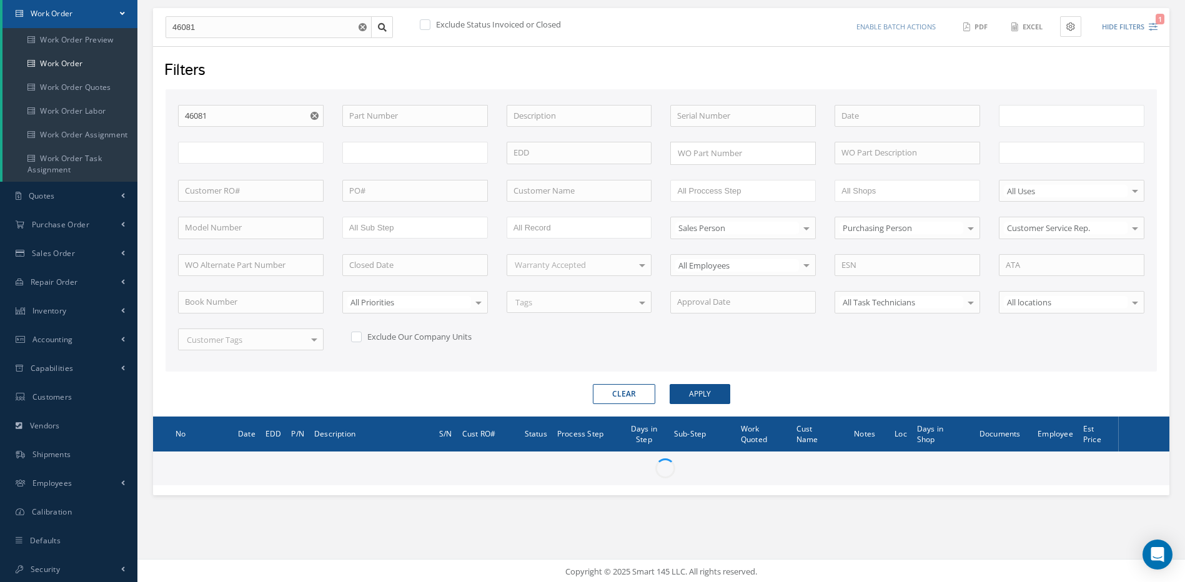
type input "All Work Request"
type input "All Work Performed"
type input "All Status"
type input "WO Part Status"
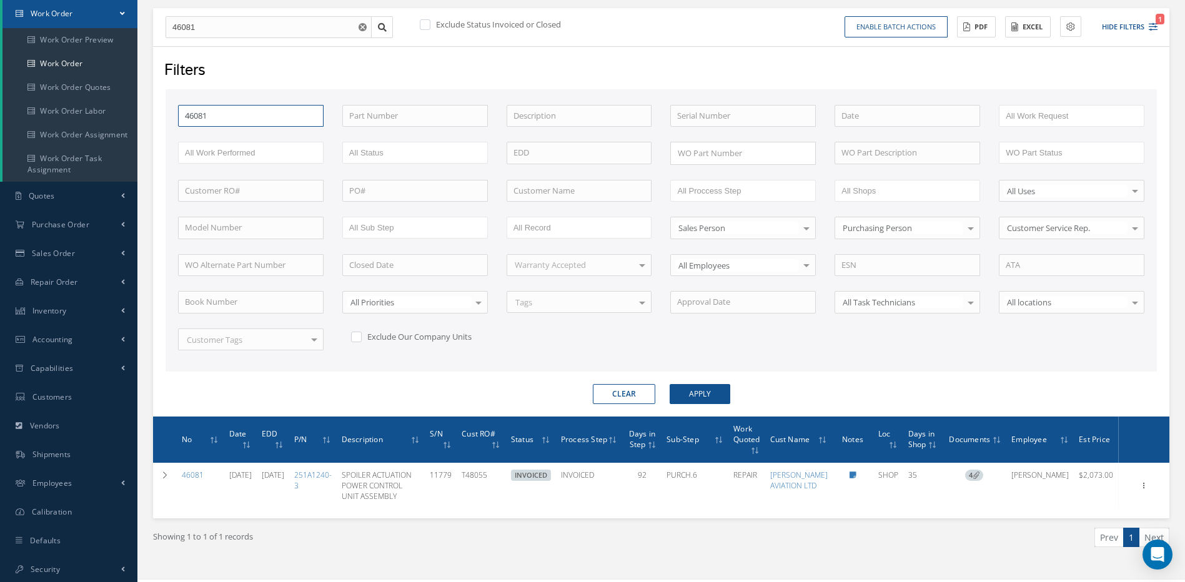
drag, startPoint x: 247, startPoint y: 112, endPoint x: 151, endPoint y: 104, distance: 96.5
click at [153, 104] on div "Filters WO Number 46081 Part Number Description Serial Number - BENCH CHECK CAL…" at bounding box center [661, 231] width 1016 height 370
type input "4"
type input "46"
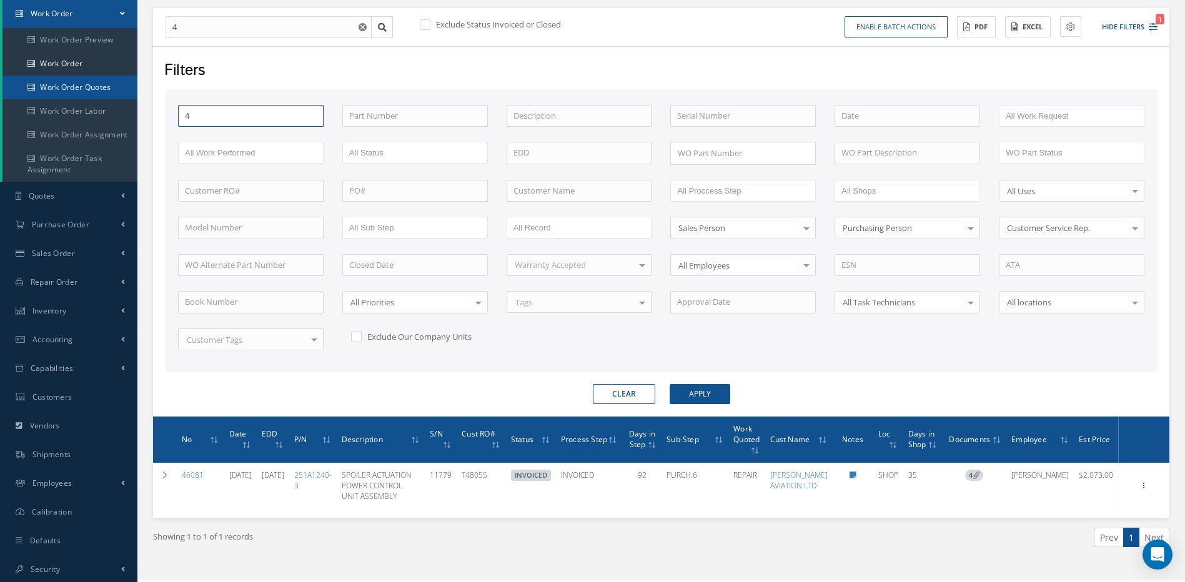
type input "46"
type input "462"
type input "4626"
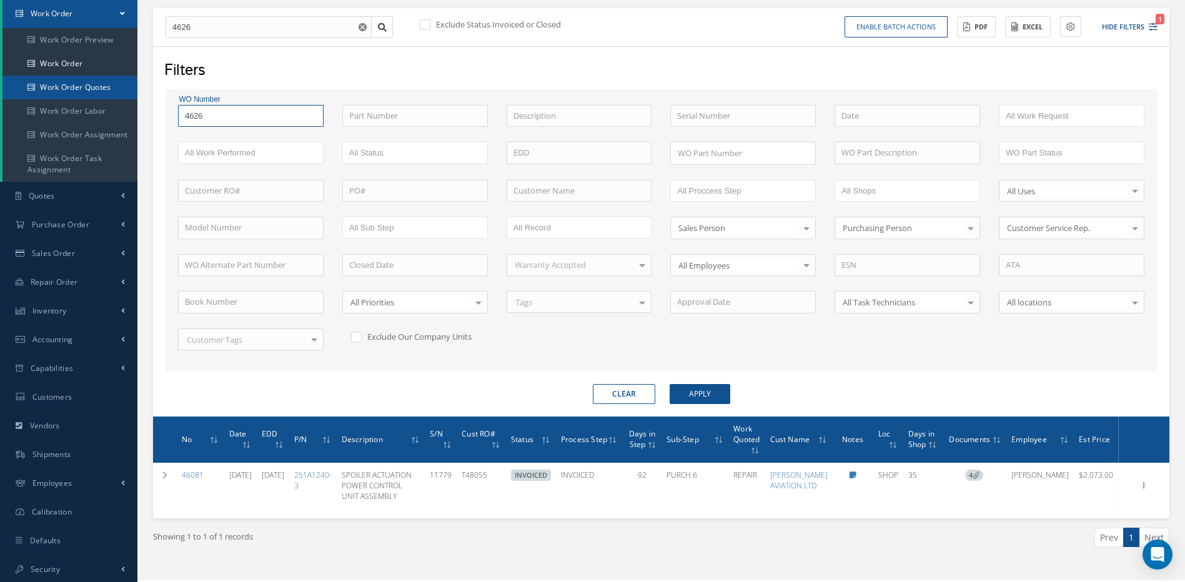
type input "46267"
click at [670, 384] on button "Apply" at bounding box center [700, 394] width 61 height 20
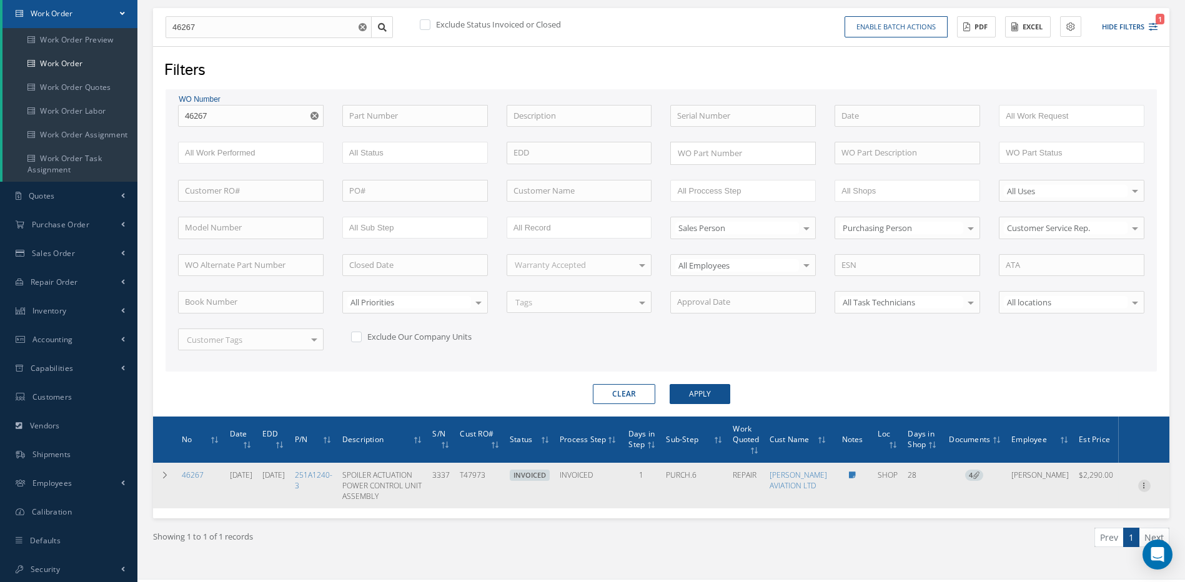
click at [1141, 489] on icon at bounding box center [1144, 485] width 12 height 10
click at [1065, 503] on link "Edit" at bounding box center [1087, 501] width 99 height 16
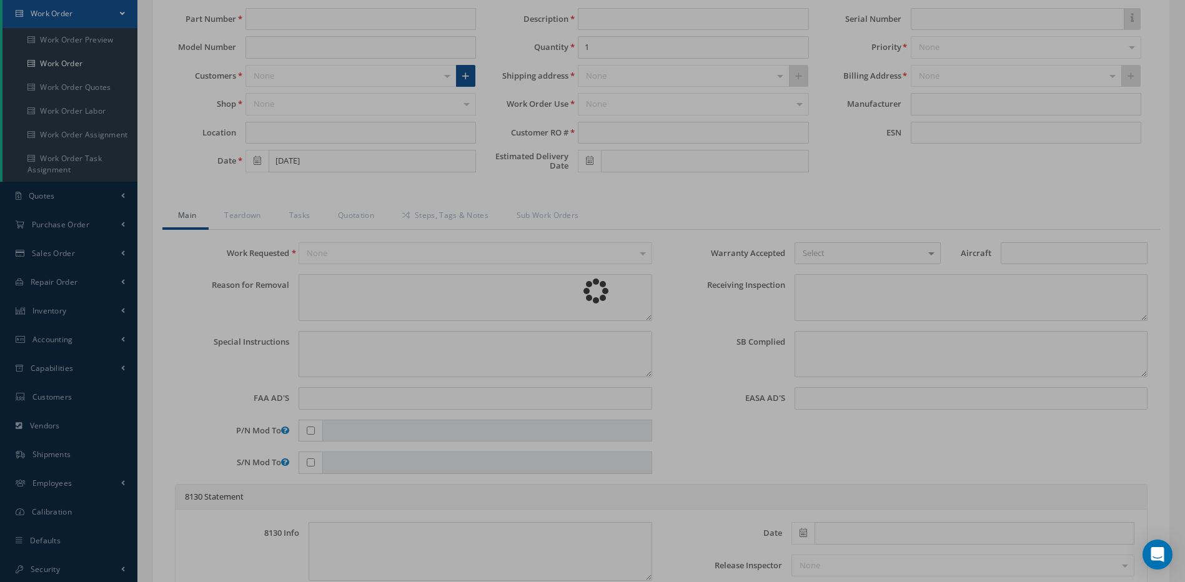
type input "251A1240-3"
type input "SHOP"
type input "05/23/2025"
type input "SPOILER ACTUATION POWER CONTROL UNIT ASSEMBLY"
type input "T47973"
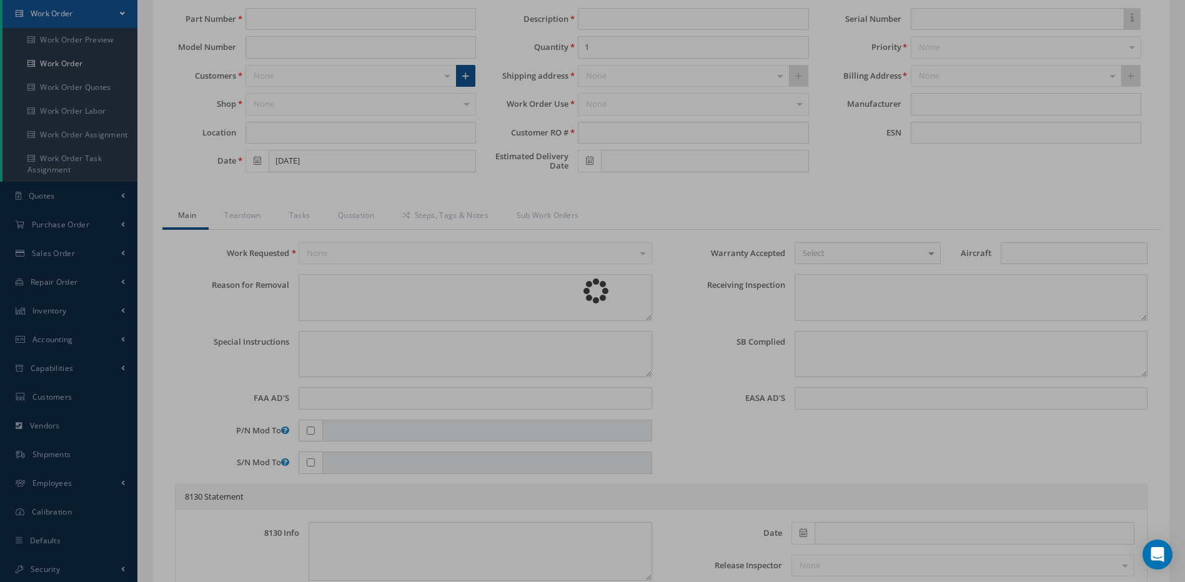
type input "06/18/2025"
type input "3337"
type textarea "NONE"
type textarea "PLEASE SEE R.O. FOR DETAILS"
type textarea "NO VISUAL DAMAGE"
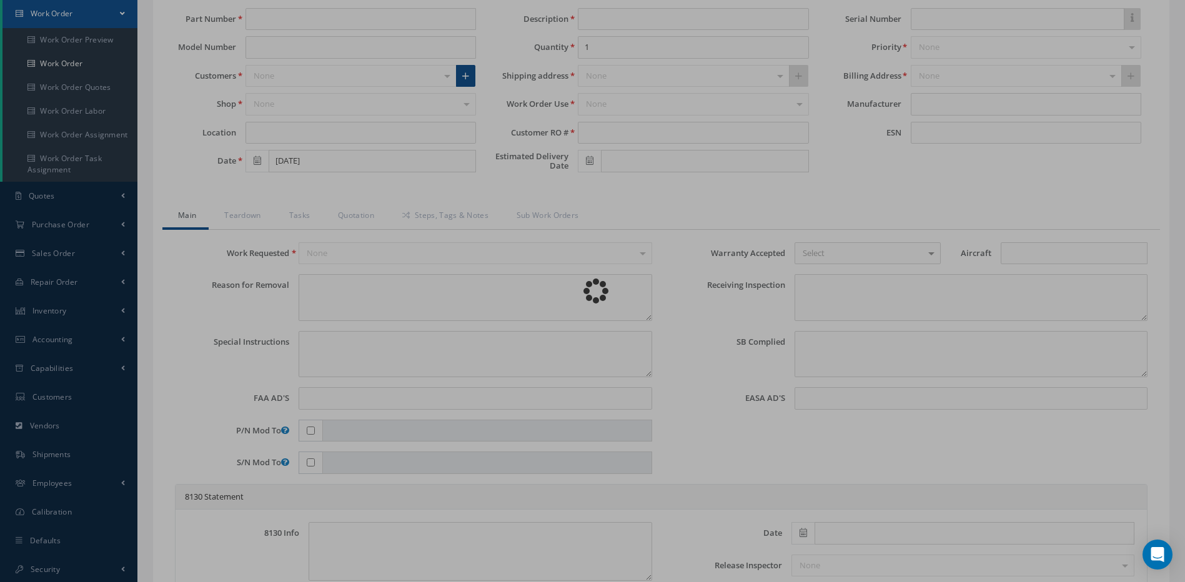
type textarea "NO S/B INSTALLED AND N/A AD'S."
type textarea "REPAIRED IN ACCORDANCE WITH CMM ATA 27-60-42, REV 44, DATED Mar 01, 2025. FULL …"
type input "06/19/2025"
type input "06/18/2025"
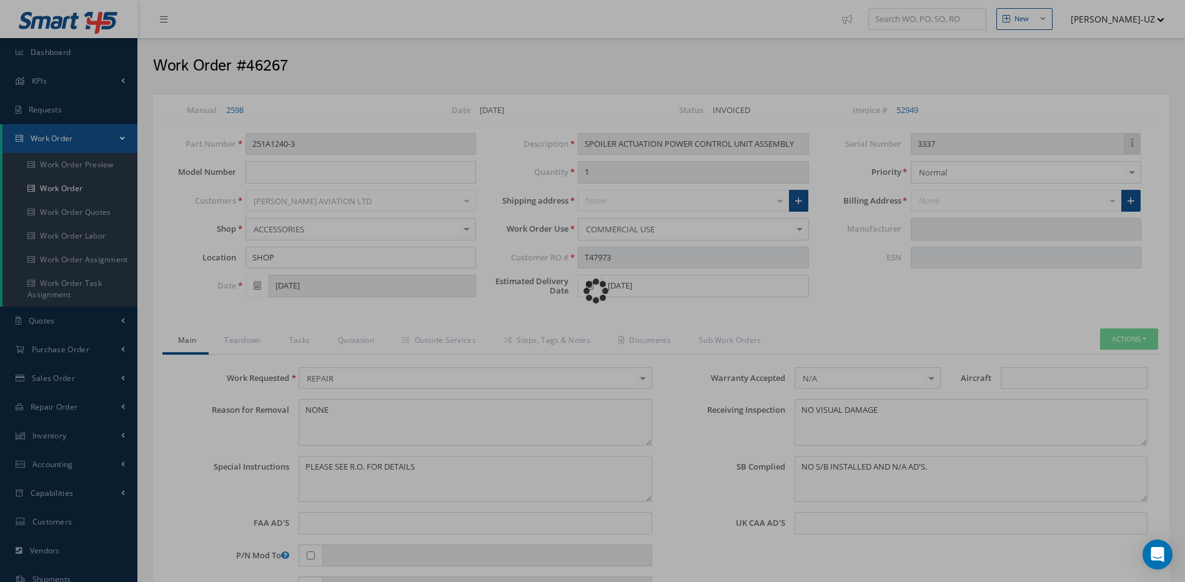
type input "BOEING"
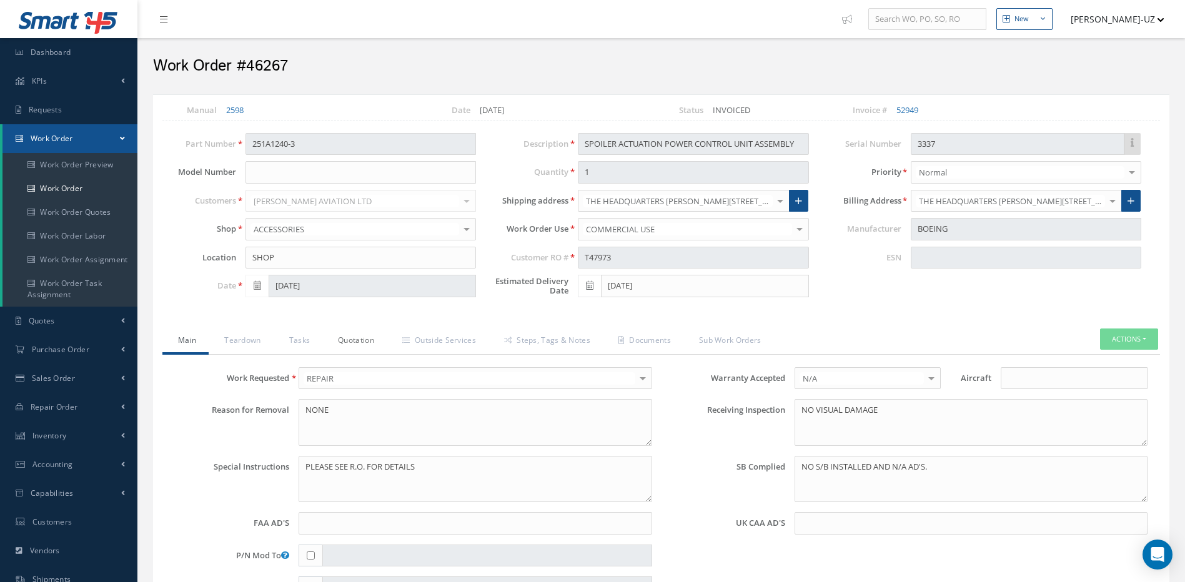
click at [366, 339] on link "Quotation" at bounding box center [354, 342] width 64 height 26
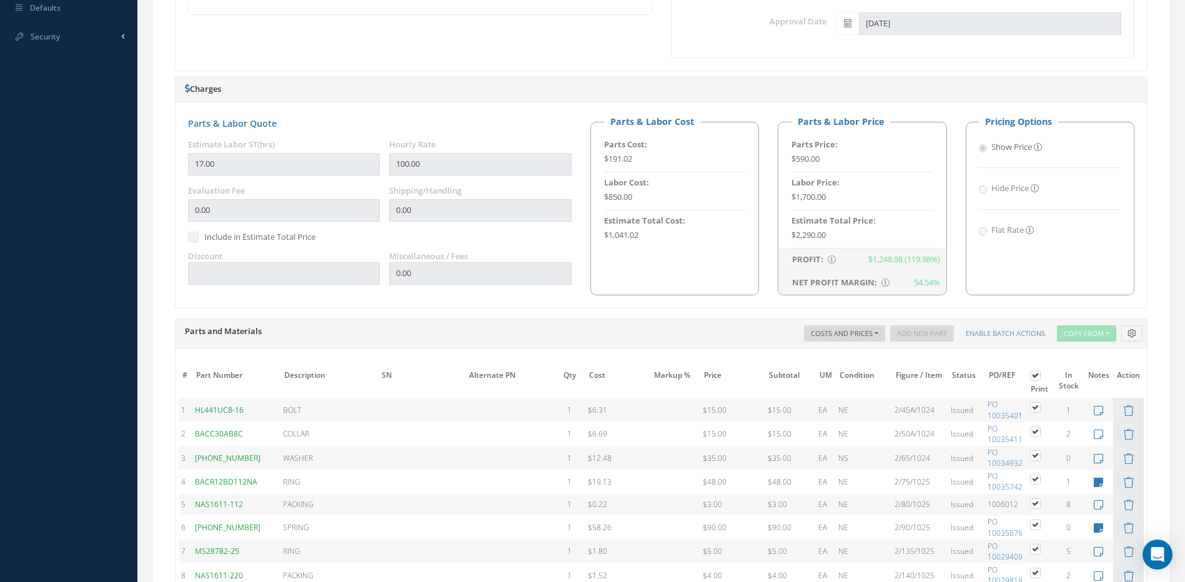
scroll to position [500, 0]
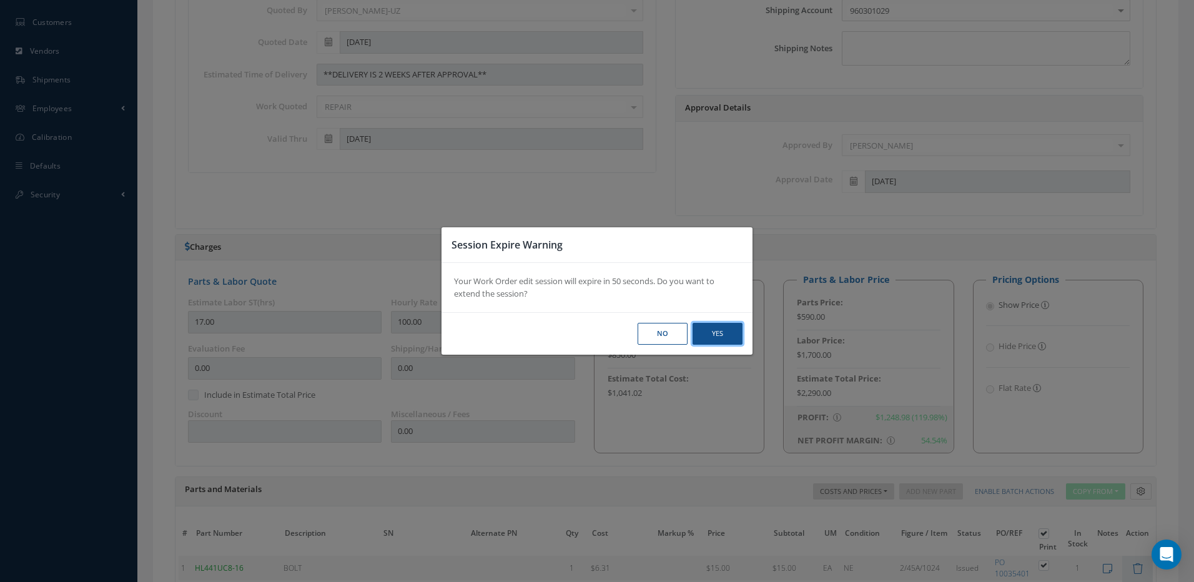
click at [724, 332] on button "Yes" at bounding box center [718, 334] width 50 height 22
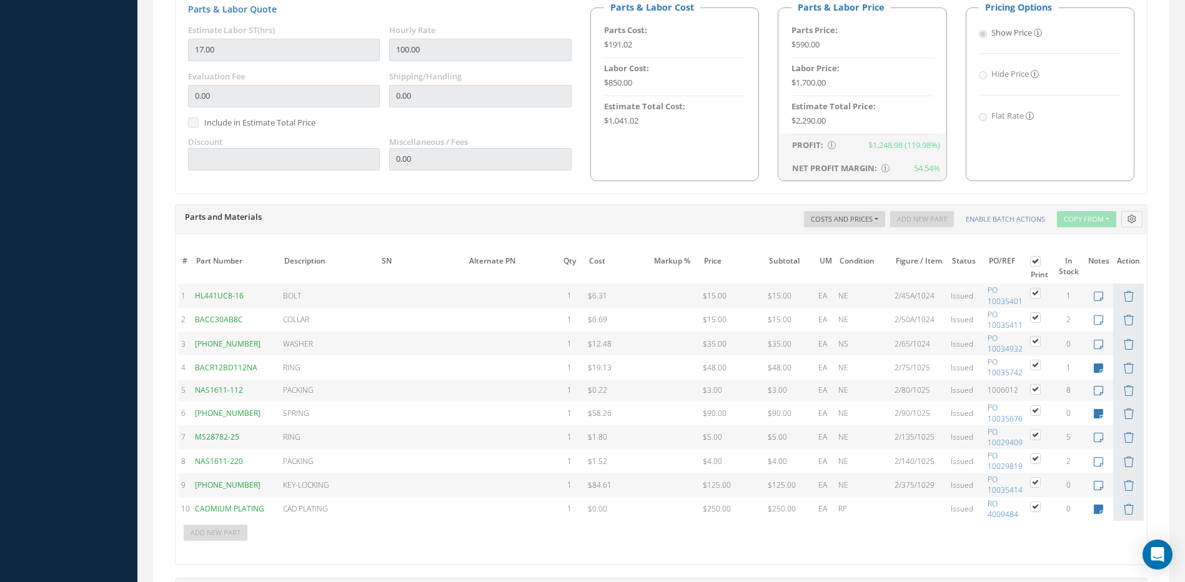
scroll to position [991, 0]
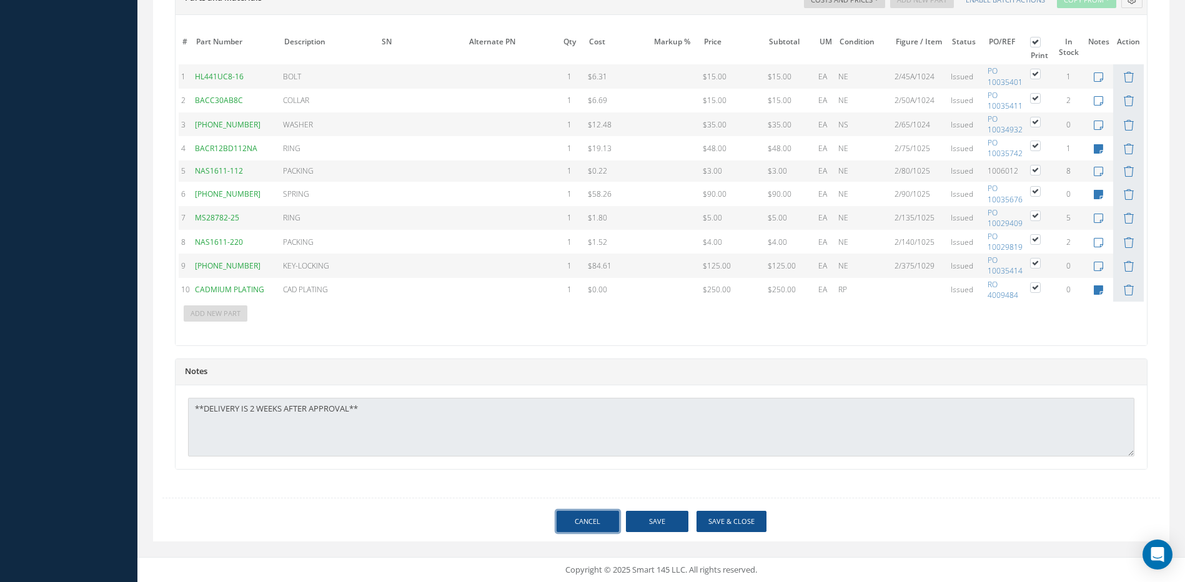
click at [588, 517] on link "Cancel" at bounding box center [588, 522] width 62 height 22
select select "25"
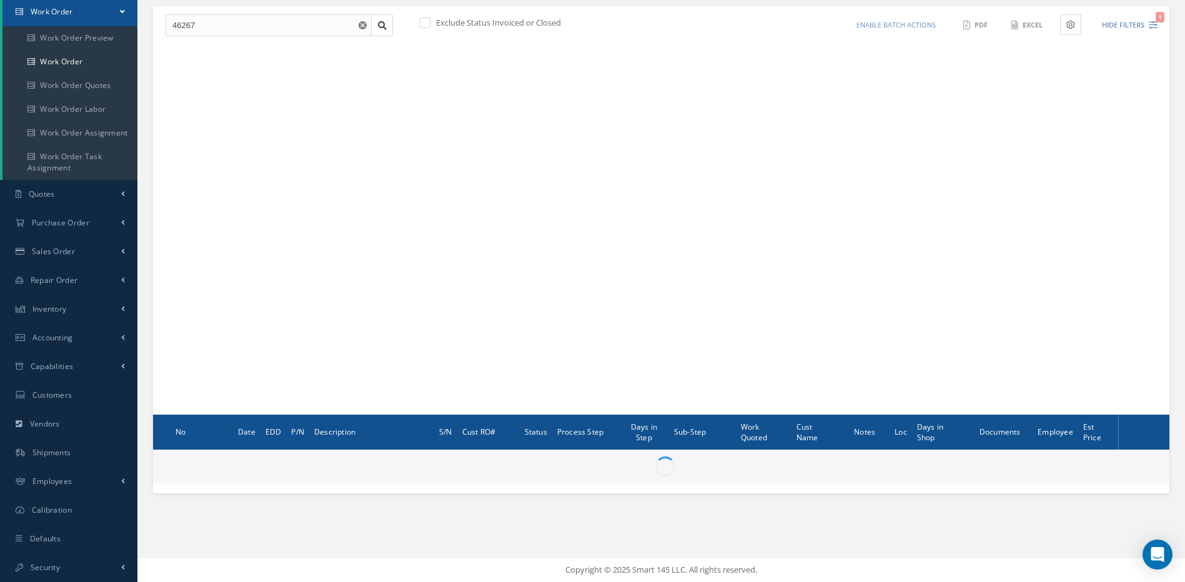
scroll to position [125, 0]
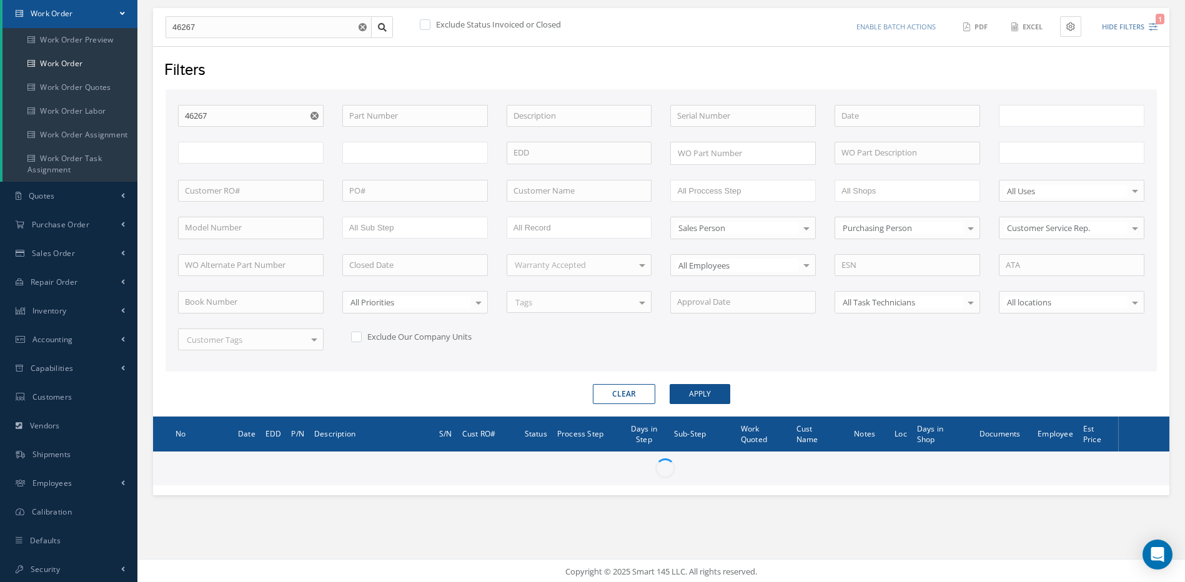
type input "All Work Request"
type input "All Work Performed"
type input "All Status"
type input "WO Part Status"
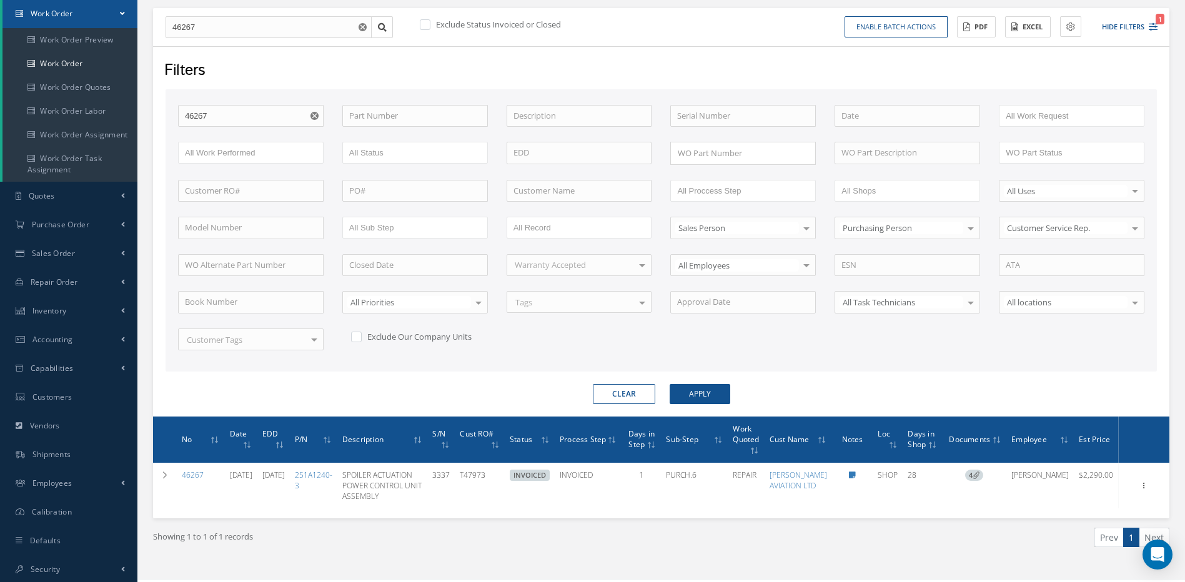
click at [634, 391] on button "Clear" at bounding box center [624, 394] width 62 height 20
checkbox input "true"
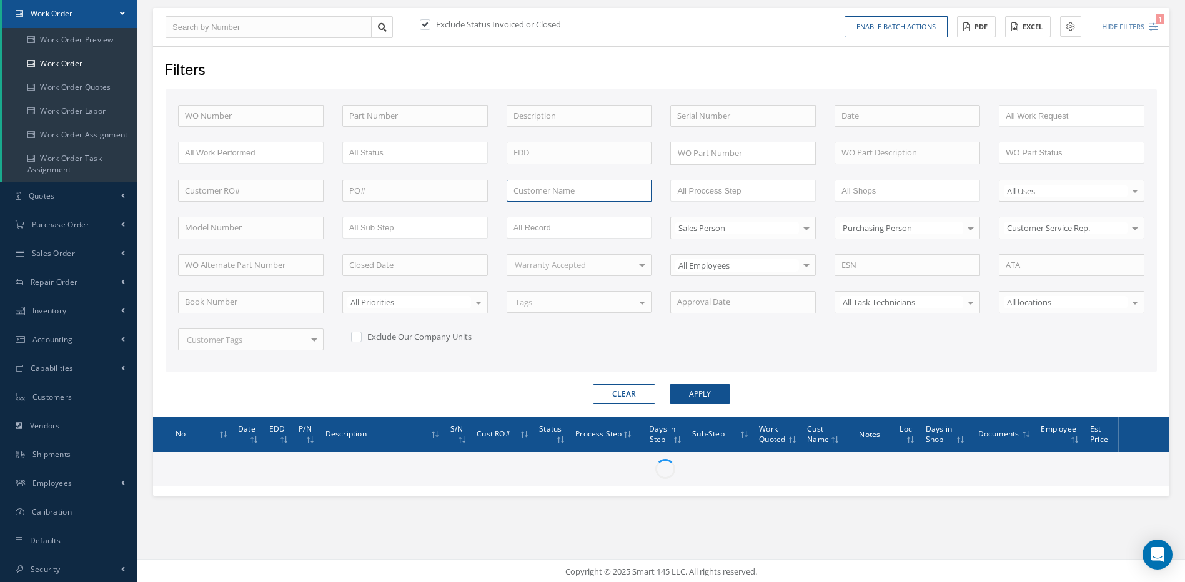
click at [535, 190] on input "text" at bounding box center [580, 191] width 146 height 22
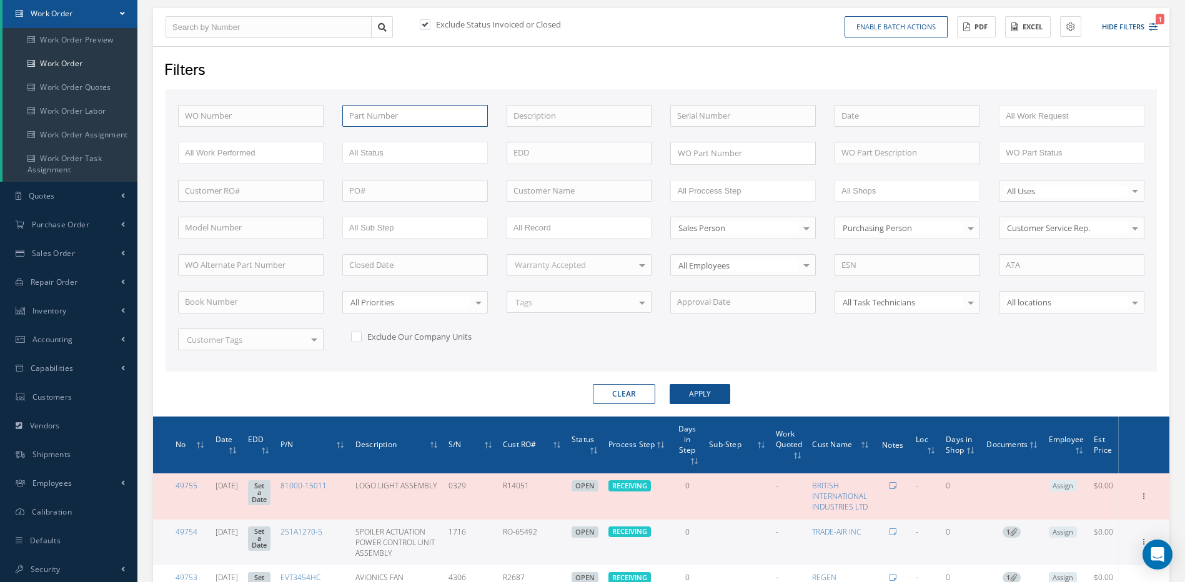
click at [372, 116] on input "text" at bounding box center [415, 116] width 146 height 22
click at [452, 134] on div "251A1240-3" at bounding box center [415, 138] width 132 height 12
type input "251A1240-3"
click at [705, 388] on button "Apply" at bounding box center [700, 394] width 61 height 20
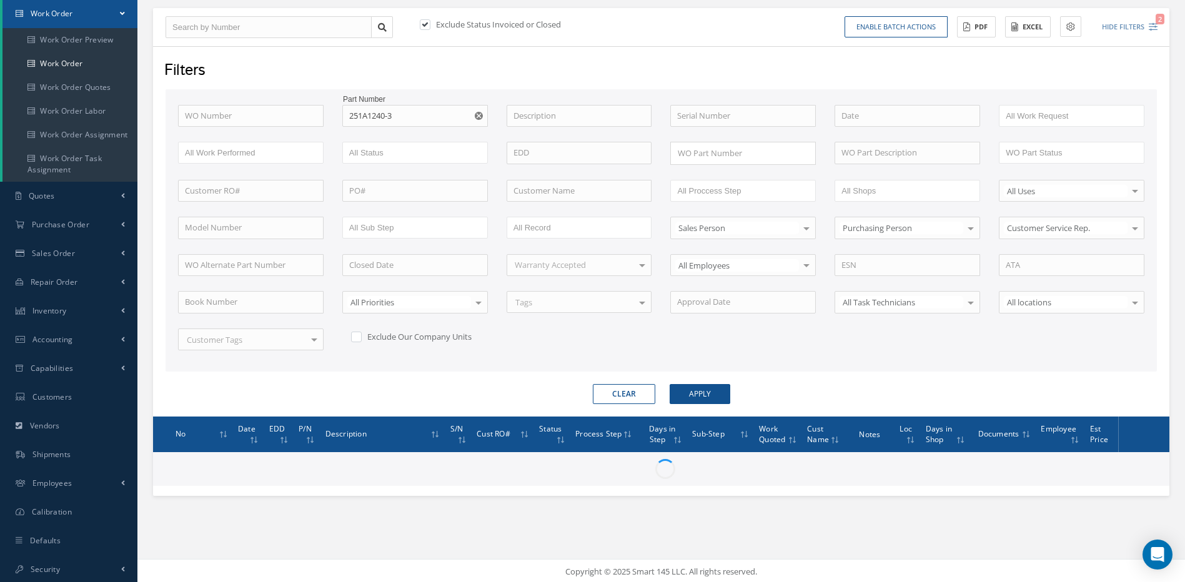
click at [430, 25] on label at bounding box center [431, 24] width 3 height 11
click at [423, 25] on input "checkbox" at bounding box center [424, 25] width 8 height 8
checkbox input "false"
click at [541, 188] on input "text" at bounding box center [580, 191] width 146 height 22
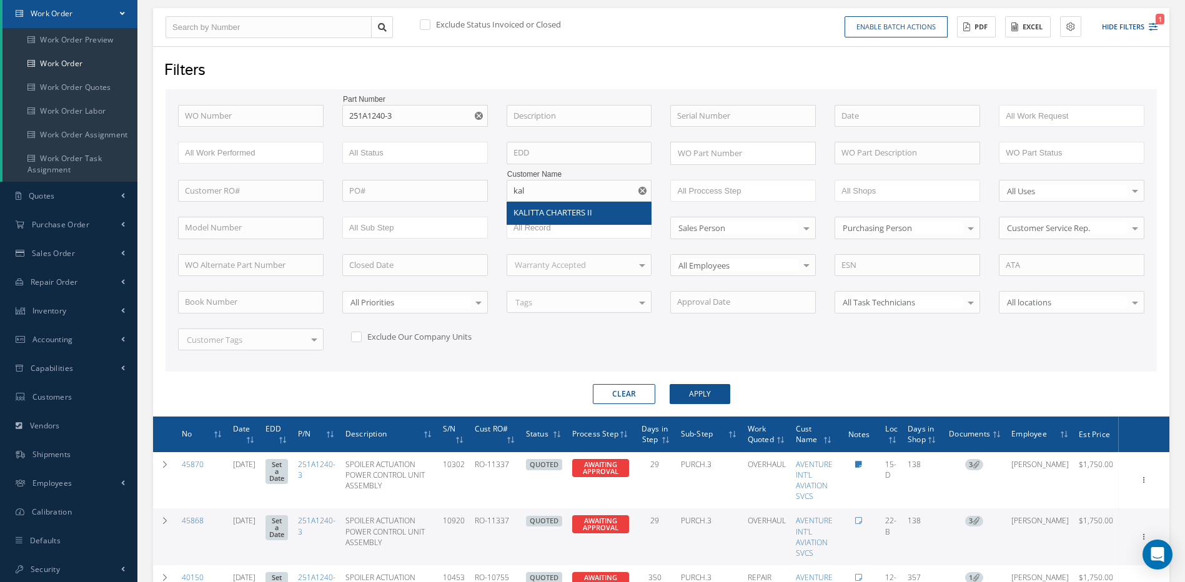
click at [524, 214] on span "KALITTA CHARTERS II" at bounding box center [552, 212] width 79 height 11
type input "KALITTA CHARTERS II"
click at [524, 214] on div "WO Number Part Number 251A1240-3 Description Serial Number - BENCH CHECK CALIBR…" at bounding box center [661, 235] width 985 height 260
click at [701, 393] on button "Apply" at bounding box center [700, 394] width 61 height 20
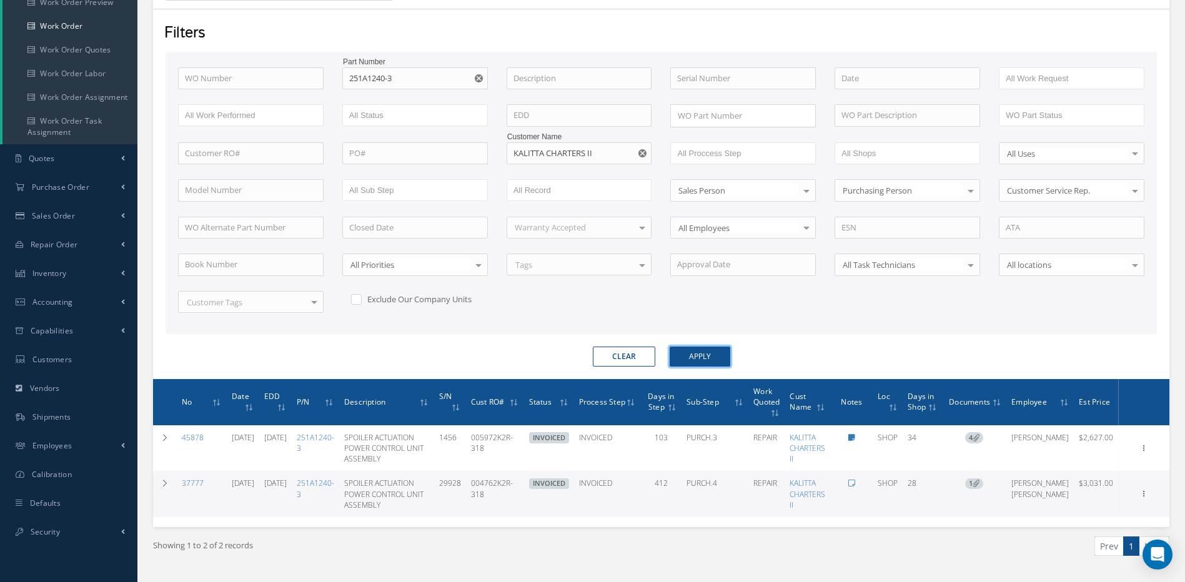
scroll to position [193, 0]
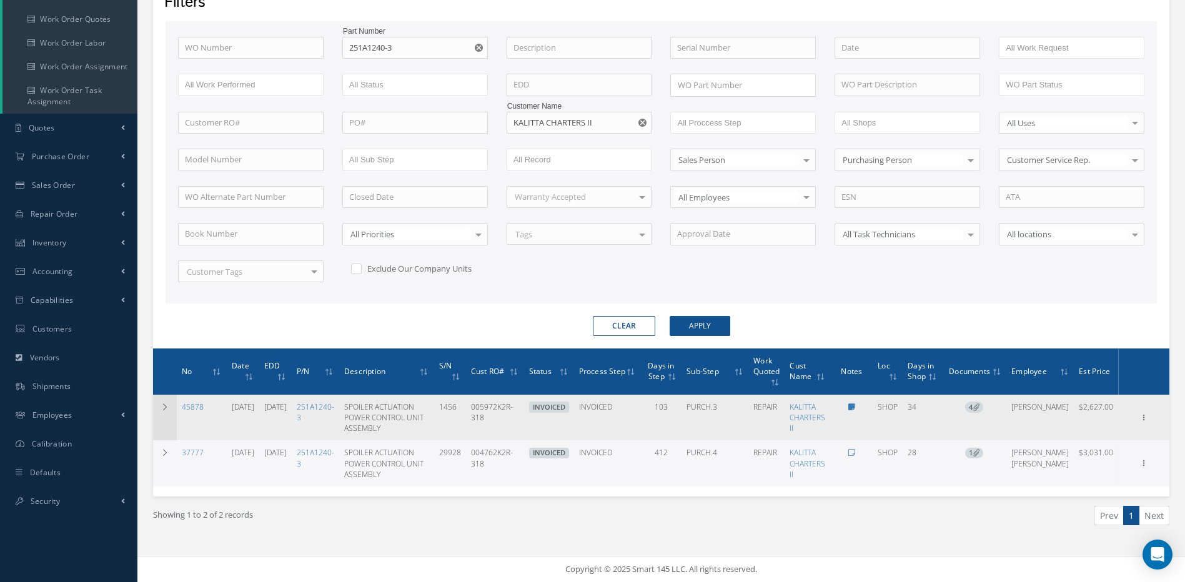
click at [168, 406] on icon at bounding box center [165, 407] width 9 height 7
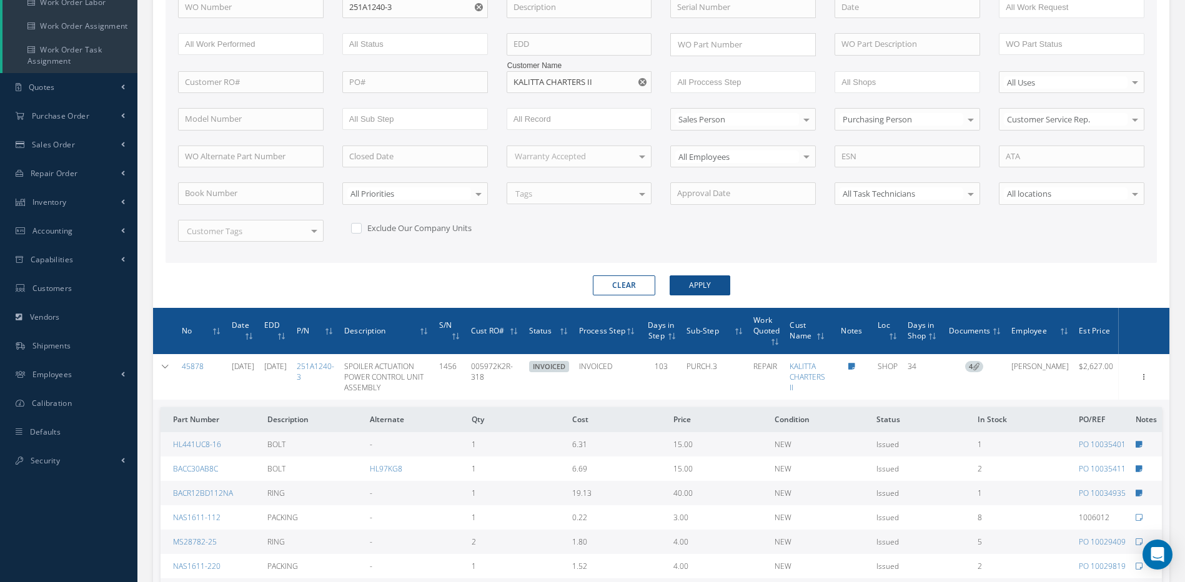
scroll to position [255, 0]
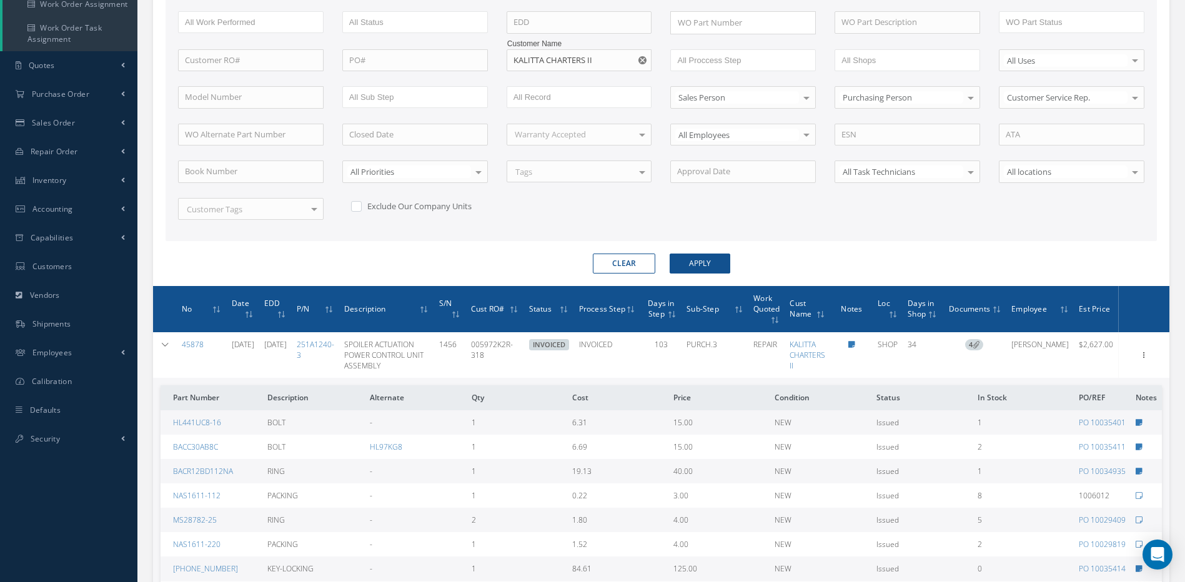
drag, startPoint x: 162, startPoint y: 344, endPoint x: 187, endPoint y: 346, distance: 25.7
click at [162, 344] on icon at bounding box center [165, 344] width 9 height 7
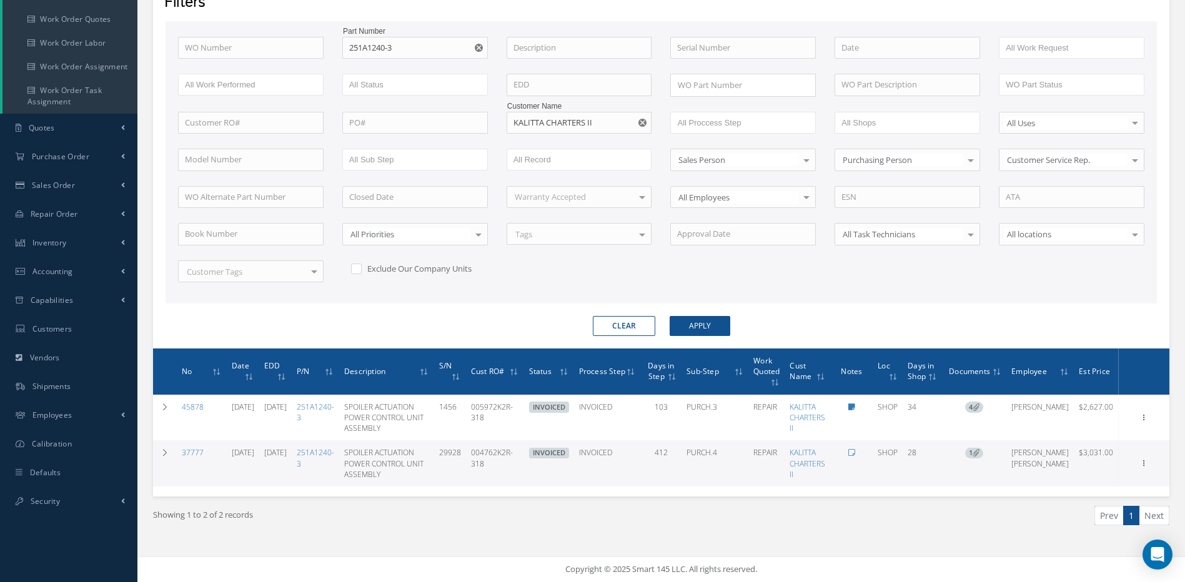
scroll to position [193, 0]
click at [161, 453] on icon at bounding box center [165, 452] width 9 height 7
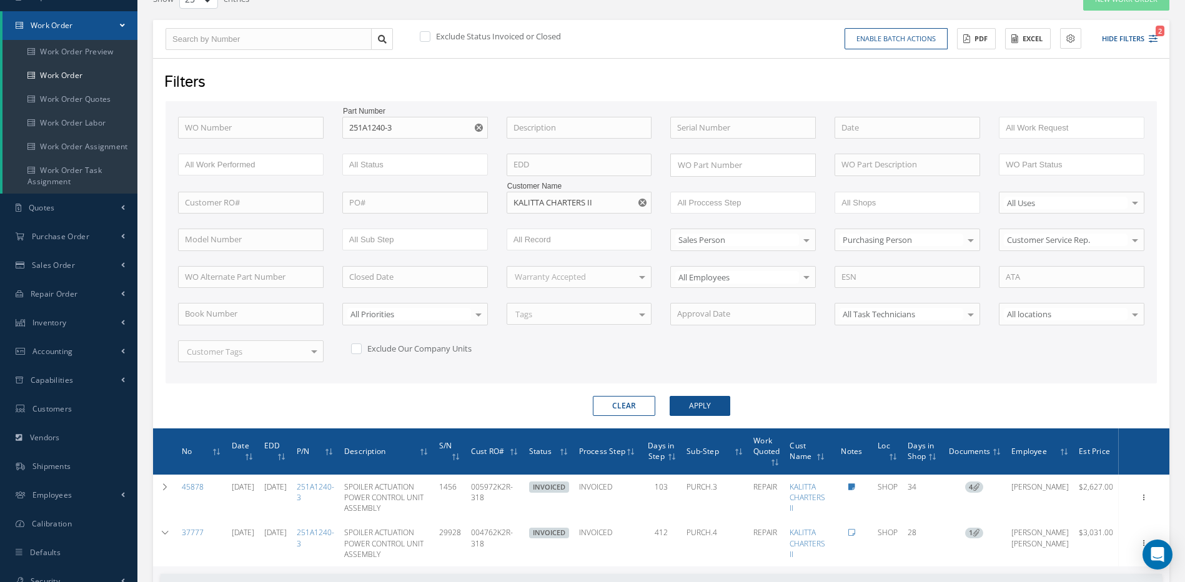
scroll to position [312, 0]
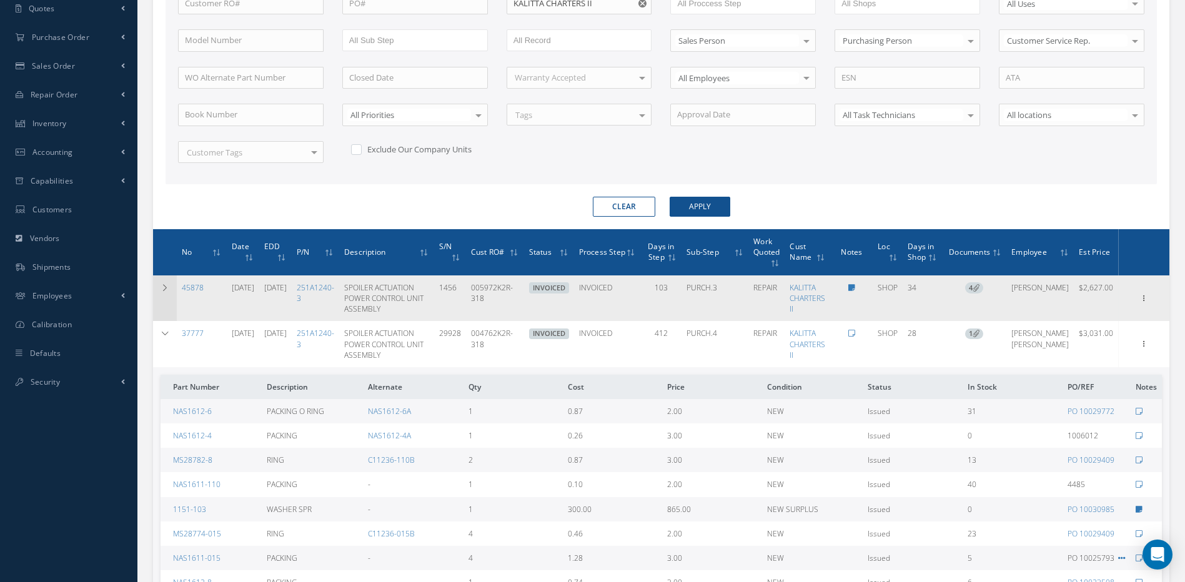
click at [166, 288] on icon at bounding box center [165, 287] width 9 height 7
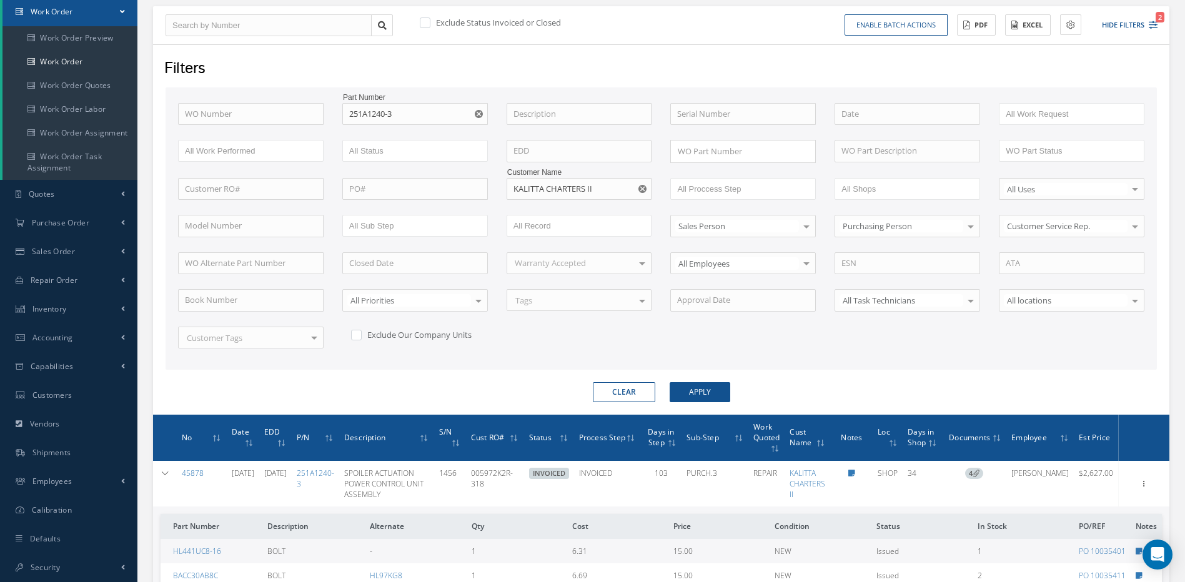
scroll to position [0, 0]
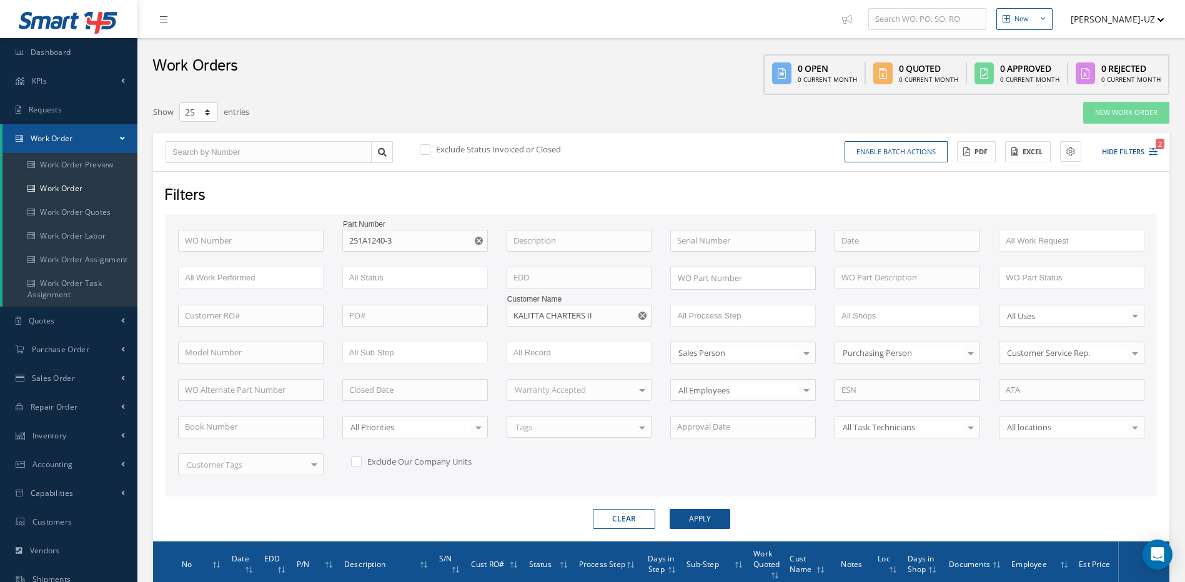
click at [626, 515] on button "Clear" at bounding box center [624, 519] width 62 height 20
checkbox input "true"
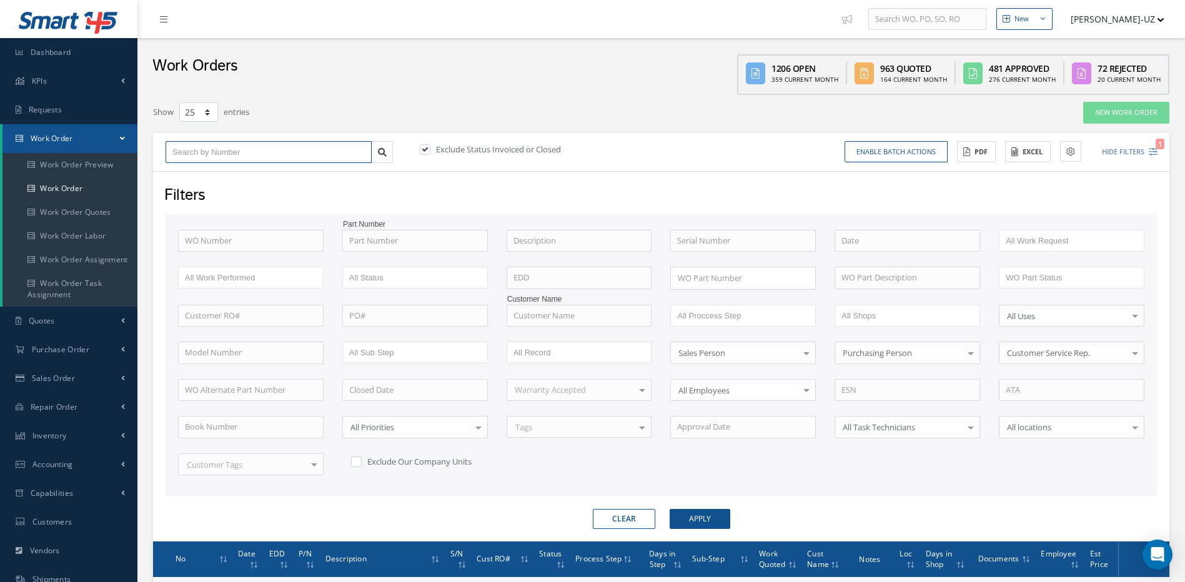
click at [254, 148] on input "text" at bounding box center [269, 152] width 206 height 22
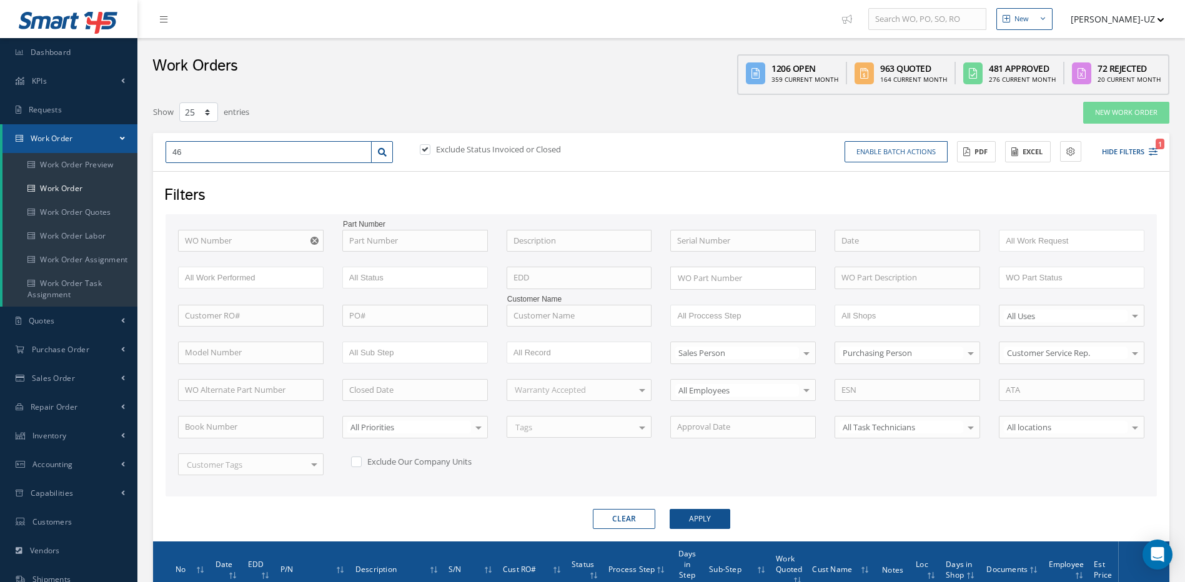
type input "460"
type input "4608"
type input "46081"
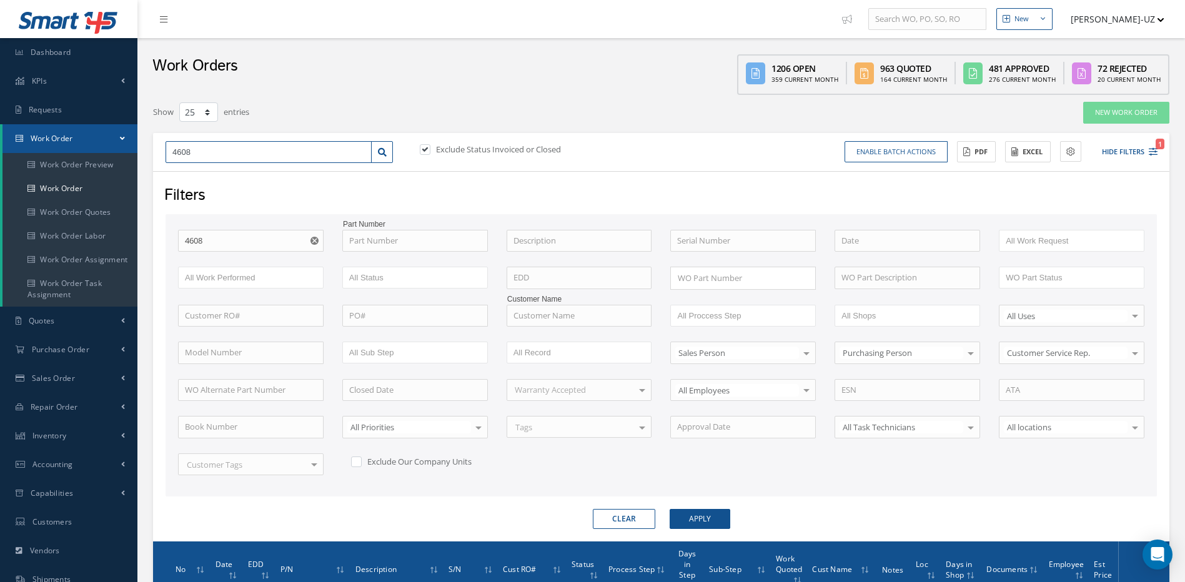
type input "46081"
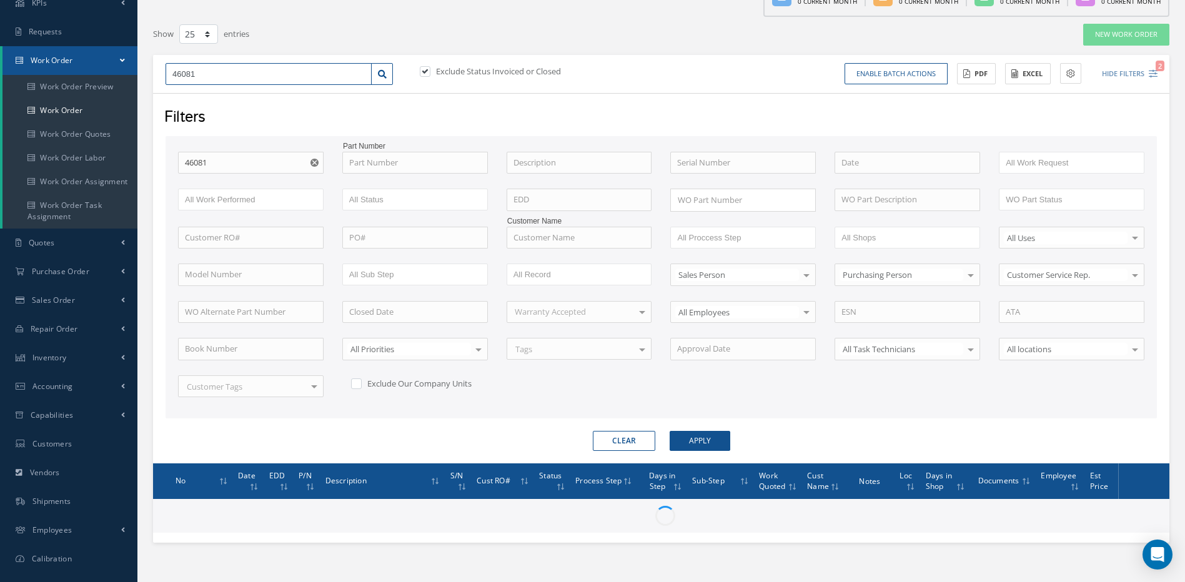
scroll to position [127, 0]
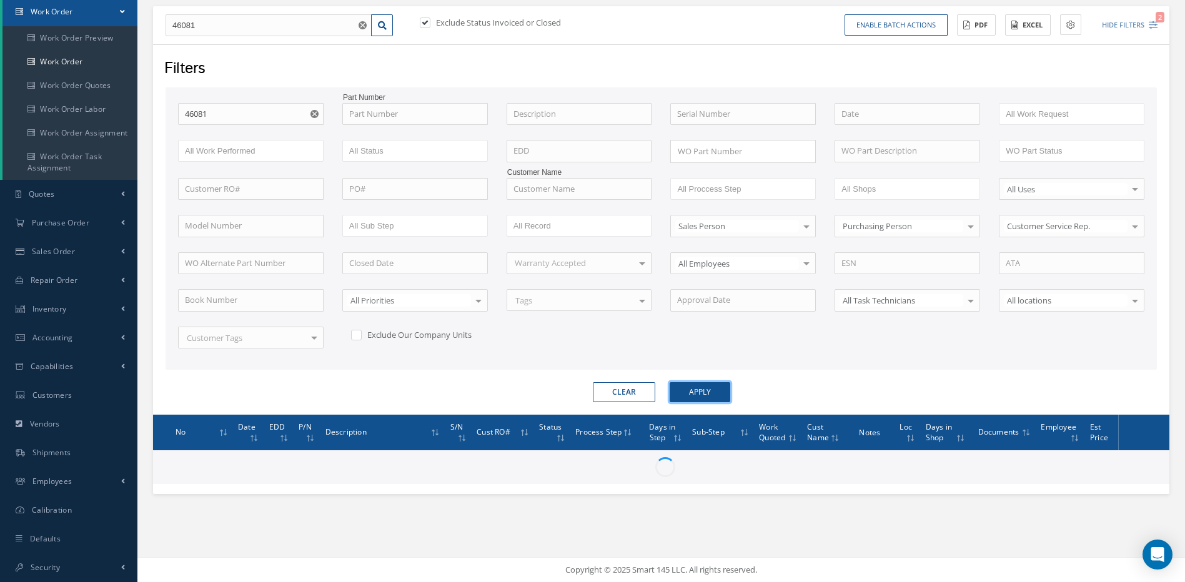
click at [699, 395] on button "Apply" at bounding box center [700, 392] width 61 height 20
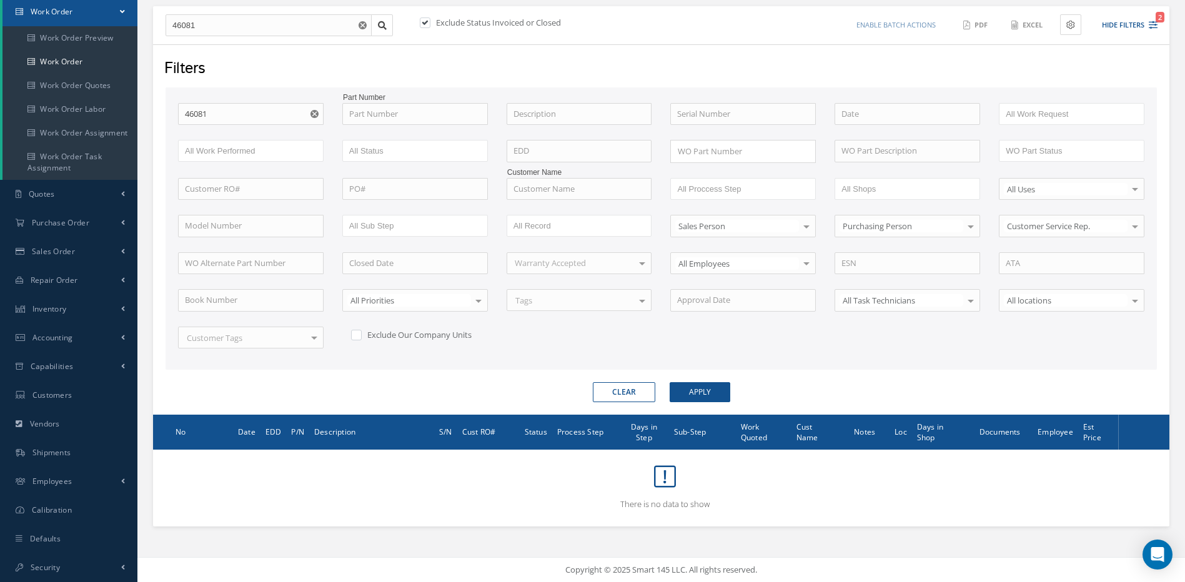
click at [430, 22] on label at bounding box center [431, 22] width 3 height 11
click at [427, 22] on input "checkbox" at bounding box center [424, 23] width 8 height 8
checkbox input "false"
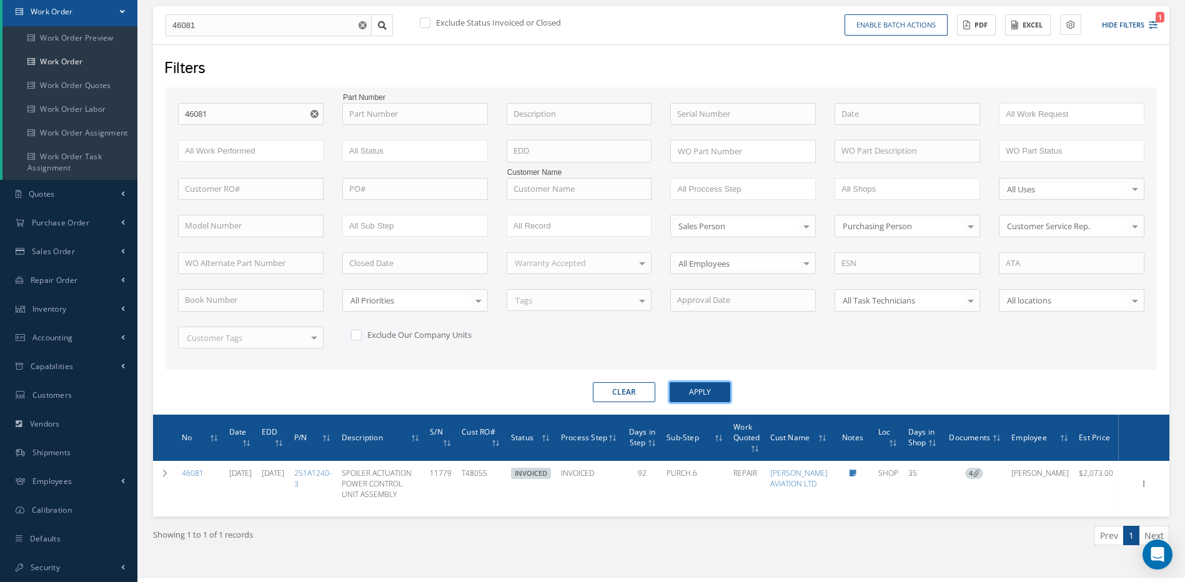
click at [707, 390] on button "Apply" at bounding box center [700, 392] width 61 height 20
click at [635, 380] on form "WO Number 46081 Part Number Description Serial Number - BENCH CHECK CALIBRATION…" at bounding box center [661, 244] width 991 height 315
drag, startPoint x: 628, startPoint y: 394, endPoint x: 610, endPoint y: 361, distance: 37.5
click at [628, 394] on button "Clear" at bounding box center [624, 392] width 62 height 20
checkbox input "true"
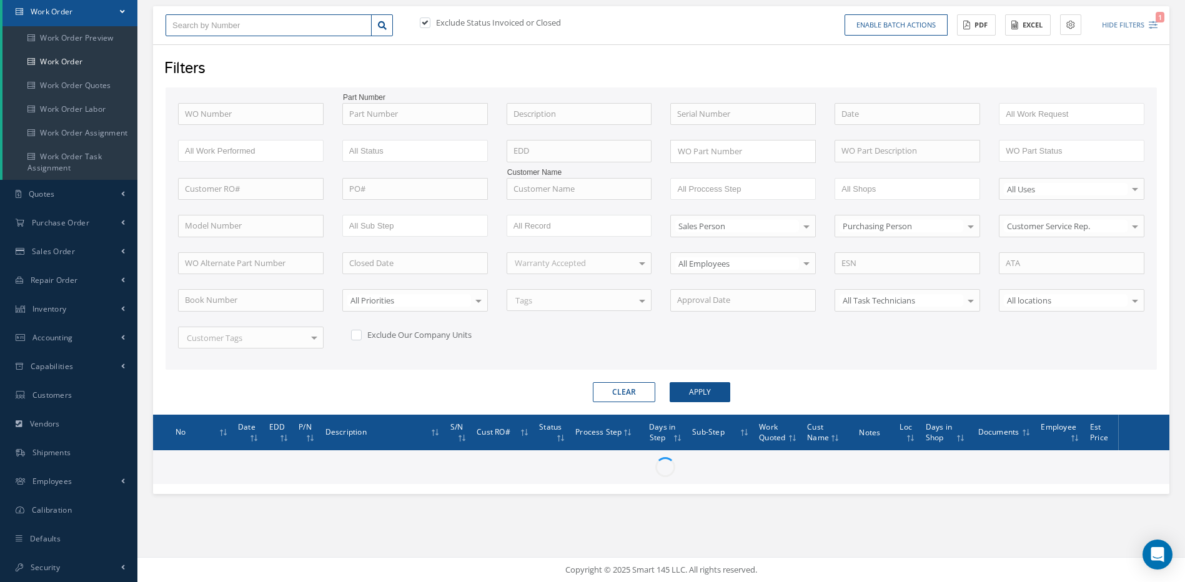
drag, startPoint x: 279, startPoint y: 27, endPoint x: 222, endPoint y: 24, distance: 57.6
click at [279, 27] on input "text" at bounding box center [269, 25] width 206 height 22
type input "4"
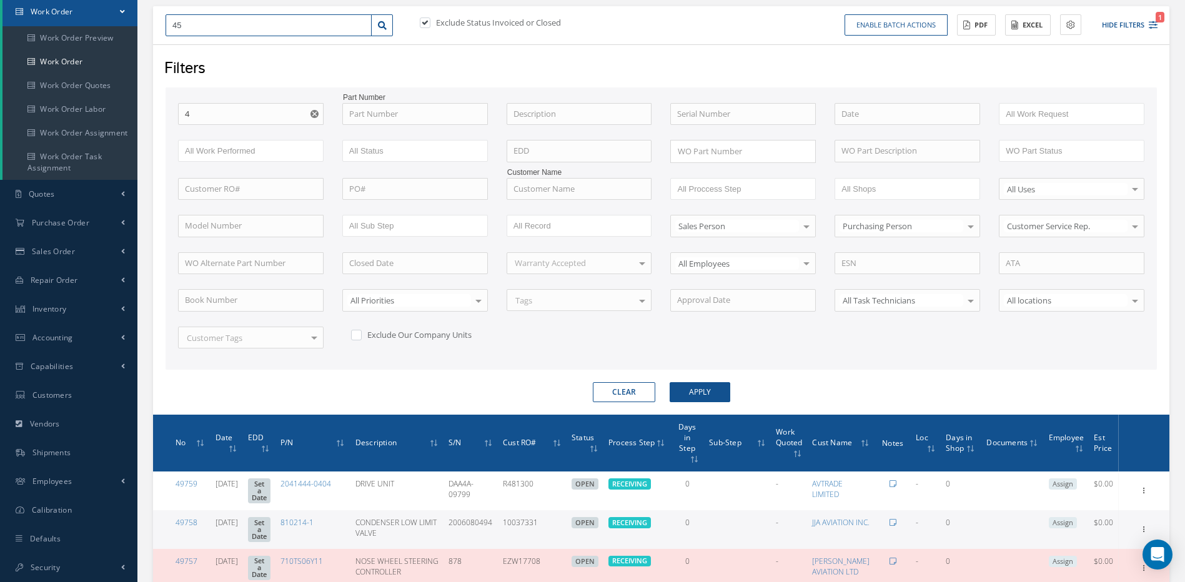
type input "458"
type input "4587"
type input "45878"
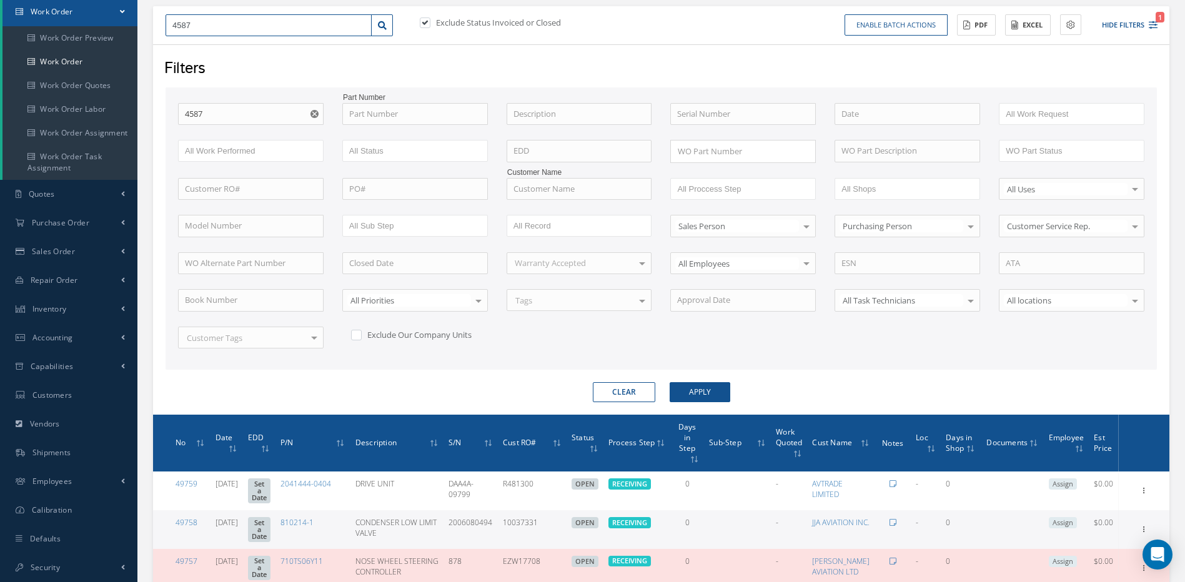
type input "45878"
click at [430, 21] on label at bounding box center [431, 22] width 3 height 11
click at [428, 21] on input "checkbox" at bounding box center [424, 23] width 8 height 8
checkbox input "false"
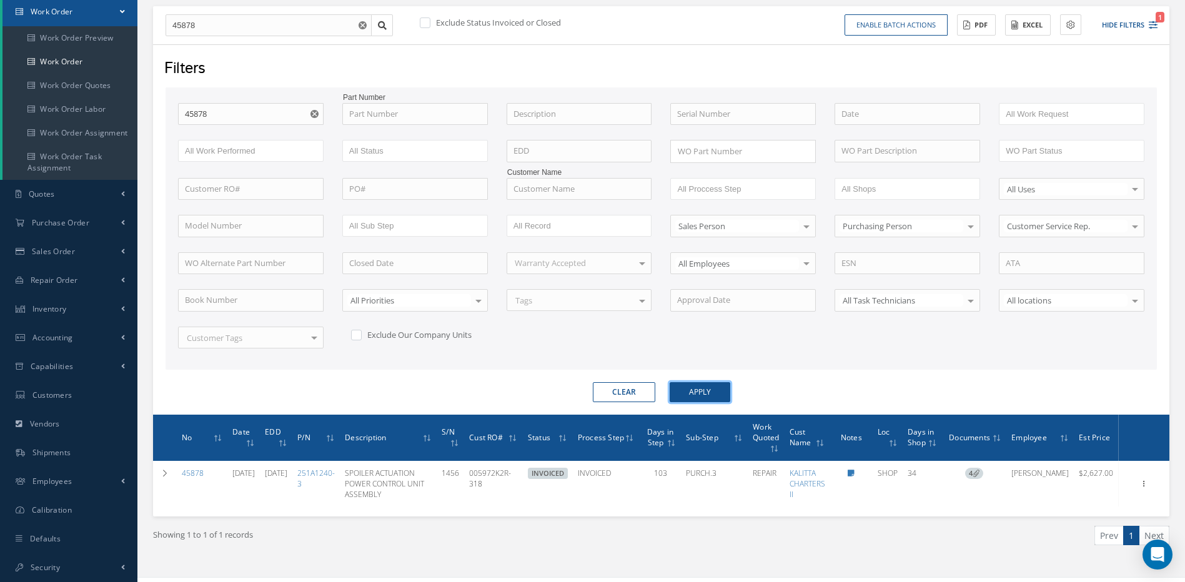
click at [709, 388] on button "Apply" at bounding box center [700, 392] width 61 height 20
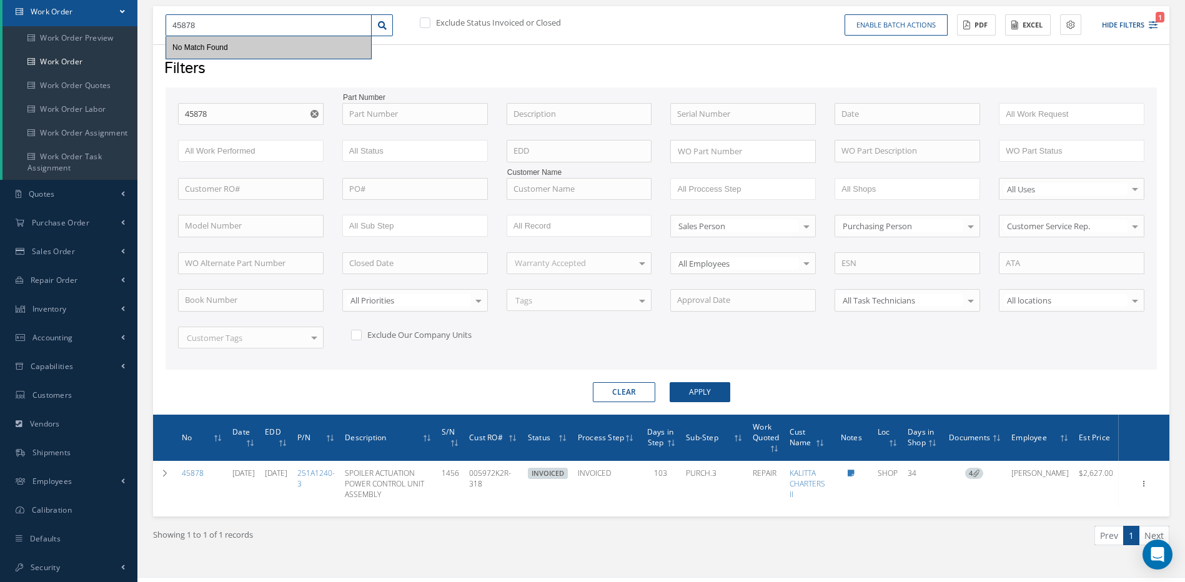
drag, startPoint x: 207, startPoint y: 27, endPoint x: 166, endPoint y: 27, distance: 41.2
click at [166, 27] on input "45878" at bounding box center [269, 25] width 206 height 22
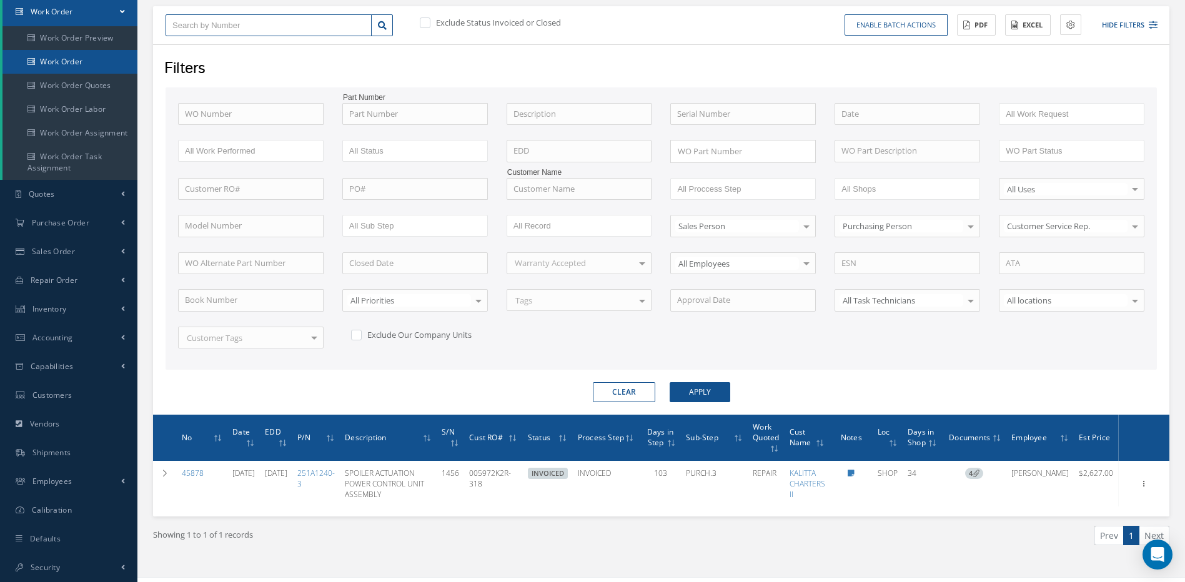
type input "4"
type input "46"
type input "462"
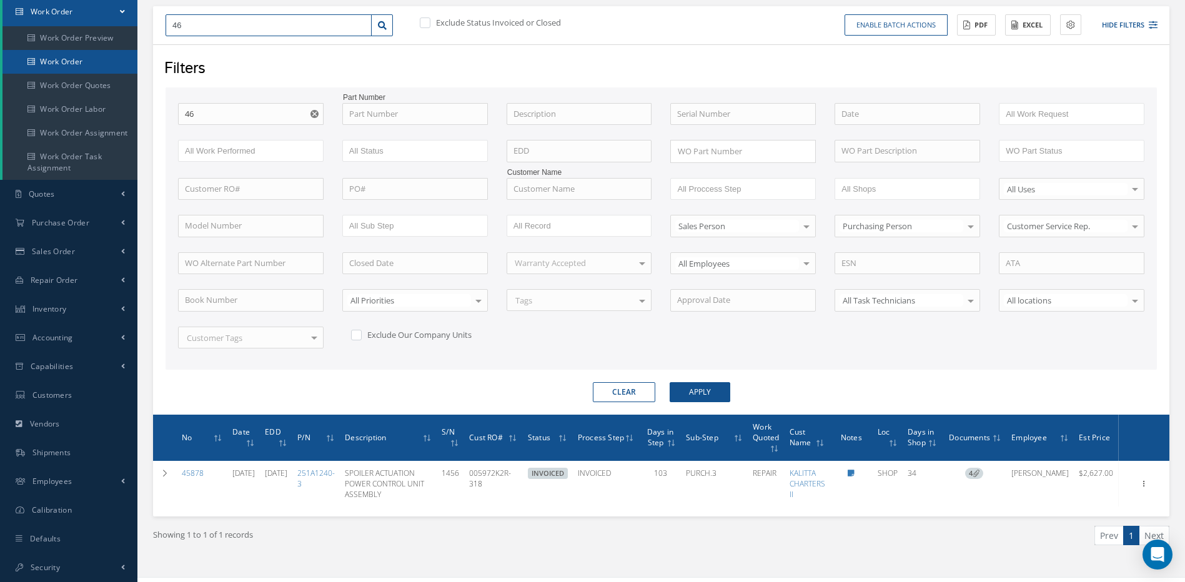
type input "462"
type input "4626"
type input "46267"
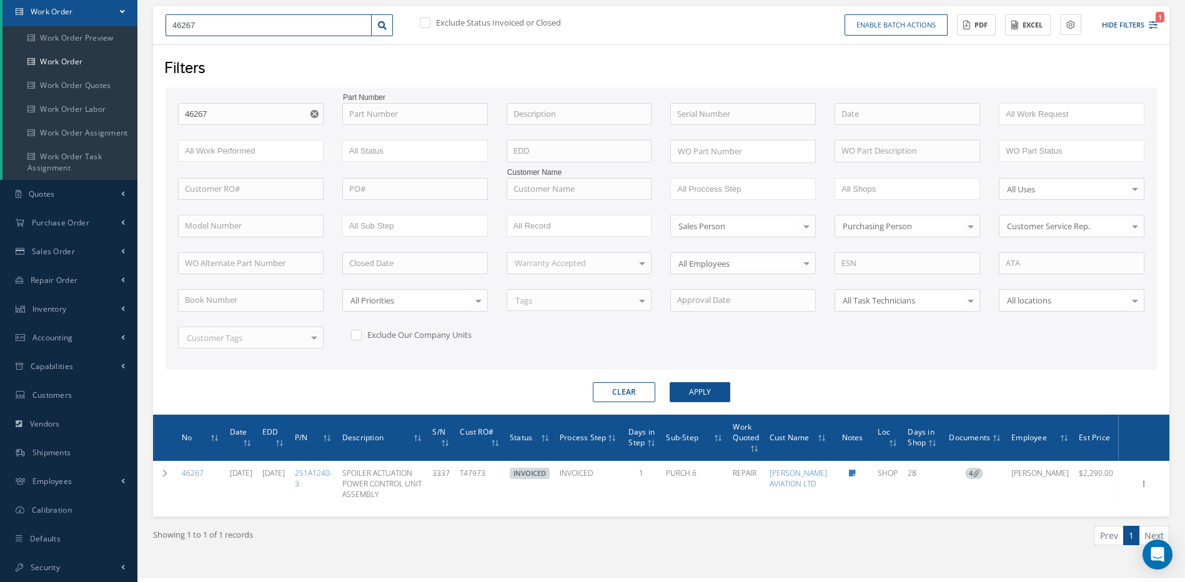
type input "4626"
type input "462"
type input "46"
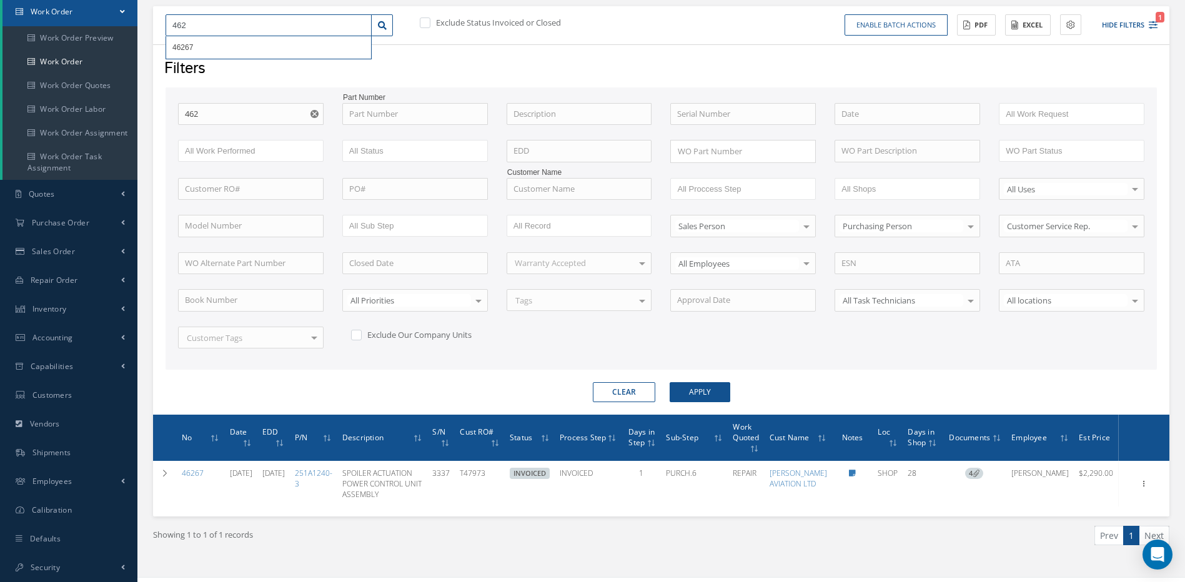
type input "46"
type input "460"
type input "4608"
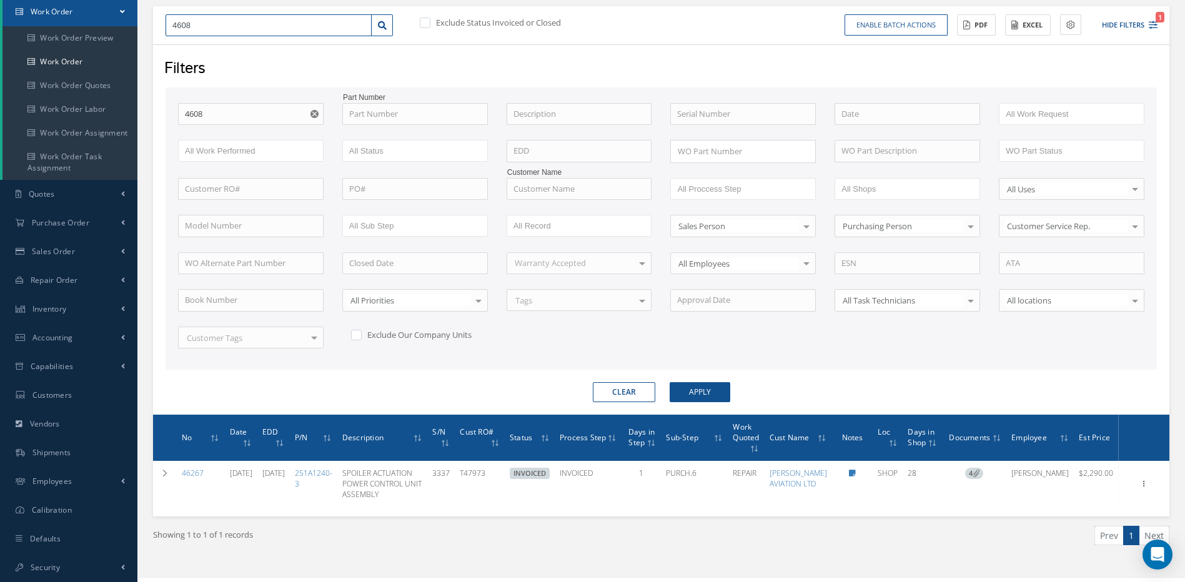
type input "46081"
drag, startPoint x: 207, startPoint y: 23, endPoint x: 161, endPoint y: 24, distance: 45.6
click at [161, 24] on div "46081 46081" at bounding box center [279, 25] width 246 height 22
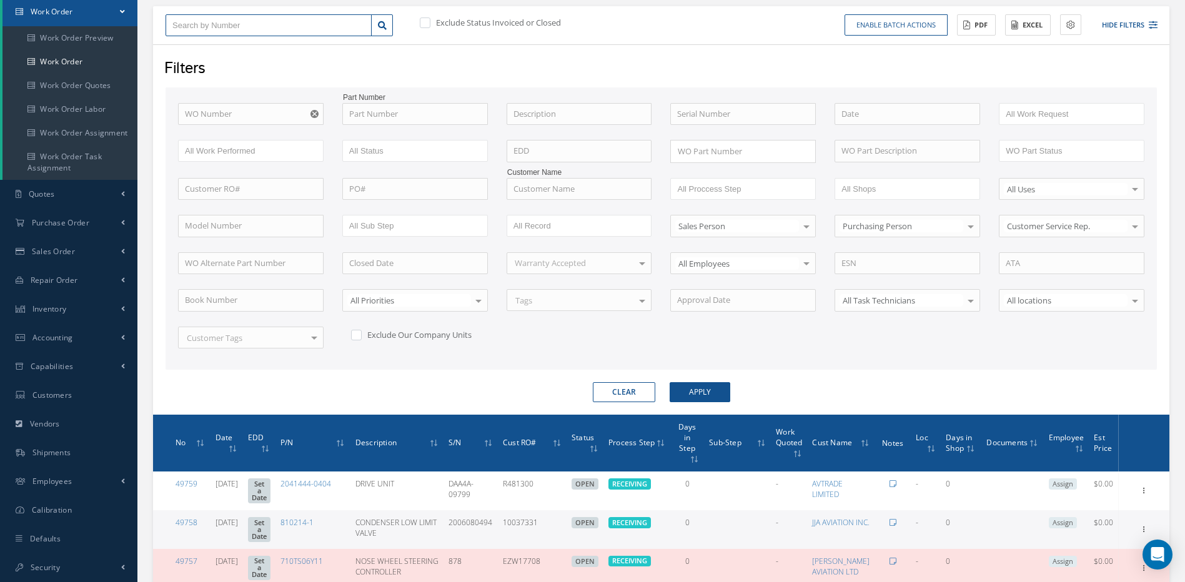
type input "4"
type input "46"
type input "460"
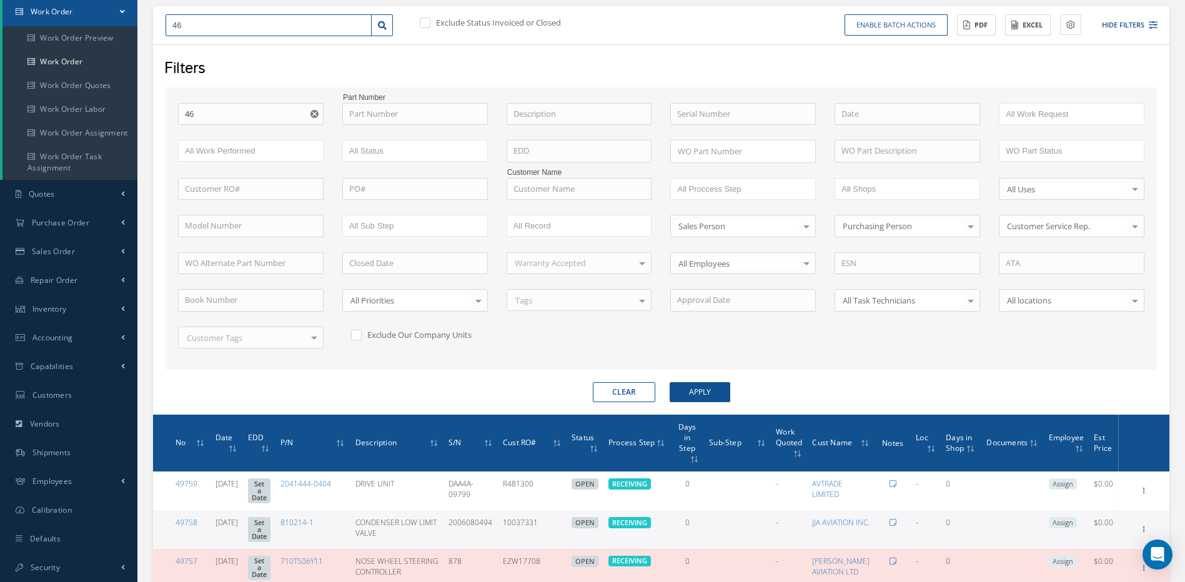
type input "460"
type input "4608"
type input "46081"
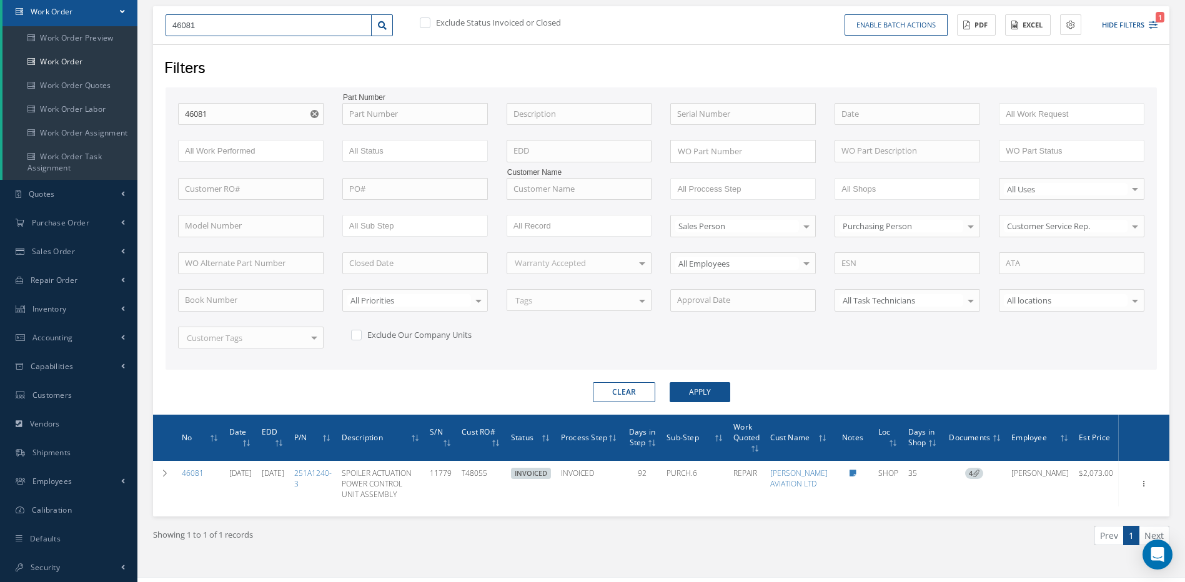
type input "4608"
type input "460"
type input "46"
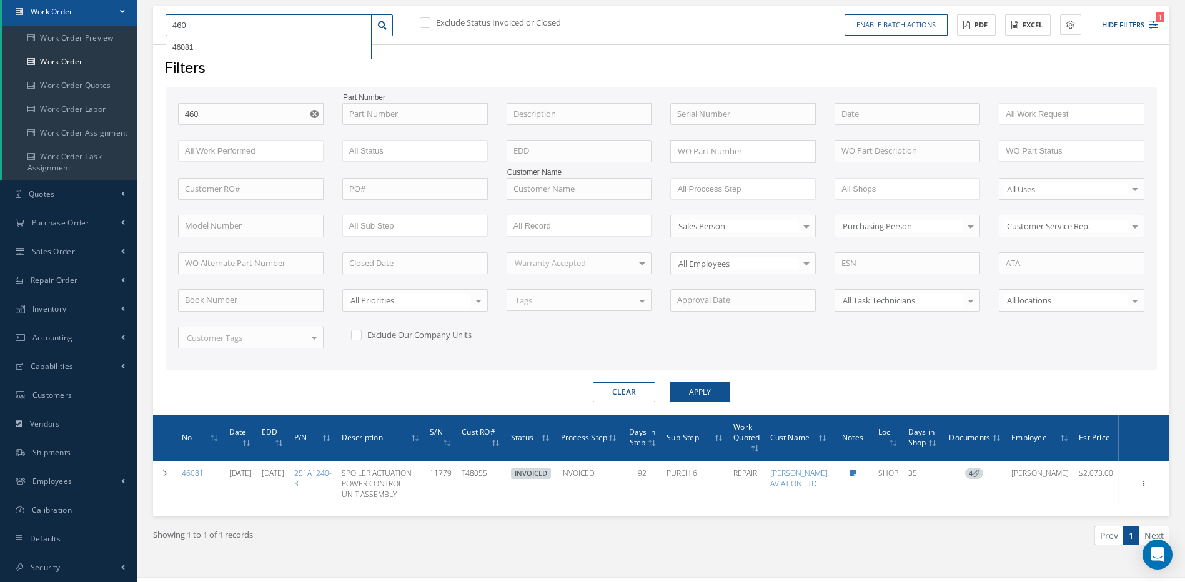
type input "46"
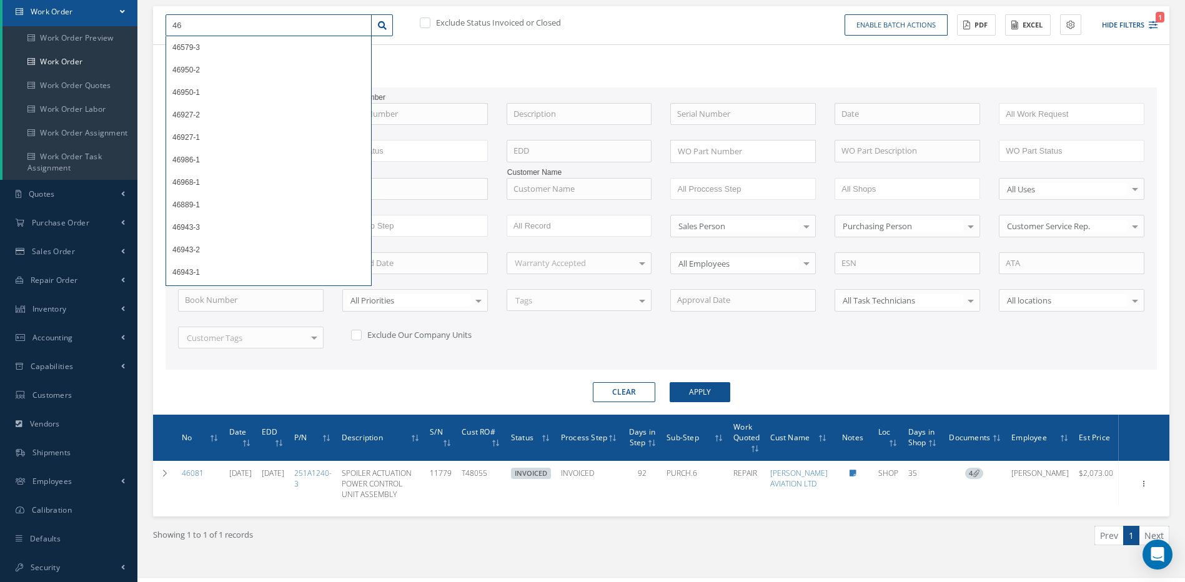
type input "462"
type input "4626"
type input "46267"
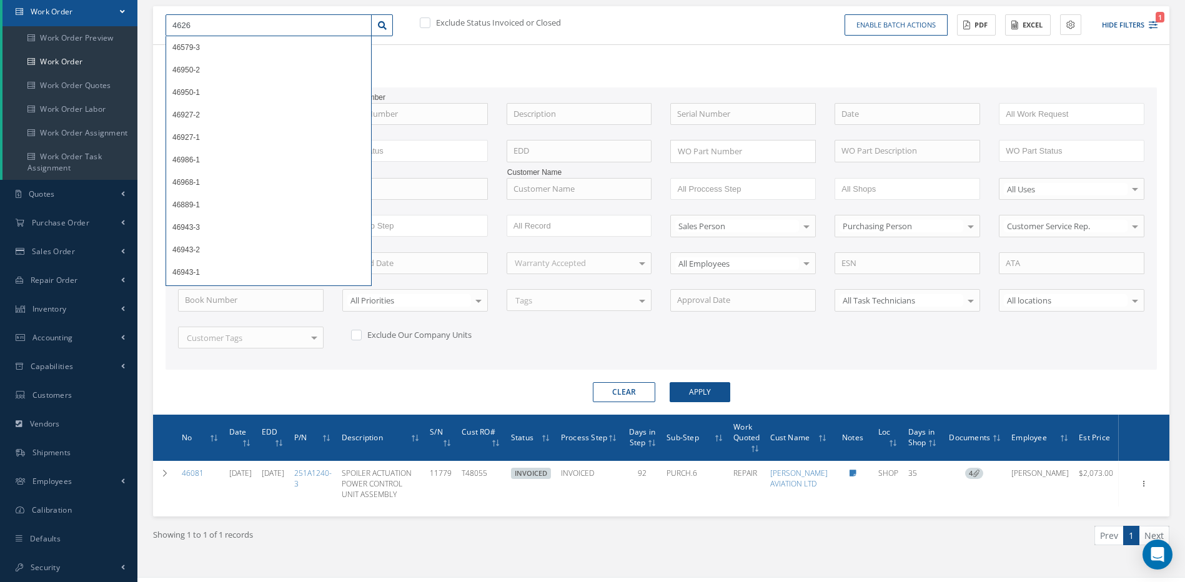
type input "46267"
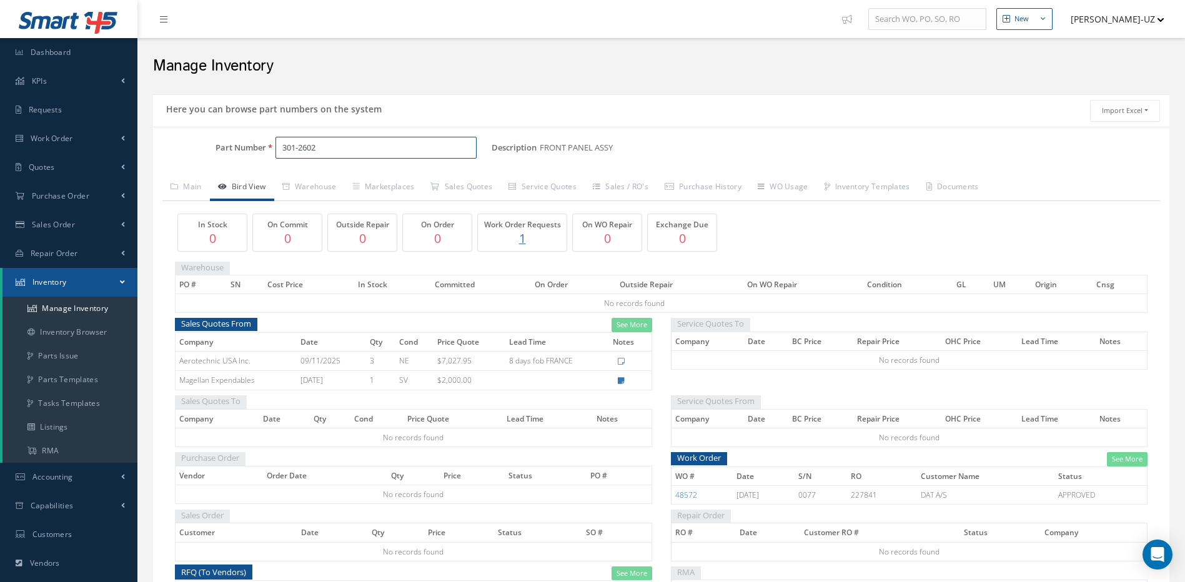
drag, startPoint x: 342, startPoint y: 145, endPoint x: 272, endPoint y: 134, distance: 71.5
click at [272, 134] on div "Part Number 301-2602 Description FRONT PANEL ASSY Alternates Based on the selec…" at bounding box center [661, 423] width 1016 height 592
click at [332, 179] on span "HL441UC8-16" at bounding box center [335, 180] width 112 height 13
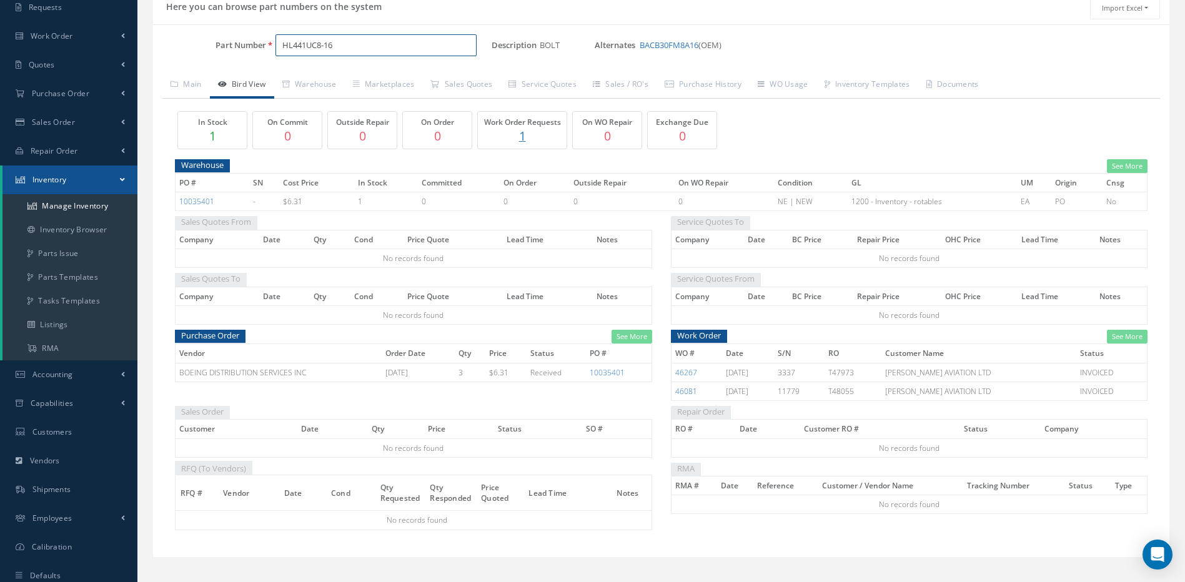
scroll to position [125, 0]
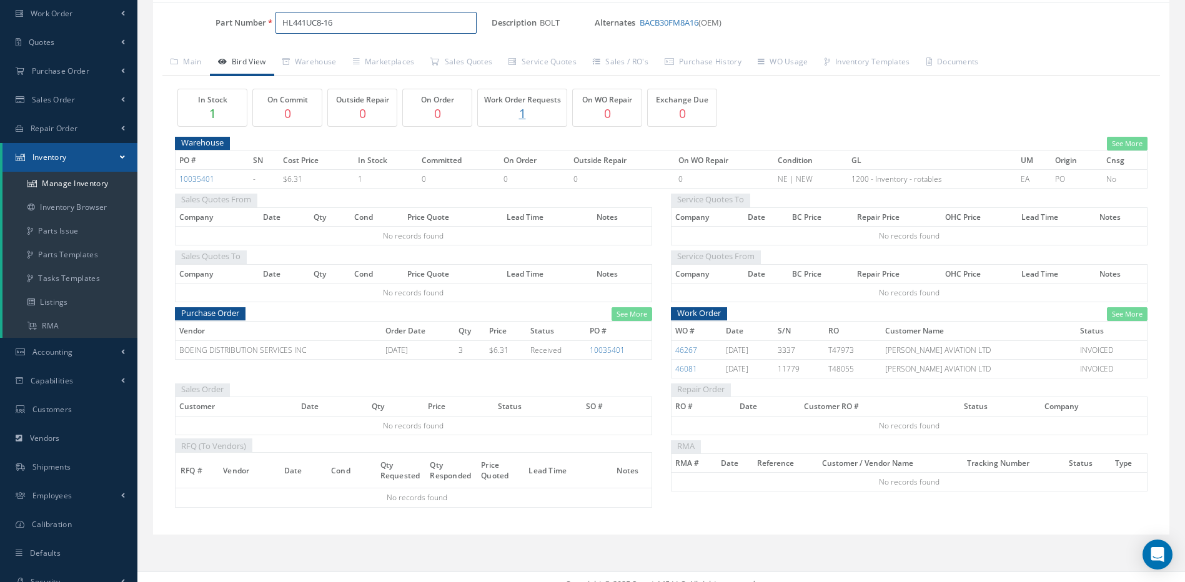
type input "HL441UC8-16"
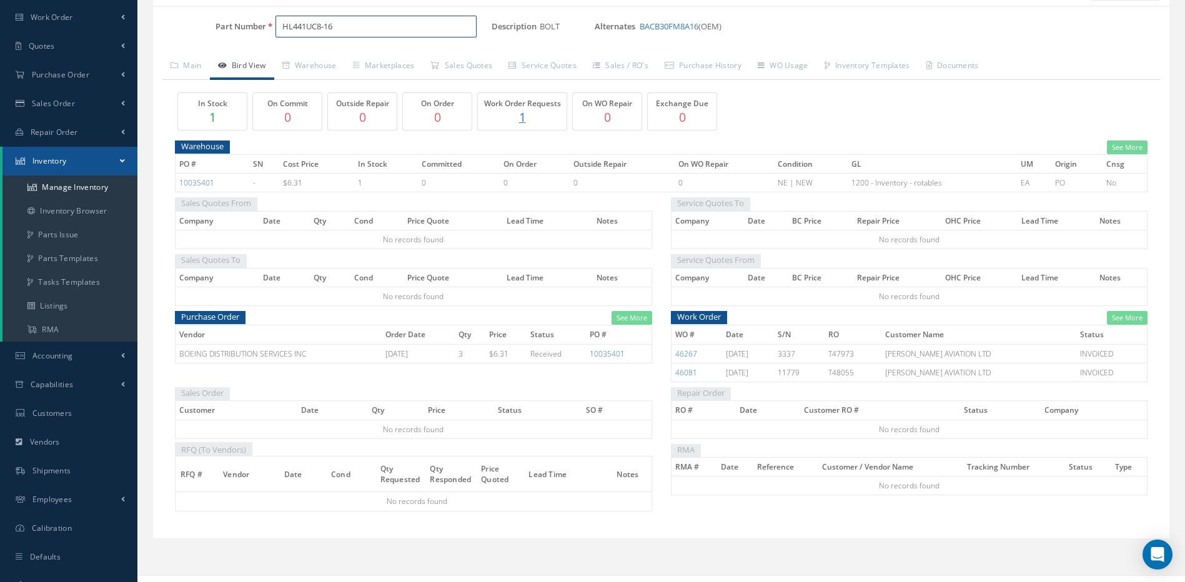
scroll to position [0, 0]
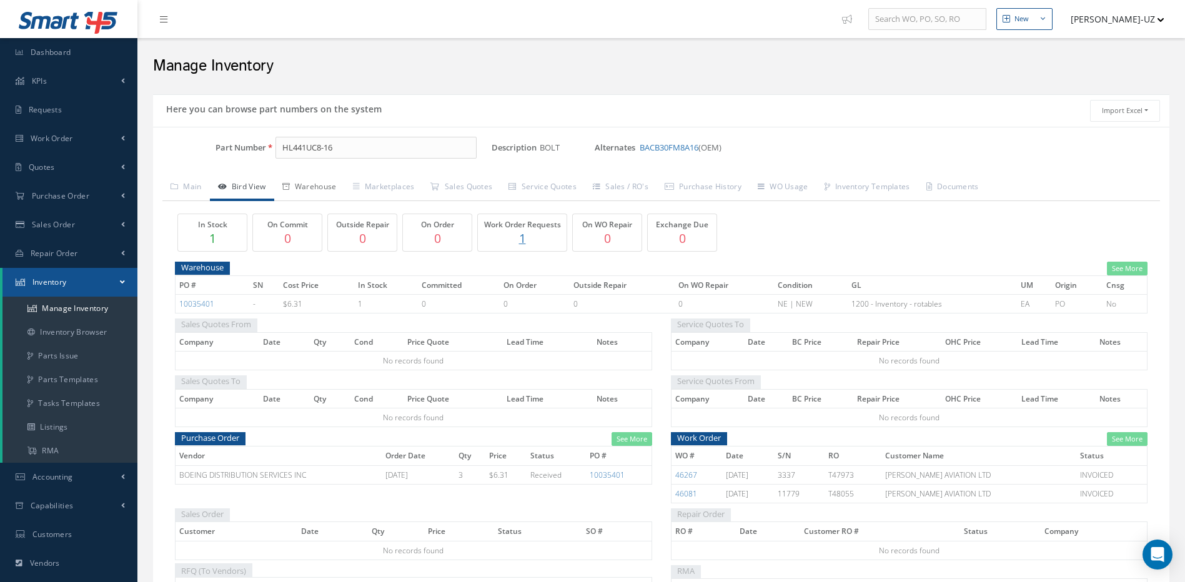
click at [321, 182] on link "Warehouse" at bounding box center [309, 188] width 71 height 26
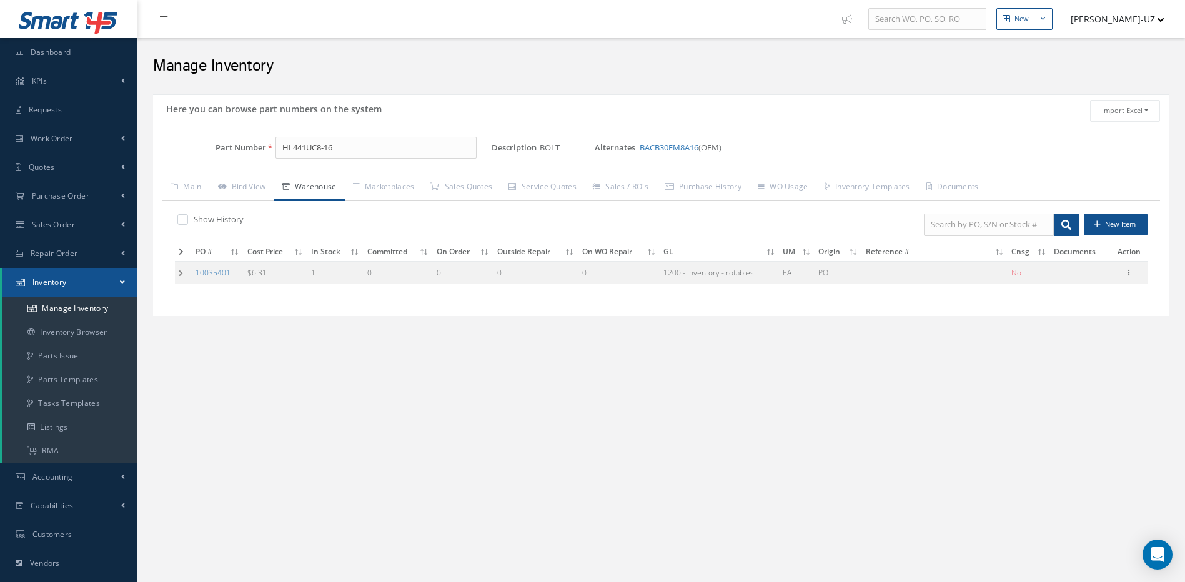
click at [181, 269] on td at bounding box center [183, 272] width 17 height 23
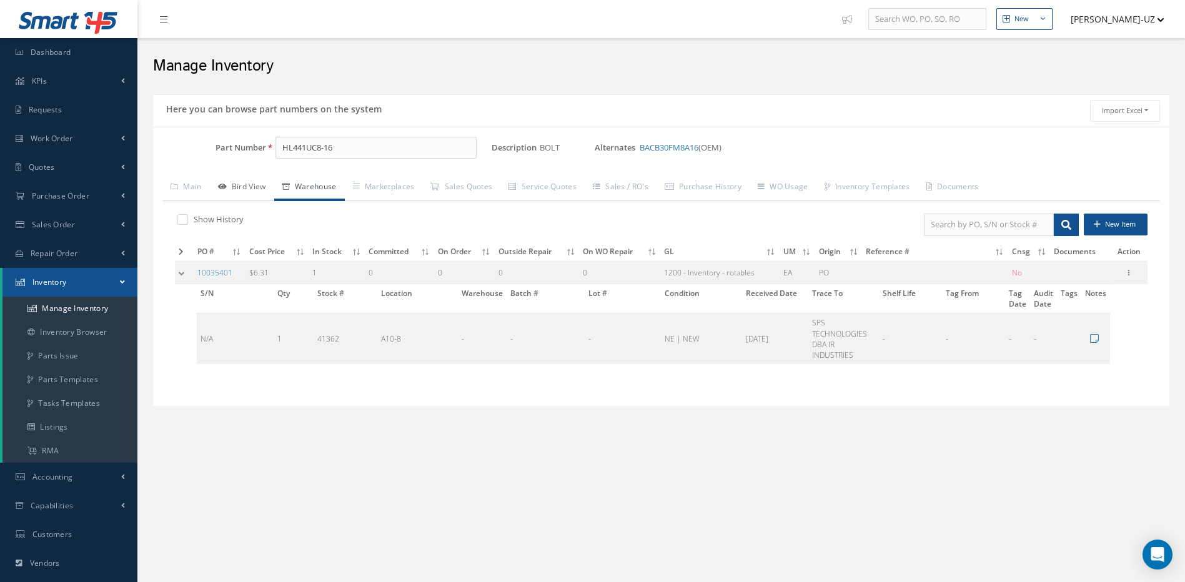
click at [248, 187] on link "Bird View" at bounding box center [242, 188] width 64 height 26
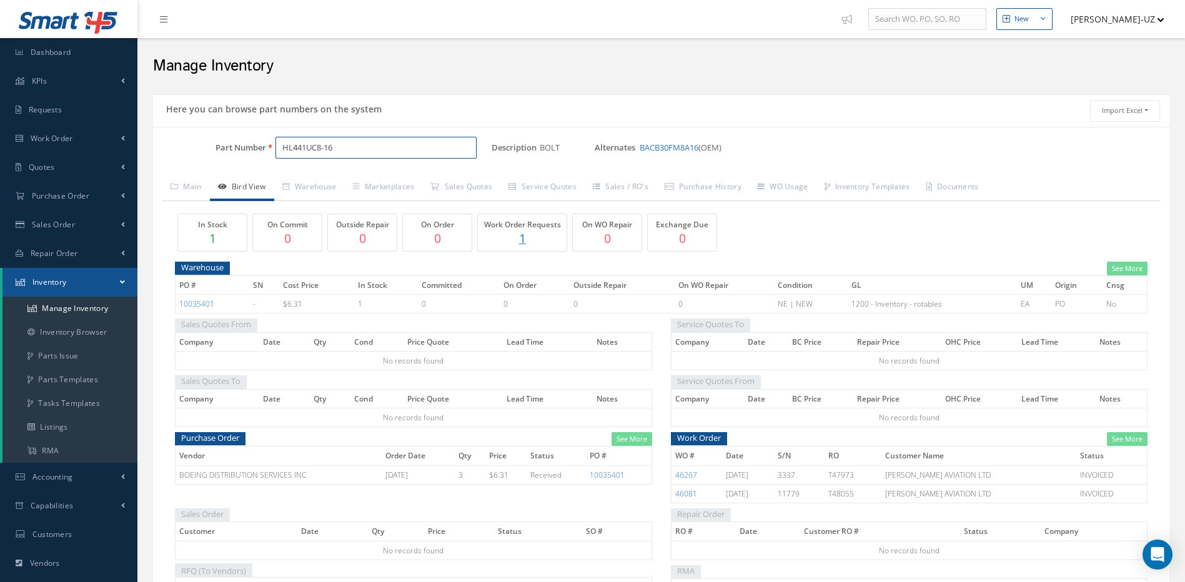
drag, startPoint x: 346, startPoint y: 146, endPoint x: 268, endPoint y: 139, distance: 78.4
click at [268, 139] on div "HL441UC8-16" at bounding box center [379, 148] width 226 height 22
click at [321, 177] on span "BACB30GW8-16" at bounding box center [335, 180] width 112 height 13
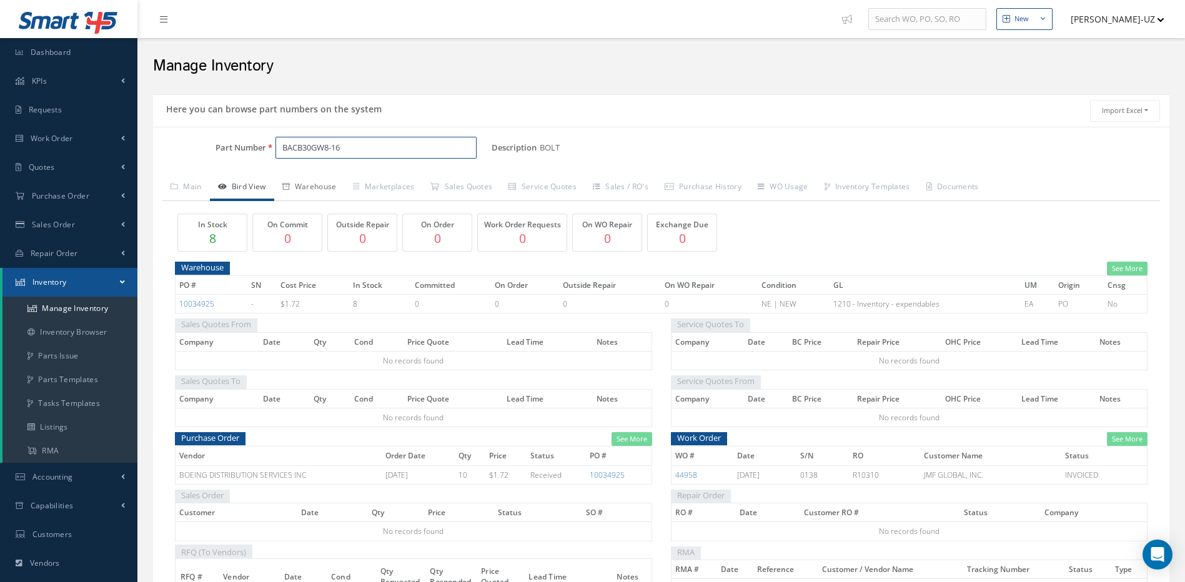
type input "BACB30GW8-16"
click at [317, 183] on link "Warehouse" at bounding box center [309, 188] width 71 height 26
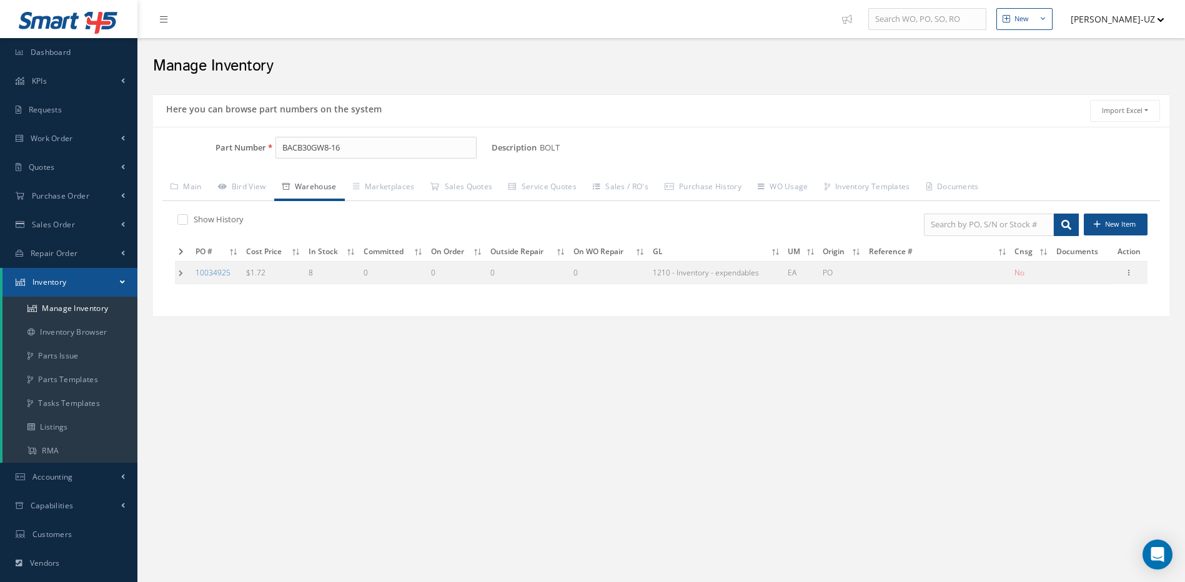
click at [179, 271] on td at bounding box center [183, 272] width 17 height 23
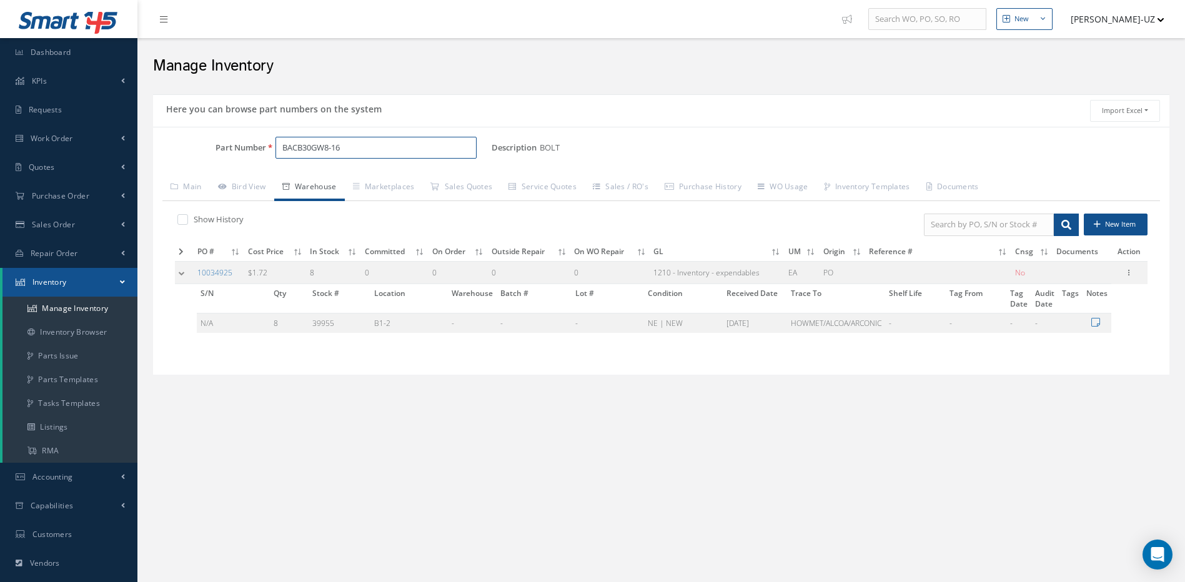
drag, startPoint x: 364, startPoint y: 151, endPoint x: 239, endPoint y: 146, distance: 125.1
click at [239, 146] on div "Part Number BACB30GW8-16" at bounding box center [322, 148] width 339 height 22
click at [327, 182] on span "BACB30FM8A16" at bounding box center [335, 180] width 112 height 13
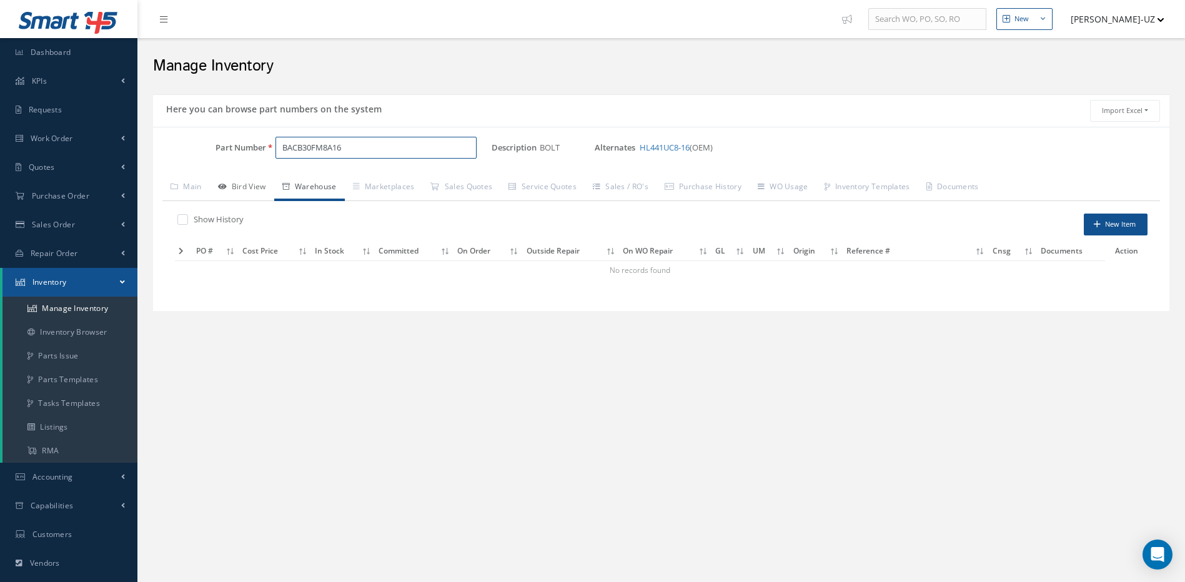
type input "BACB30FM8A16"
click at [250, 182] on link "Bird View" at bounding box center [242, 188] width 64 height 26
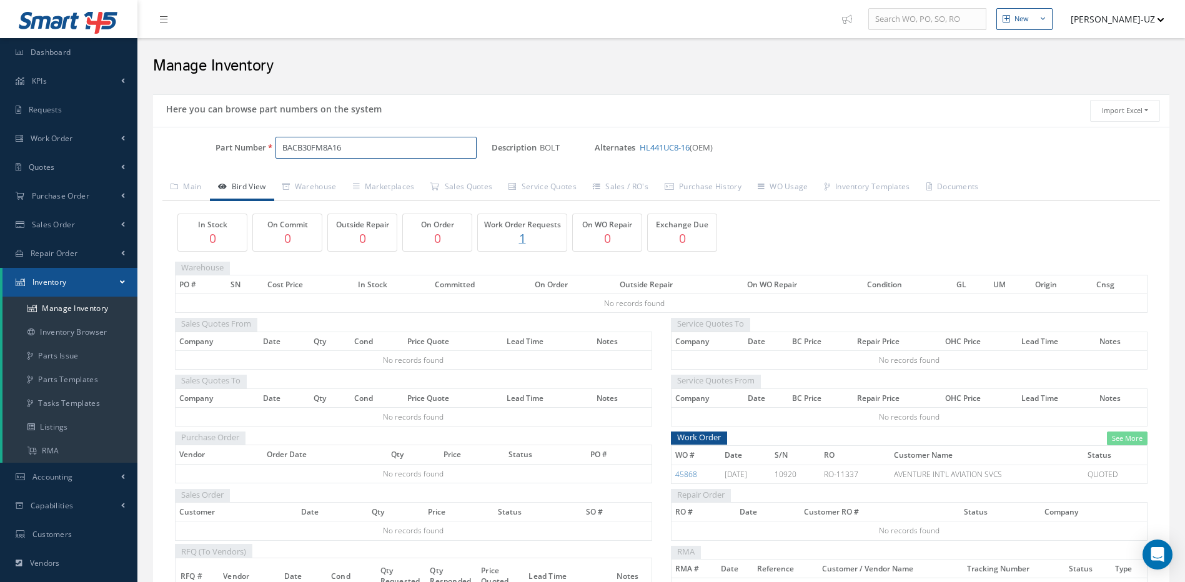
drag, startPoint x: 353, startPoint y: 141, endPoint x: 268, endPoint y: 145, distance: 85.0
click at [268, 145] on div "BACB30FM8A16" at bounding box center [379, 148] width 226 height 22
click at [312, 177] on span "HL441UC8-16" at bounding box center [335, 180] width 112 height 13
type input "HL441UC8-16"
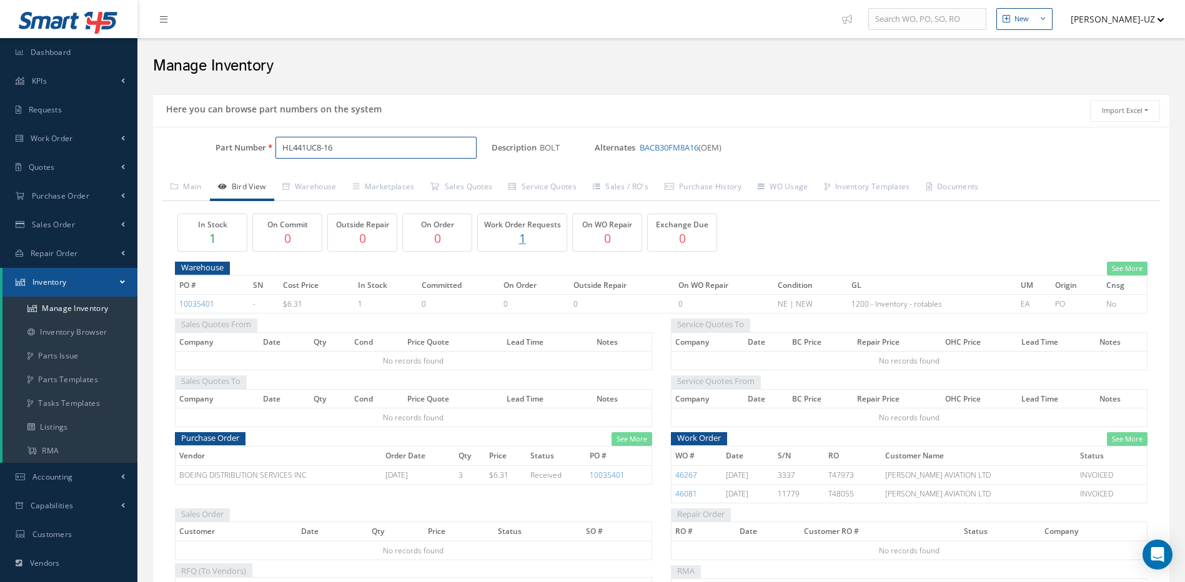
click at [346, 146] on input "HL441UC8-16" at bounding box center [376, 148] width 202 height 22
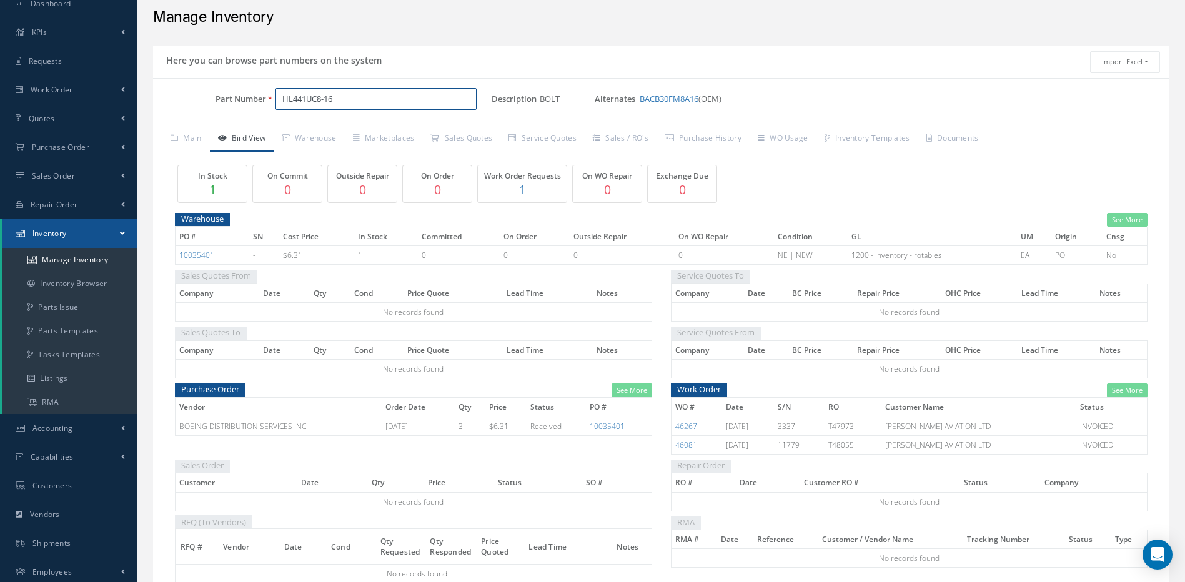
scroll to position [62, 0]
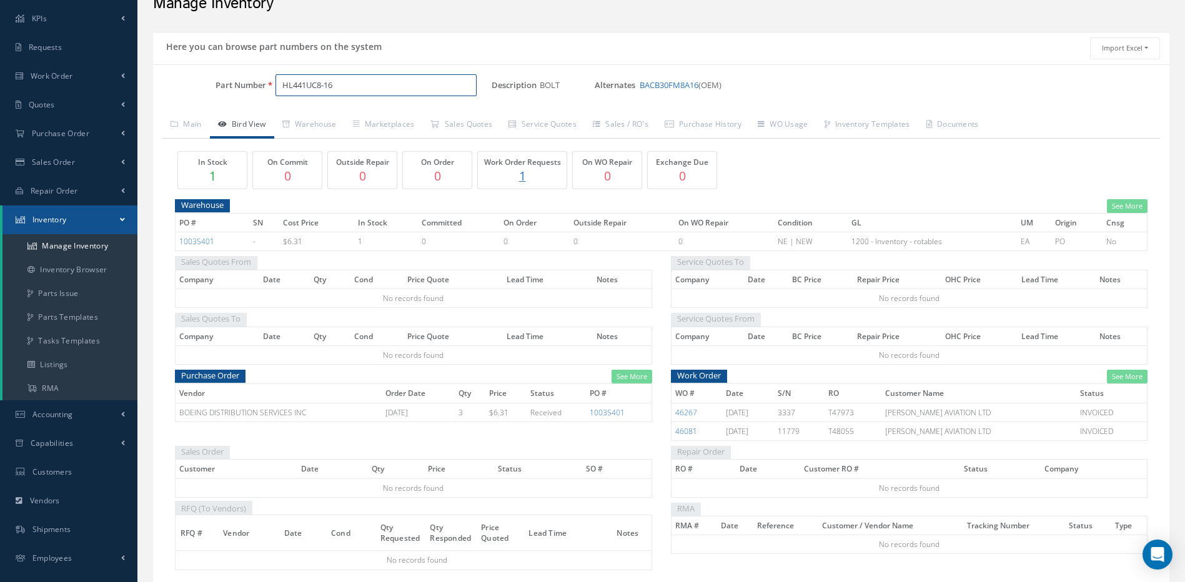
drag, startPoint x: 389, startPoint y: 82, endPoint x: 262, endPoint y: 77, distance: 127.5
click at [262, 77] on div "Part Number HL441UC8-16" at bounding box center [322, 85] width 339 height 22
click at [317, 117] on span "BACB30GW8-16" at bounding box center [335, 117] width 112 height 13
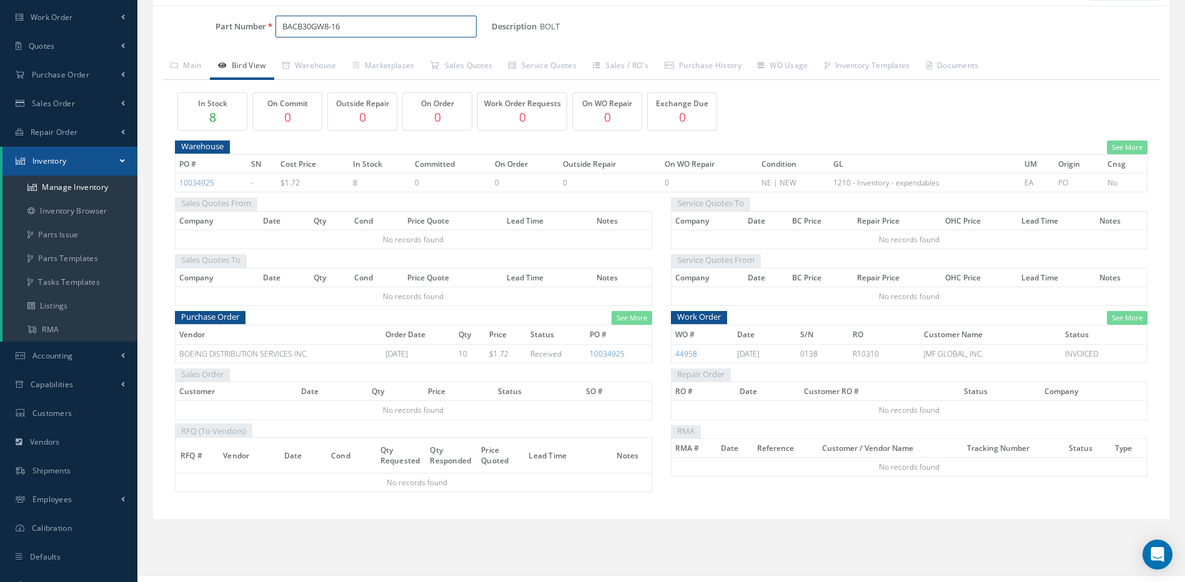
scroll to position [125, 0]
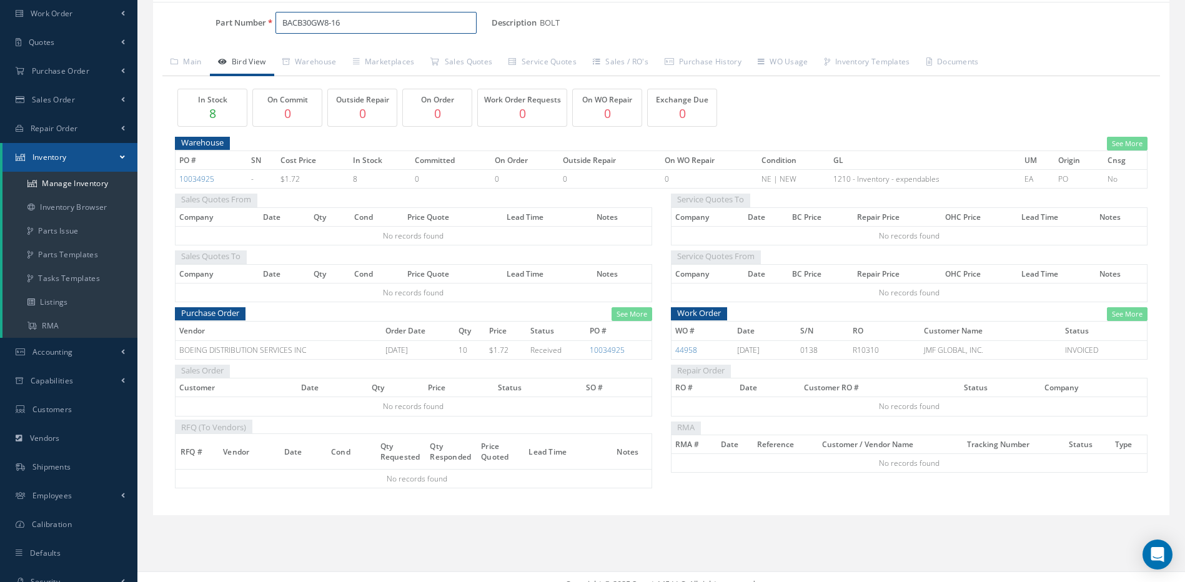
click at [421, 25] on input "BACB30GW8-16" at bounding box center [376, 23] width 202 height 22
click at [321, 57] on span "BACB30GW8-16" at bounding box center [335, 55] width 112 height 13
type input "BACB30GW8-16"
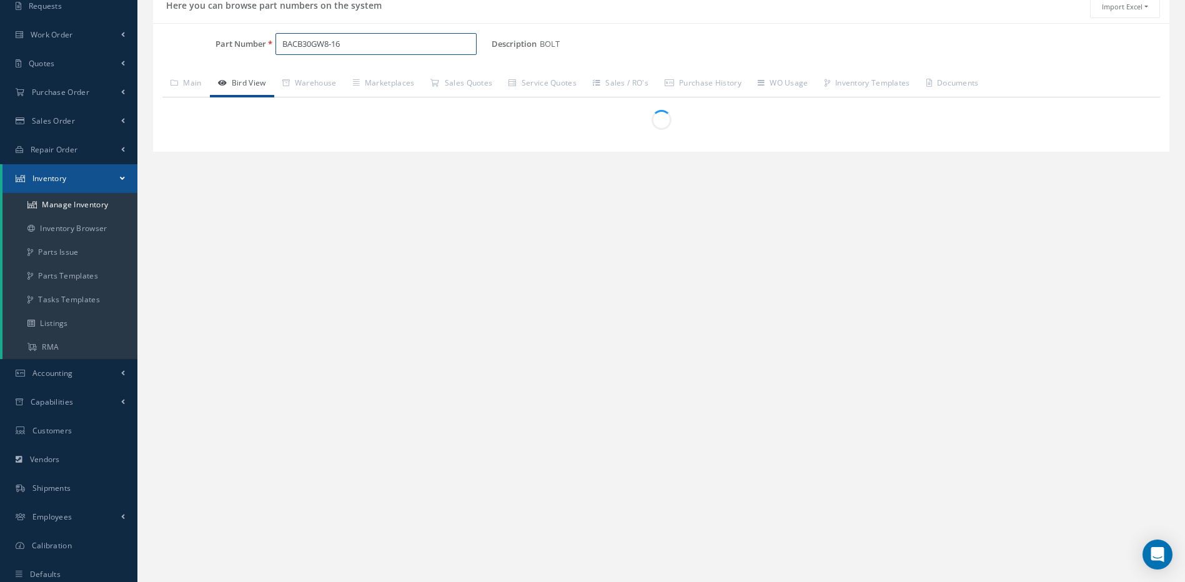
scroll to position [0, 0]
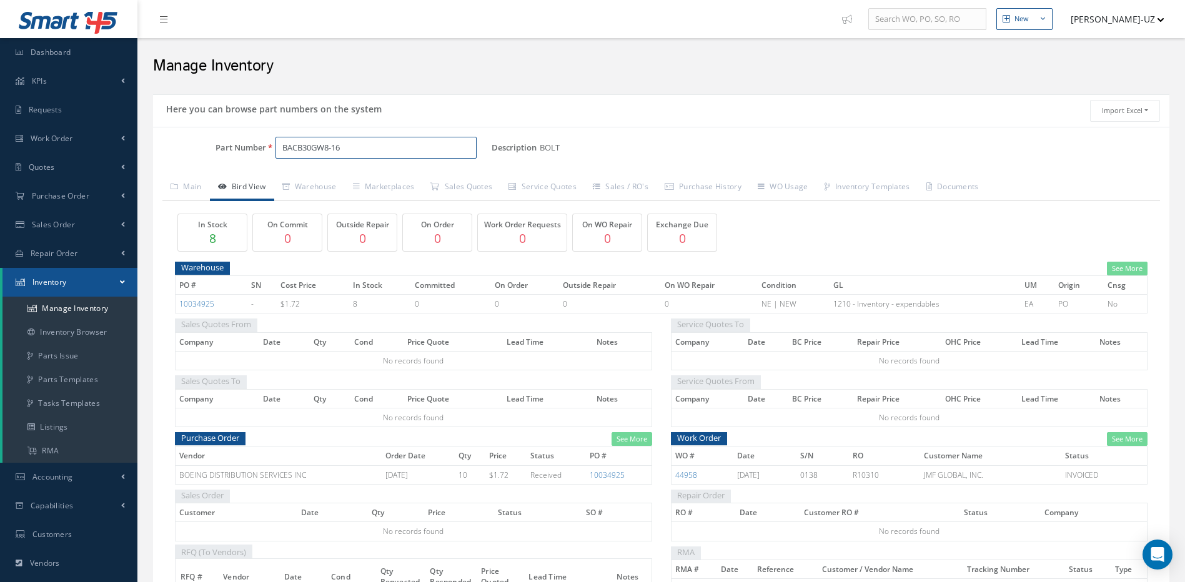
drag, startPoint x: 352, startPoint y: 147, endPoint x: 232, endPoint y: 134, distance: 120.0
click at [232, 134] on div "Part Number BACB30GW8-16 Description BOLT Alternates Based on the selected Gene…" at bounding box center [661, 384] width 1016 height 514
click at [326, 178] on span "HL441UC8-16" at bounding box center [335, 180] width 112 height 13
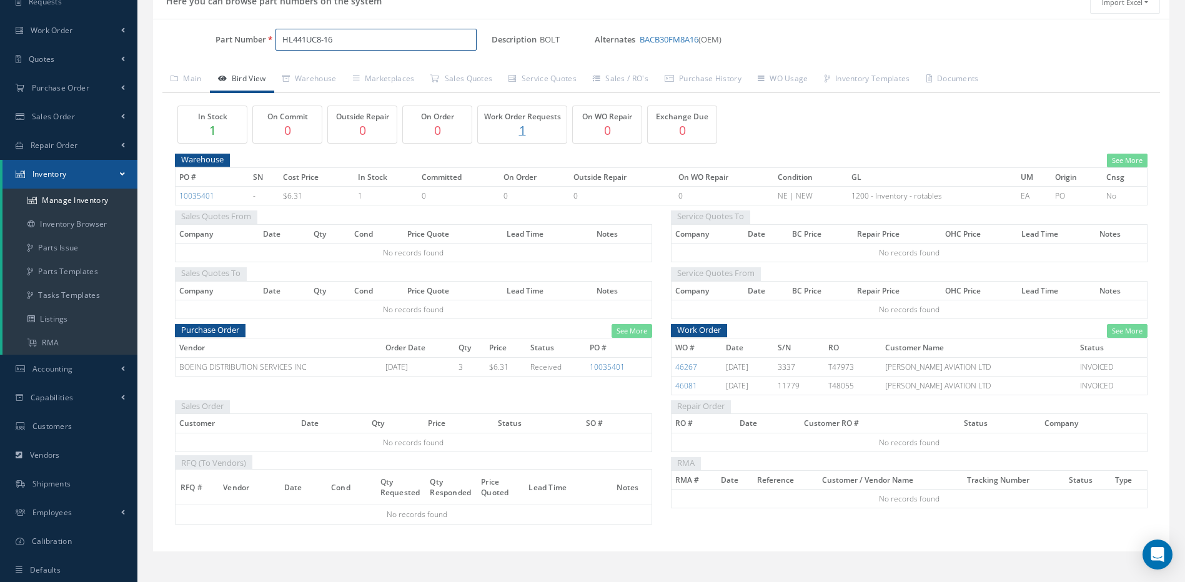
scroll to position [125, 0]
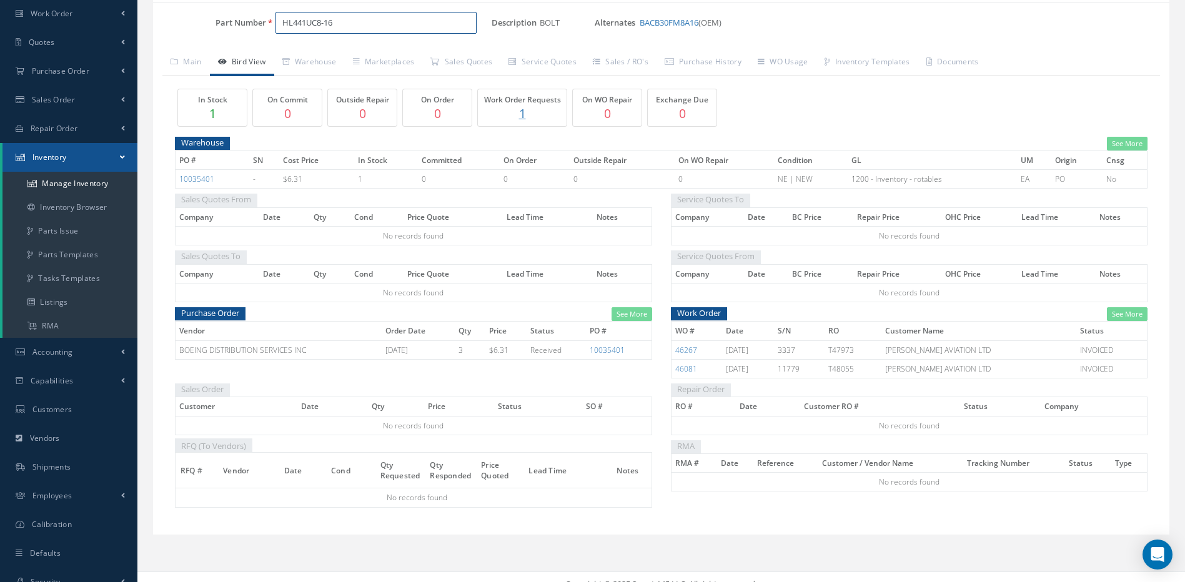
type input "HL441UC8-16"
click at [610, 350] on link "10035401" at bounding box center [607, 350] width 35 height 11
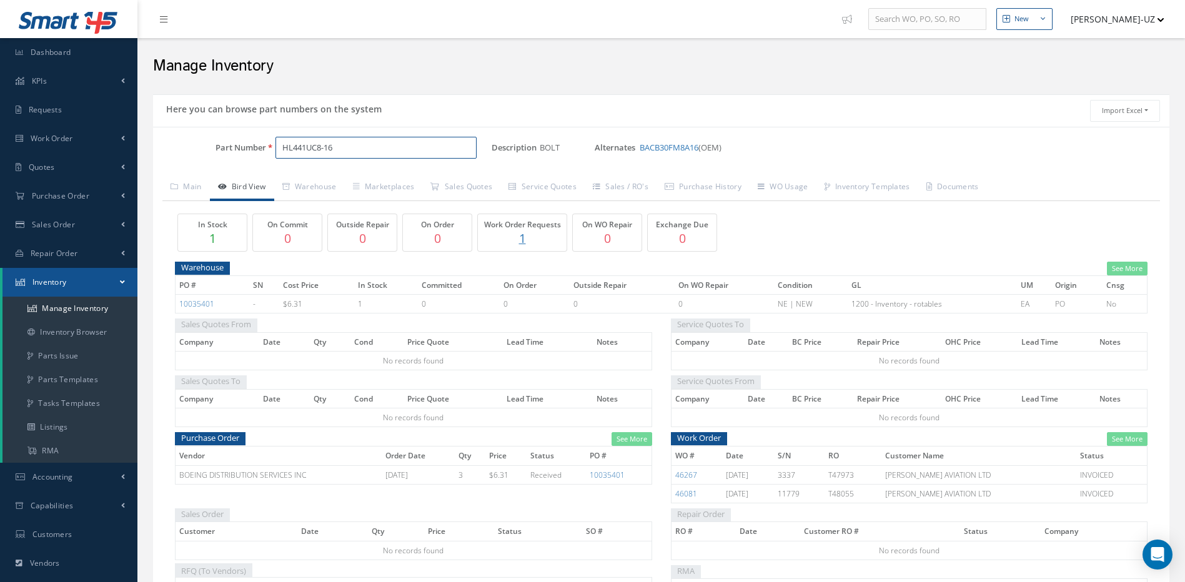
drag, startPoint x: 343, startPoint y: 143, endPoint x: 252, endPoint y: 126, distance: 92.2
click at [269, 142] on div "HL441UC8-16" at bounding box center [379, 148] width 226 height 22
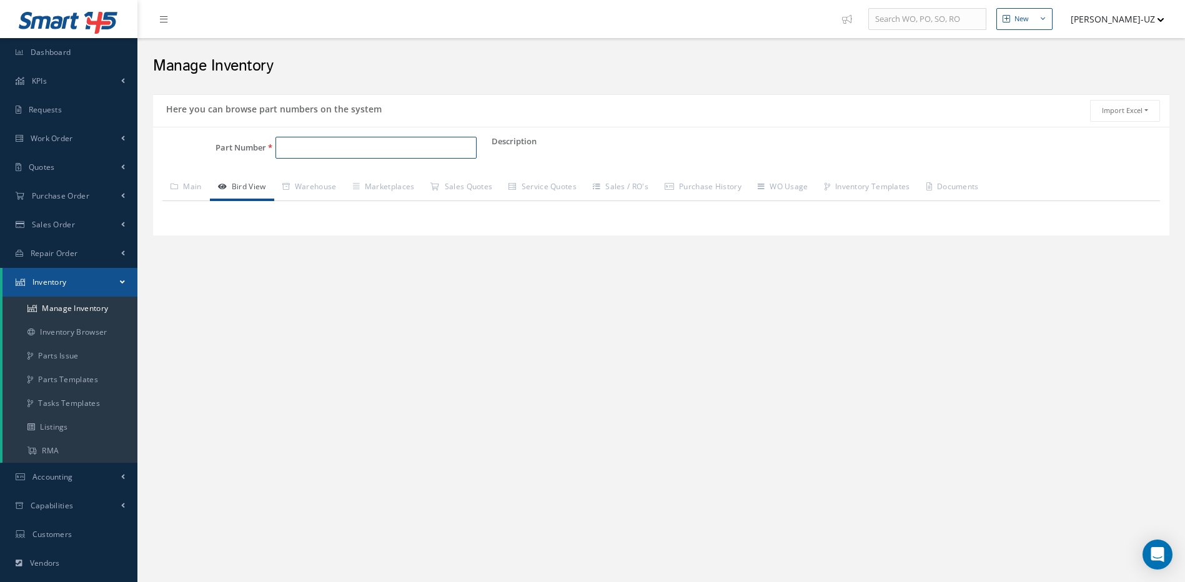
click at [310, 147] on input "Part Number" at bounding box center [376, 148] width 202 height 22
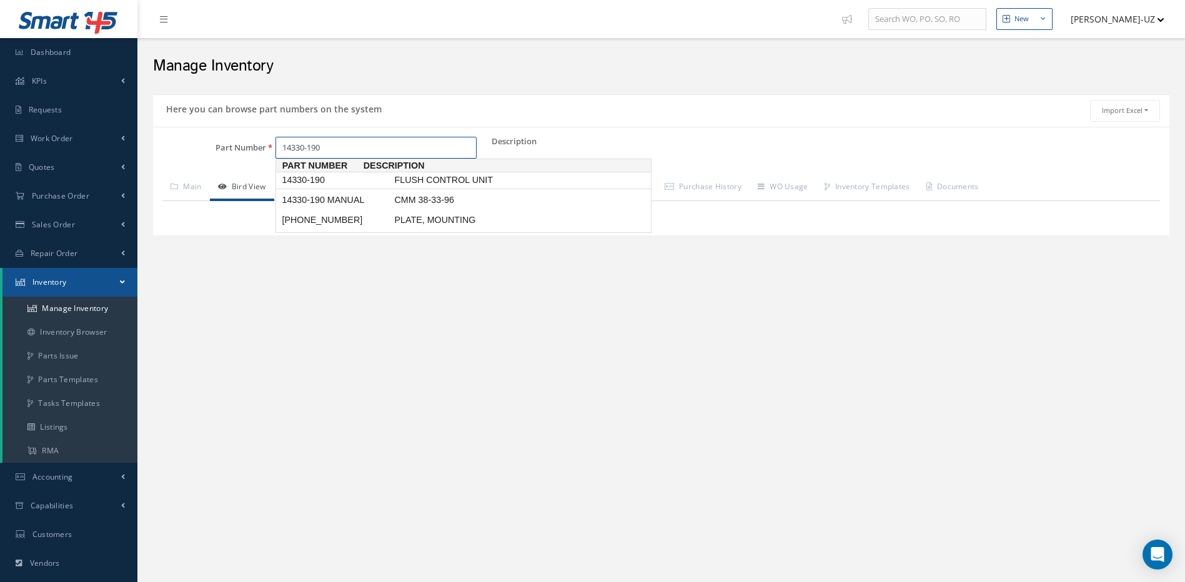
click at [314, 182] on span "14330-190" at bounding box center [335, 180] width 112 height 13
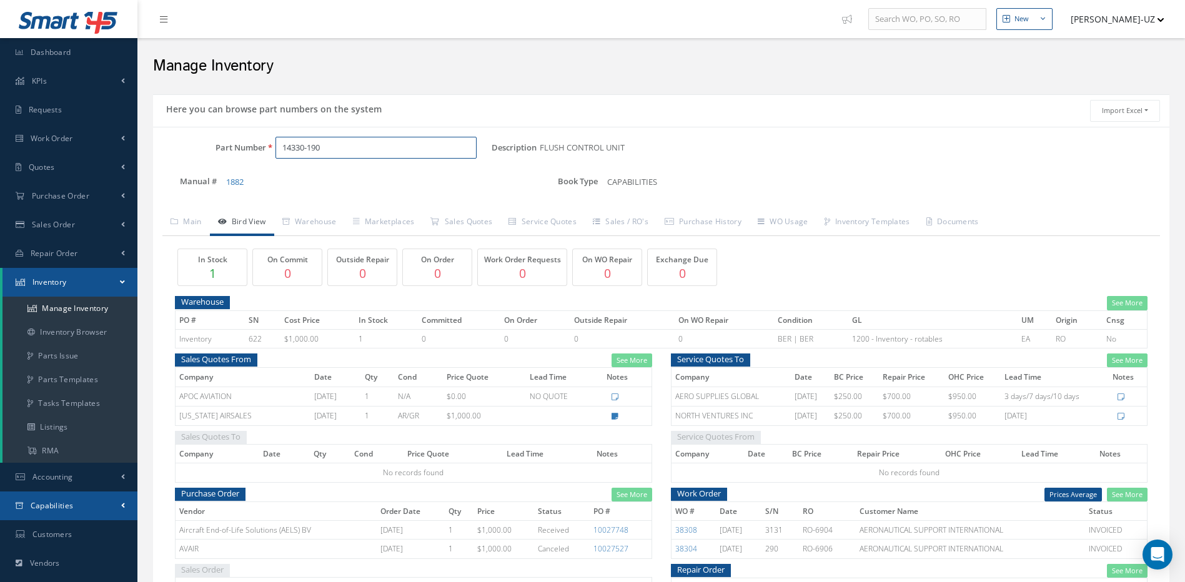
type input "14330-190"
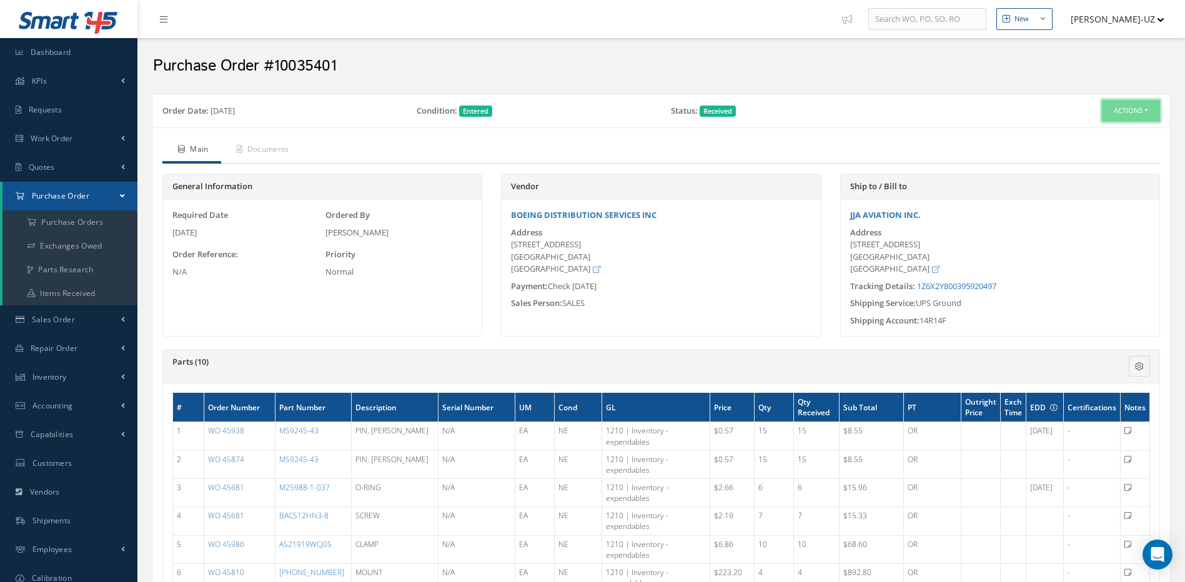
click at [1134, 112] on button "Actions" at bounding box center [1131, 111] width 58 height 22
click at [1115, 134] on link "Receiving Details" at bounding box center [1110, 134] width 100 height 17
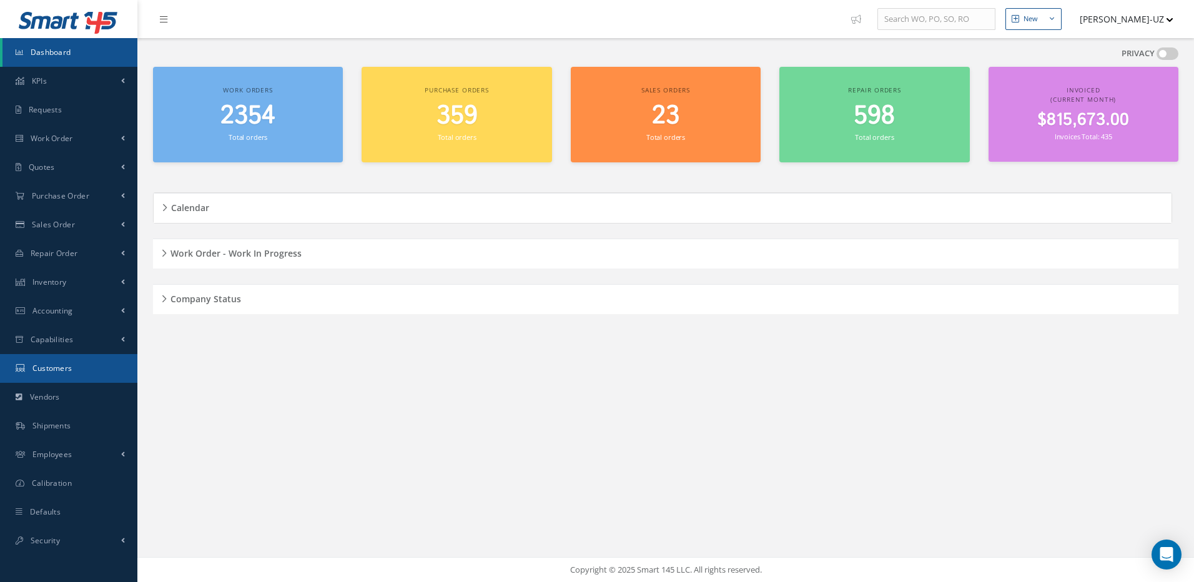
click at [54, 364] on span "Customers" at bounding box center [52, 368] width 40 height 11
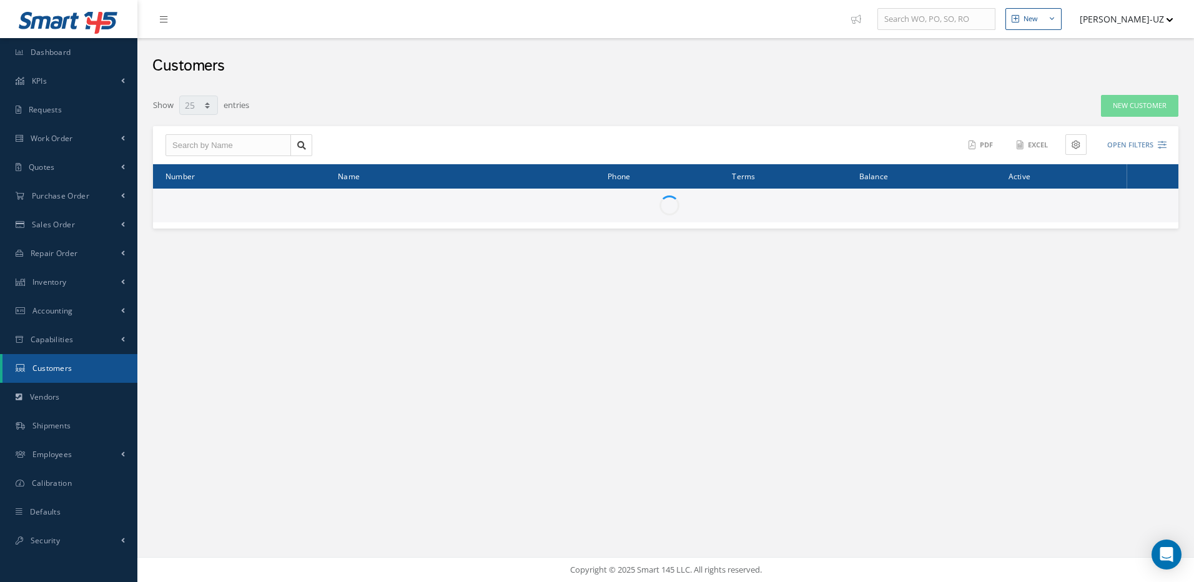
select select "25"
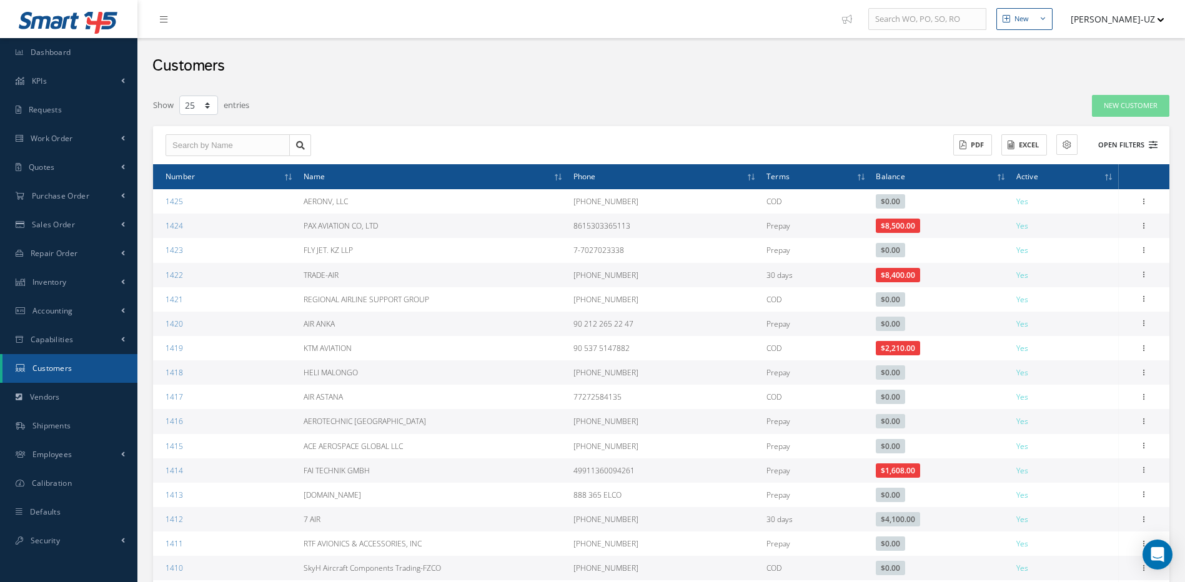
click at [1151, 143] on icon at bounding box center [1153, 145] width 9 height 9
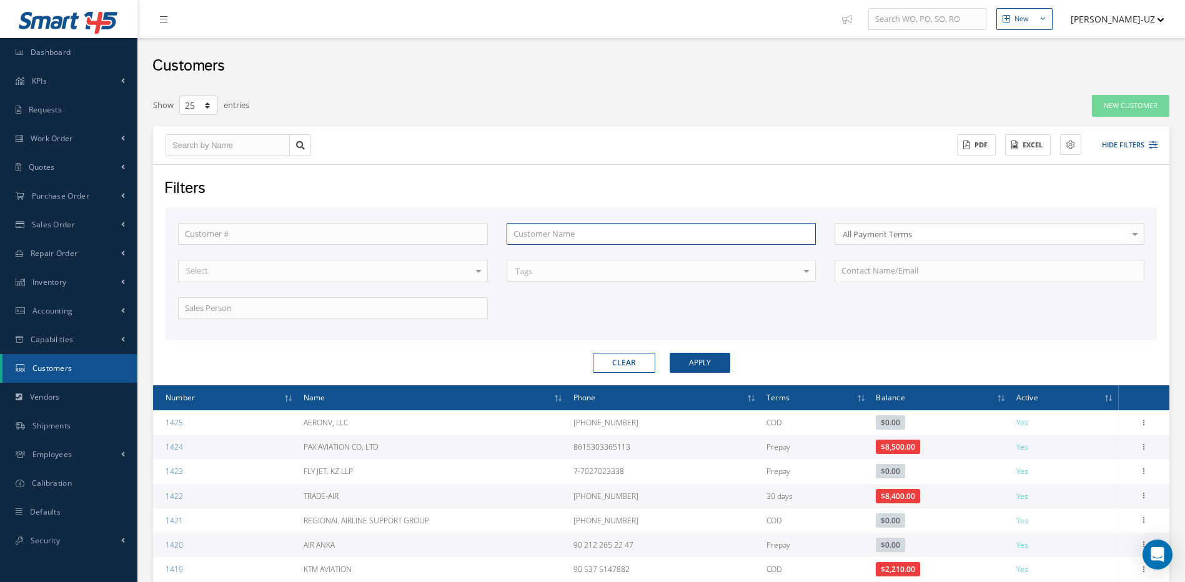
click at [524, 234] on input "text" at bounding box center [662, 234] width 310 height 22
type input "a"
type input "aj"
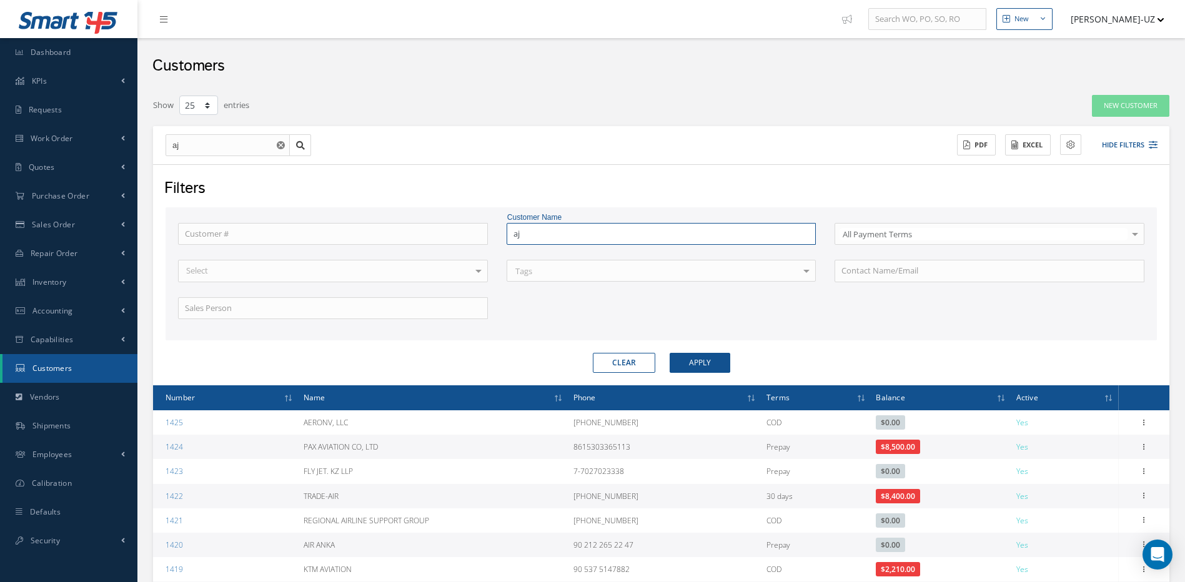
type input "aj"
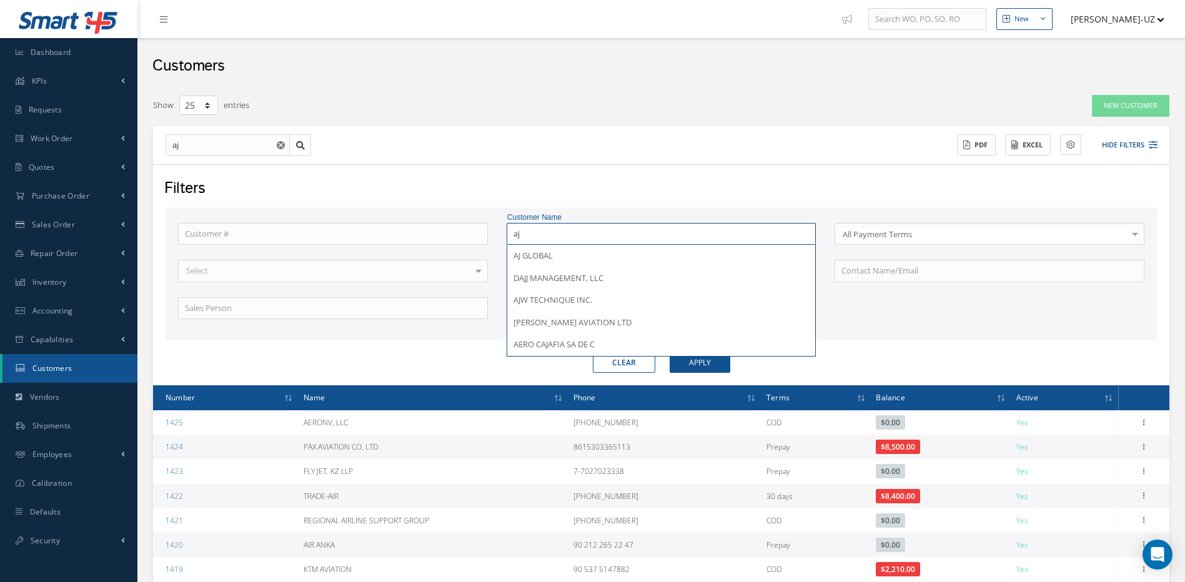
type input "aj w"
click at [670, 353] on button "Apply" at bounding box center [700, 363] width 61 height 20
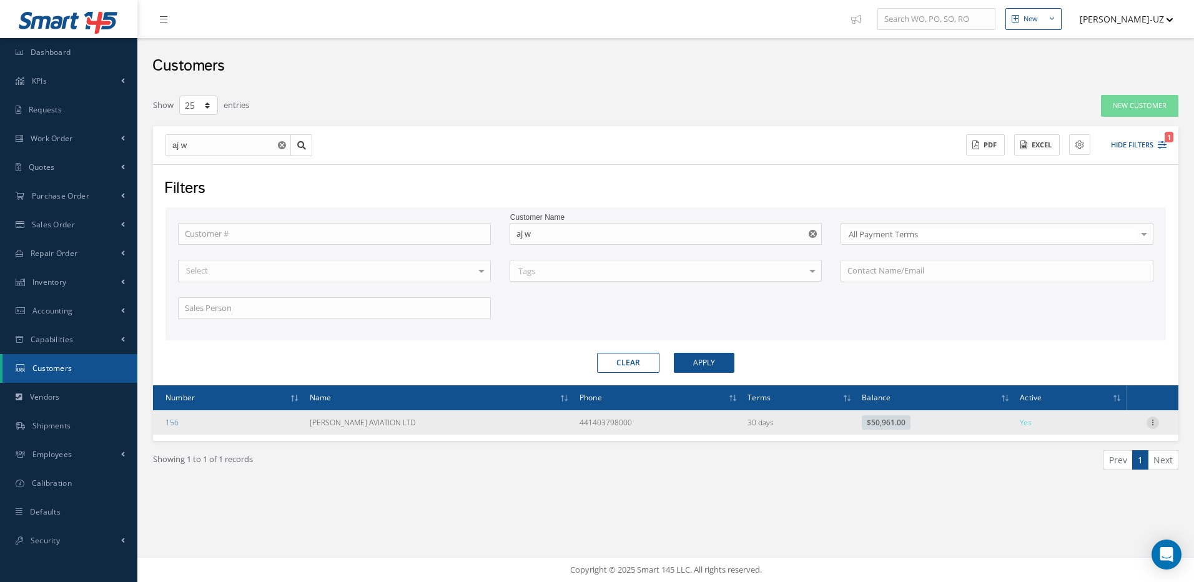
click at [1154, 422] on icon at bounding box center [1153, 422] width 12 height 10
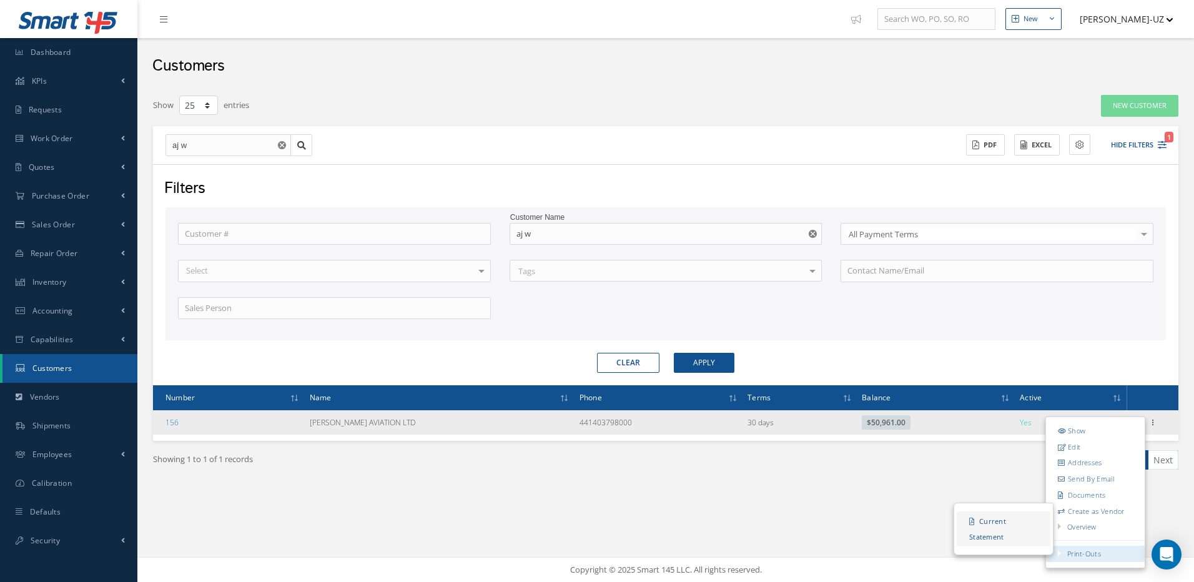
click at [991, 518] on link "Current Statement" at bounding box center [1004, 529] width 94 height 35
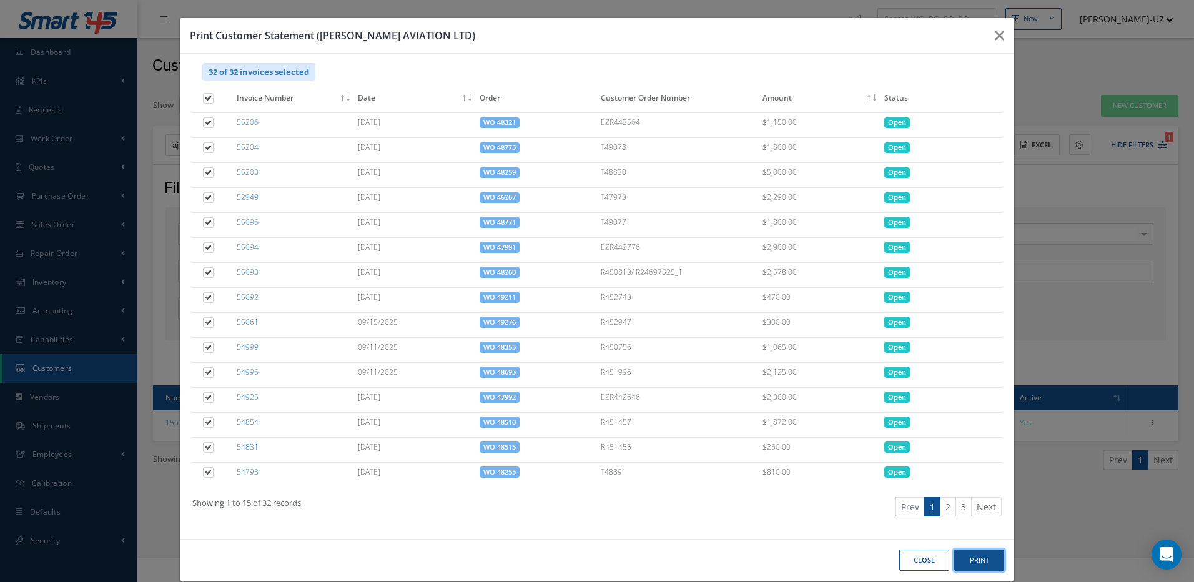
click at [975, 566] on button "Print" at bounding box center [979, 561] width 50 height 22
